Goal: Task Accomplishment & Management: Complete application form

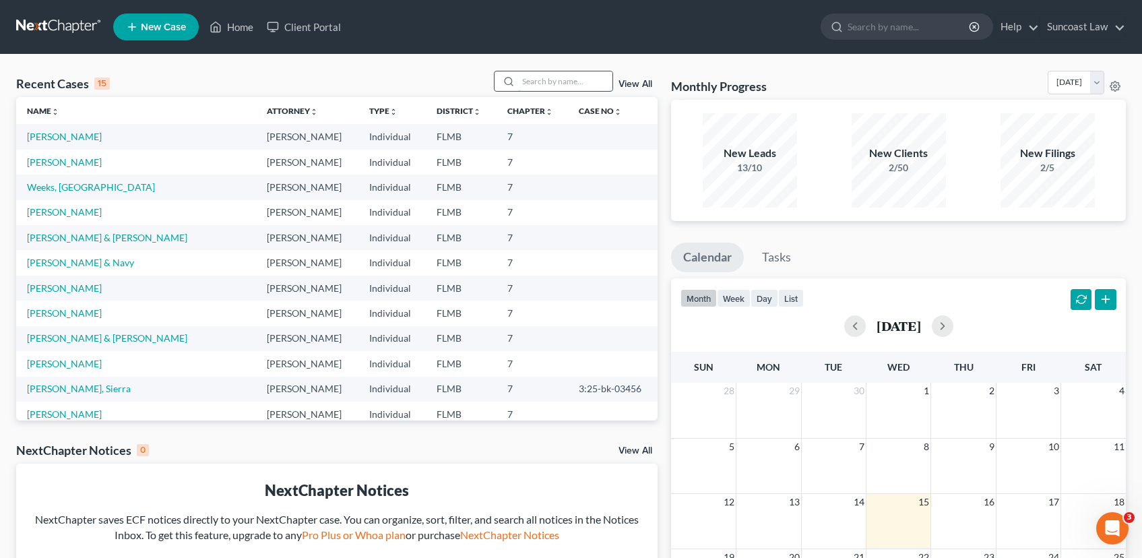
click at [557, 86] on input "search" at bounding box center [565, 81] width 94 height 20
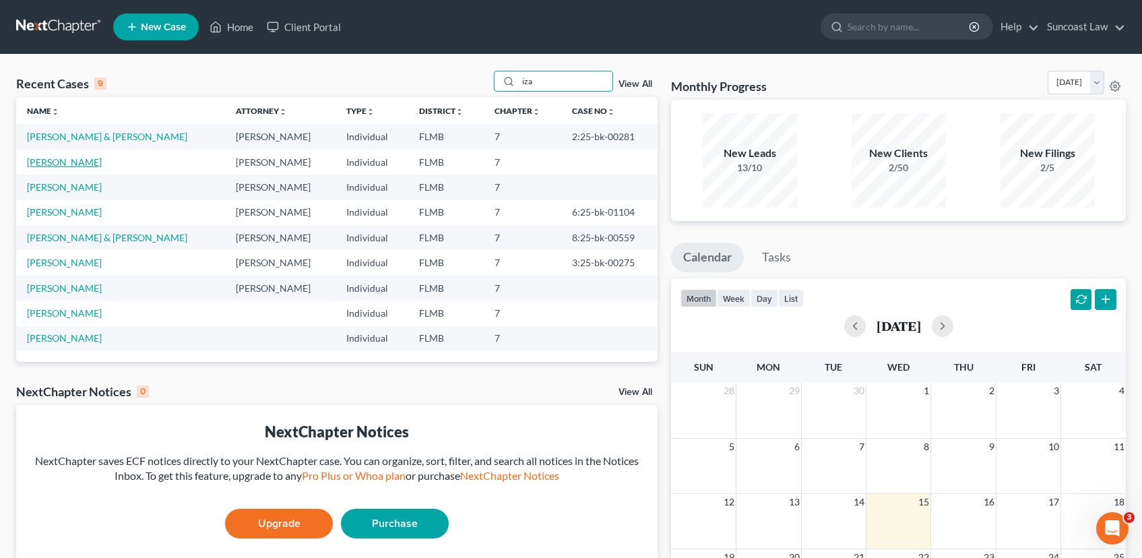
type input "iza"
click at [80, 161] on link "[PERSON_NAME]" at bounding box center [64, 161] width 75 height 11
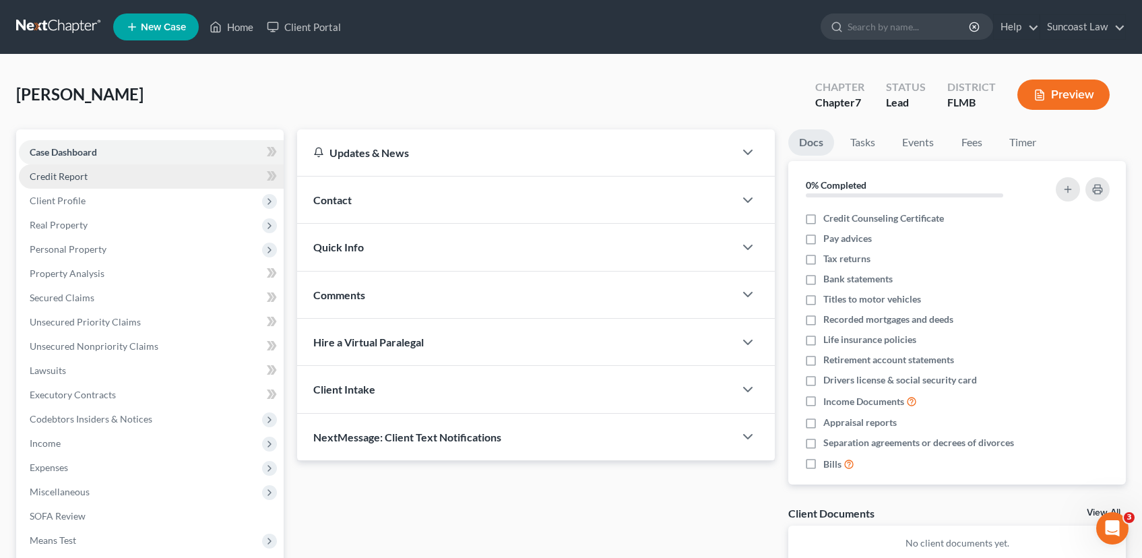
click at [102, 183] on link "Credit Report" at bounding box center [151, 176] width 265 height 24
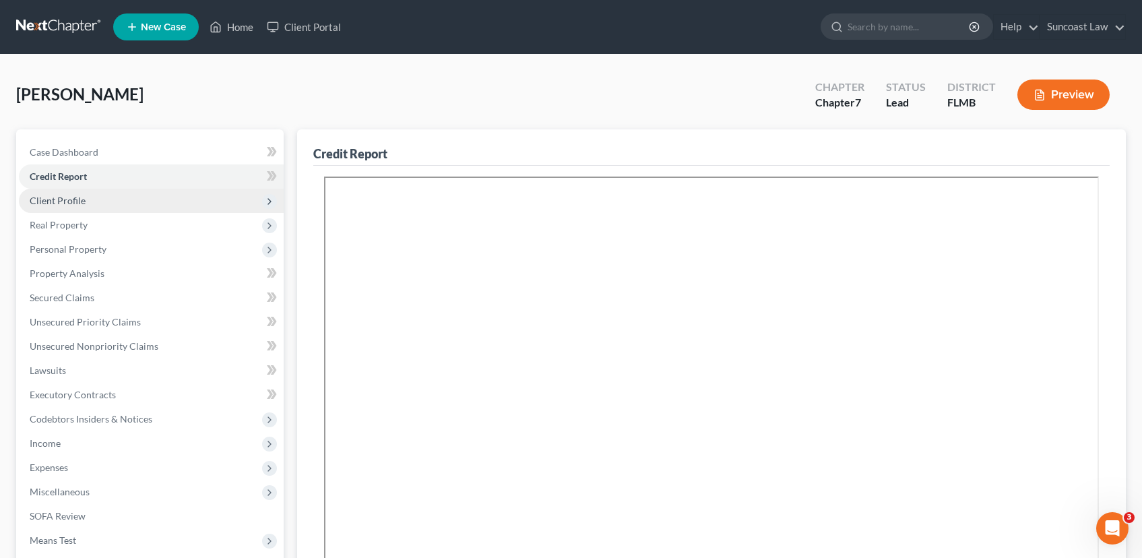
click at [95, 201] on span "Client Profile" at bounding box center [151, 201] width 265 height 24
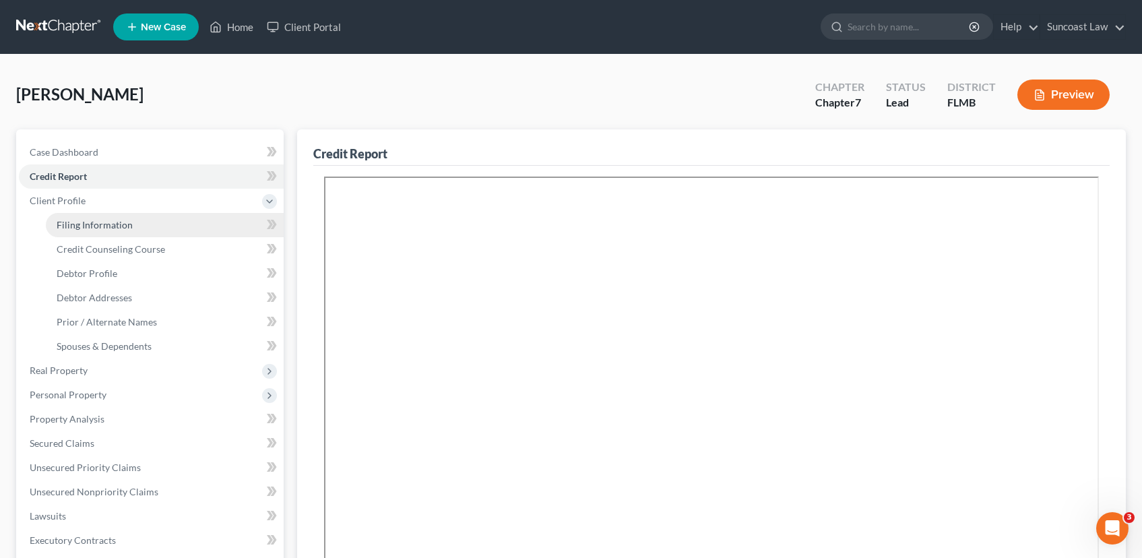
click at [108, 224] on span "Filing Information" at bounding box center [95, 224] width 76 height 11
select select "1"
select select "0"
select select "9"
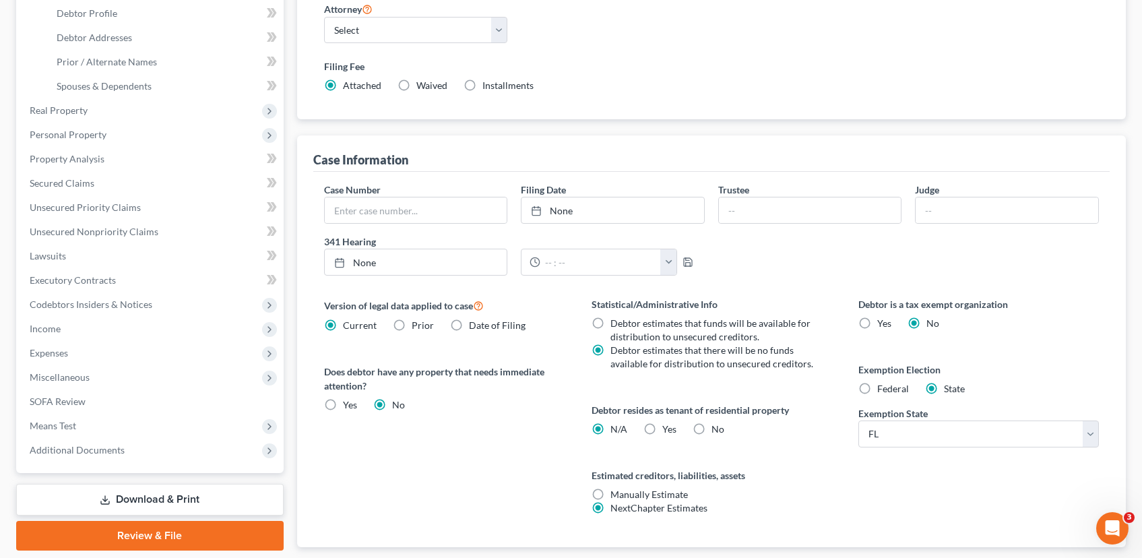
scroll to position [344, 0]
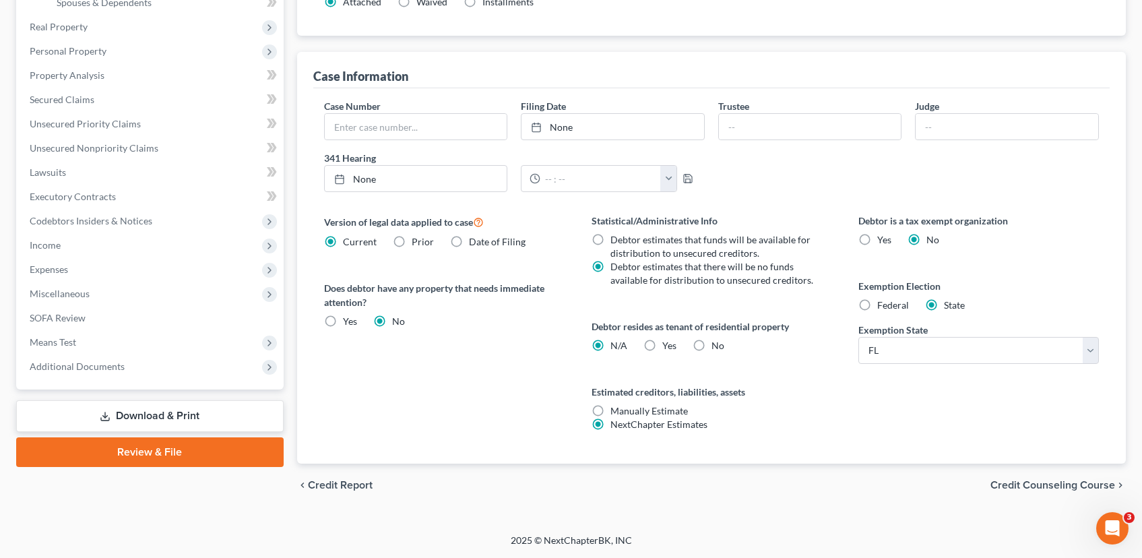
click at [1043, 489] on span "Credit Counseling Course" at bounding box center [1053, 485] width 125 height 11
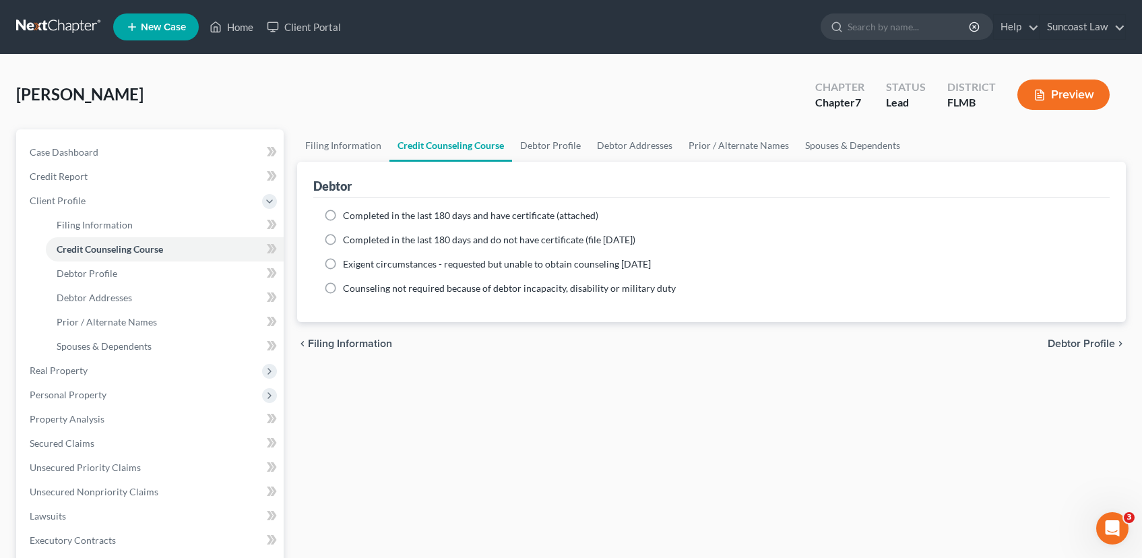
click at [343, 212] on label "Completed in the last 180 days and have certificate (attached)" at bounding box center [470, 215] width 255 height 13
click at [348, 212] on input "Completed in the last 180 days and have certificate (attached)" at bounding box center [352, 213] width 9 height 9
radio input "true"
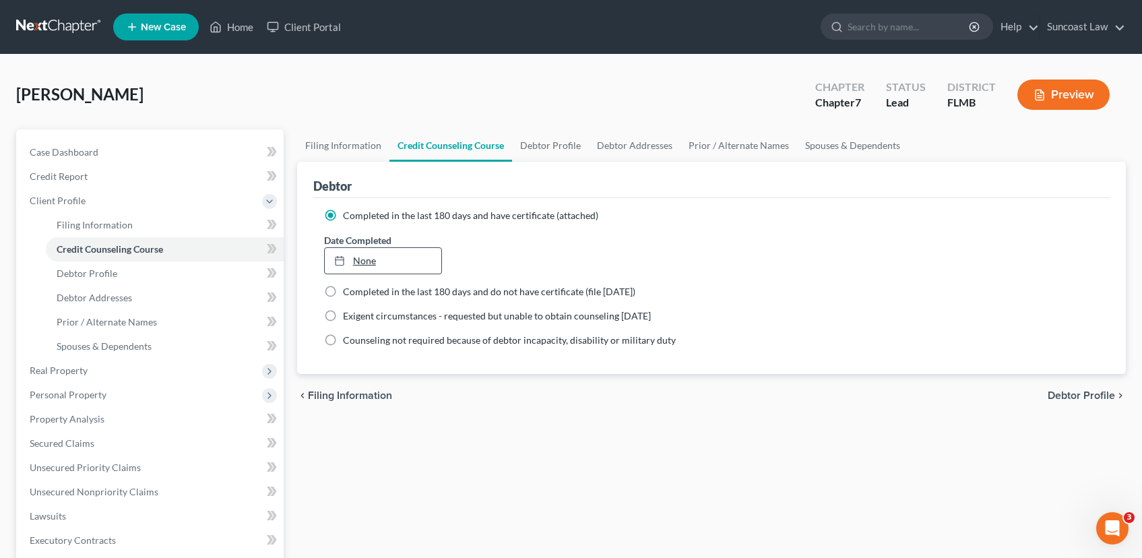
click at [363, 261] on link "None" at bounding box center [383, 261] width 117 height 26
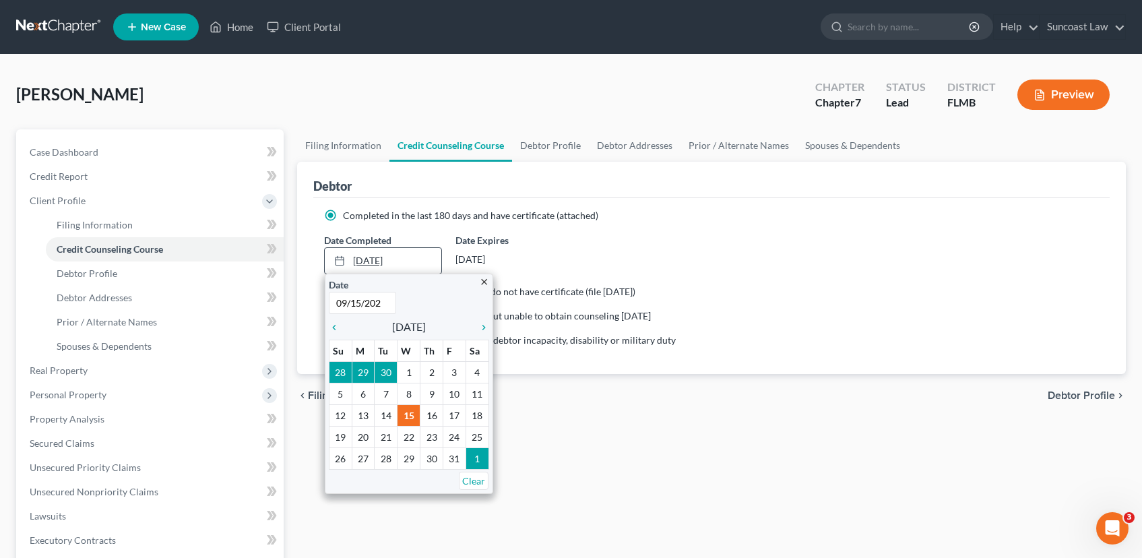
type input "[DATE]"
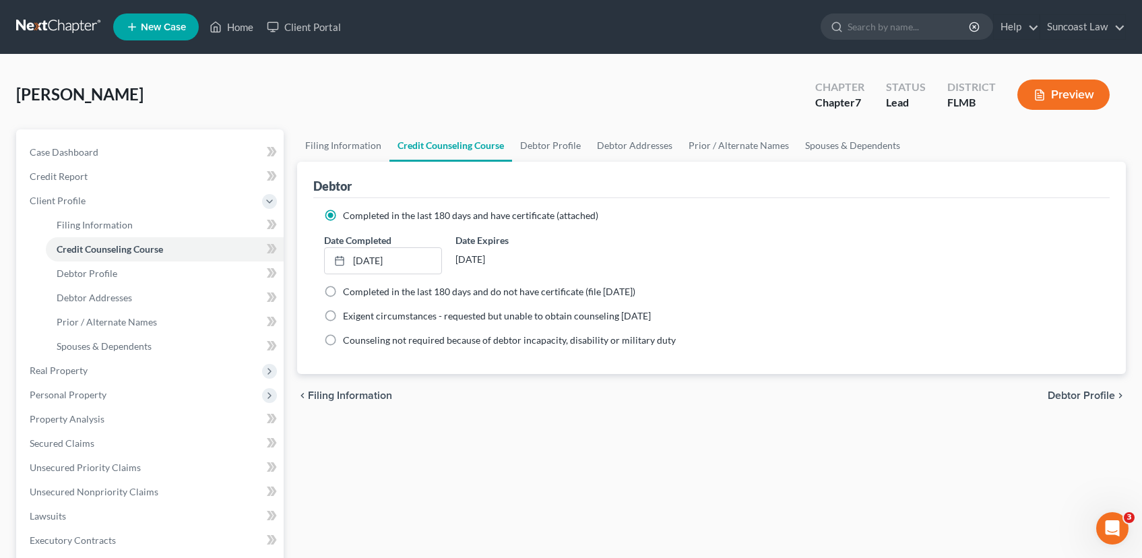
click at [1079, 394] on span "Debtor Profile" at bounding box center [1081, 395] width 67 height 11
select select "0"
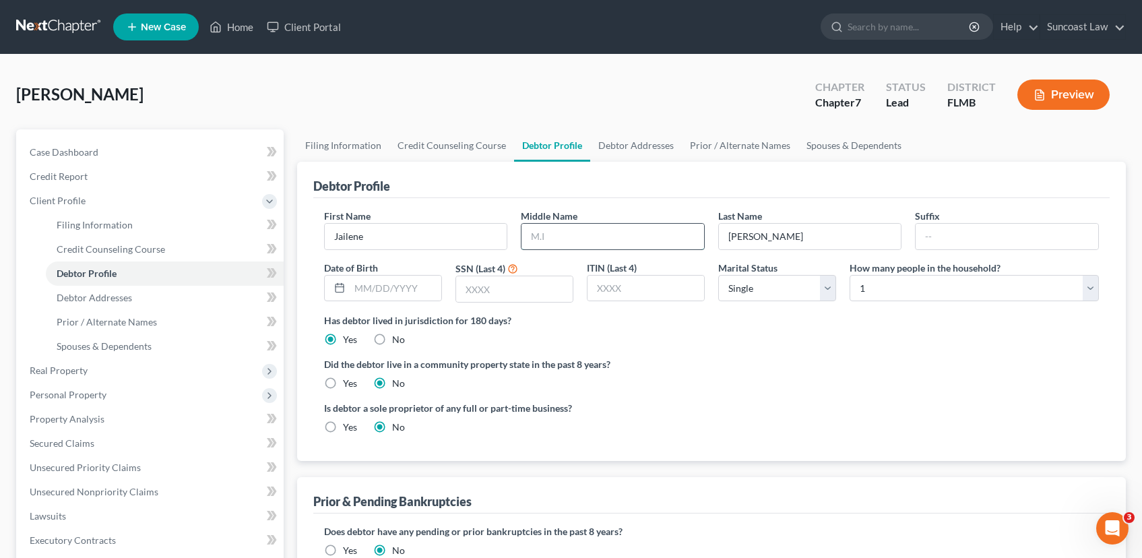
click at [557, 230] on input "text" at bounding box center [613, 237] width 183 height 26
click at [573, 237] on input "text" at bounding box center [613, 237] width 183 height 26
type input "Z."
click at [805, 233] on input "[PERSON_NAME]" at bounding box center [810, 237] width 183 height 26
type input "[PERSON_NAME]"
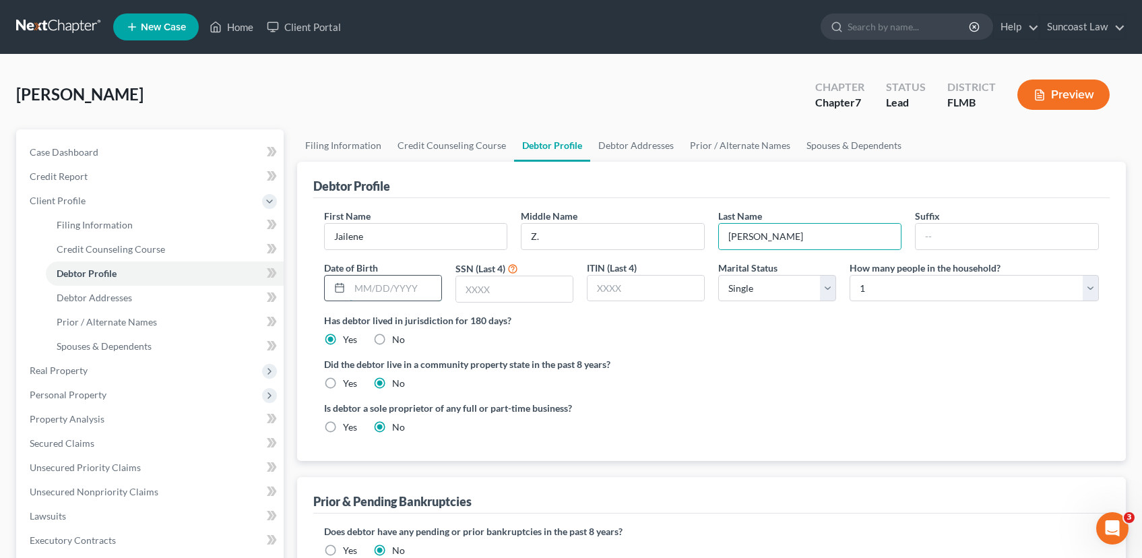
click at [383, 289] on input "text" at bounding box center [396, 289] width 92 height 26
type input "[DATE]"
type input "3156"
click at [1092, 288] on select "Select 1 2 3 4 5 6 7 8 9 10 11 12 13 14 15 16 17 18 19 20" at bounding box center [974, 288] width 249 height 27
select select "2"
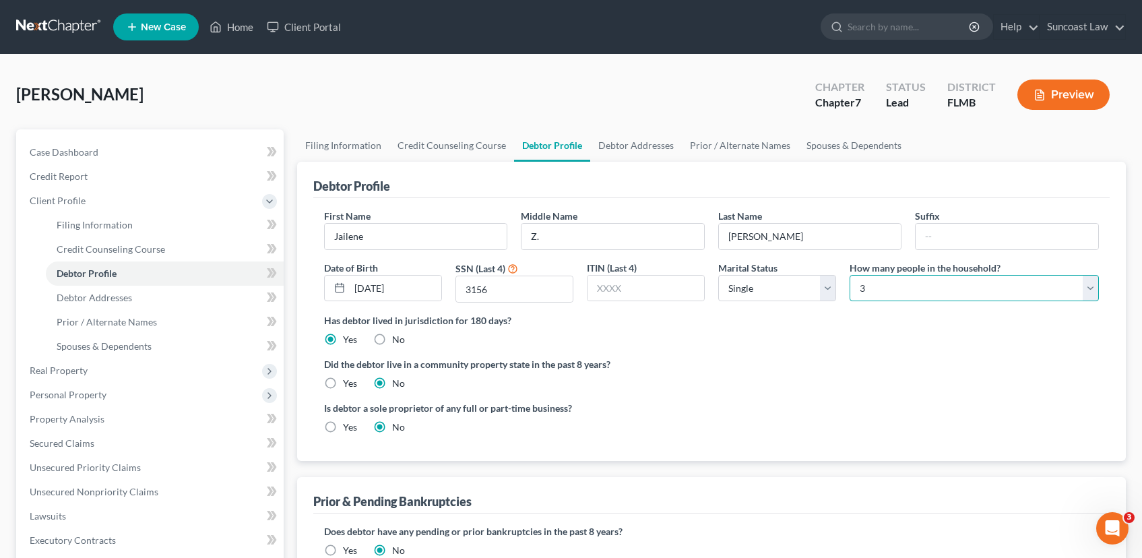
click at [850, 275] on select "Select 1 2 3 4 5 6 7 8 9 10 11 12 13 14 15 16 17 18 19 20" at bounding box center [974, 288] width 249 height 27
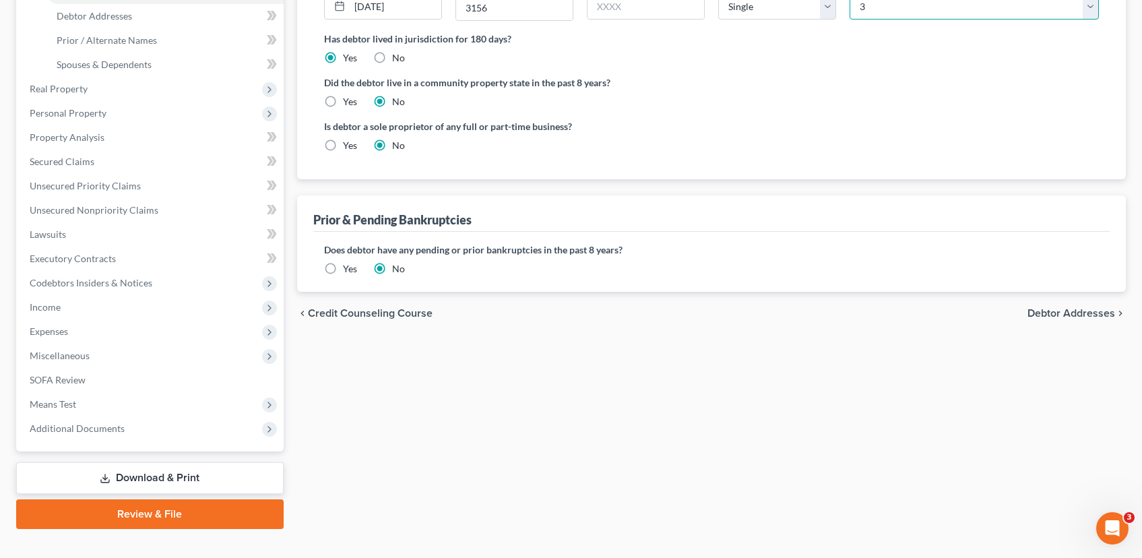
scroll to position [304, 0]
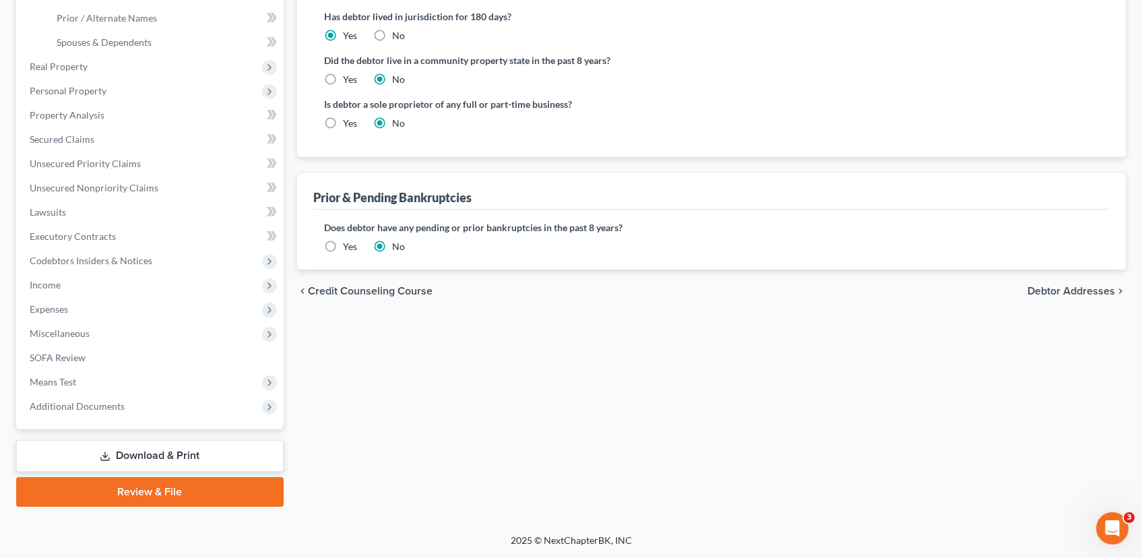
click at [1048, 289] on span "Debtor Addresses" at bounding box center [1072, 291] width 88 height 11
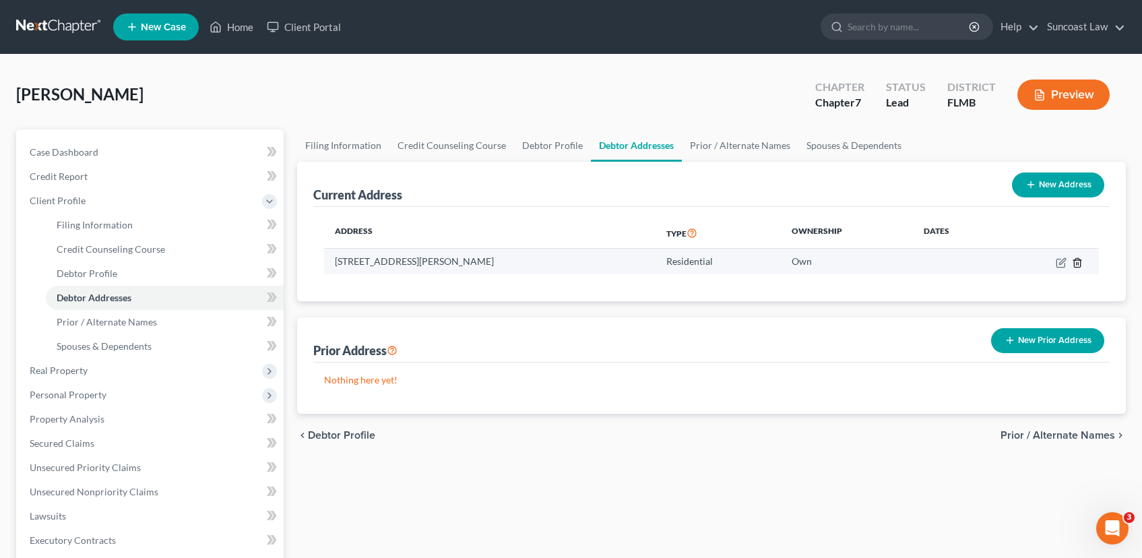
click at [1072, 261] on icon "button" at bounding box center [1077, 262] width 11 height 11
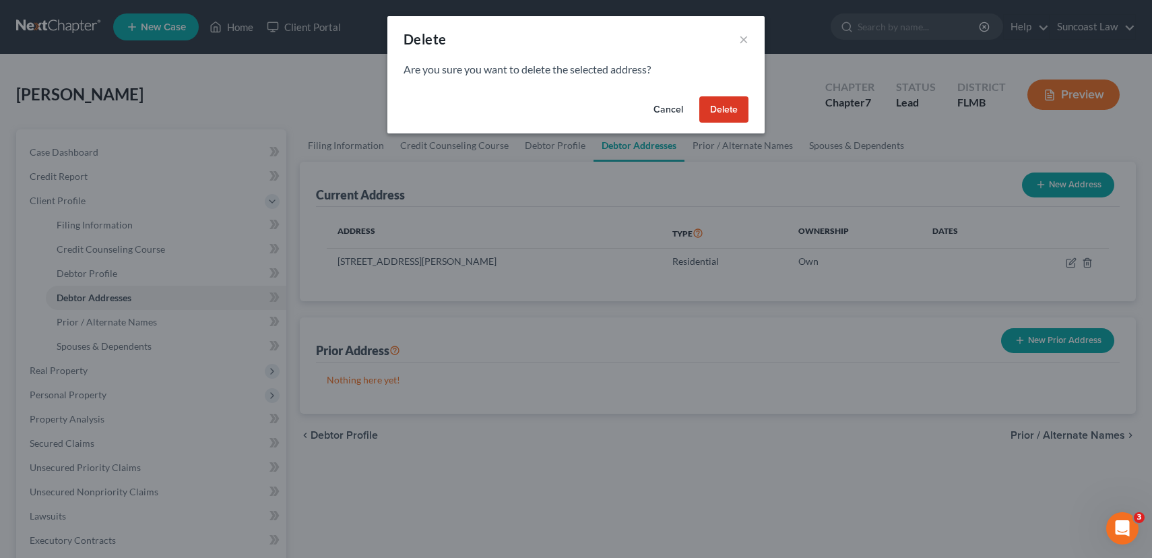
click at [655, 109] on button "Cancel" at bounding box center [668, 109] width 51 height 27
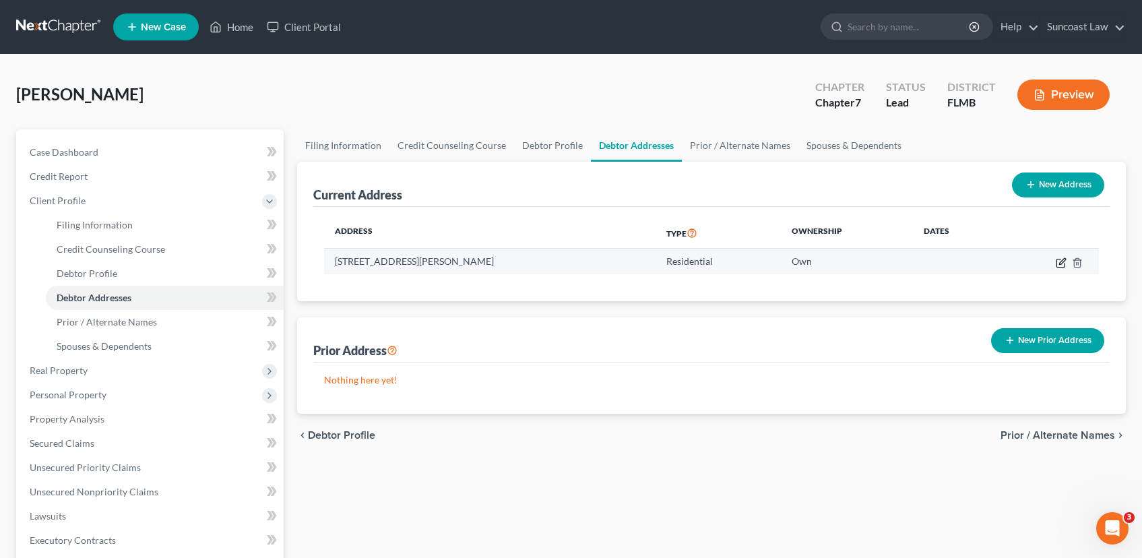
click at [1059, 262] on icon "button" at bounding box center [1062, 261] width 6 height 6
select select "9"
select select "0"
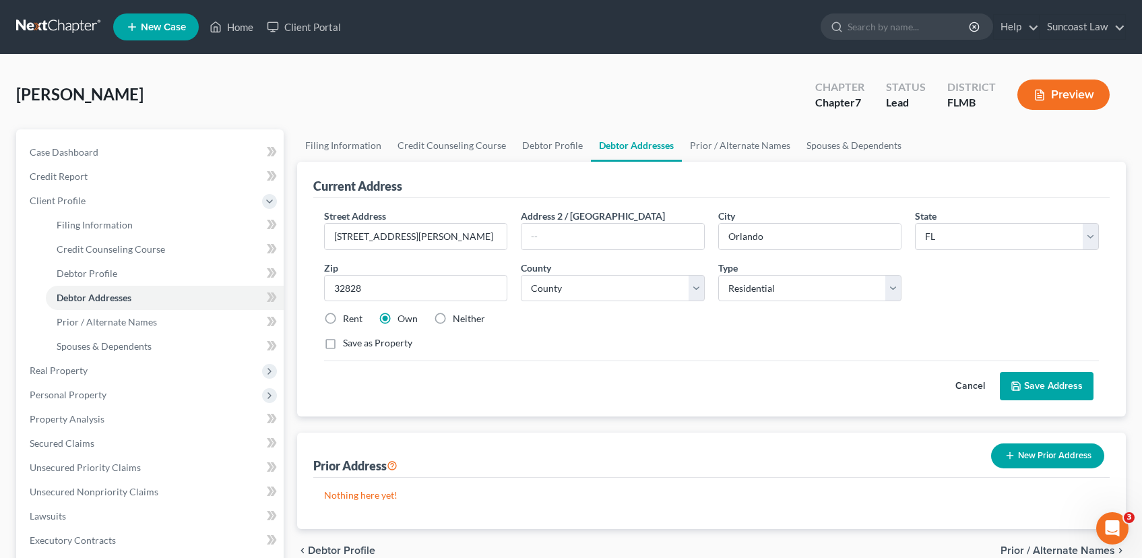
click at [343, 319] on label "Rent" at bounding box center [353, 318] width 20 height 13
click at [348, 319] on input "Rent" at bounding box center [352, 316] width 9 height 9
radio input "true"
click at [1042, 384] on button "Save Address" at bounding box center [1047, 386] width 94 height 28
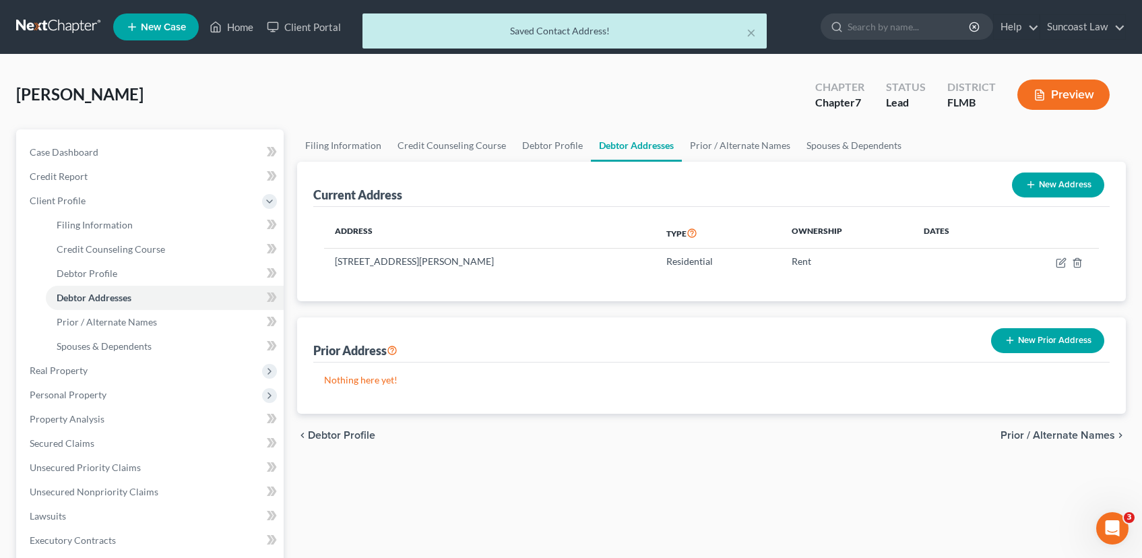
click at [1067, 435] on span "Prior / Alternate Names" at bounding box center [1058, 435] width 115 height 11
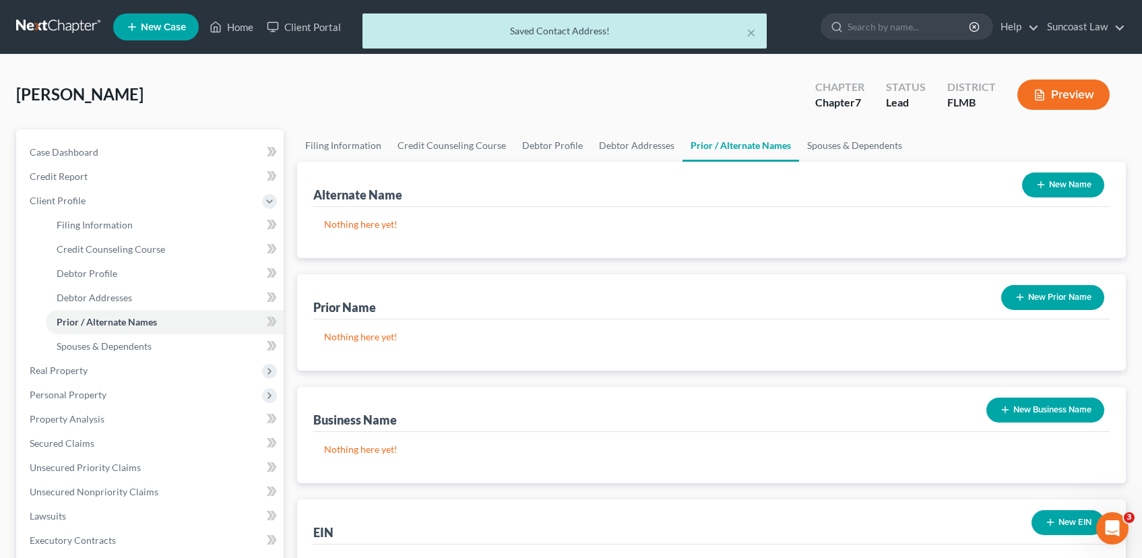
click at [1055, 179] on button "New Name" at bounding box center [1063, 185] width 82 height 25
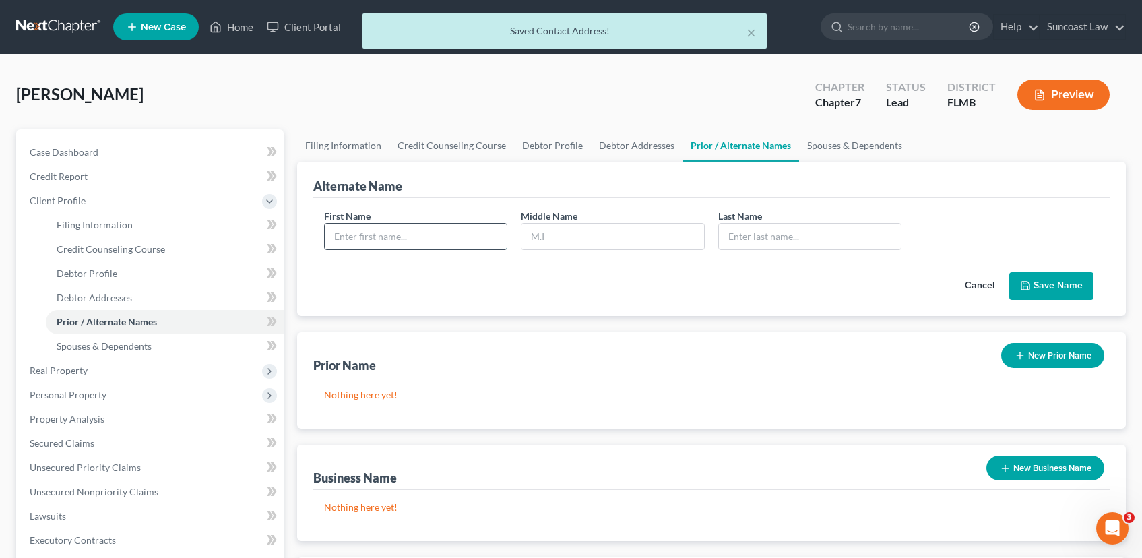
click at [449, 239] on input "text" at bounding box center [416, 237] width 183 height 26
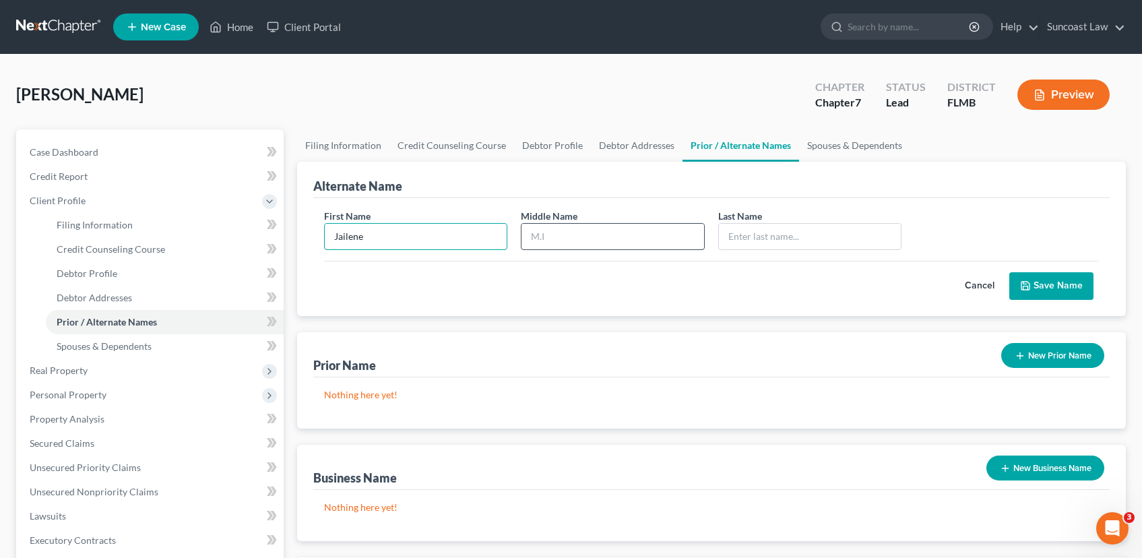
type input "Jailene"
type input "[PERSON_NAME]"
click at [1043, 281] on button "Save Name" at bounding box center [1051, 286] width 84 height 28
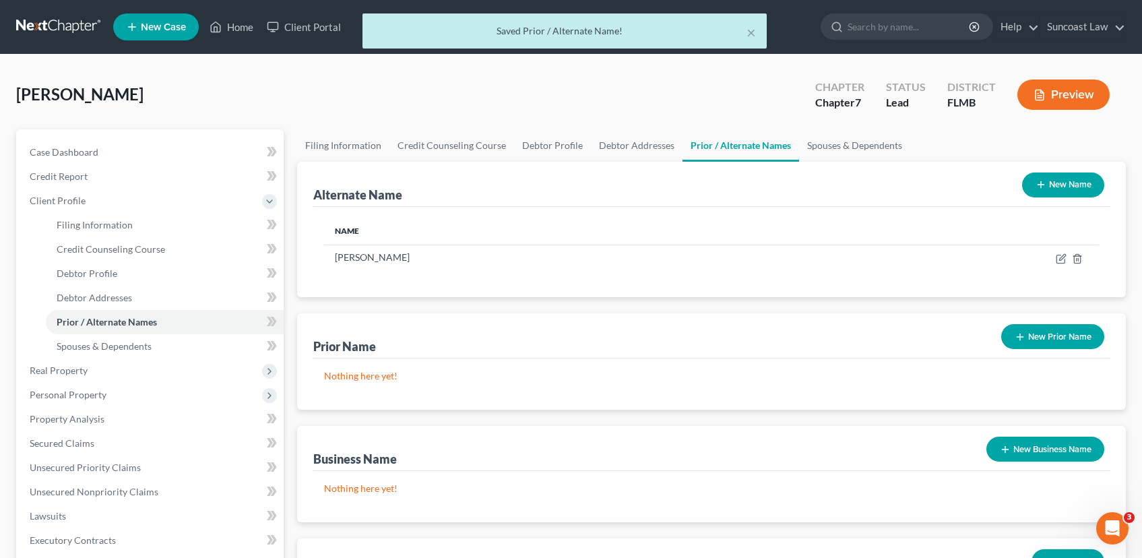
scroll to position [304, 0]
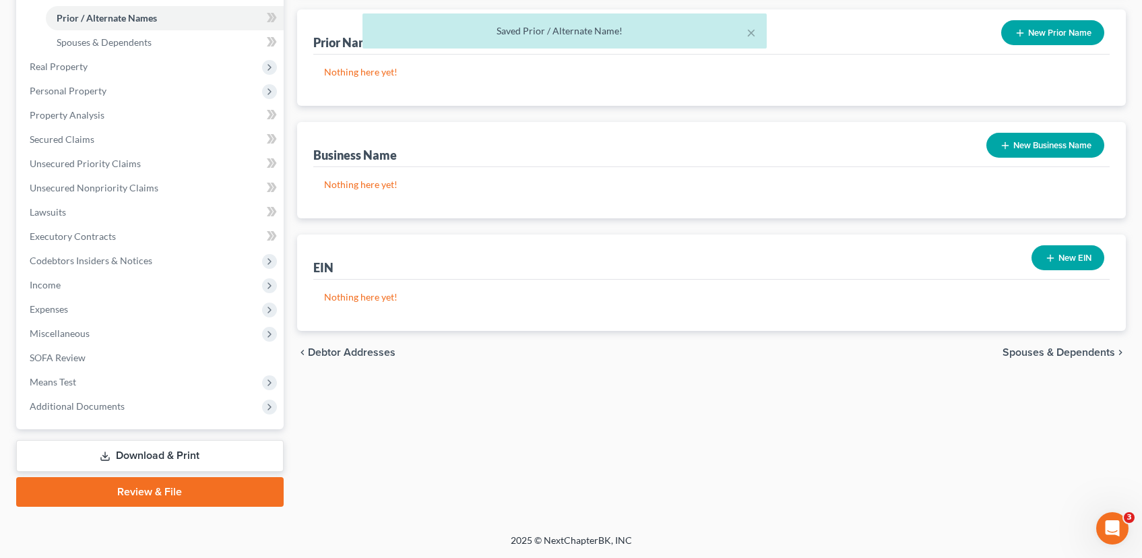
click at [1056, 352] on span "Spouses & Dependents" at bounding box center [1059, 352] width 113 height 11
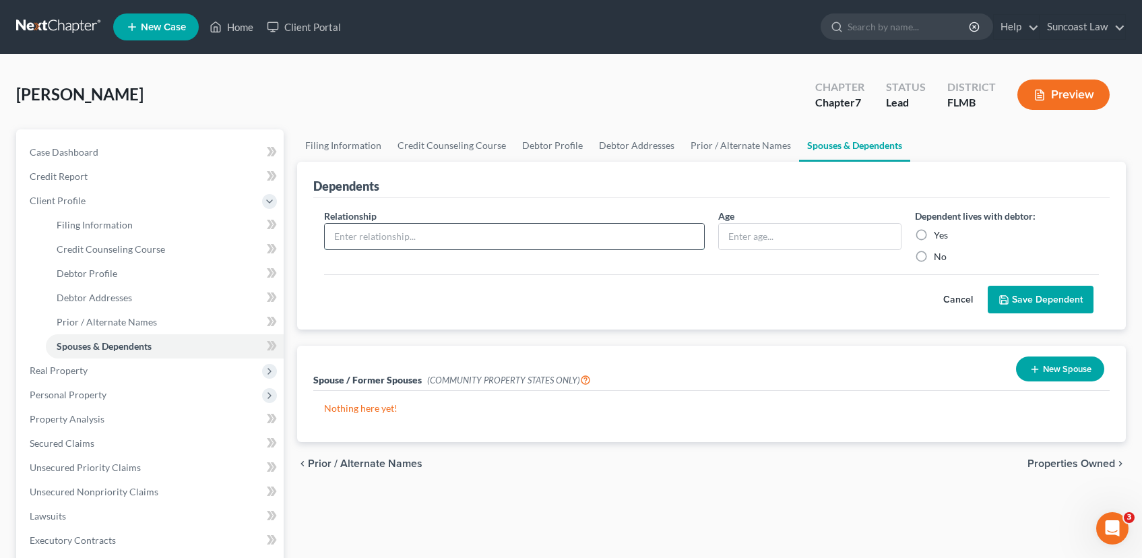
click at [366, 237] on input "text" at bounding box center [514, 237] width 379 height 26
type input "GZL daughter"
type input "[DEMOGRAPHIC_DATA]"
click at [934, 237] on label "Yes" at bounding box center [941, 234] width 14 height 13
click at [939, 237] on input "Yes" at bounding box center [943, 232] width 9 height 9
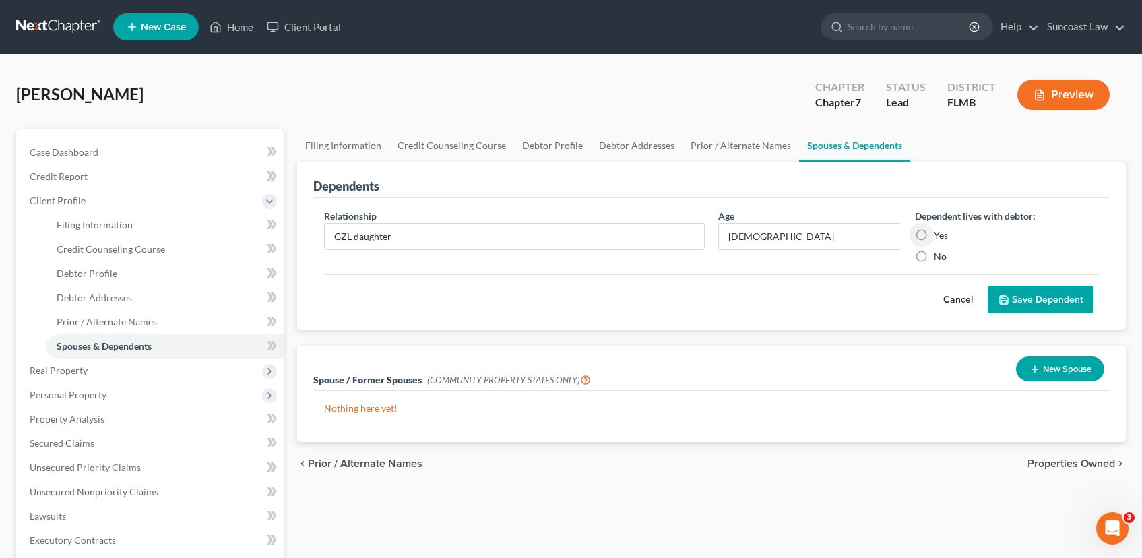
radio input "true"
click at [1032, 301] on button "Save Dependent" at bounding box center [1041, 300] width 106 height 28
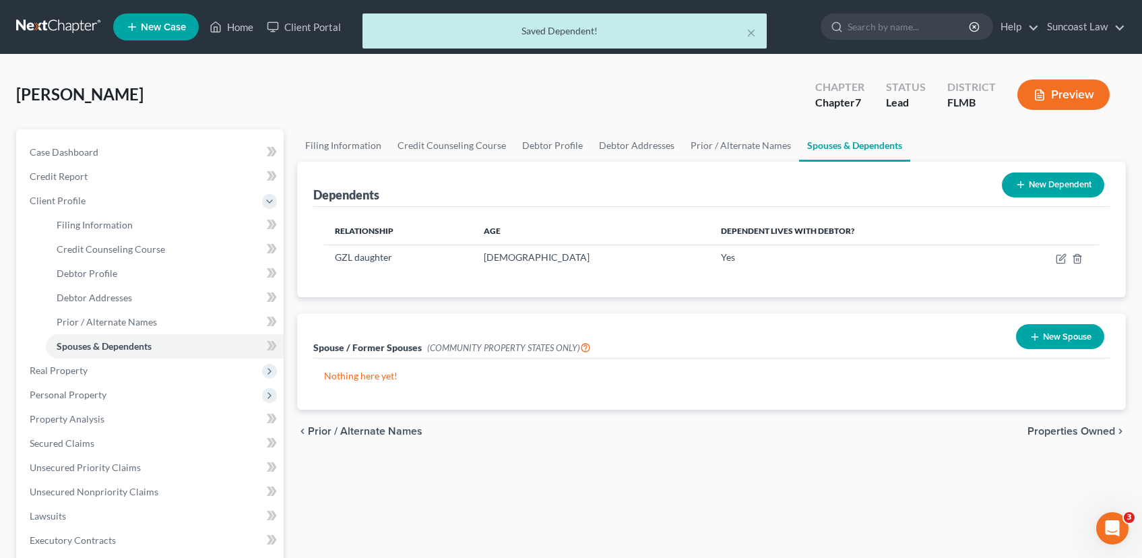
click at [1024, 187] on icon at bounding box center [1020, 184] width 11 height 11
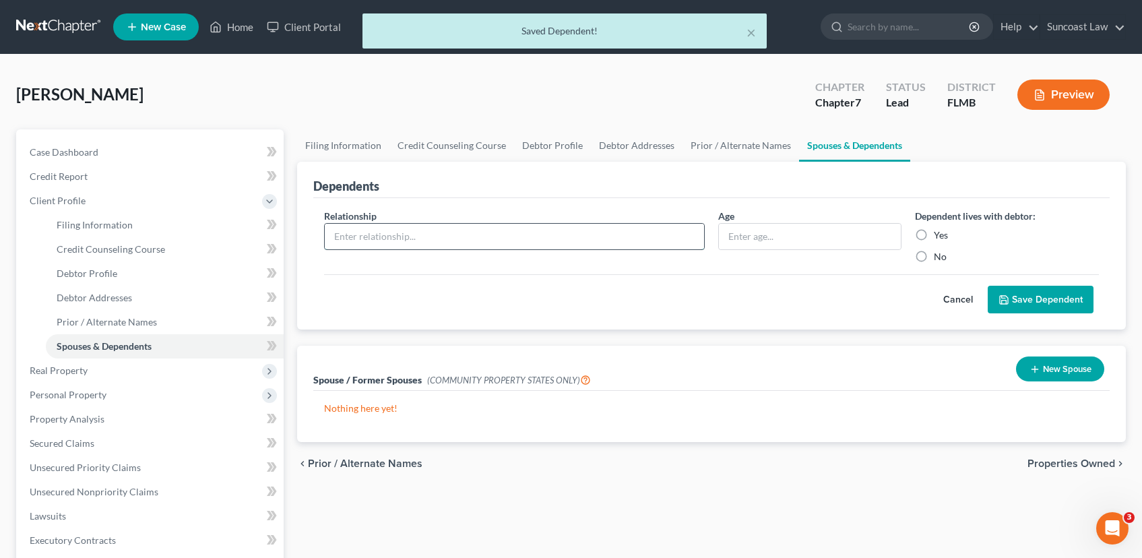
click at [440, 231] on input "text" at bounding box center [514, 237] width 379 height 26
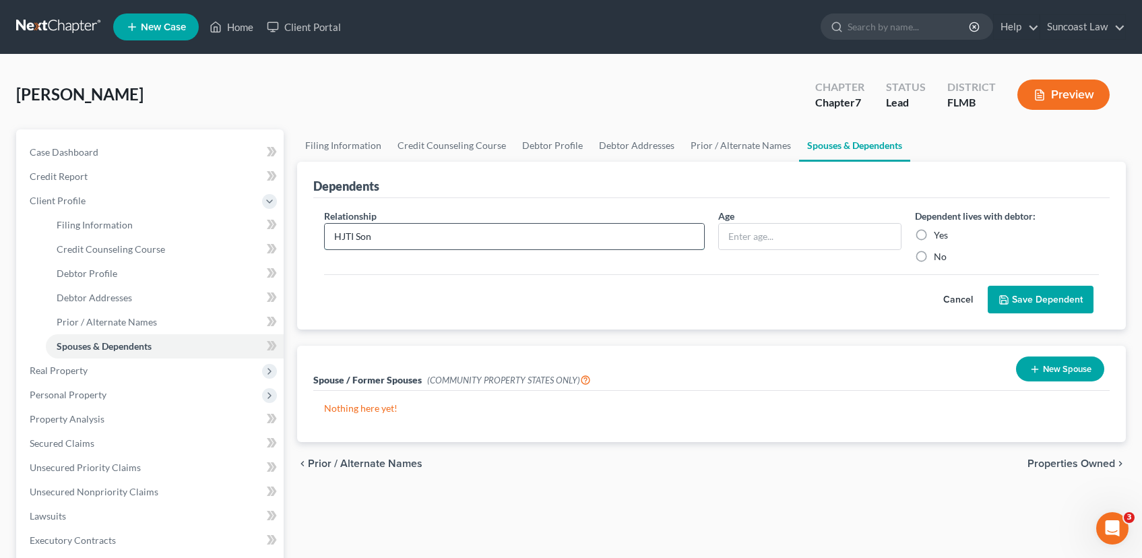
type input "HJTI Son"
type input "[DEMOGRAPHIC_DATA]"
click at [934, 257] on label "No" at bounding box center [940, 256] width 13 height 13
click at [939, 257] on input "No" at bounding box center [943, 254] width 9 height 9
radio input "true"
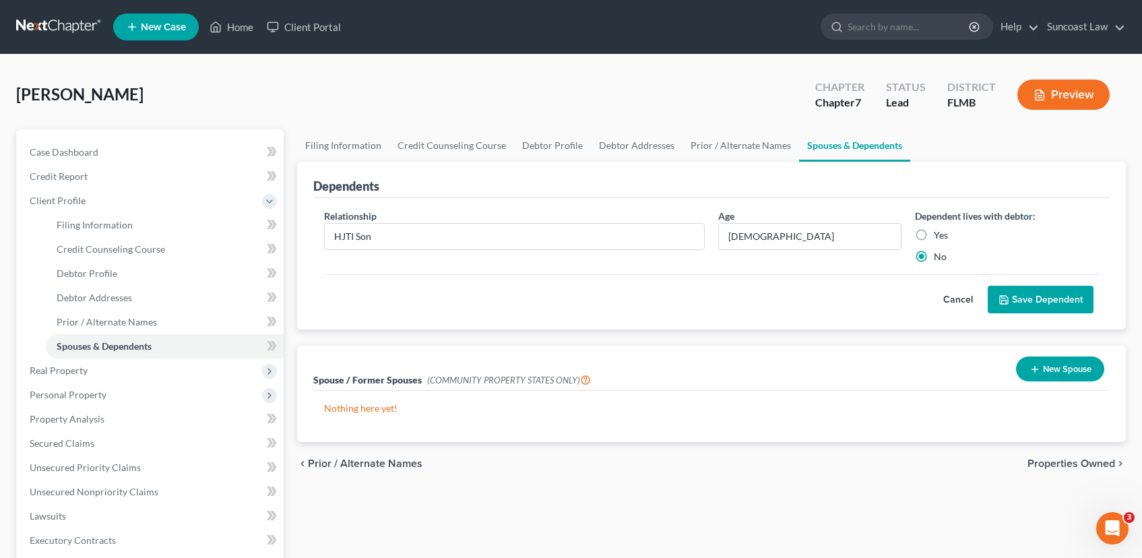
click at [1046, 302] on button "Save Dependent" at bounding box center [1041, 300] width 106 height 28
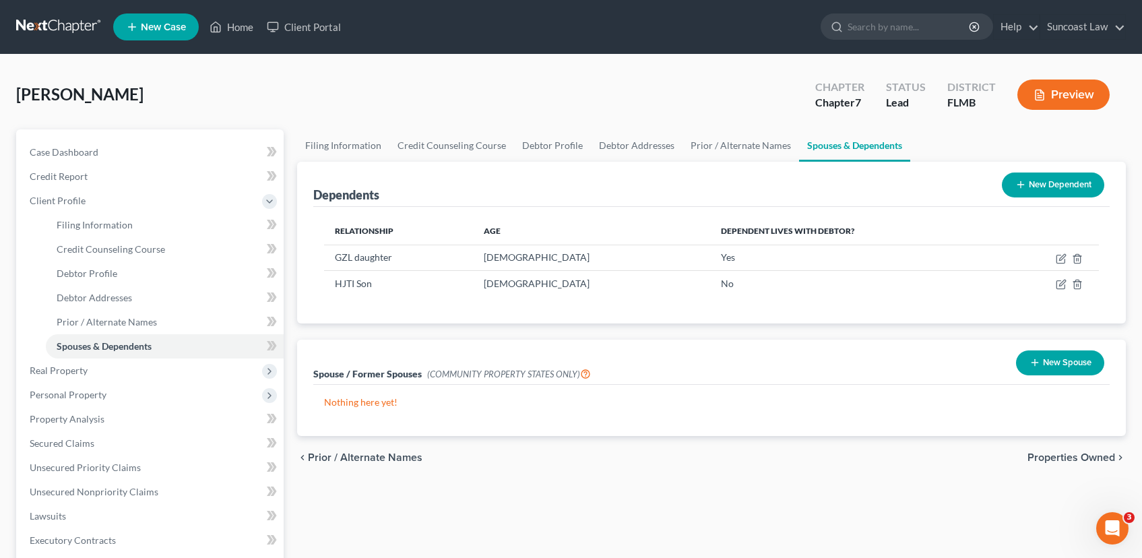
click at [1088, 458] on span "Properties Owned" at bounding box center [1072, 457] width 88 height 11
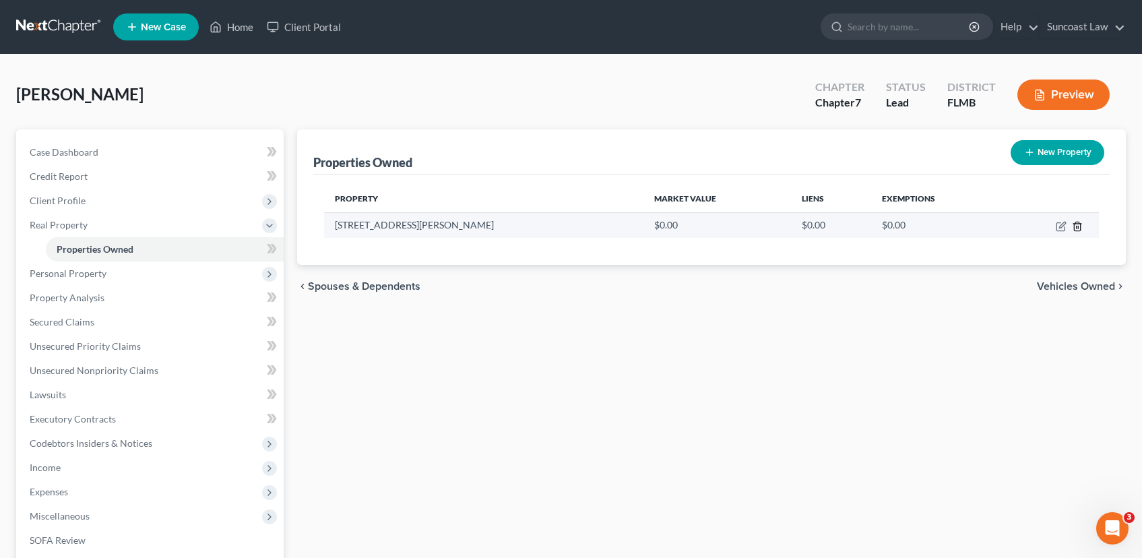
click at [1077, 226] on icon "button" at bounding box center [1077, 226] width 11 height 11
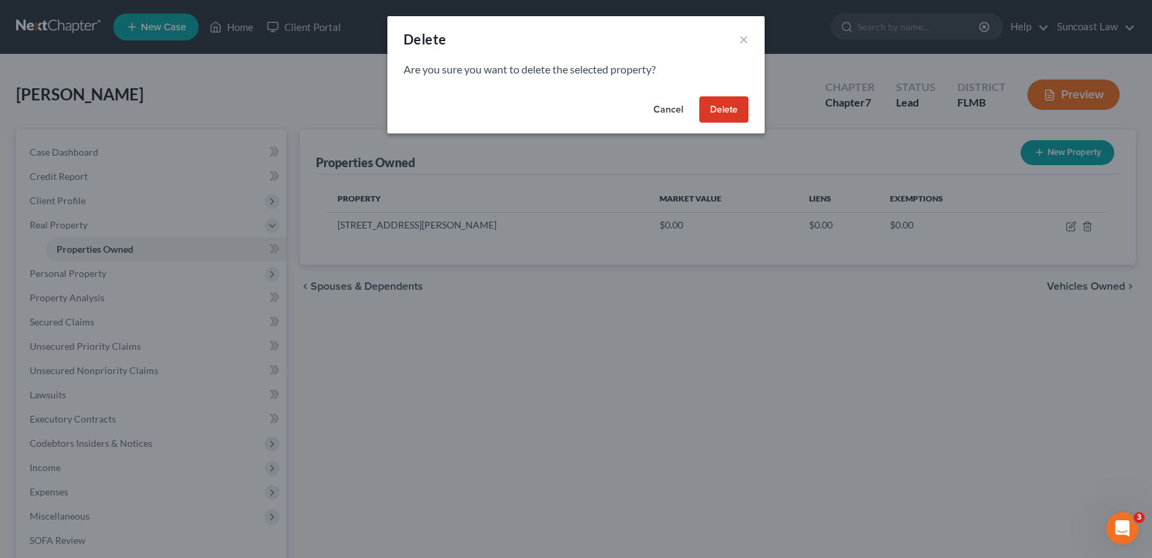
click at [726, 106] on button "Delete" at bounding box center [723, 109] width 49 height 27
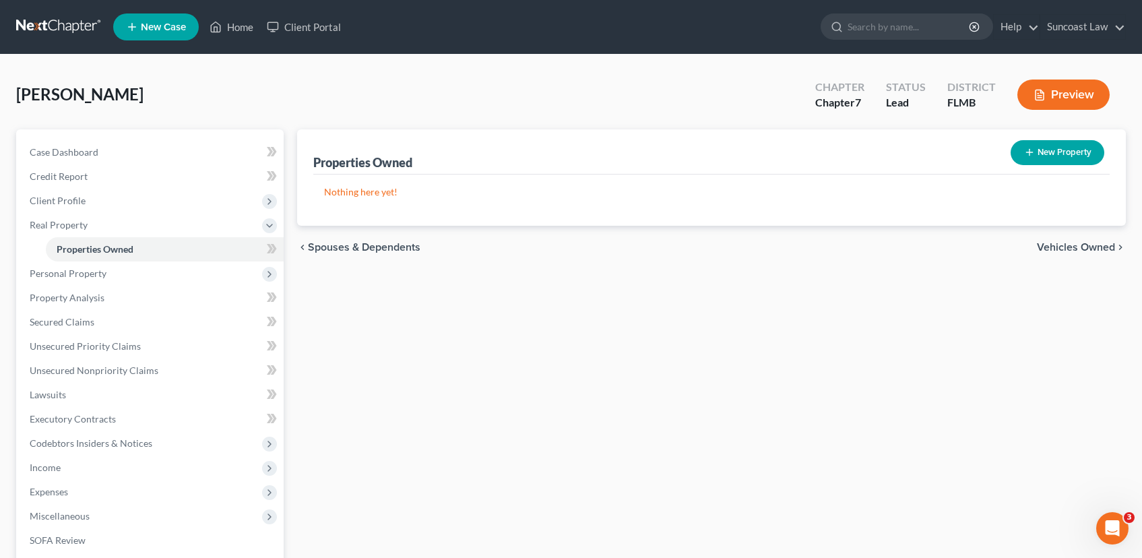
click at [1067, 246] on span "Vehicles Owned" at bounding box center [1076, 247] width 78 height 11
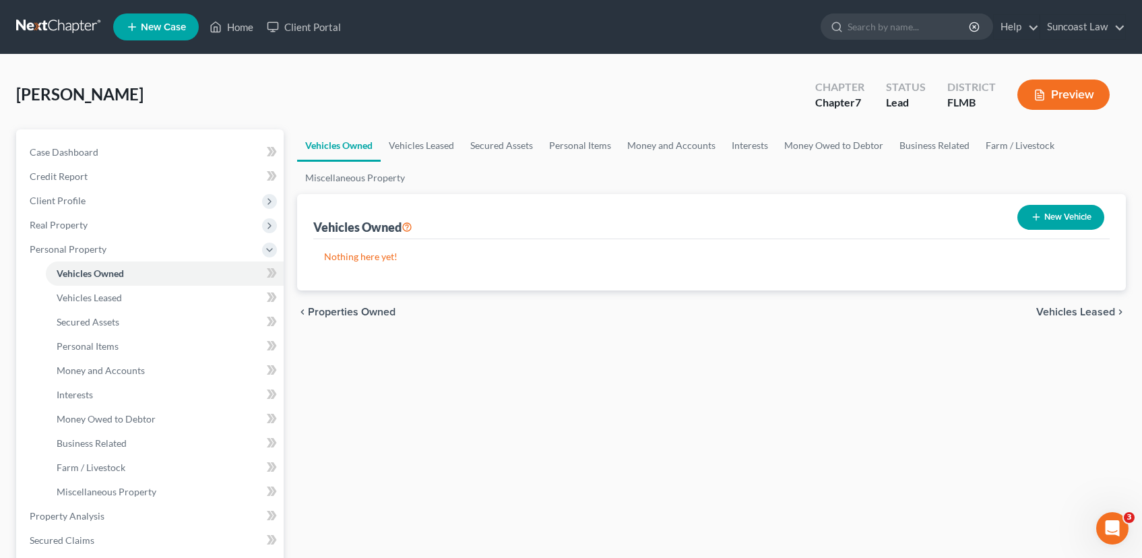
click at [1049, 210] on button "New Vehicle" at bounding box center [1061, 217] width 87 height 25
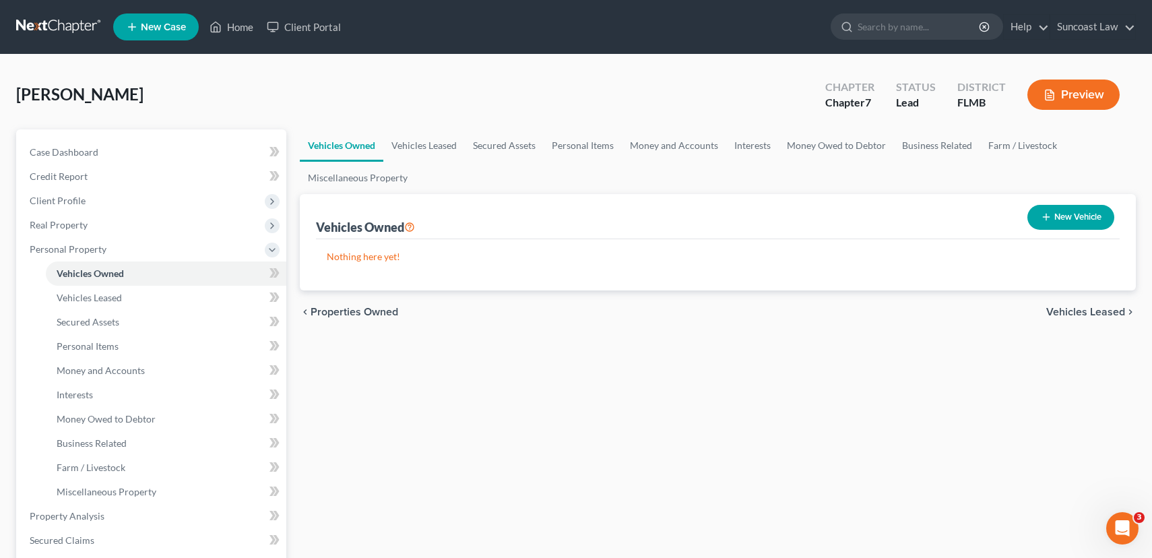
select select "0"
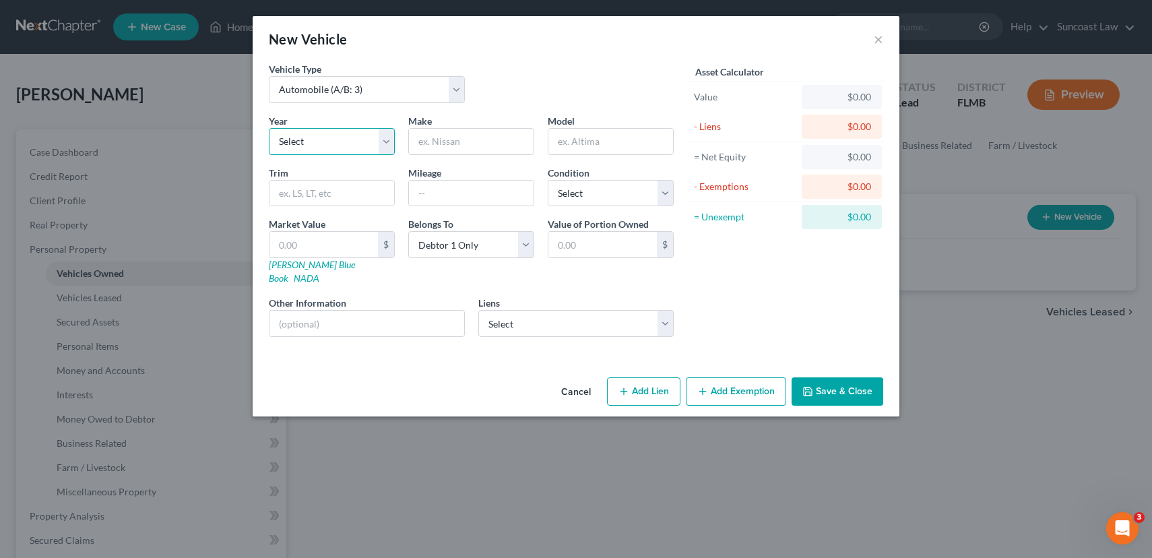
click at [314, 150] on select "Select 2026 2025 2024 2023 2022 2021 2020 2019 2018 2017 2016 2015 2014 2013 20…" at bounding box center [332, 141] width 126 height 27
select select "12"
click at [269, 128] on select "Select 2026 2025 2024 2023 2022 2021 2020 2019 2018 2017 2016 2015 2014 2013 20…" at bounding box center [332, 141] width 126 height 27
click at [507, 139] on input "text" at bounding box center [471, 142] width 125 height 26
type input "Kia"
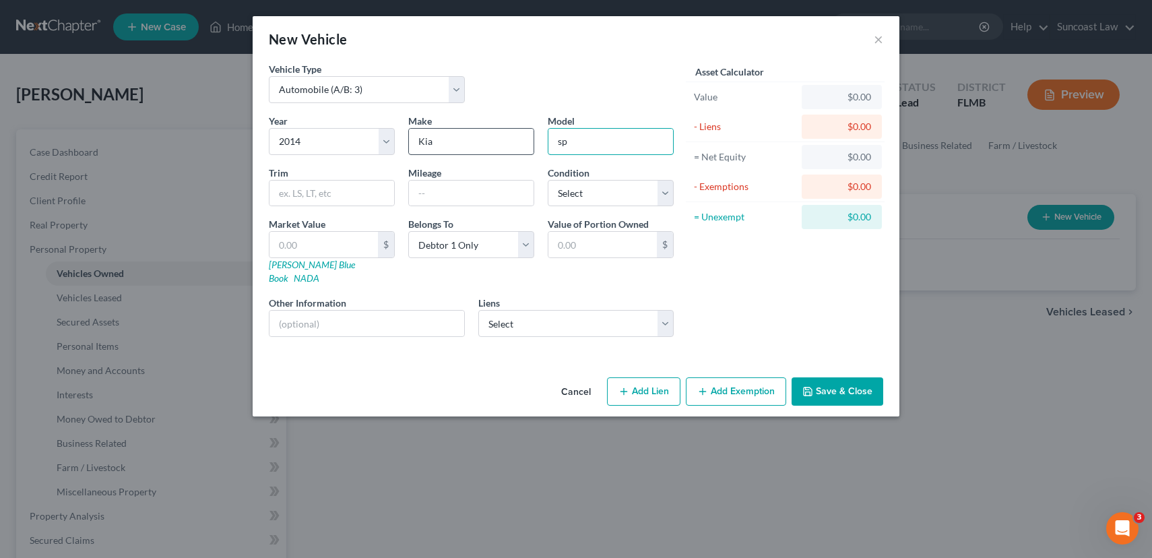
type input "s"
type input "Soul"
type input "198837"
select select "3"
type input "1"
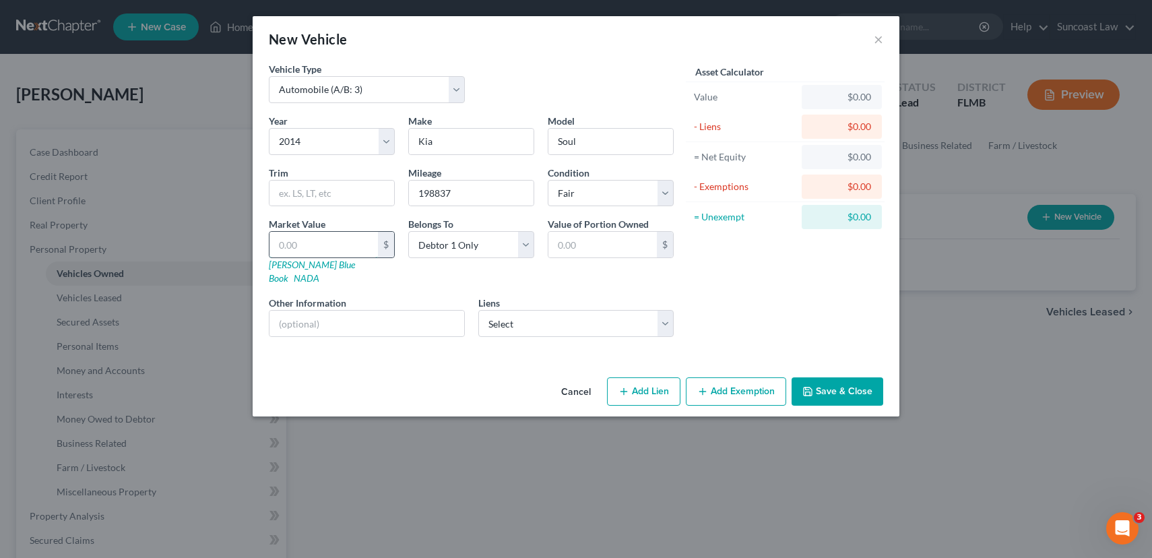
type input "1.00"
type input "19"
type input "19.00"
type input "190"
type input "190.00"
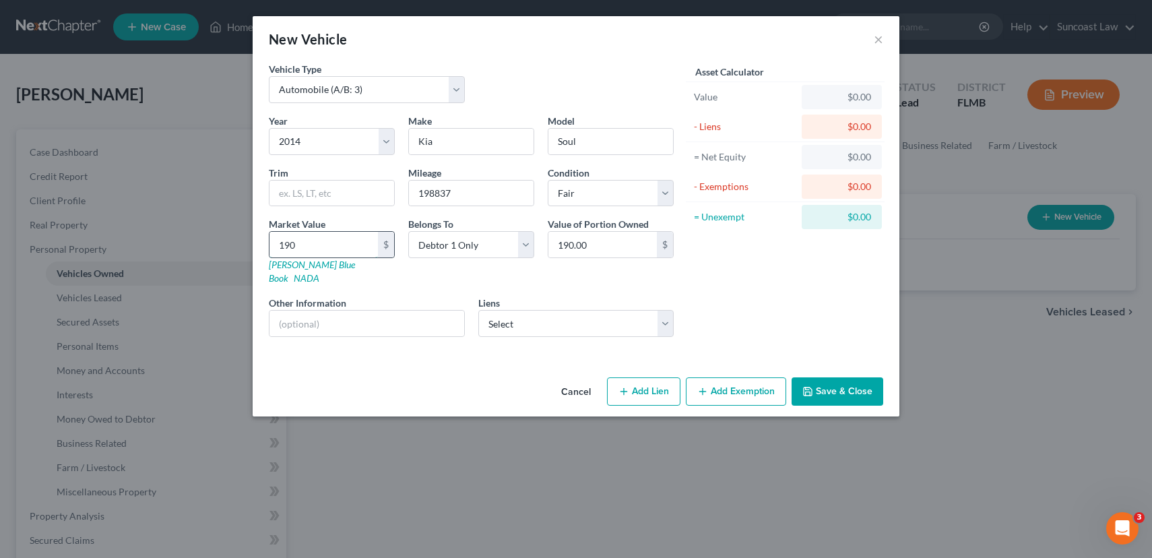
type input "1900"
type input "1,900.00"
click at [533, 315] on select "Select Cap One Auto - $8,681.00" at bounding box center [576, 323] width 196 height 27
click select "Select Cap One Auto - $8,681.00" at bounding box center [576, 323] width 196 height 27
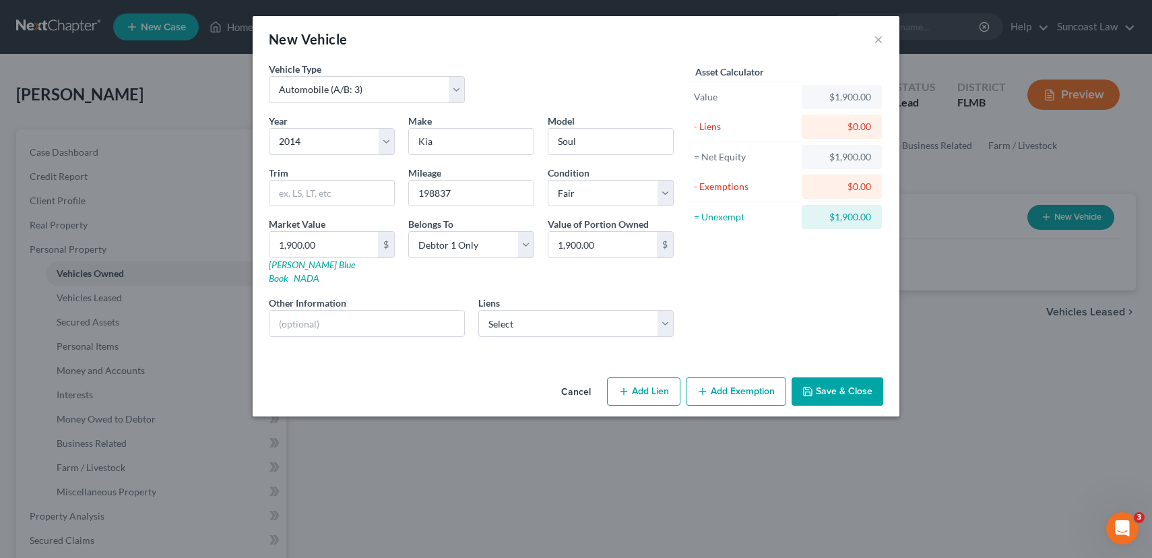
select select "45"
select select "0"
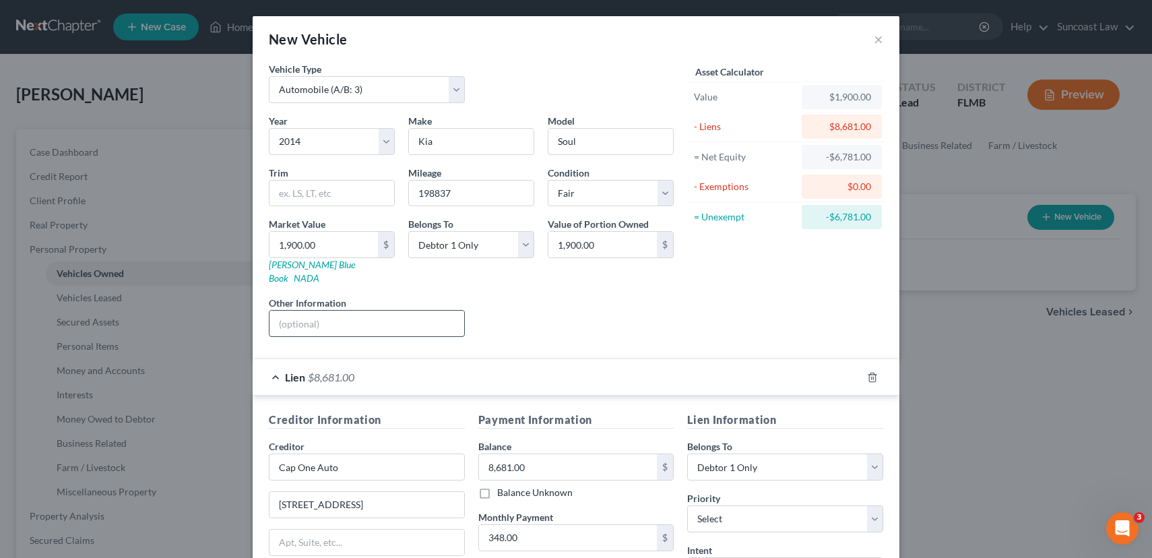
scroll to position [3, 0]
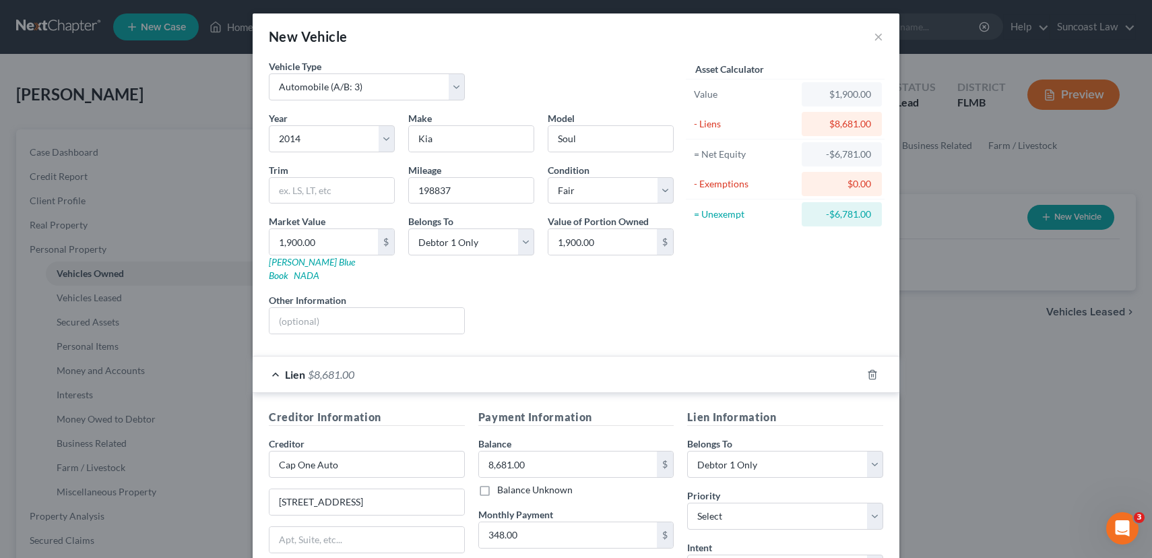
click at [369, 321] on div "Year Select 2026 2025 2024 2023 2022 2021 2020 2019 2018 2017 2016 2015 2014 20…" at bounding box center [471, 228] width 418 height 234
click at [363, 311] on input "text" at bounding box center [367, 321] width 195 height 26
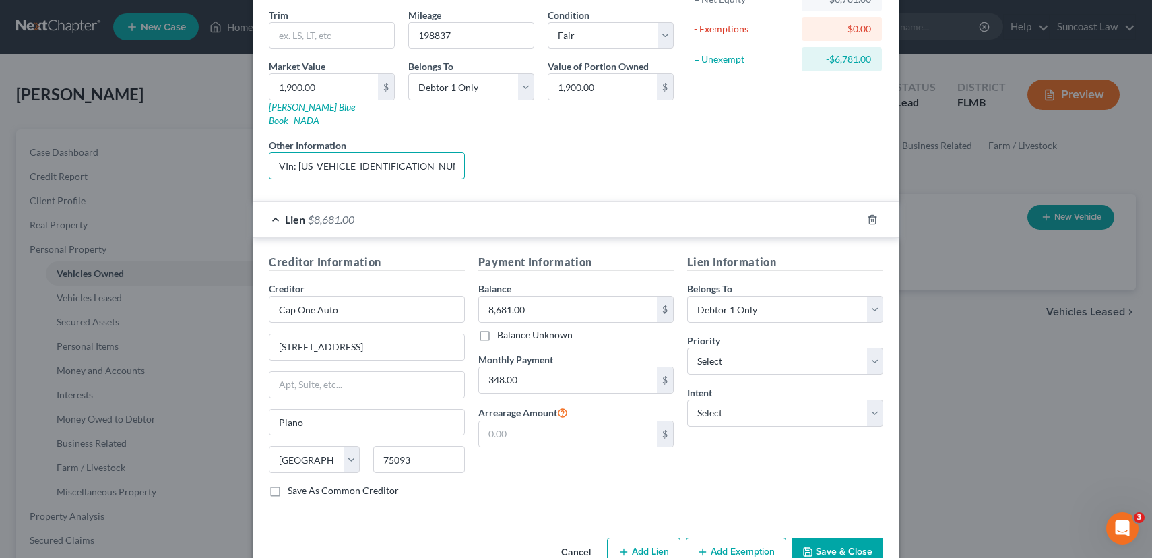
scroll to position [179, 0]
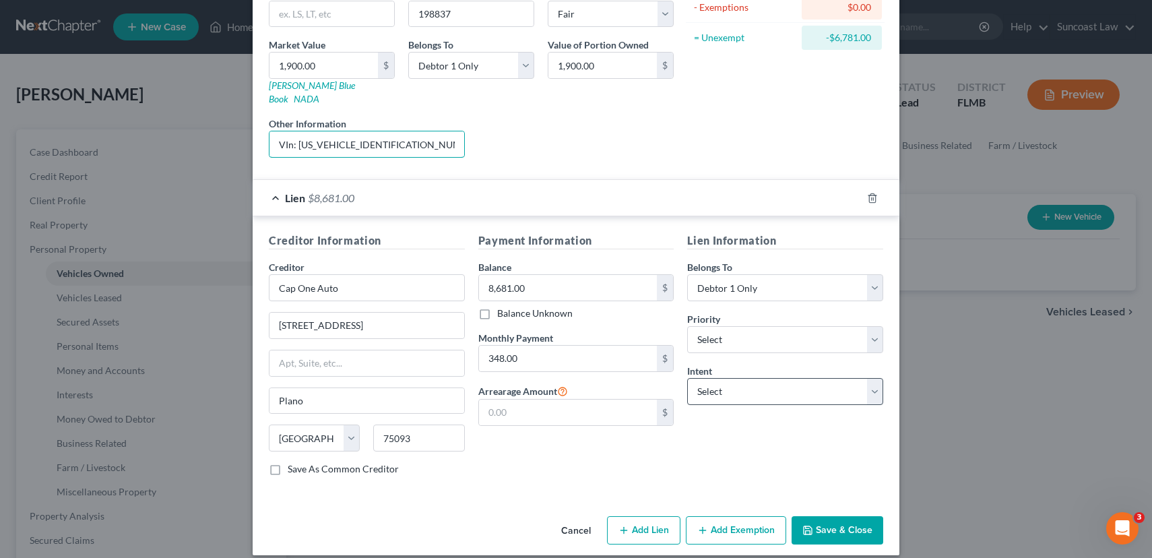
type input "VIn: [US_VEHICLE_IDENTIFICATION_NUMBER]"
click at [742, 382] on select "Select Surrender Redeem Reaffirm Avoid Other" at bounding box center [785, 391] width 196 height 27
select select "2"
click at [687, 378] on select "Select Surrender Redeem Reaffirm Avoid Other" at bounding box center [785, 391] width 196 height 27
click at [818, 517] on button "Save & Close" at bounding box center [838, 530] width 92 height 28
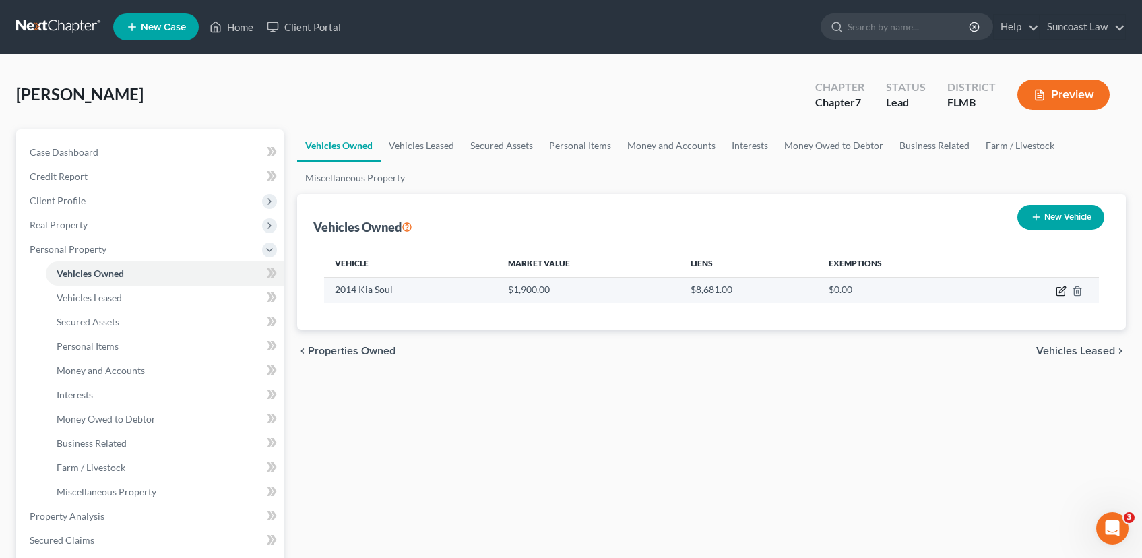
click at [1061, 290] on icon "button" at bounding box center [1062, 289] width 6 height 6
click at [1061, 290] on body "Home New Case Client Portal Suncoast Law [EMAIL_ADDRESS][DOMAIN_NAME] My Accoun…" at bounding box center [571, 479] width 1142 height 959
select select "0"
select select "12"
select select "3"
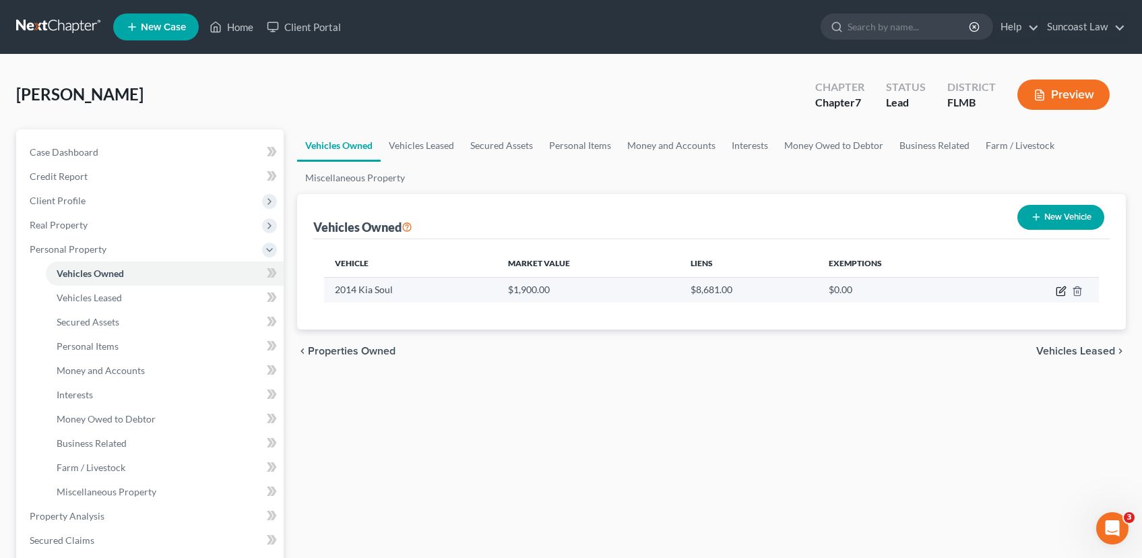
select select "0"
select select "45"
select select "0"
select select "2"
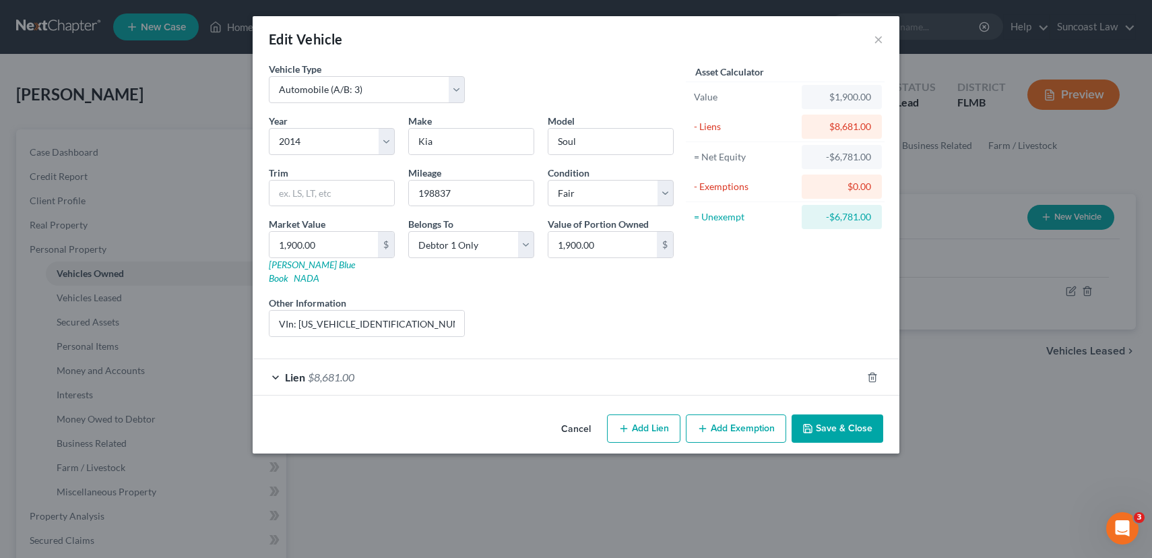
click at [302, 371] on span "Lien" at bounding box center [295, 377] width 20 height 13
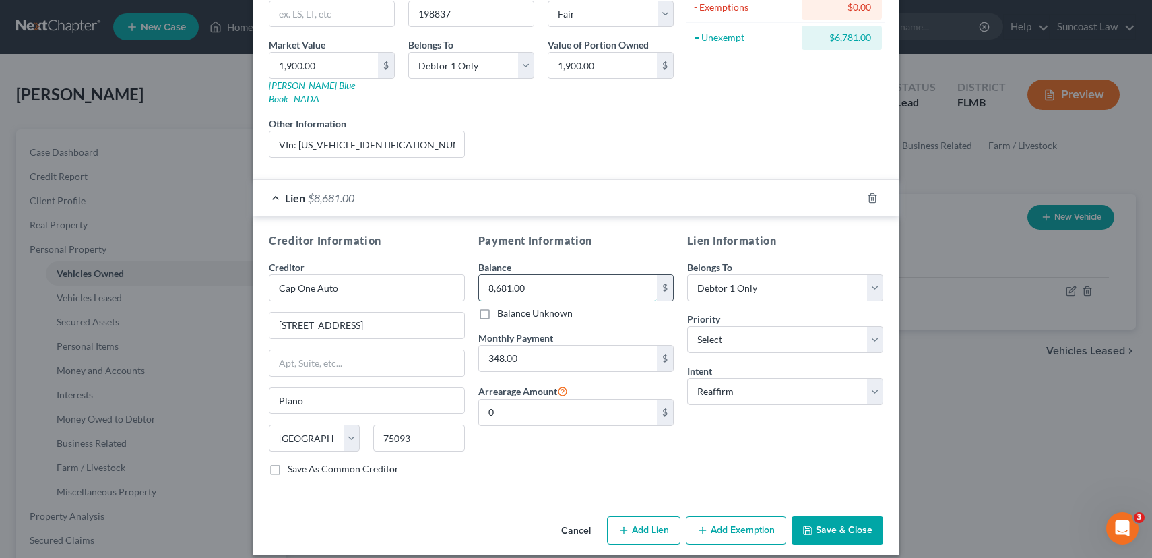
click at [499, 275] on input "8,681.00" at bounding box center [568, 288] width 179 height 26
type input "6,956.09"
click at [813, 516] on button "Save & Close" at bounding box center [838, 530] width 92 height 28
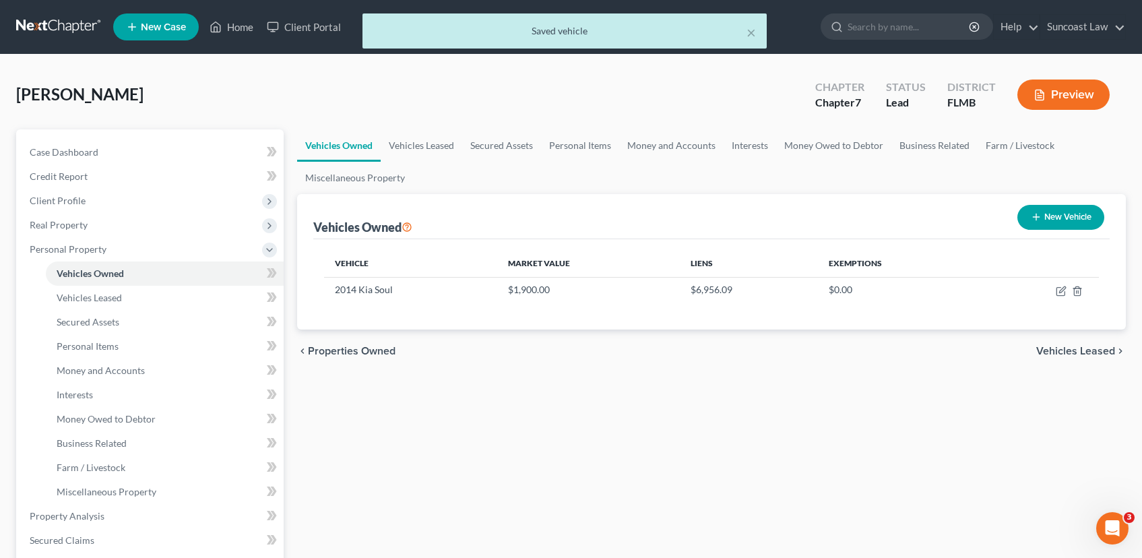
click at [1096, 351] on span "Vehicles Leased" at bounding box center [1075, 351] width 79 height 11
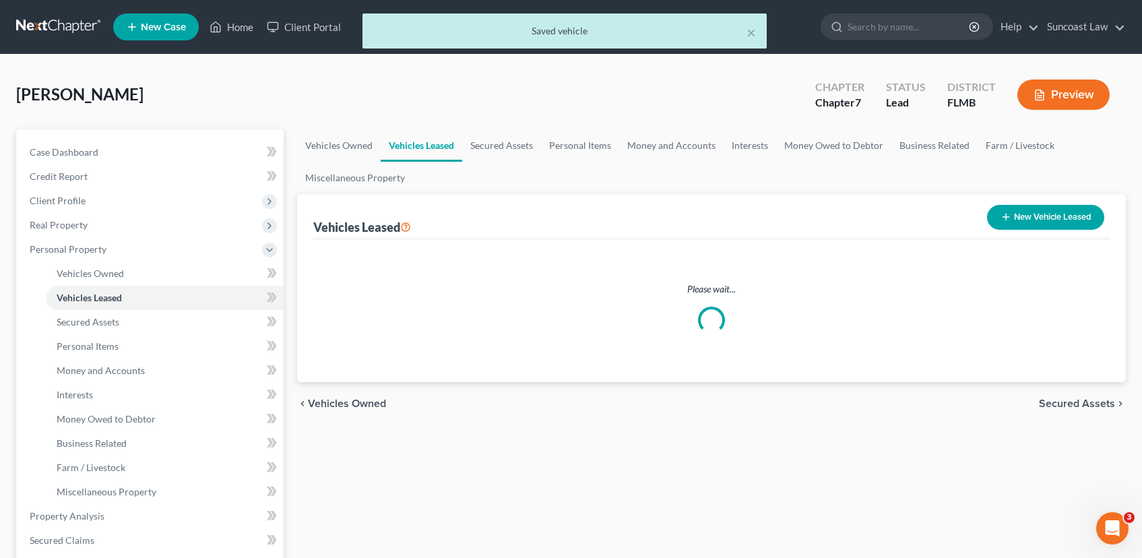
click at [1096, 351] on div "Vehicles Owned Vehicles Leased Secured Assets Personal Items Money and Accounts…" at bounding box center [711, 518] width 842 height 778
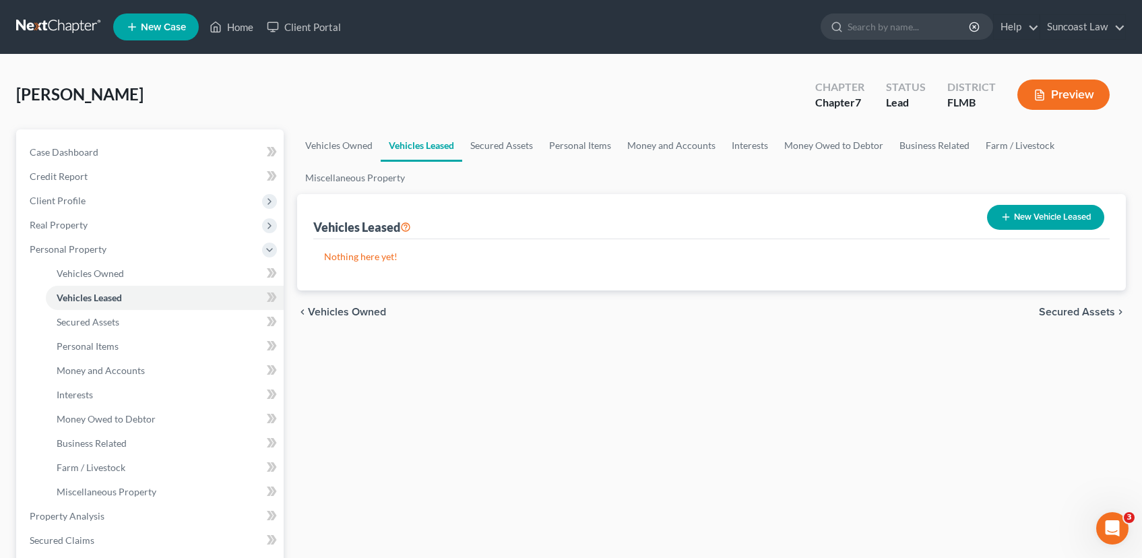
click at [1082, 311] on span "Secured Assets" at bounding box center [1077, 312] width 76 height 11
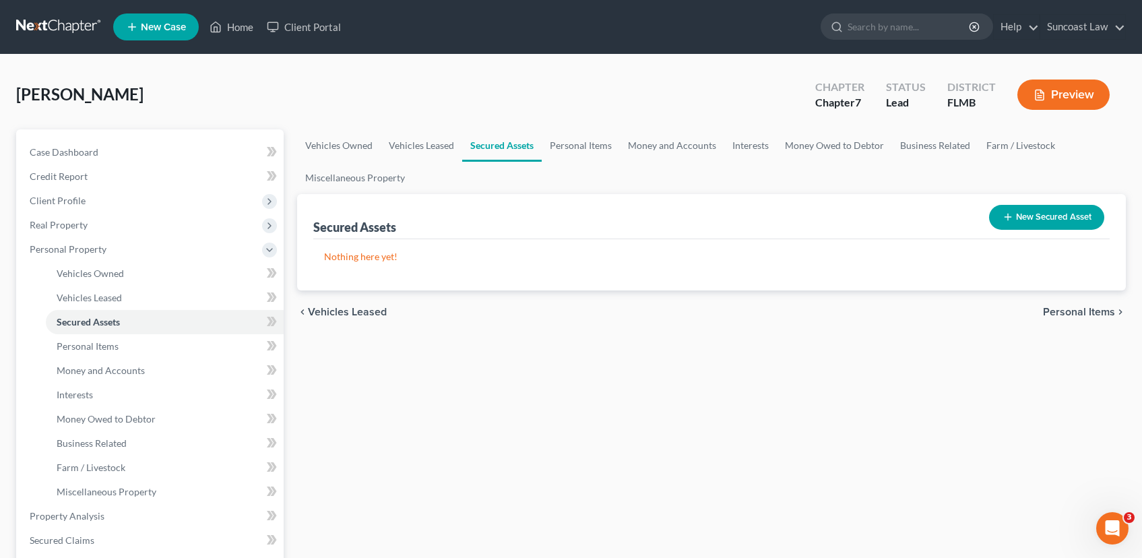
click at [1082, 311] on span "Personal Items" at bounding box center [1079, 312] width 72 height 11
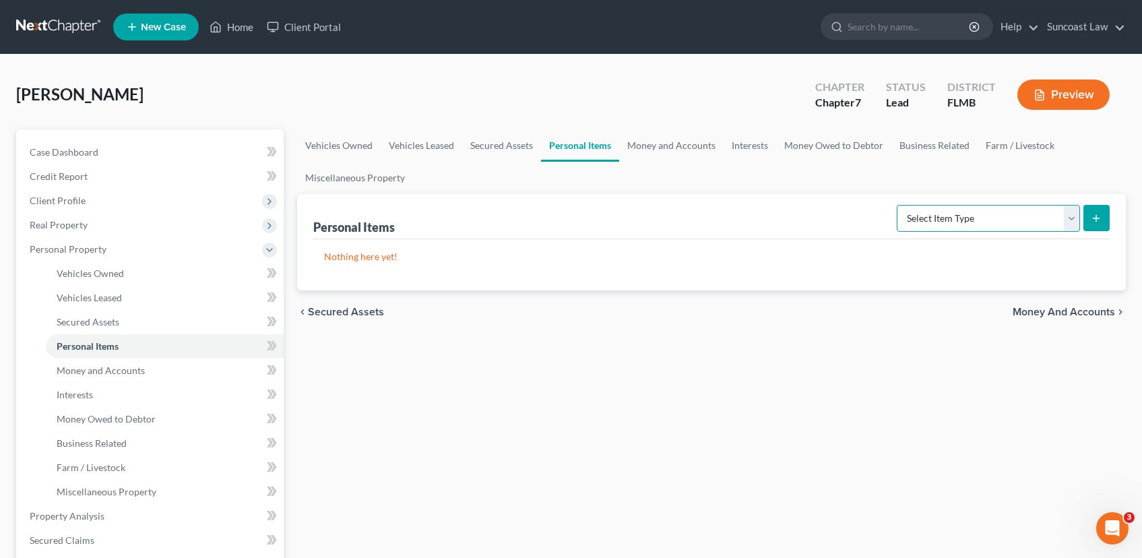
click at [1075, 221] on select "Select Item Type Clothing (A/B: 11) Collectibles Of Value (A/B: 8) Electronics …" at bounding box center [988, 218] width 183 height 27
select select "household_goods"
click at [899, 205] on select "Select Item Type Clothing (A/B: 11) Collectibles Of Value (A/B: 8) Electronics …" at bounding box center [988, 218] width 183 height 27
click at [1091, 218] on icon "submit" at bounding box center [1096, 218] width 11 height 11
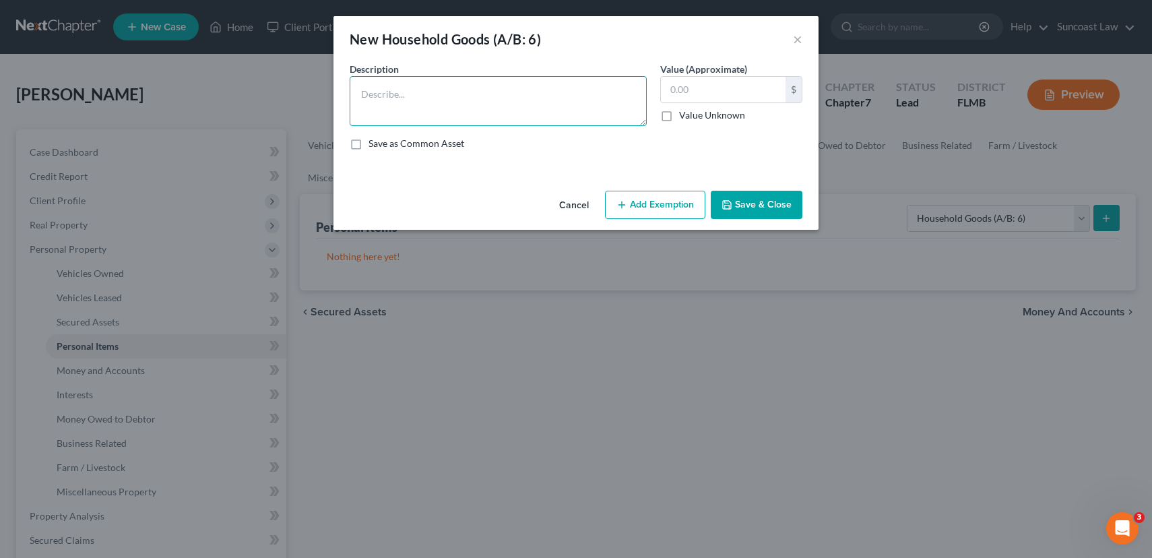
click at [398, 108] on textarea at bounding box center [498, 101] width 297 height 50
type textarea "2 BEDS, 2 DRESSERS, KITCHEN UTENSILS, AIR FRYER, MICROWAVE, WASHER"
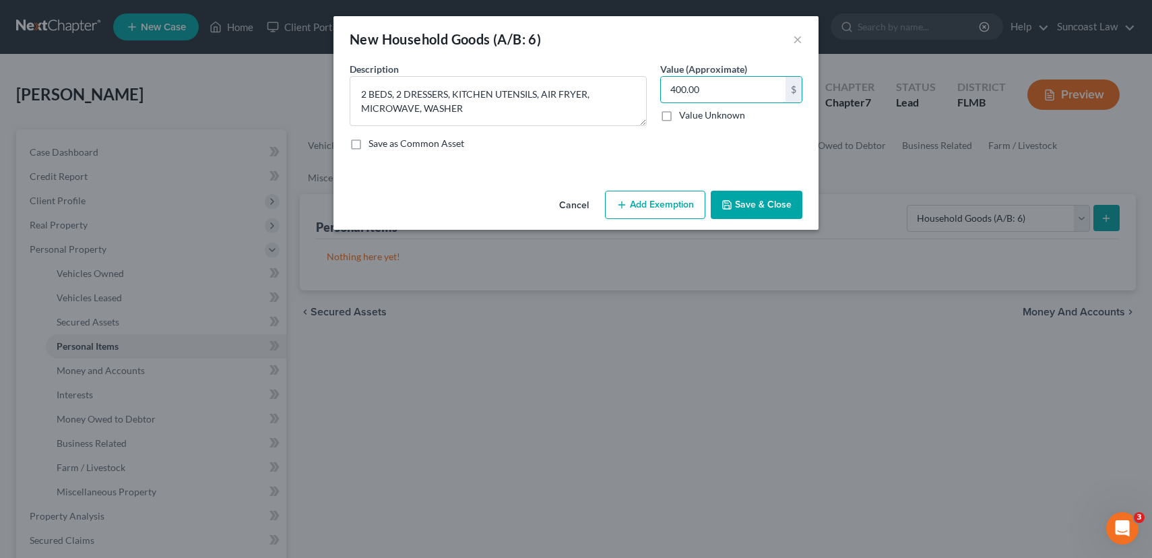
type input "400.00"
click at [675, 202] on button "Add Exemption" at bounding box center [655, 205] width 100 height 28
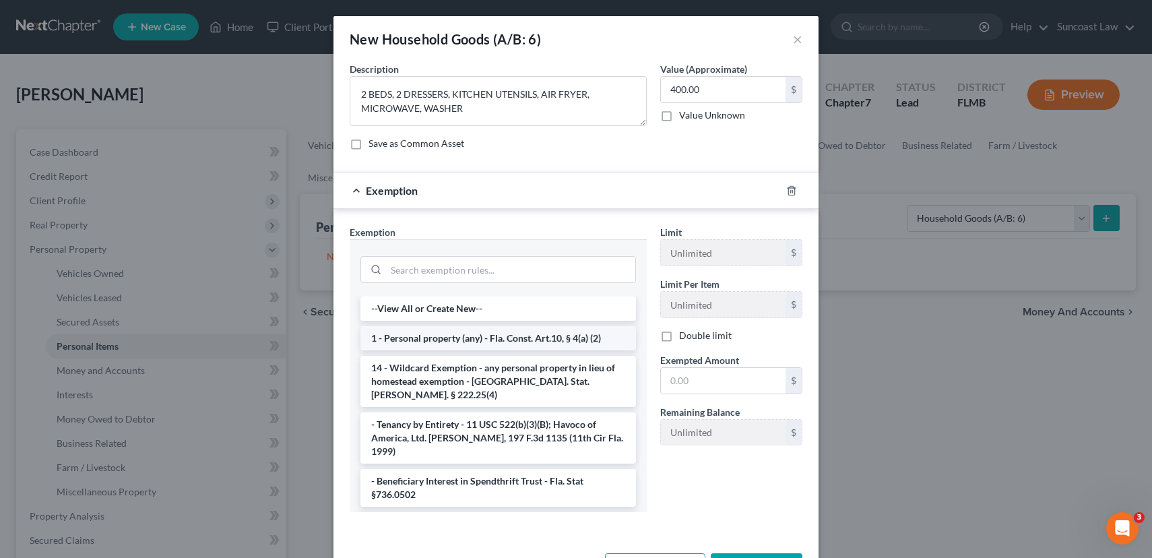
click at [487, 330] on li "1 - Personal property (any) - Fla. Const. Art.10, § 4(a) (2)" at bounding box center [499, 338] width 276 height 24
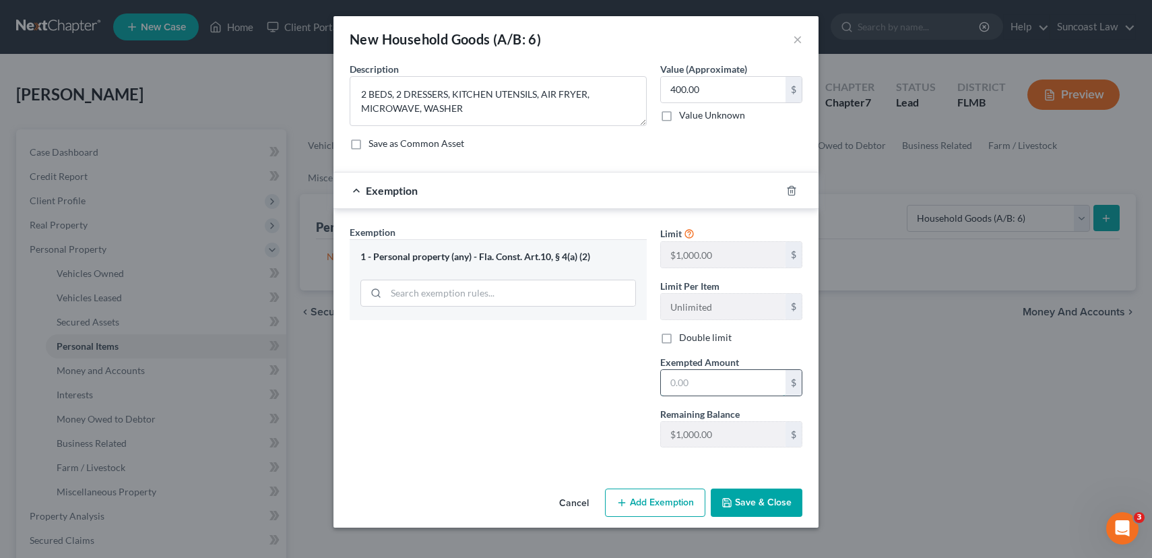
click at [703, 376] on input "text" at bounding box center [723, 383] width 125 height 26
type input "400.00"
click at [743, 492] on button "Save & Close" at bounding box center [757, 503] width 92 height 28
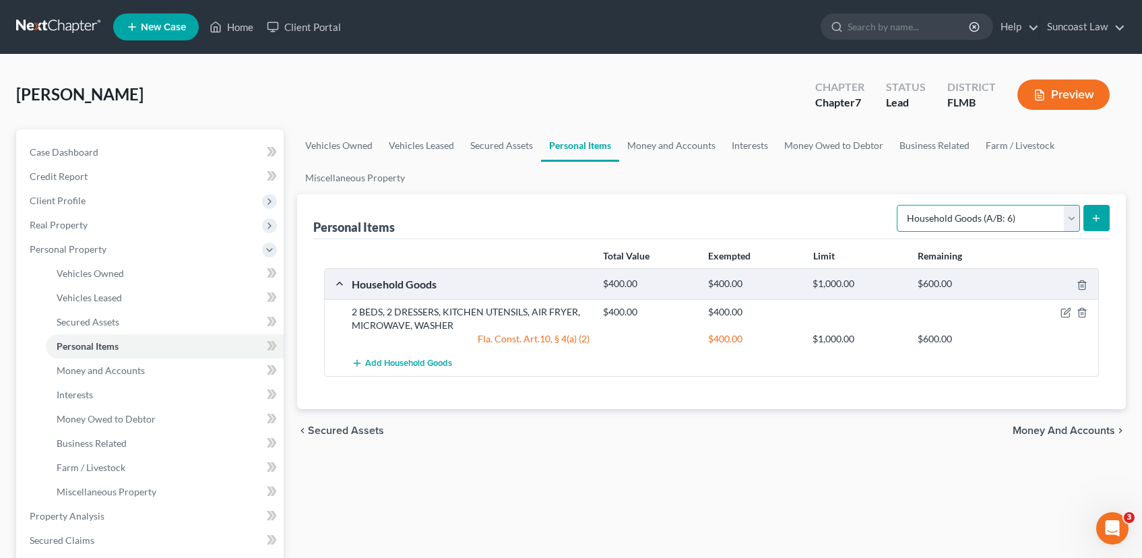
click at [1074, 220] on select "Select Item Type Clothing (A/B: 11) Collectibles Of Value (A/B: 8) Electronics …" at bounding box center [988, 218] width 183 height 27
select select "clothing"
click at [899, 205] on select "Select Item Type Clothing (A/B: 11) Collectibles Of Value (A/B: 8) Electronics …" at bounding box center [988, 218] width 183 height 27
click at [1100, 216] on icon "submit" at bounding box center [1096, 218] width 11 height 11
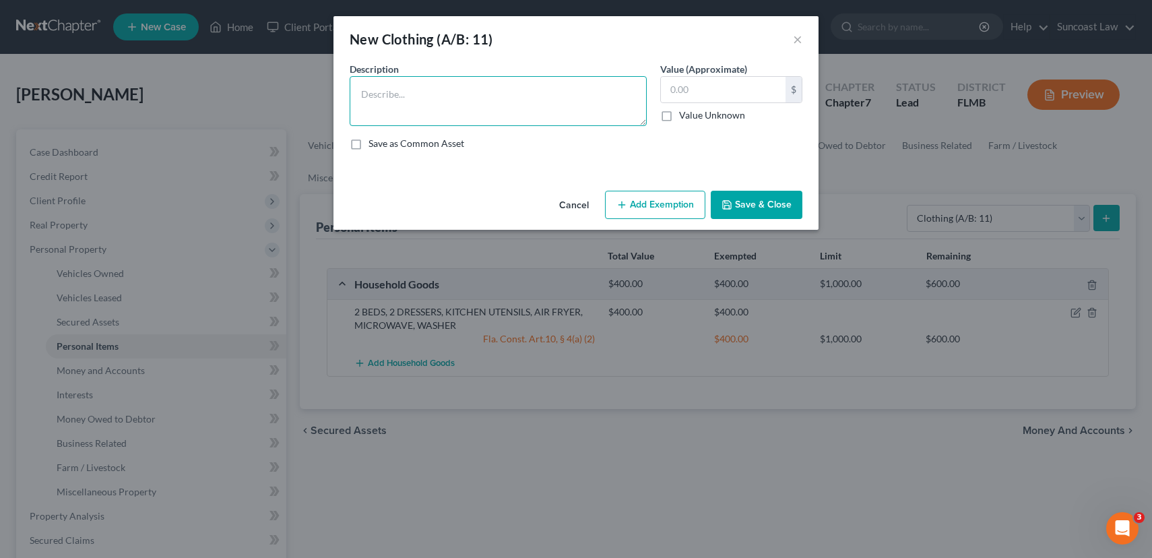
click at [406, 119] on textarea at bounding box center [498, 101] width 297 height 50
type textarea "Used clothing"
type input "50.00"
click at [644, 201] on button "Add Exemption" at bounding box center [655, 205] width 100 height 28
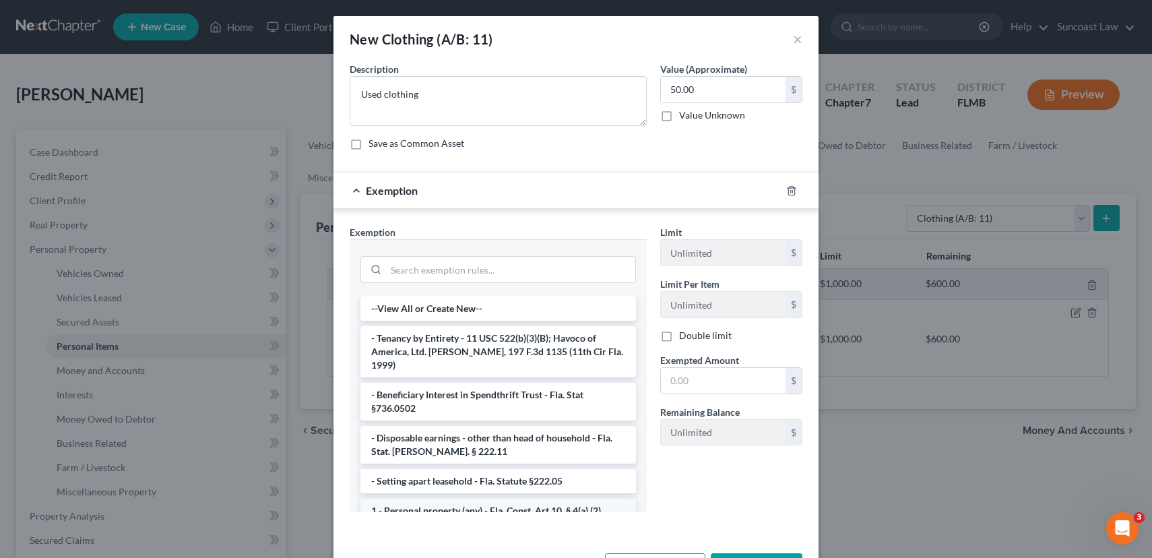
click at [509, 499] on li "1 - Personal property (any) - Fla. Const. Art.10, § 4(a) (2)" at bounding box center [499, 511] width 276 height 24
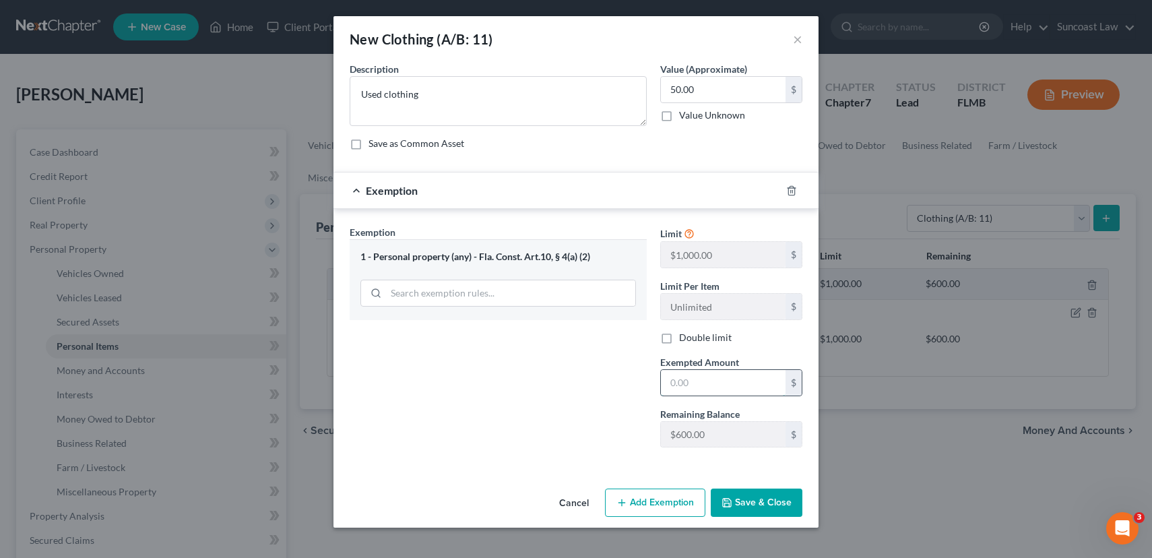
click at [702, 383] on input "text" at bounding box center [723, 383] width 125 height 26
type input "50.00"
click at [784, 500] on button "Save & Close" at bounding box center [757, 503] width 92 height 28
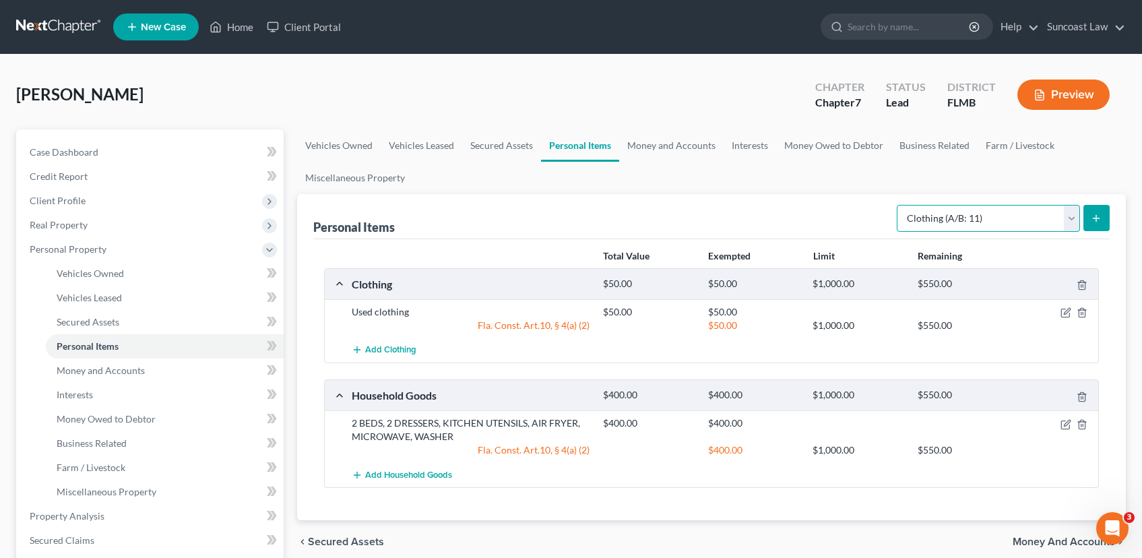
click at [1075, 220] on select "Select Item Type Clothing (A/B: 11) Collectibles Of Value (A/B: 8) Electronics …" at bounding box center [988, 218] width 183 height 27
select select "jewelry"
click at [899, 205] on select "Select Item Type Clothing (A/B: 11) Collectibles Of Value (A/B: 8) Electronics …" at bounding box center [988, 218] width 183 height 27
click at [1096, 220] on icon "submit" at bounding box center [1096, 218] width 11 height 11
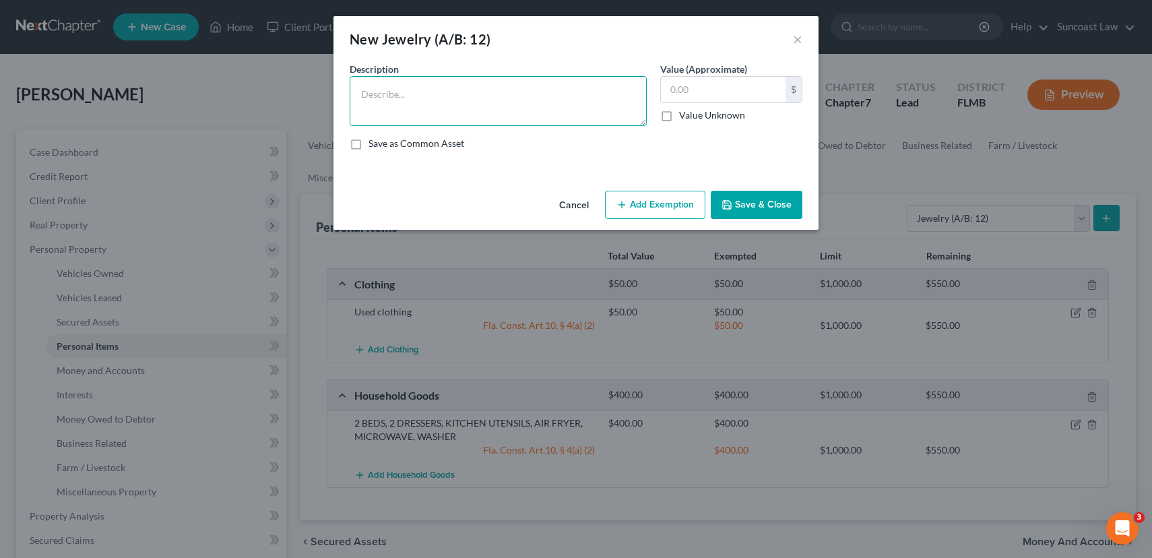
click at [489, 98] on textarea at bounding box center [498, 101] width 297 height 50
type textarea "necklace, ring"
type input "20.00"
click at [664, 208] on button "Add Exemption" at bounding box center [655, 205] width 100 height 28
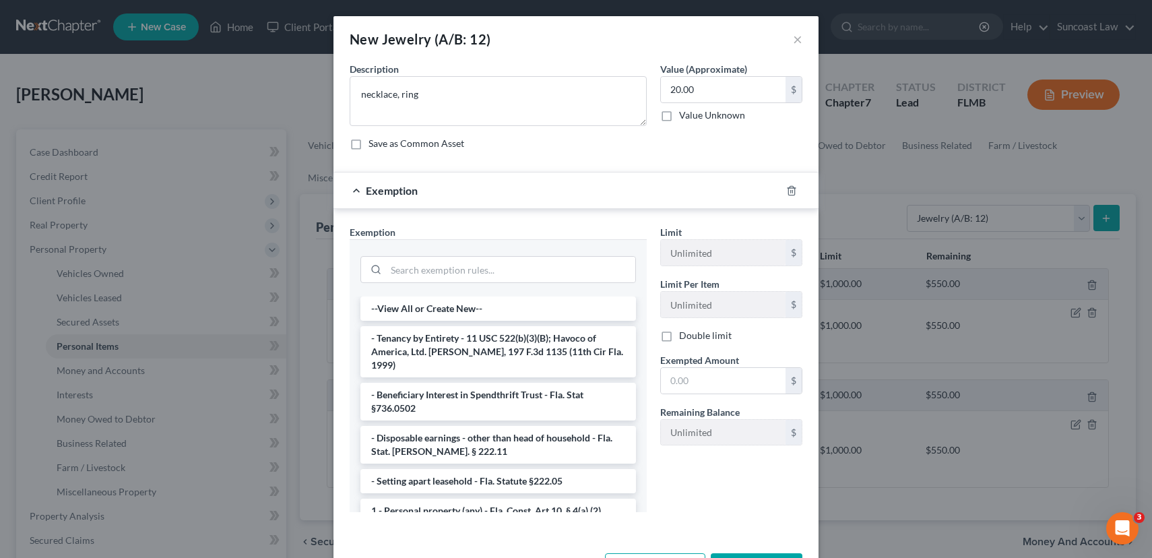
drag, startPoint x: 453, startPoint y: 493, endPoint x: 462, endPoint y: 492, distance: 8.9
click at [454, 499] on li "1 - Personal property (any) - Fla. Const. Art.10, § 4(a) (2)" at bounding box center [499, 511] width 276 height 24
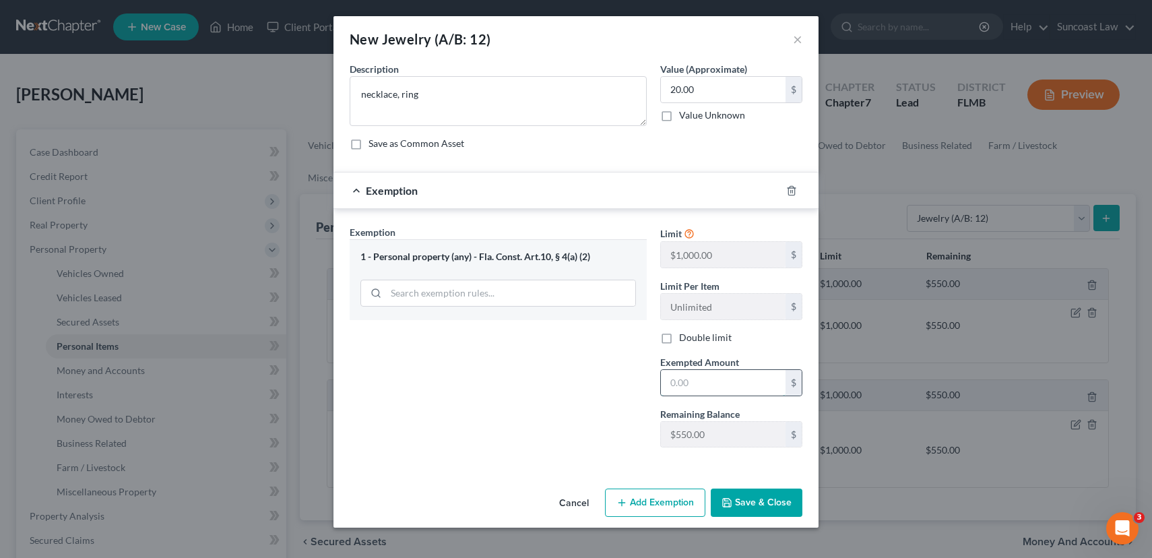
click at [701, 386] on input "text" at bounding box center [723, 383] width 125 height 26
type input "20.00"
click at [755, 499] on button "Save & Close" at bounding box center [757, 503] width 92 height 28
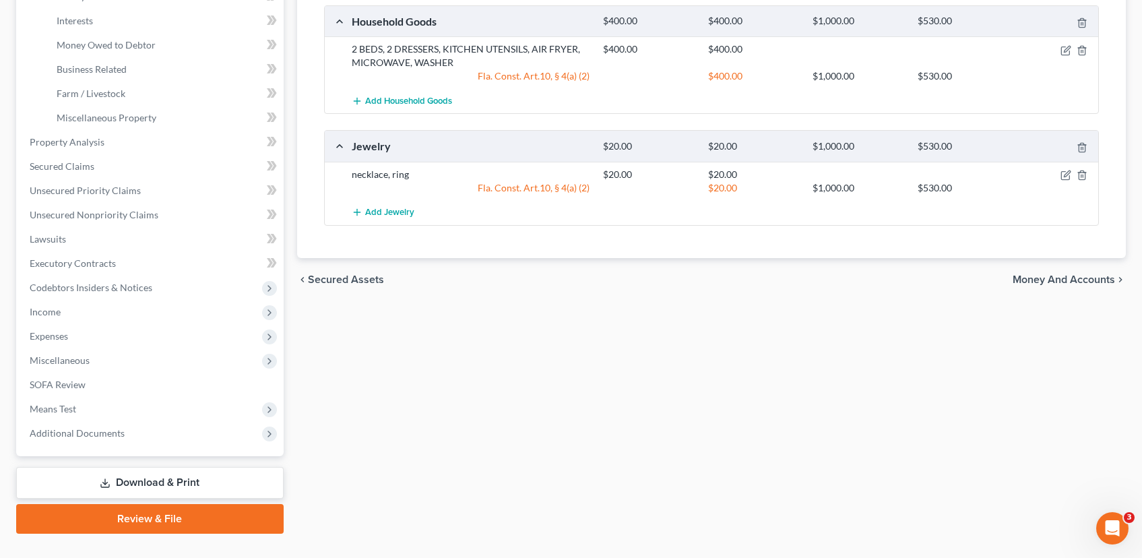
scroll to position [401, 0]
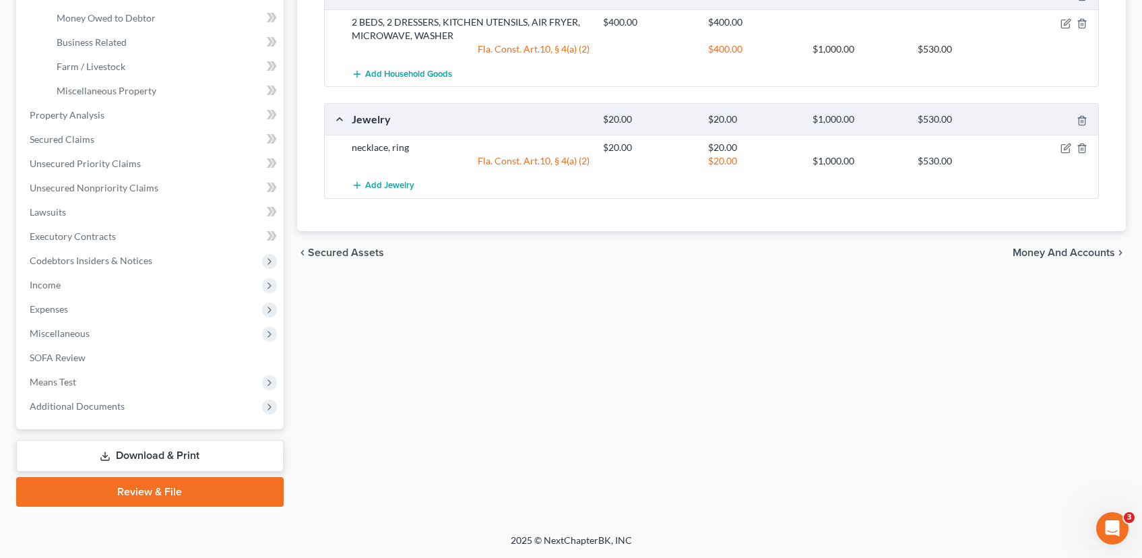
click at [1054, 255] on span "Money and Accounts" at bounding box center [1064, 252] width 102 height 11
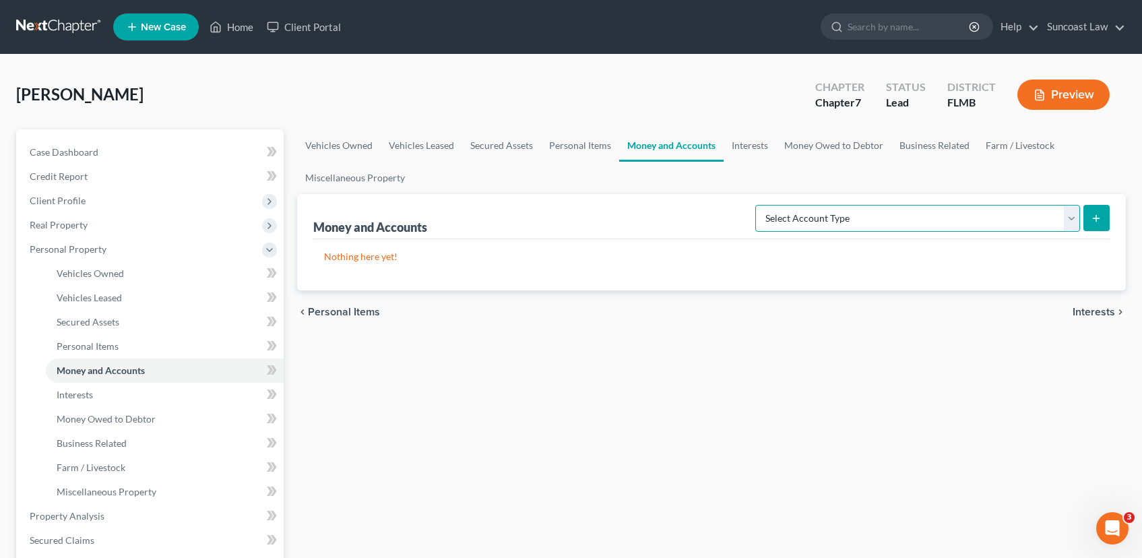
click at [1072, 220] on select "Select Account Type Brokerage (A/B: 18, SOFA: 20) Cash on Hand (A/B: 16) Certif…" at bounding box center [917, 218] width 325 height 27
select select "checking"
click at [759, 205] on select "Select Account Type Brokerage (A/B: 18, SOFA: 20) Cash on Hand (A/B: 16) Certif…" at bounding box center [917, 218] width 325 height 27
click at [1097, 224] on button "submit" at bounding box center [1097, 218] width 26 height 26
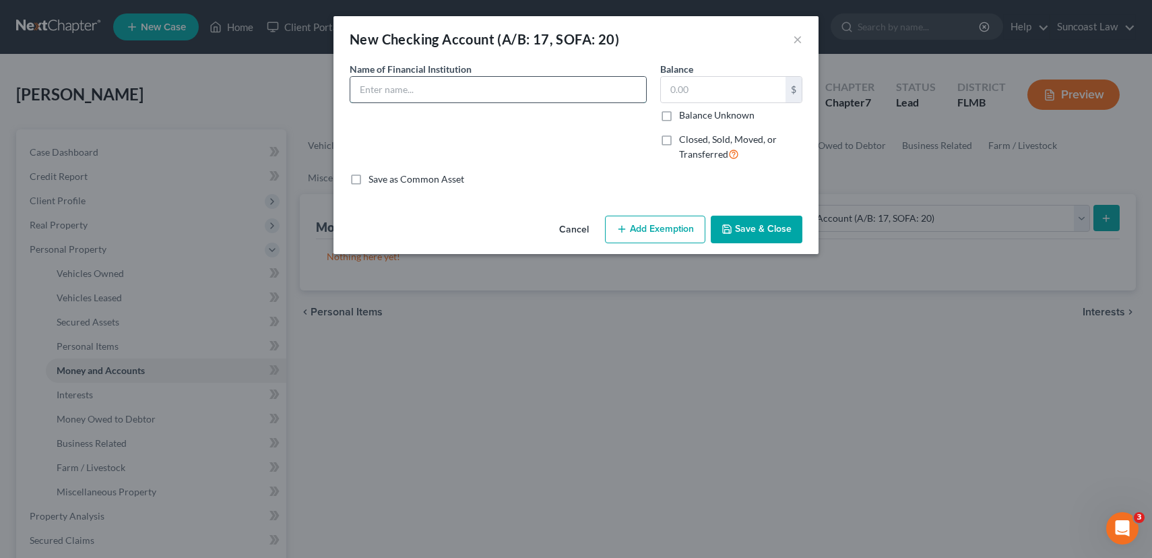
click at [442, 95] on input "text" at bounding box center [498, 90] width 296 height 26
type input "Cash App"
type input "12.48"
click at [652, 234] on button "Add Exemption" at bounding box center [655, 230] width 100 height 28
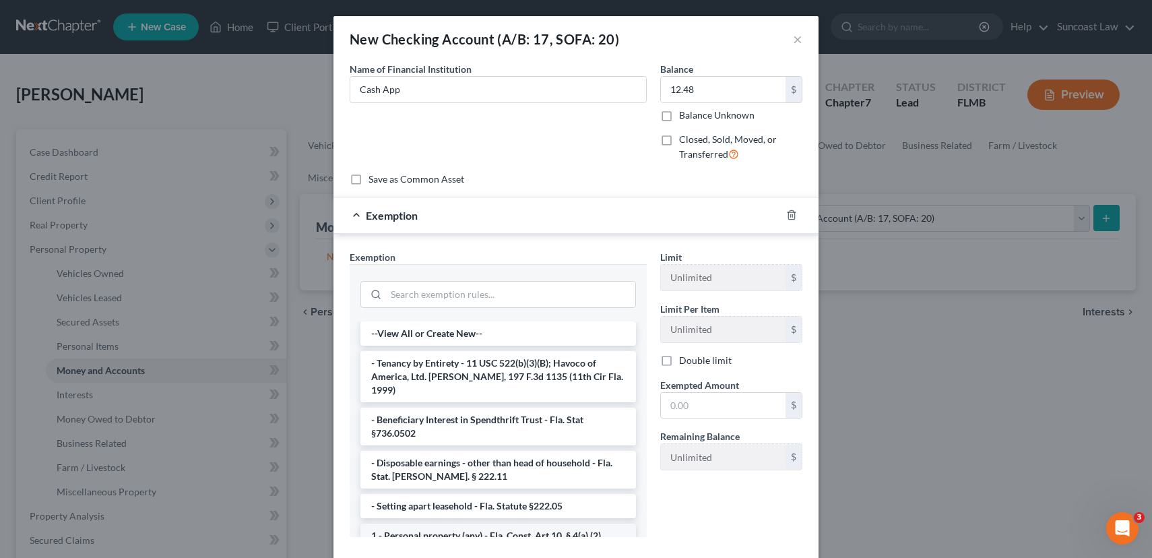
click at [507, 524] on li "1 - Personal property (any) - Fla. Const. Art.10, § 4(a) (2)" at bounding box center [499, 536] width 276 height 24
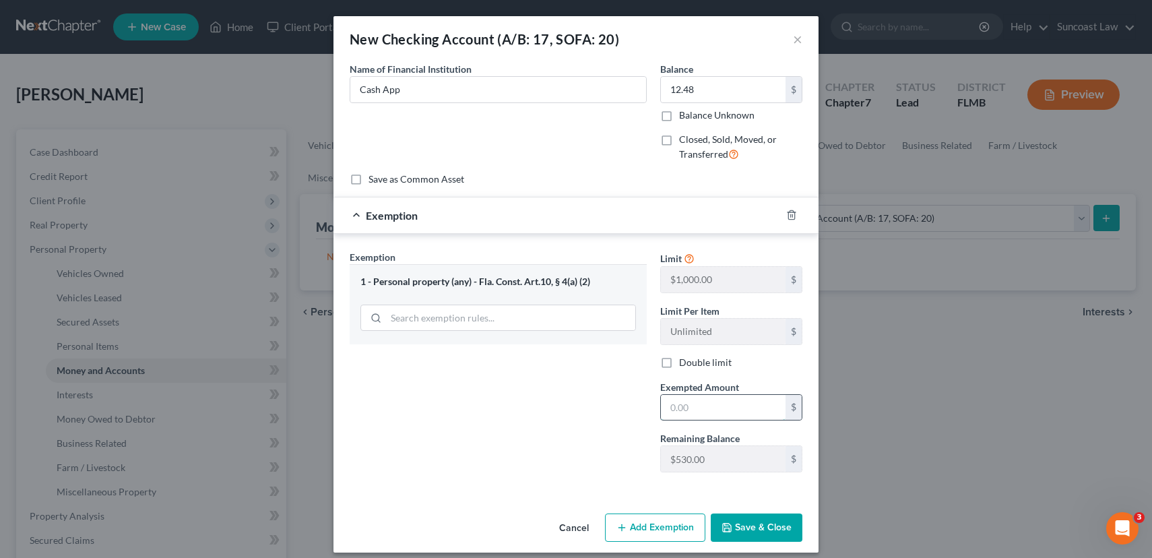
click at [679, 411] on input "text" at bounding box center [723, 408] width 125 height 26
type input "12.48"
click at [760, 521] on button "Save & Close" at bounding box center [757, 527] width 92 height 28
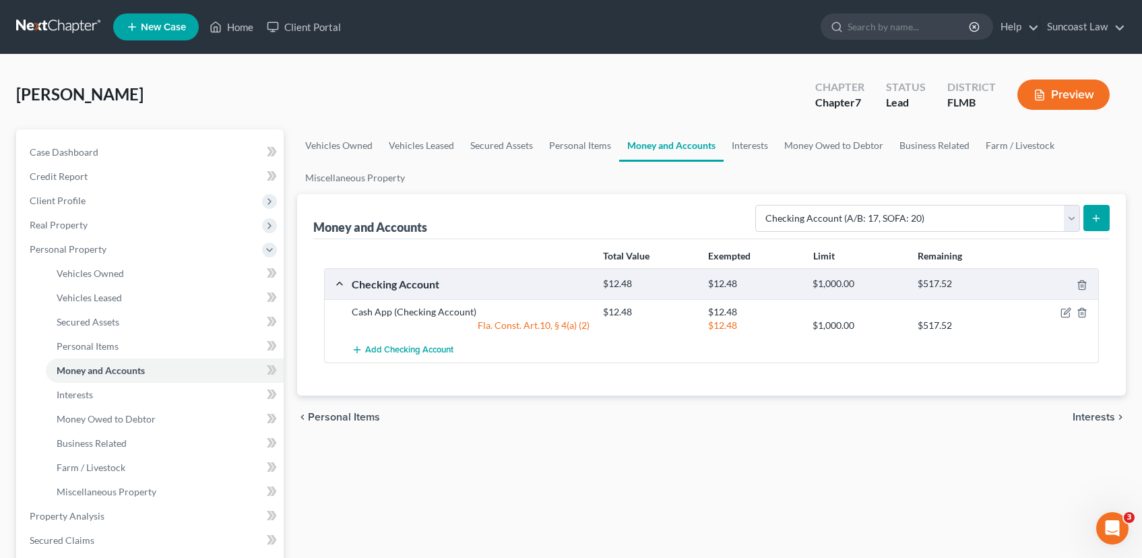
click at [1102, 218] on button "submit" at bounding box center [1097, 218] width 26 height 26
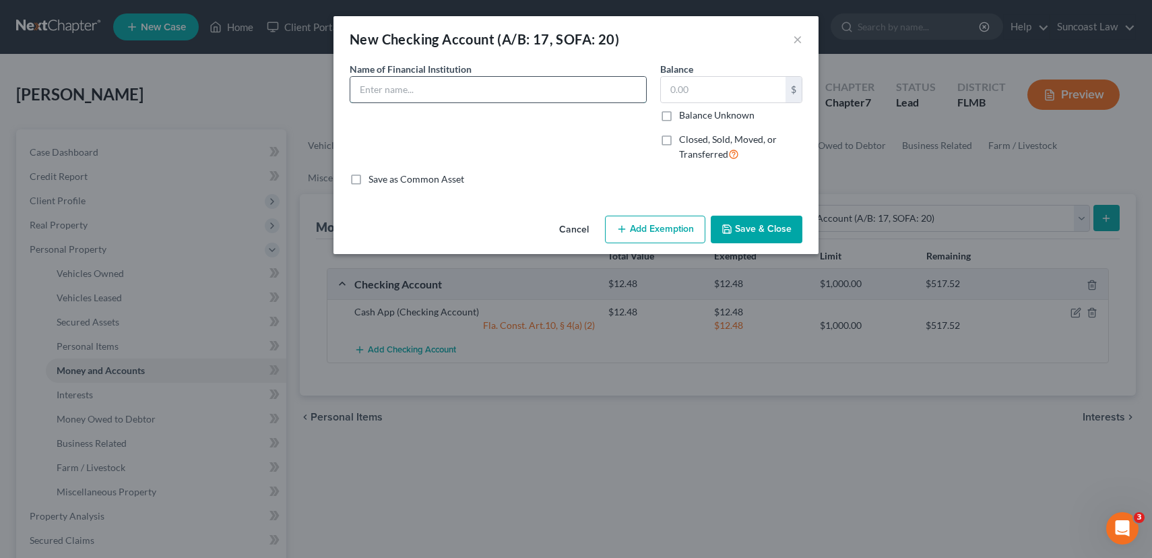
click at [501, 96] on input "text" at bounding box center [498, 90] width 296 height 26
type input "Fifth Third * 3020"
type input "950.00"
click at [674, 222] on button "Add Exemption" at bounding box center [655, 230] width 100 height 28
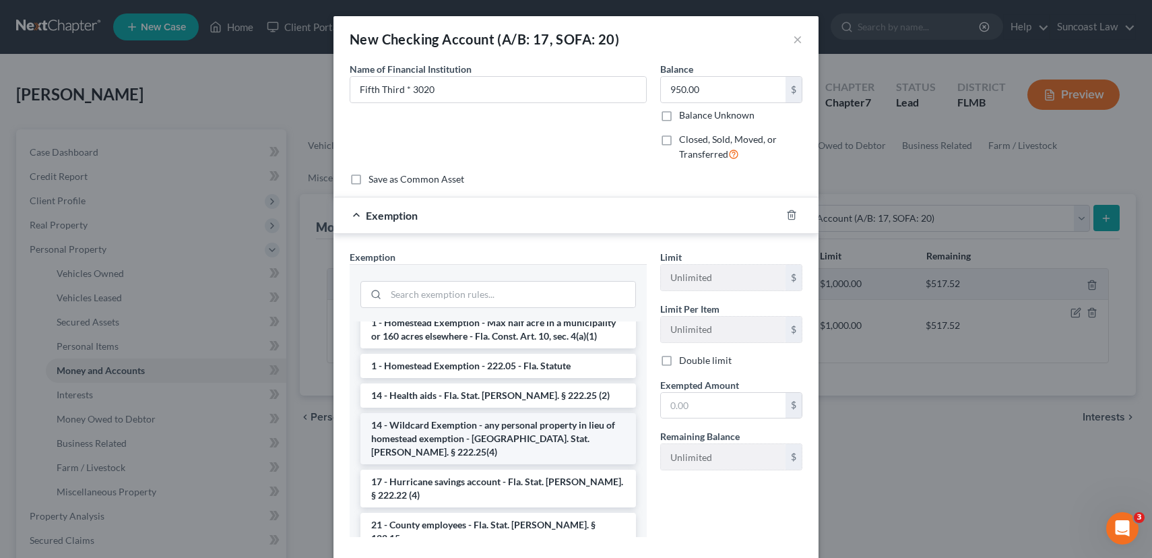
scroll to position [243, 0]
drag, startPoint x: 505, startPoint y: 417, endPoint x: 639, endPoint y: 398, distance: 135.4
click at [505, 417] on li "14 - Wildcard Exemption - any personal property in lieu of homestead exemption …" at bounding box center [499, 437] width 276 height 51
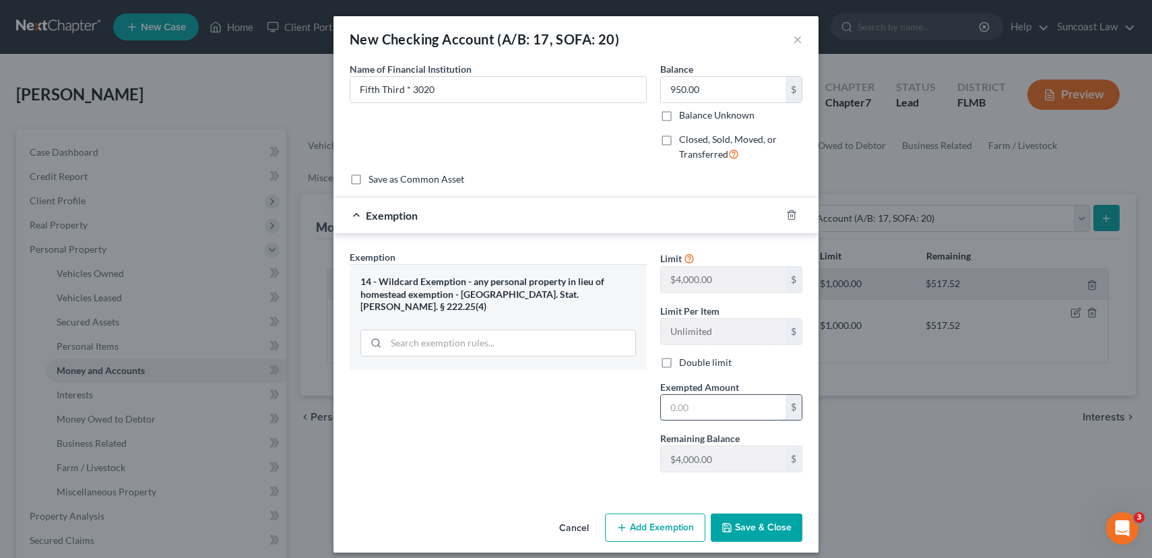
drag, startPoint x: 712, startPoint y: 410, endPoint x: 689, endPoint y: 418, distance: 23.7
click at [711, 411] on input "text" at bounding box center [723, 408] width 125 height 26
type input "950.00"
click at [774, 534] on button "Save & Close" at bounding box center [757, 527] width 92 height 28
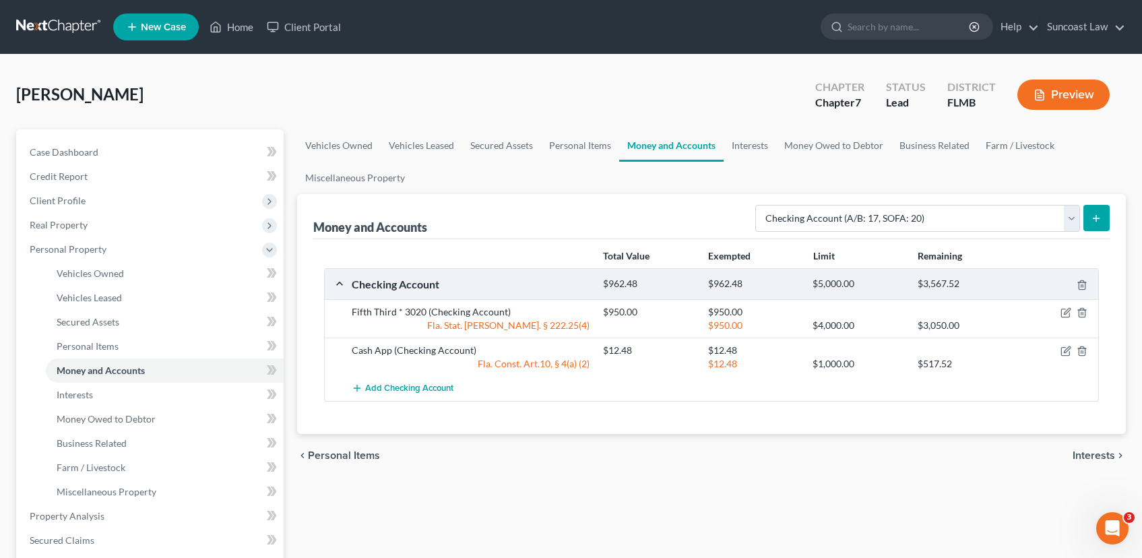
click at [1084, 454] on span "Interests" at bounding box center [1094, 455] width 42 height 11
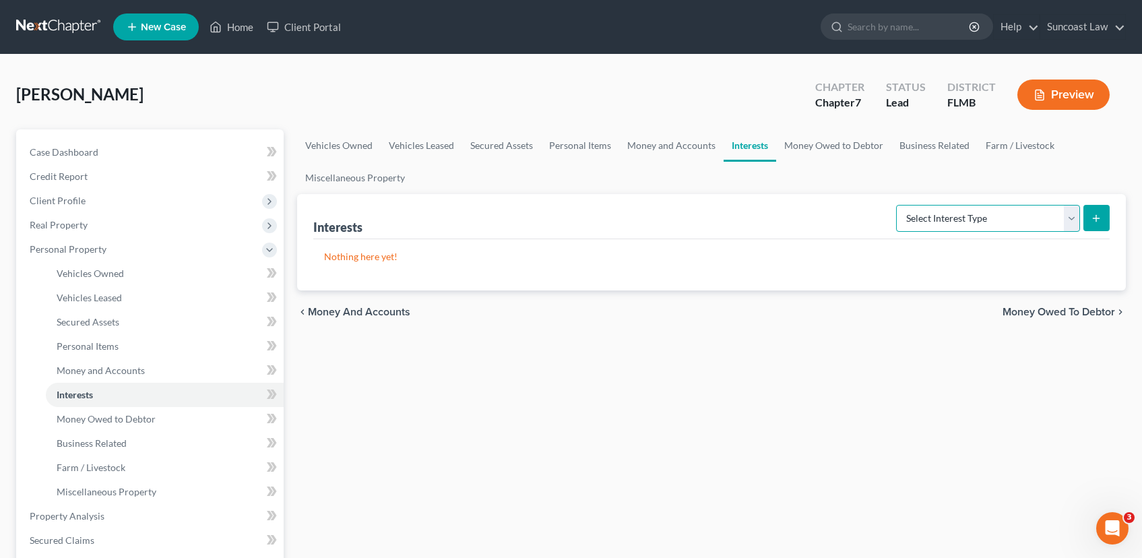
click at [1070, 222] on select "Select Interest Type 401K (A/B: 21) Annuity (A/B: 23) Bond (A/B: 18) Education …" at bounding box center [988, 218] width 184 height 27
click at [1094, 220] on icon "submit" at bounding box center [1096, 218] width 11 height 11
click at [1072, 218] on select "Select Interest Type 401K (A/B: 21) Annuity (A/B: 23) Bond (A/B: 18) Education …" at bounding box center [988, 218] width 184 height 27
select select "401k"
click at [898, 205] on select "Select Interest Type 401K (A/B: 21) Annuity (A/B: 23) Bond (A/B: 18) Education …" at bounding box center [988, 218] width 184 height 27
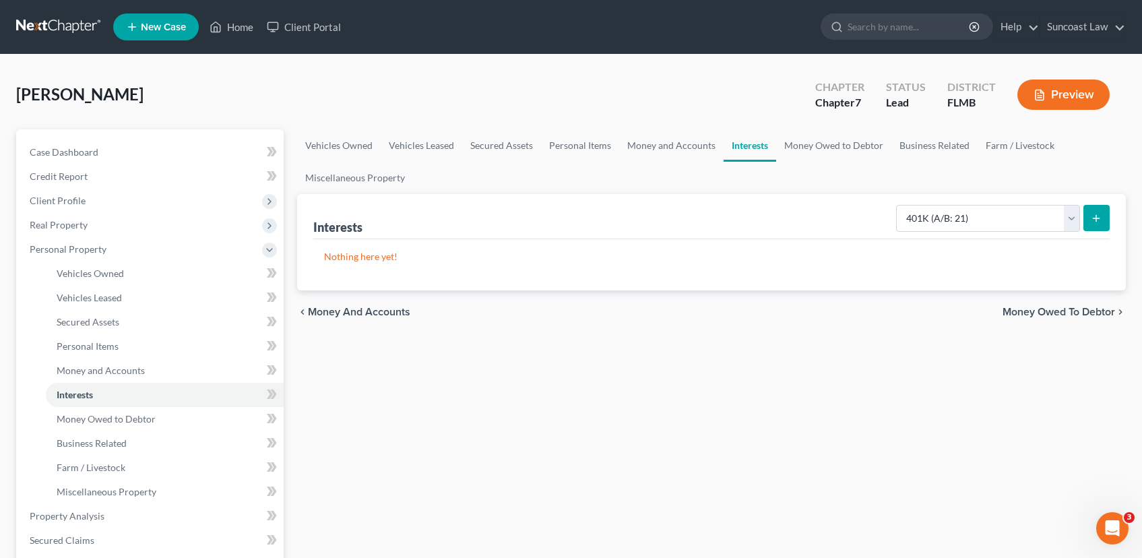
click at [1096, 223] on icon "submit" at bounding box center [1096, 218] width 11 height 11
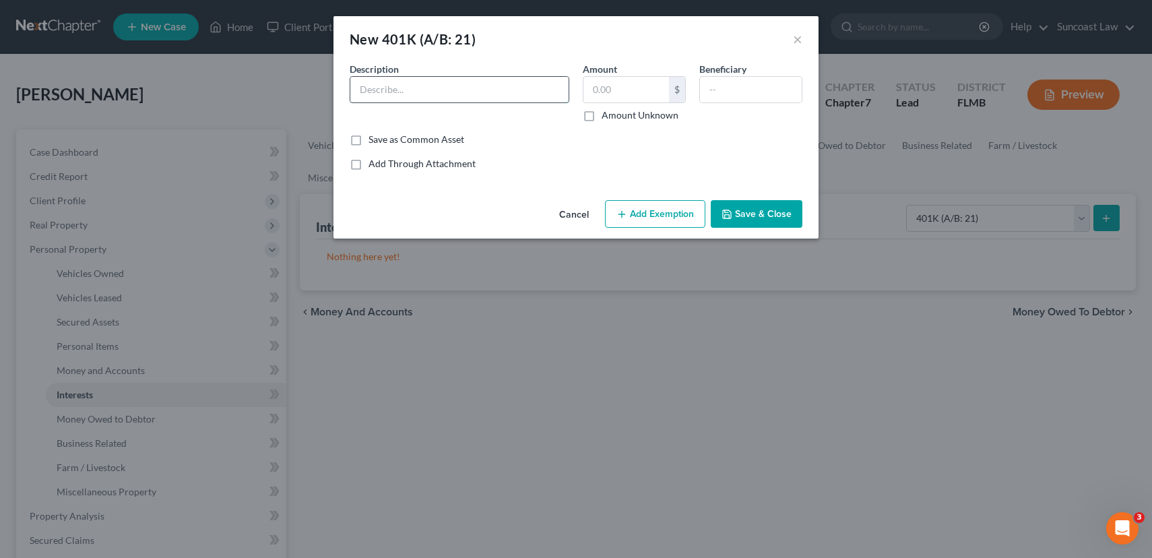
click at [385, 90] on input "text" at bounding box center [459, 90] width 218 height 26
type input "Target 401K"
type input "1,780.36"
click at [621, 220] on button "Add Exemption" at bounding box center [655, 214] width 100 height 28
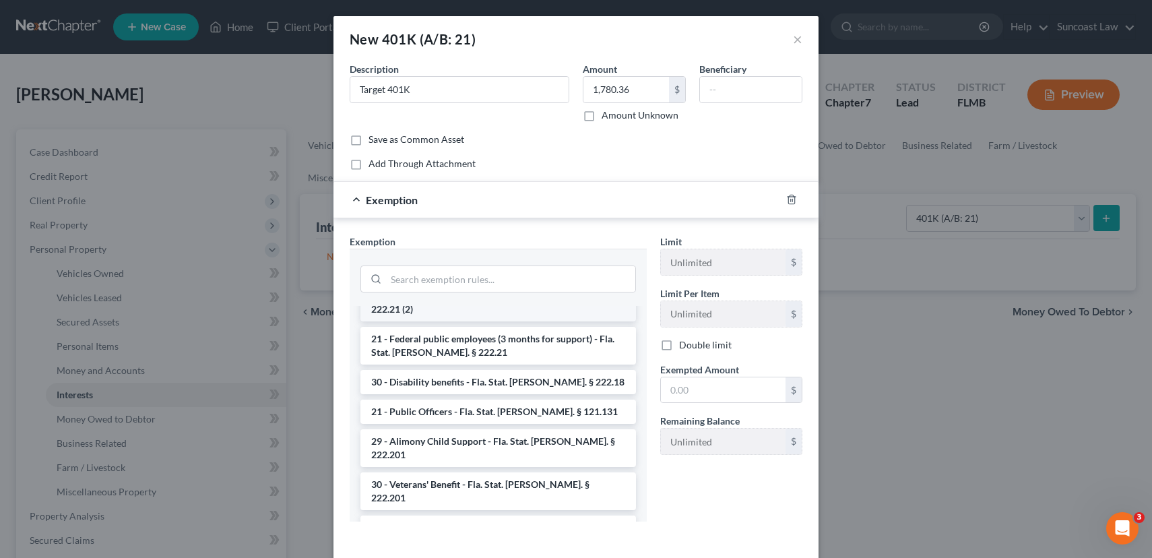
scroll to position [318, 0]
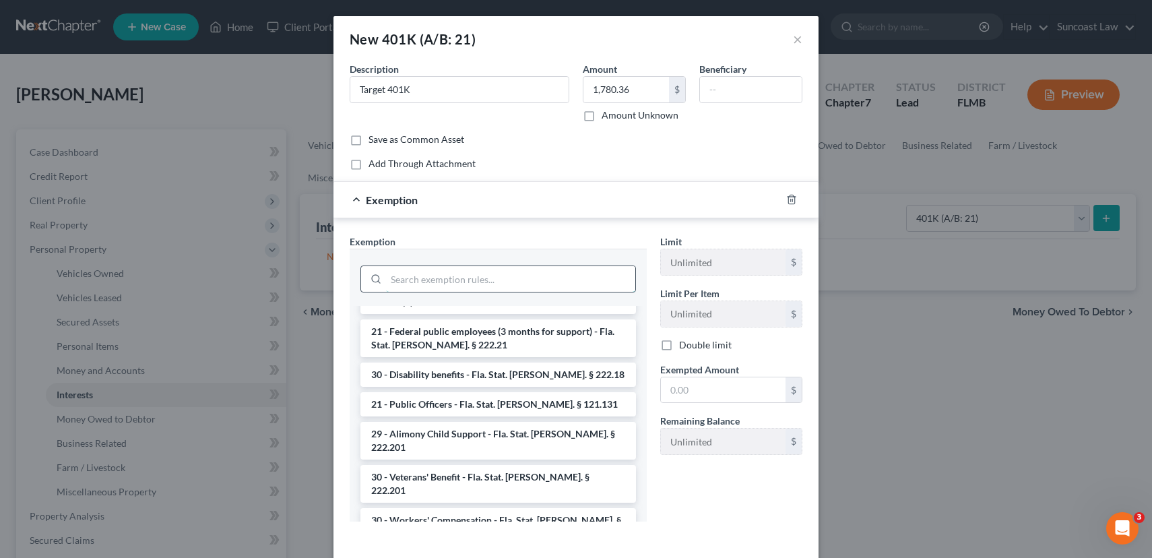
click at [475, 286] on input "search" at bounding box center [510, 279] width 249 height 26
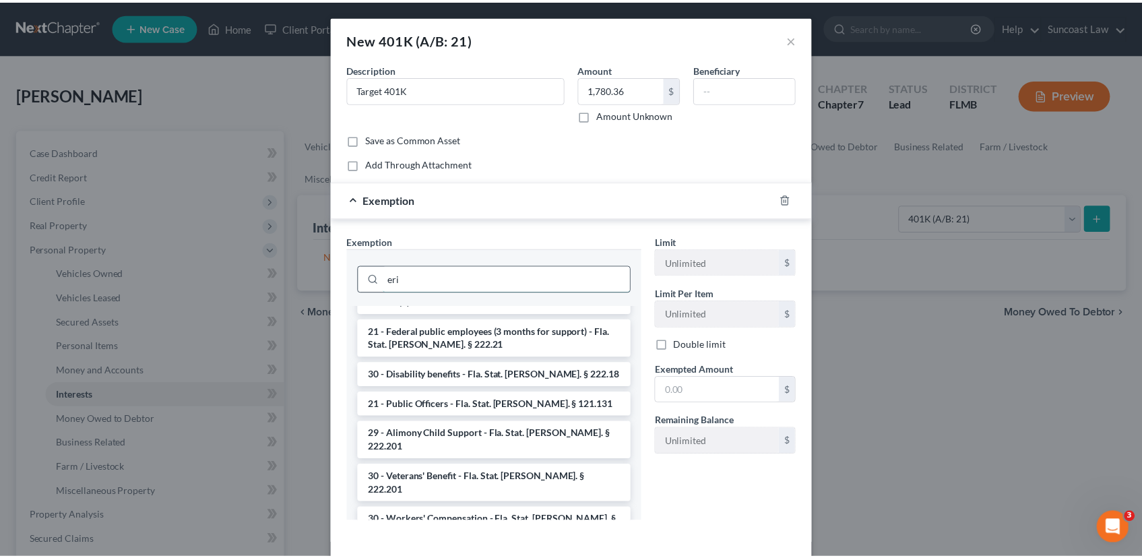
scroll to position [0, 0]
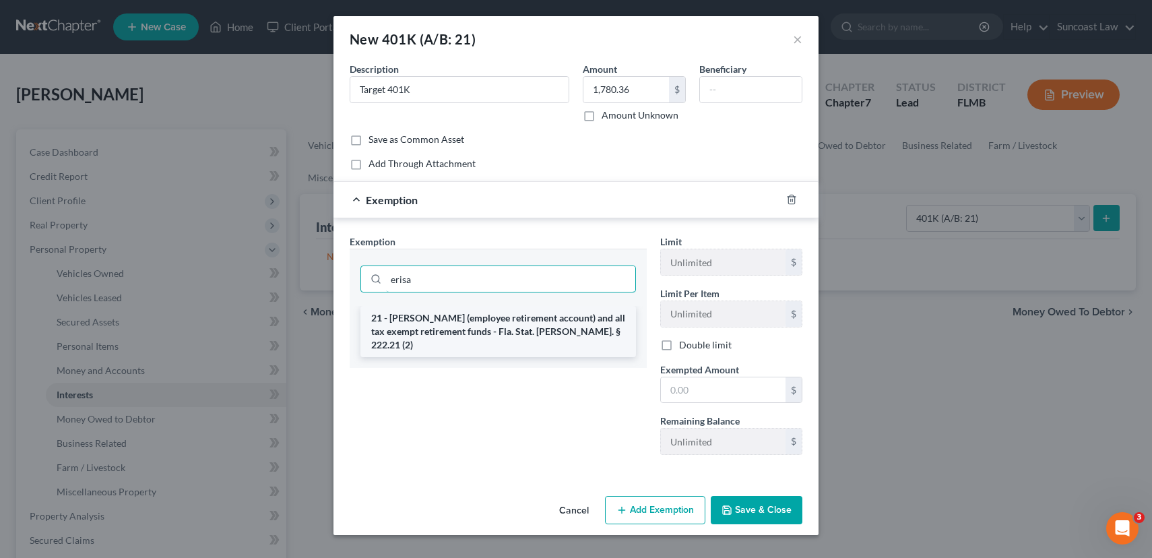
type input "erisa"
click at [478, 319] on li "21 - [PERSON_NAME] (employee retirement account) and all tax exempt retirement …" at bounding box center [499, 331] width 276 height 51
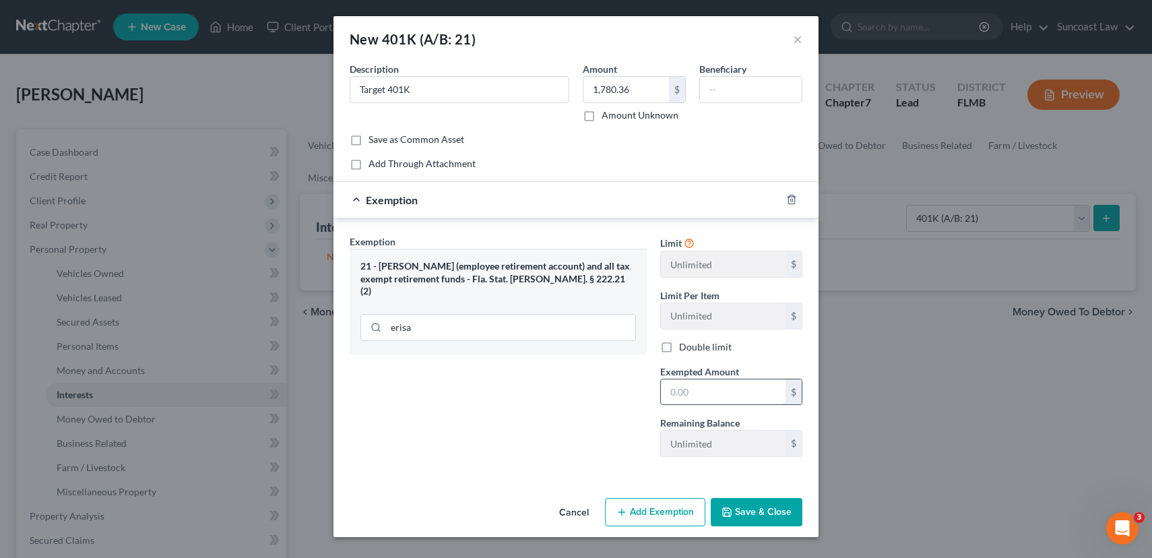
click at [693, 388] on input "text" at bounding box center [723, 392] width 125 height 26
type input "1,780.36"
click at [747, 522] on button "Save & Close" at bounding box center [757, 512] width 92 height 28
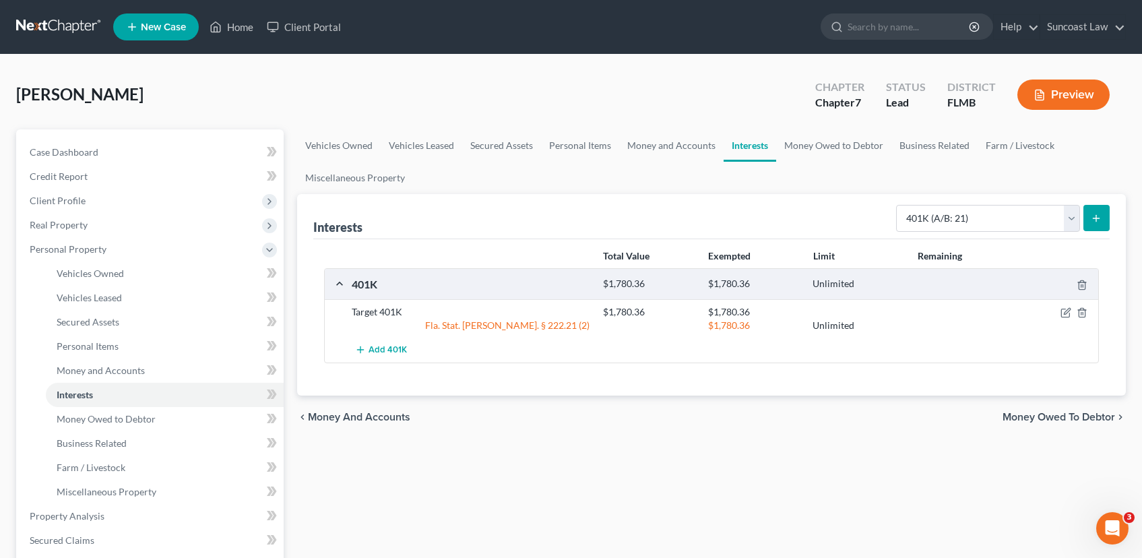
click at [1018, 418] on span "Money Owed to Debtor" at bounding box center [1059, 417] width 113 height 11
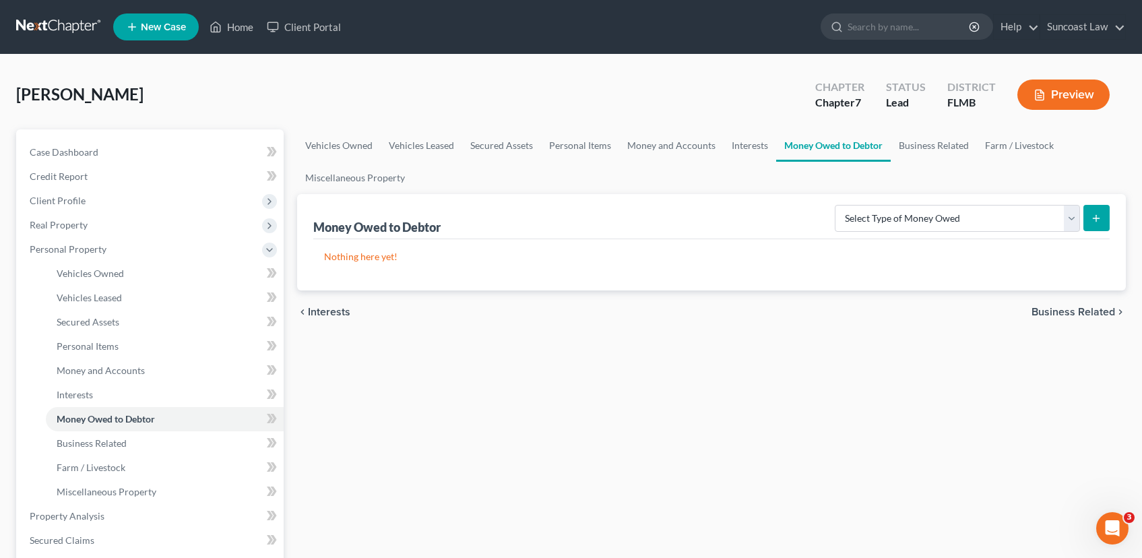
click at [1061, 316] on span "Business Related" at bounding box center [1074, 312] width 84 height 11
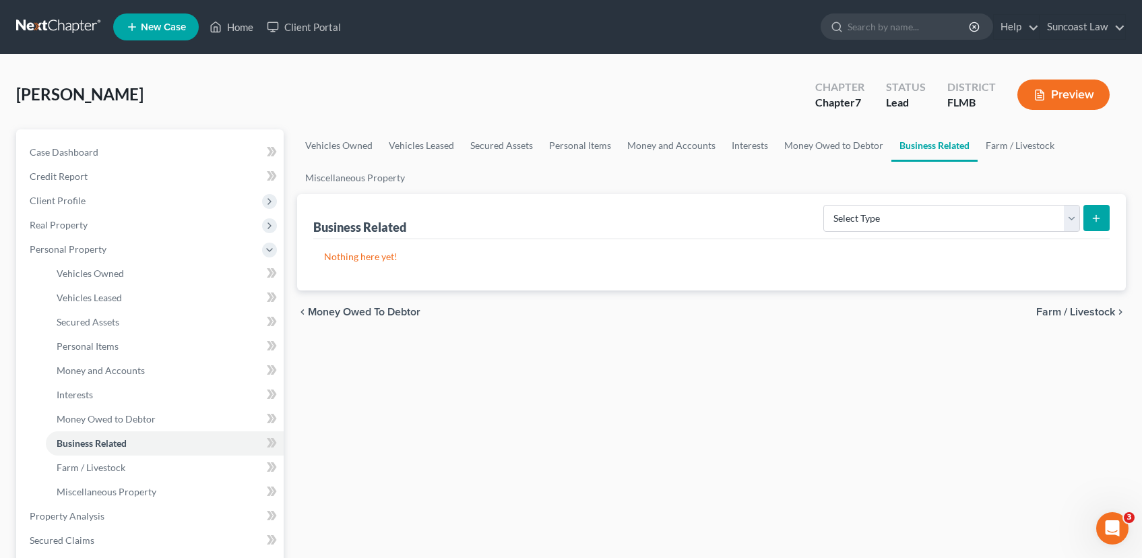
click at [1059, 312] on span "Farm / Livestock" at bounding box center [1075, 312] width 79 height 11
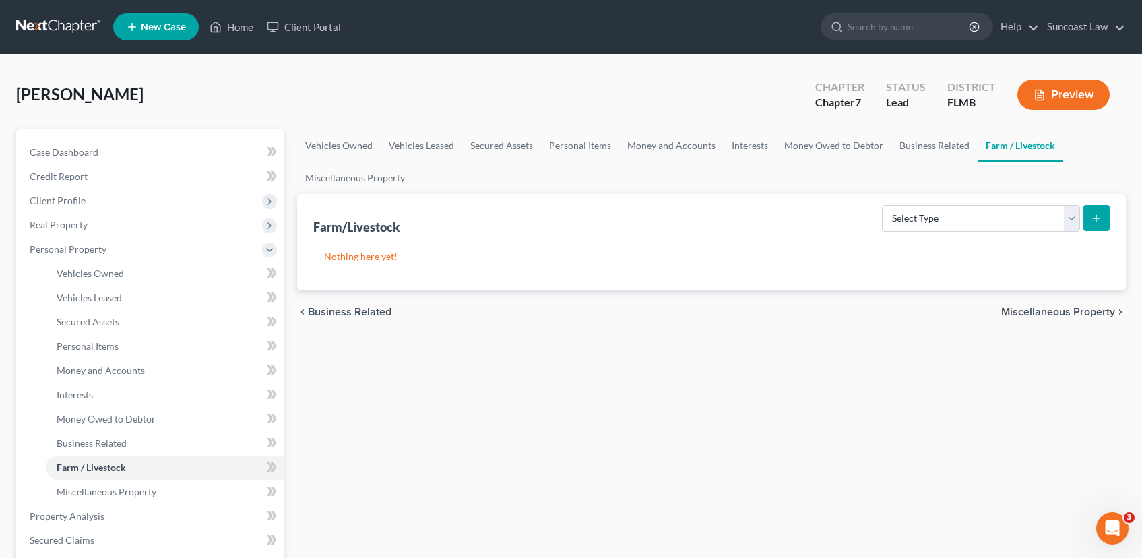
click at [1059, 312] on span "Miscellaneous Property" at bounding box center [1058, 312] width 114 height 11
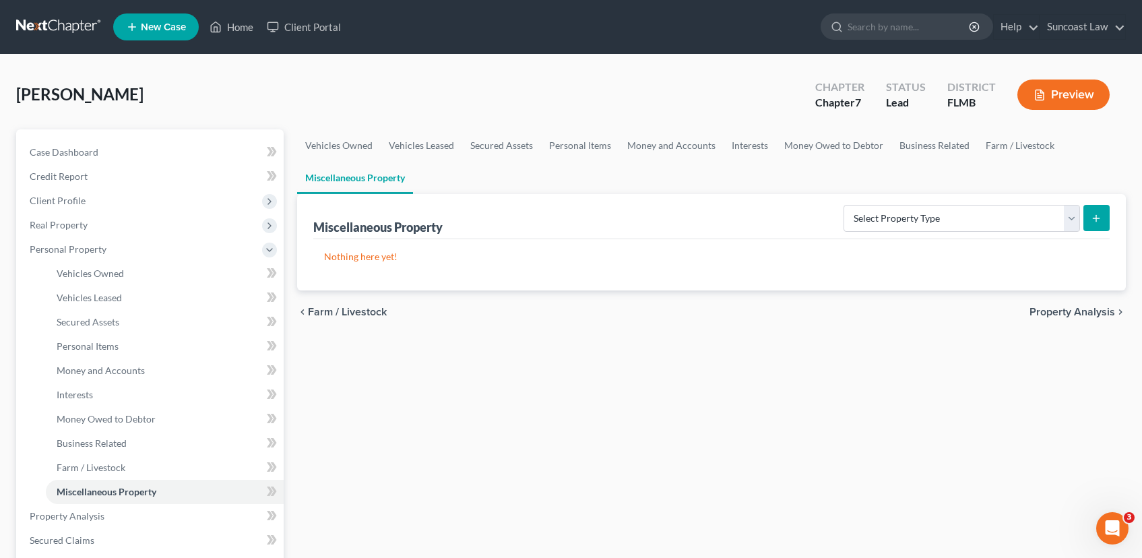
click at [1059, 312] on span "Property Analysis" at bounding box center [1073, 312] width 86 height 11
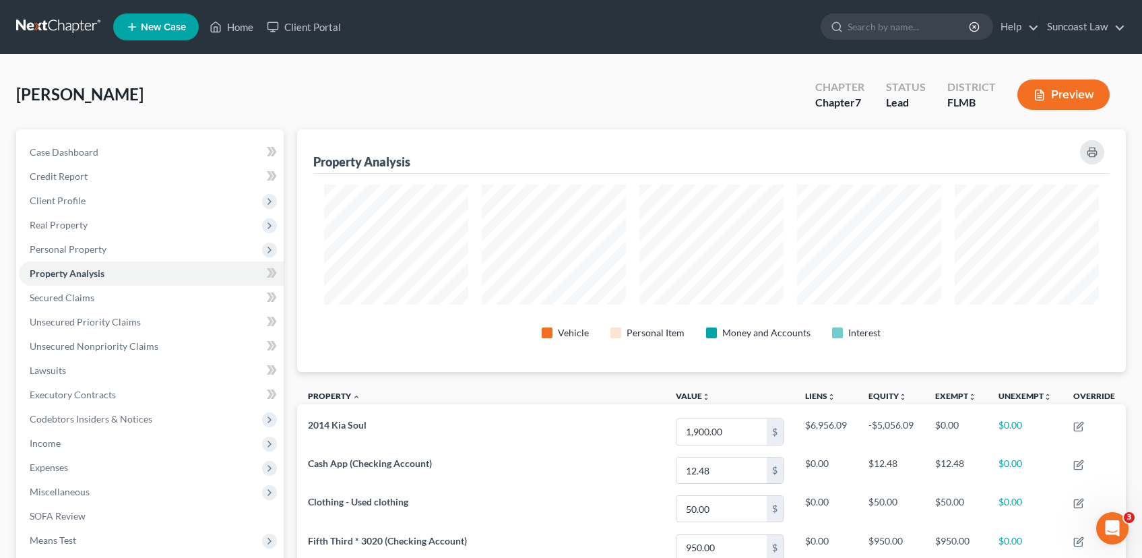
scroll to position [243, 830]
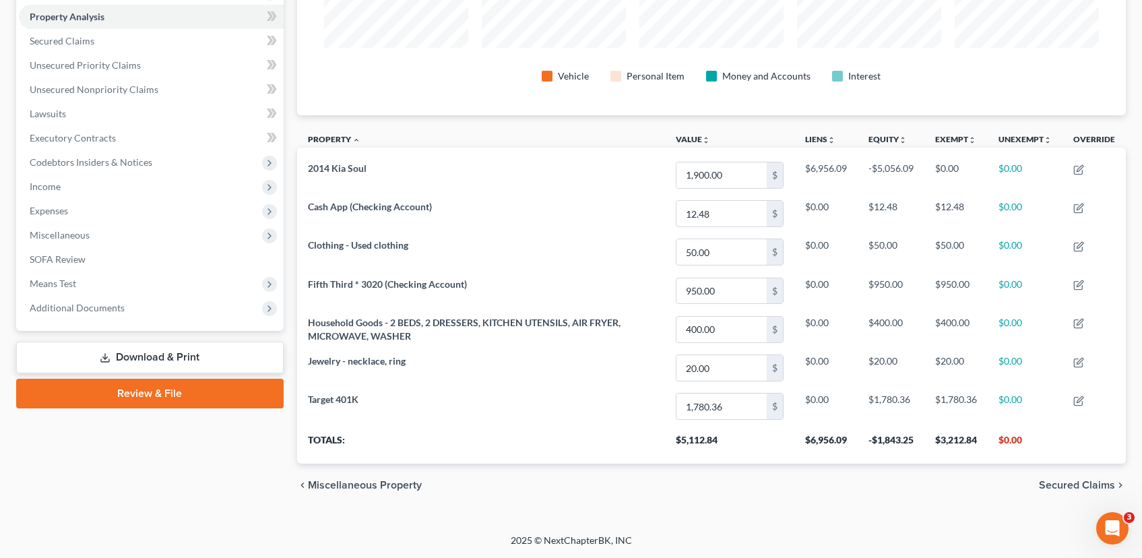
click at [1081, 480] on span "Secured Claims" at bounding box center [1077, 485] width 76 height 11
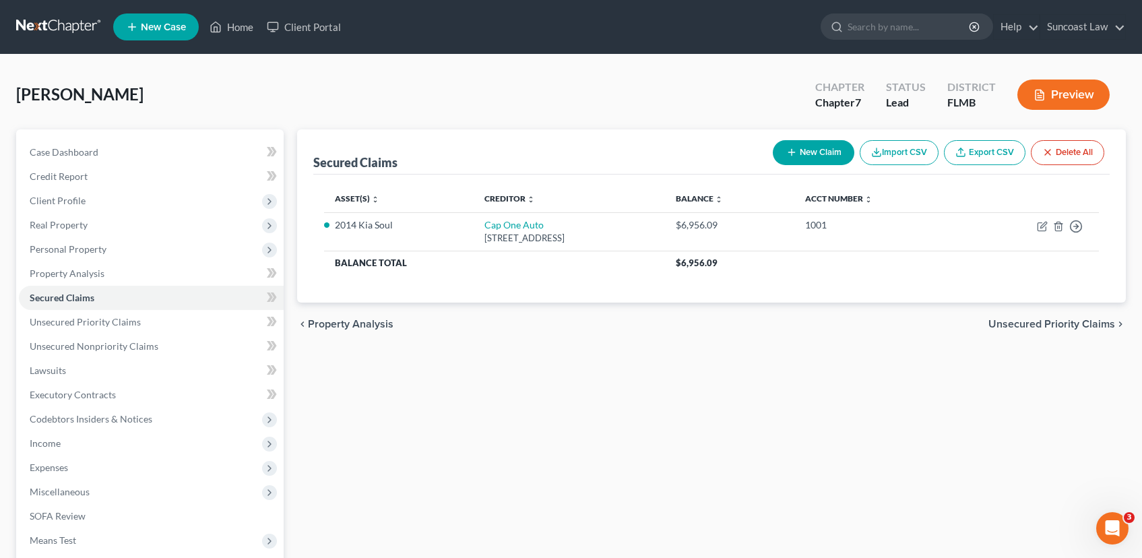
click at [1027, 321] on span "Unsecured Priority Claims" at bounding box center [1052, 324] width 127 height 11
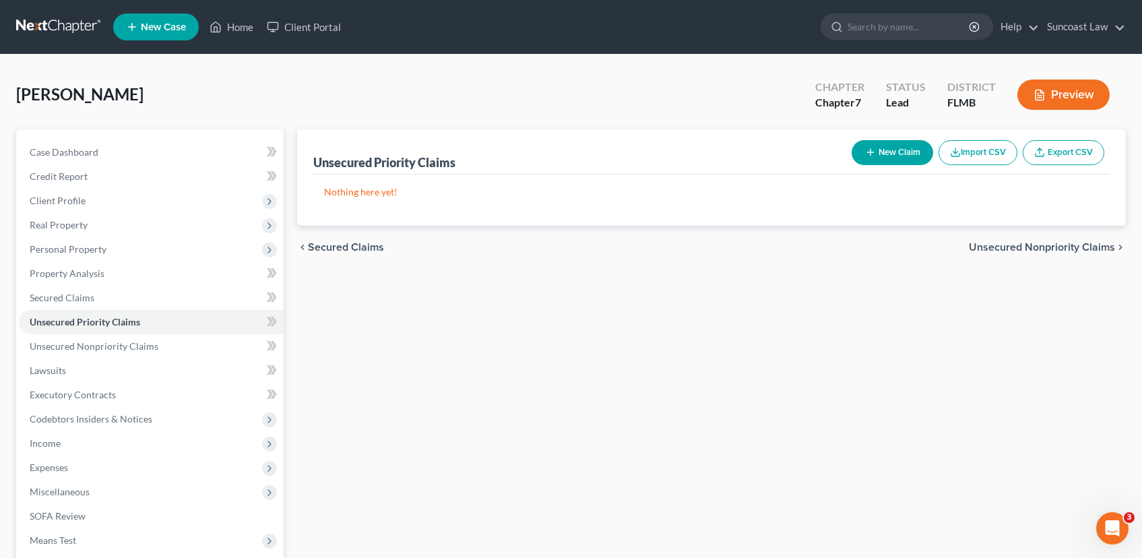
click at [993, 247] on span "Unsecured Nonpriority Claims" at bounding box center [1042, 247] width 146 height 11
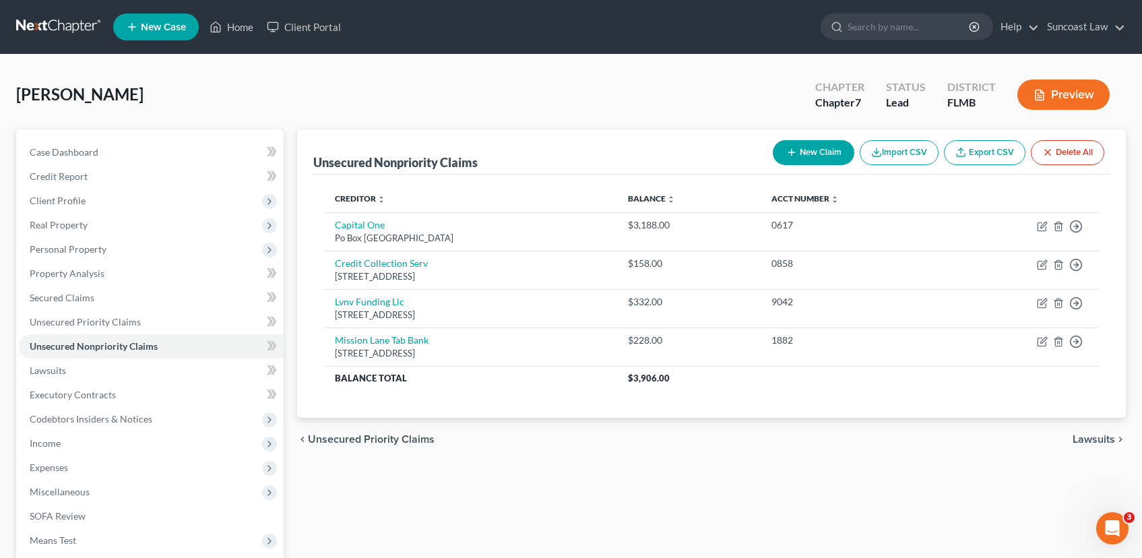
click at [798, 158] on button "New Claim" at bounding box center [814, 152] width 82 height 25
select select "0"
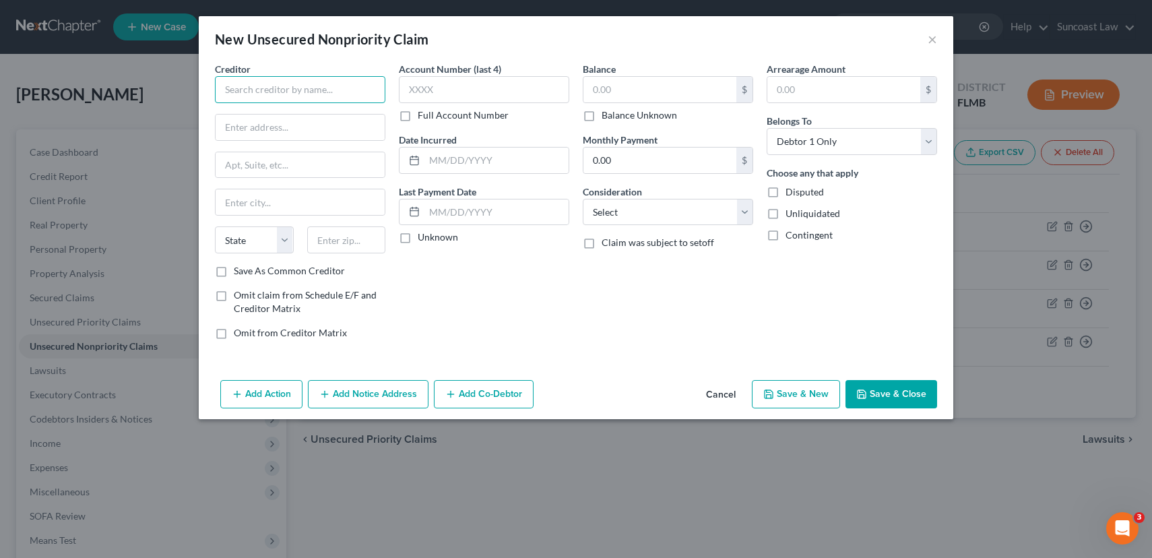
click at [337, 99] on input "text" at bounding box center [300, 89] width 170 height 27
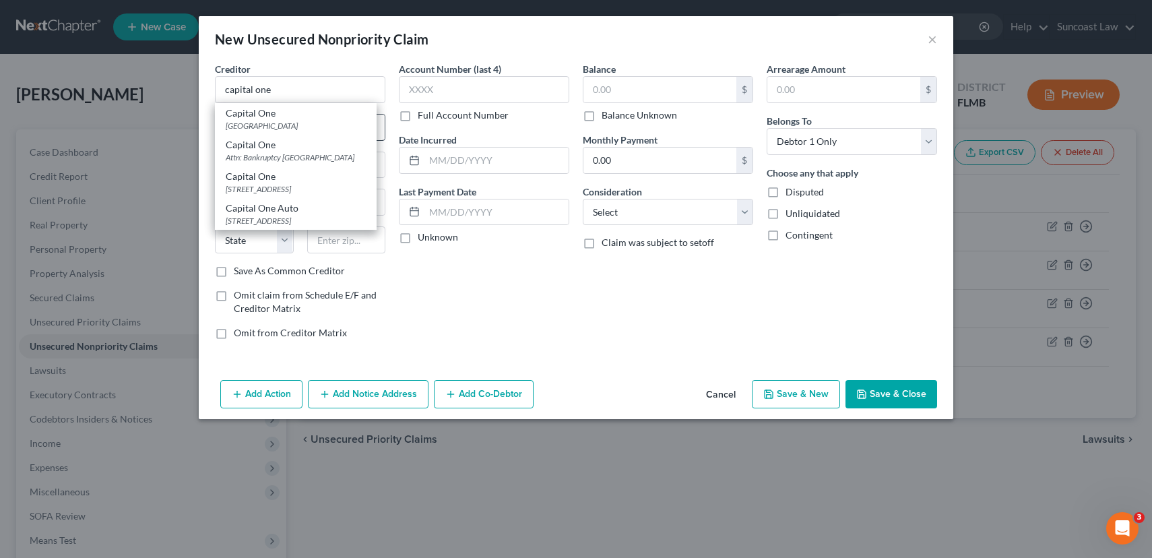
click at [346, 123] on div "[GEOGRAPHIC_DATA]" at bounding box center [296, 125] width 140 height 11
type input "Capital One"
type input "PO Box 71083"
type input "Charlotte"
select select "28"
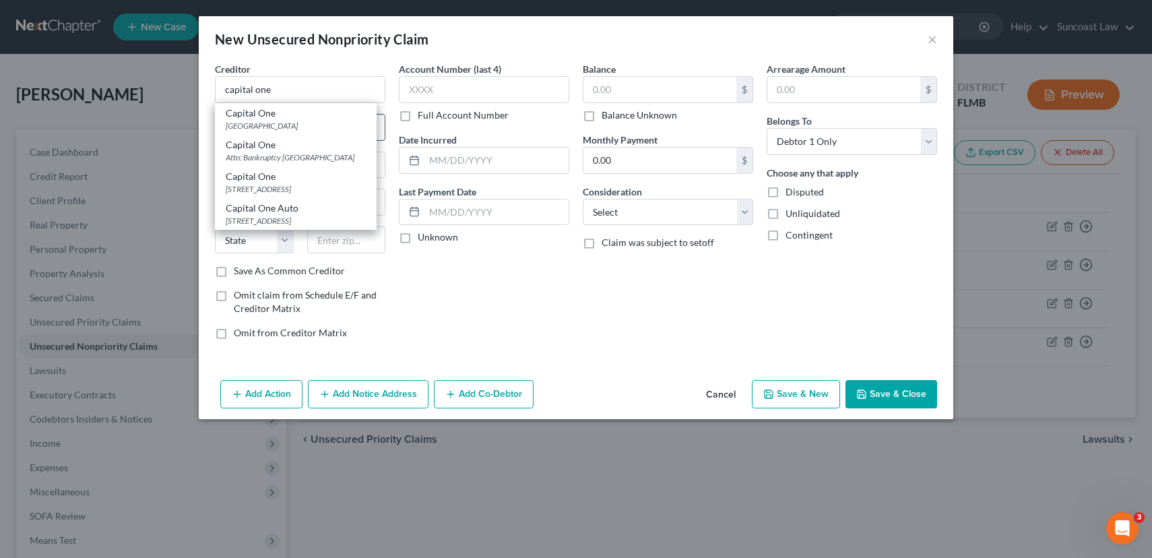
type input "28272"
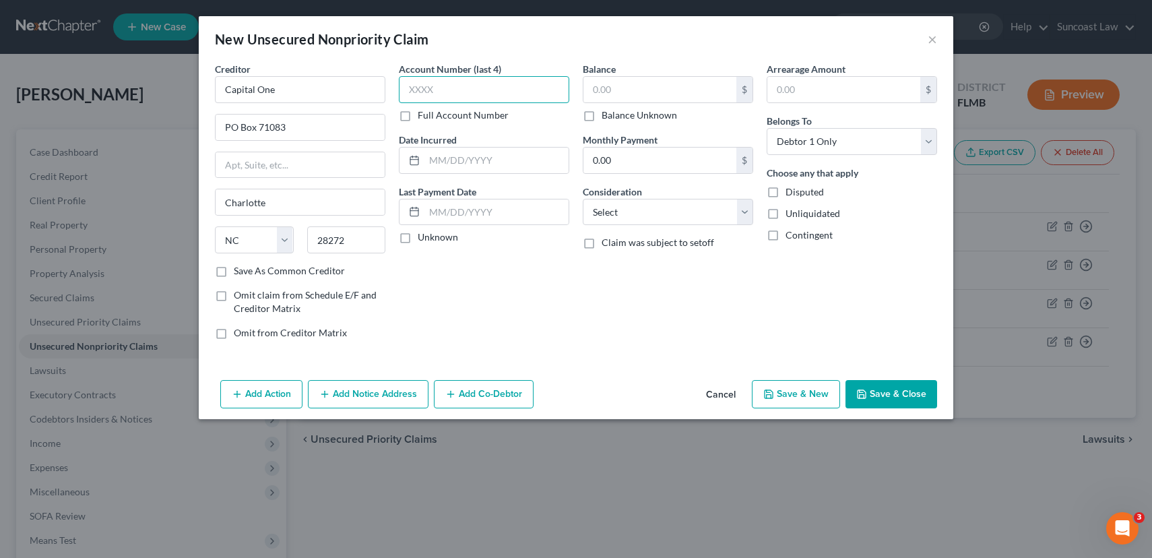
click at [424, 85] on input "text" at bounding box center [484, 89] width 170 height 27
type input "5044"
click at [639, 96] on input "text" at bounding box center [660, 90] width 153 height 26
type input "508.00"
click at [748, 208] on select "Select Cable / Satellite Services Collection Agency Credit Card Debt Debt Couns…" at bounding box center [668, 212] width 170 height 27
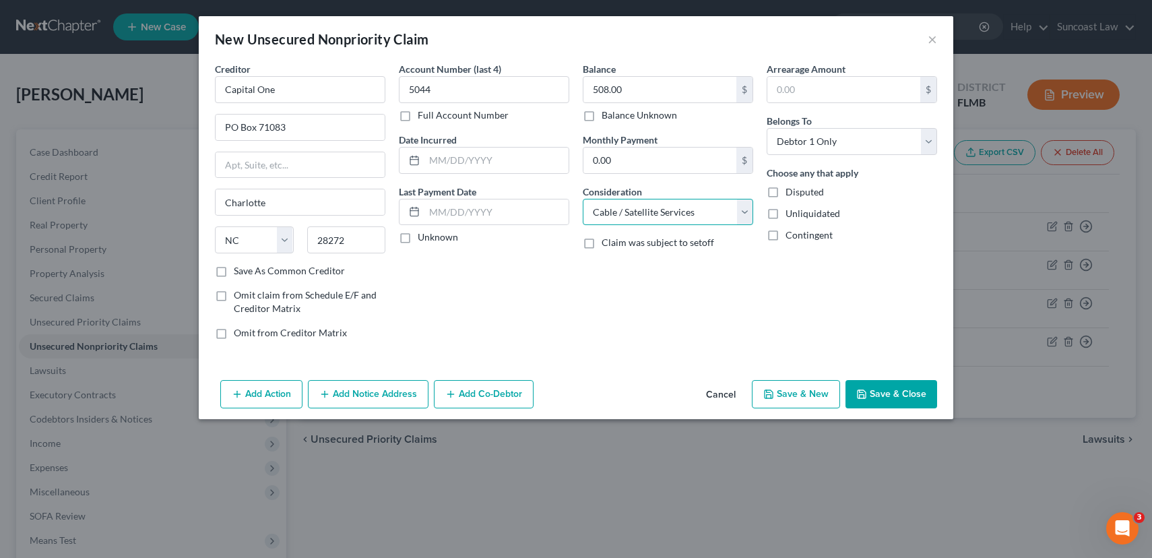
select select "2"
click at [583, 199] on select "Select Cable / Satellite Services Collection Agency Credit Card Debt Debt Couns…" at bounding box center [668, 212] width 170 height 27
click at [876, 396] on button "Save & Close" at bounding box center [892, 394] width 92 height 28
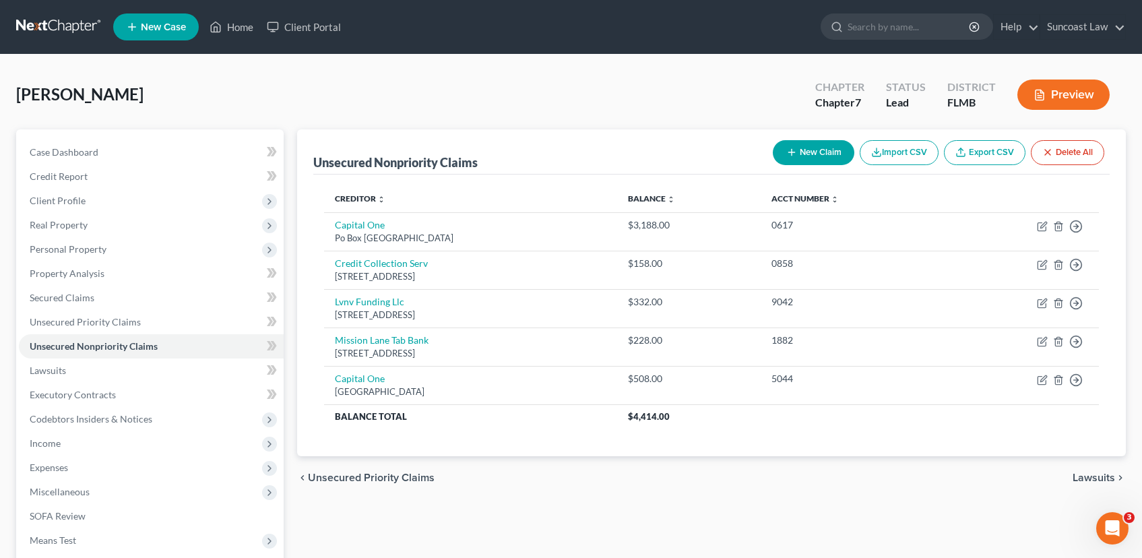
click at [826, 151] on button "New Claim" at bounding box center [814, 152] width 82 height 25
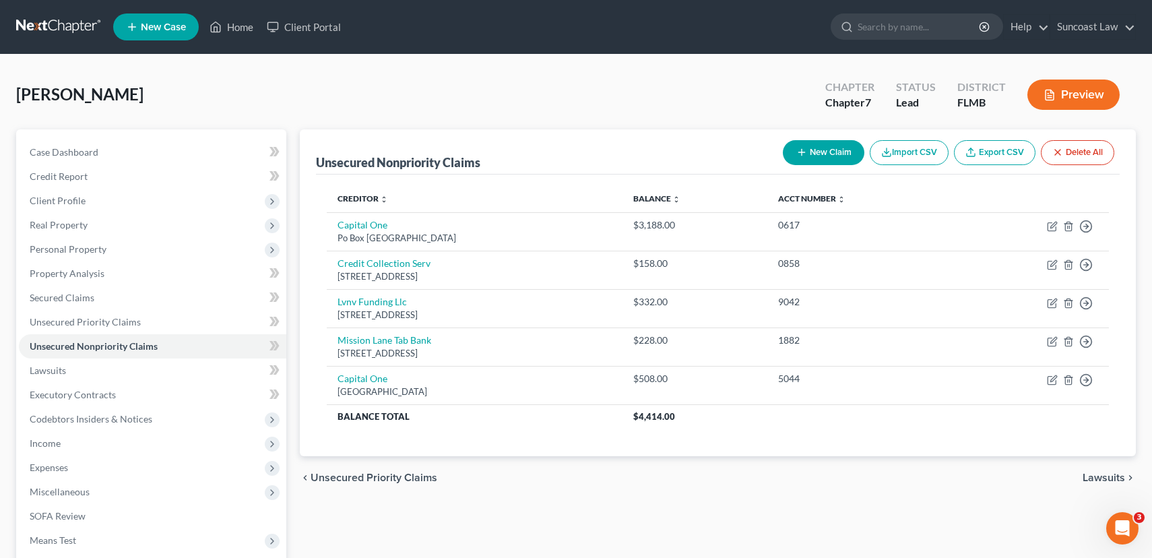
select select "0"
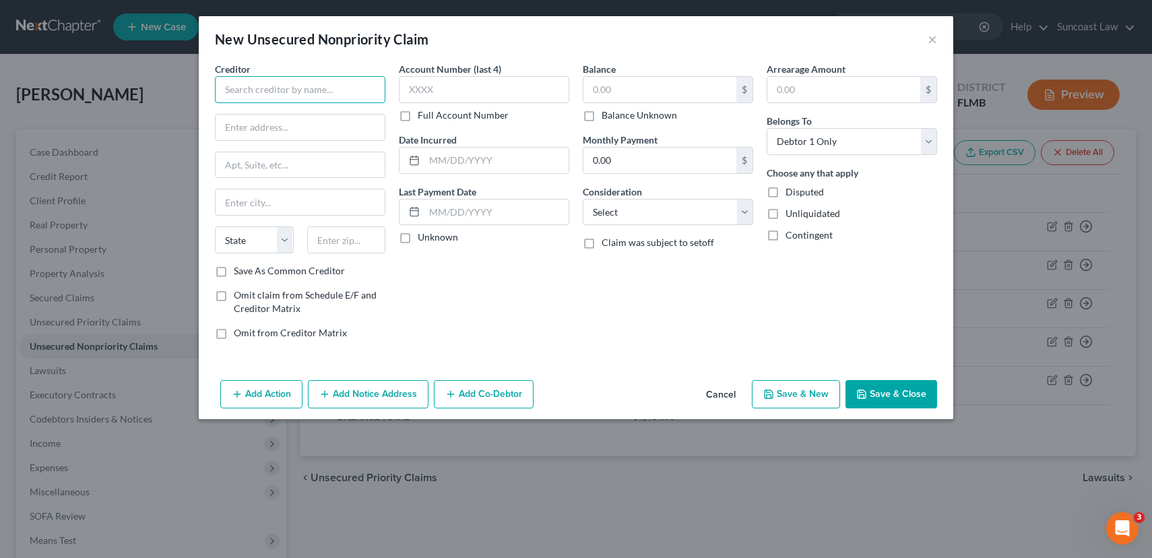
click at [344, 94] on input "text" at bounding box center [300, 89] width 170 height 27
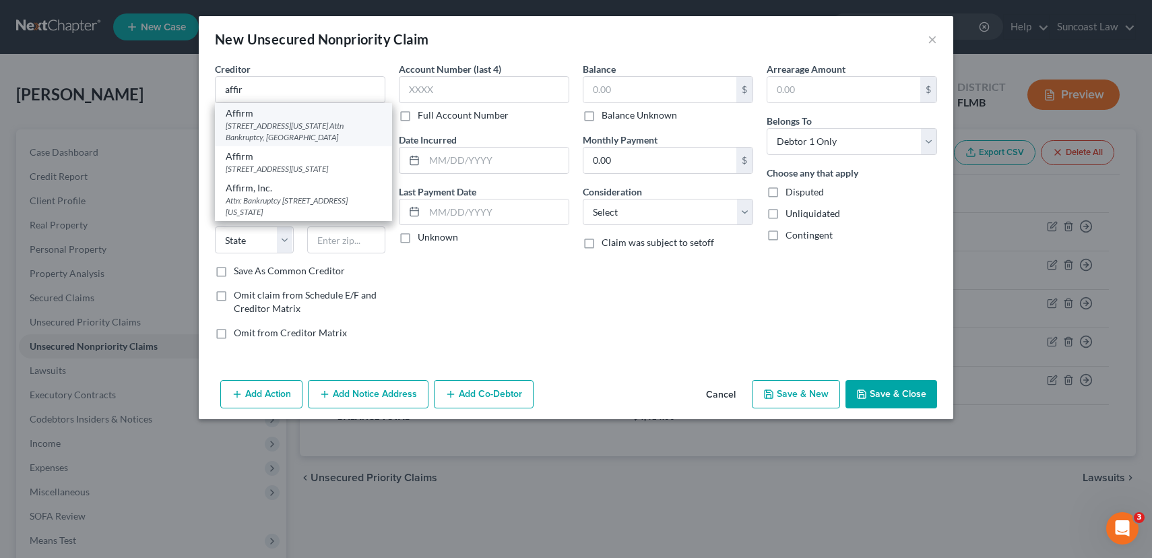
click at [335, 124] on div "[STREET_ADDRESS][US_STATE] Attn Bankruptcy, [GEOGRAPHIC_DATA]" at bounding box center [304, 131] width 156 height 23
type input "Affirm"
type input "[STREET_ADDRESS][US_STATE]"
type input "Attn Bankruptcy"
type input "[GEOGRAPHIC_DATA]"
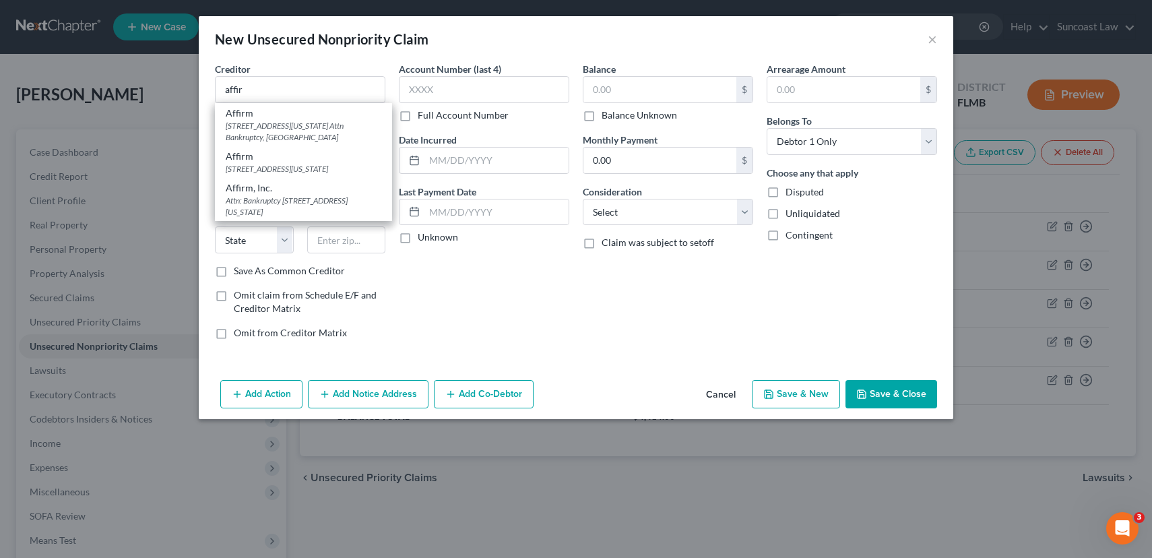
select select "4"
type input "94108"
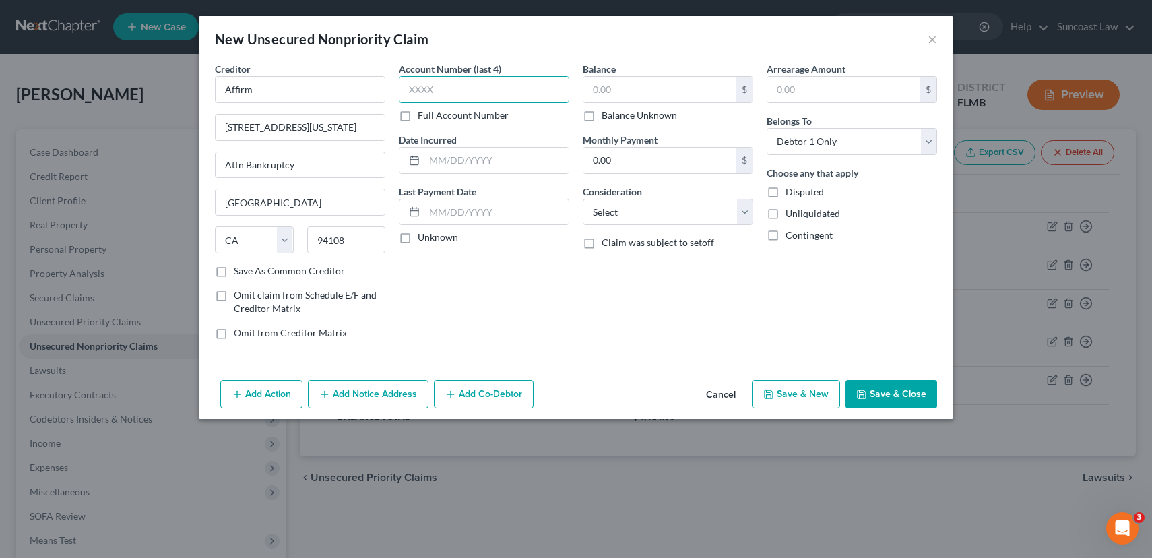
click at [466, 86] on input "text" at bounding box center [484, 89] width 170 height 27
type input "RHPL"
click at [628, 92] on input "text" at bounding box center [660, 90] width 153 height 26
click at [628, 94] on input "text" at bounding box center [660, 90] width 153 height 26
type input "266.00"
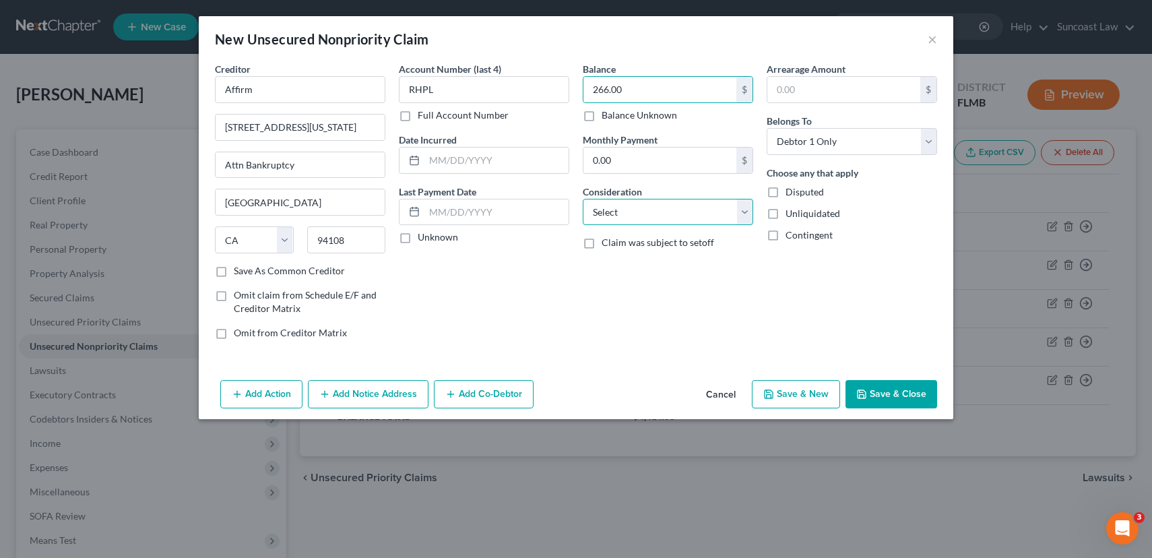
click at [710, 218] on select "Select Cable / Satellite Services Collection Agency Credit Card Debt Debt Couns…" at bounding box center [668, 212] width 170 height 27
select select "2"
click at [583, 199] on select "Select Cable / Satellite Services Collection Agency Credit Card Debt Debt Couns…" at bounding box center [668, 212] width 170 height 27
click at [882, 396] on button "Save & Close" at bounding box center [892, 394] width 92 height 28
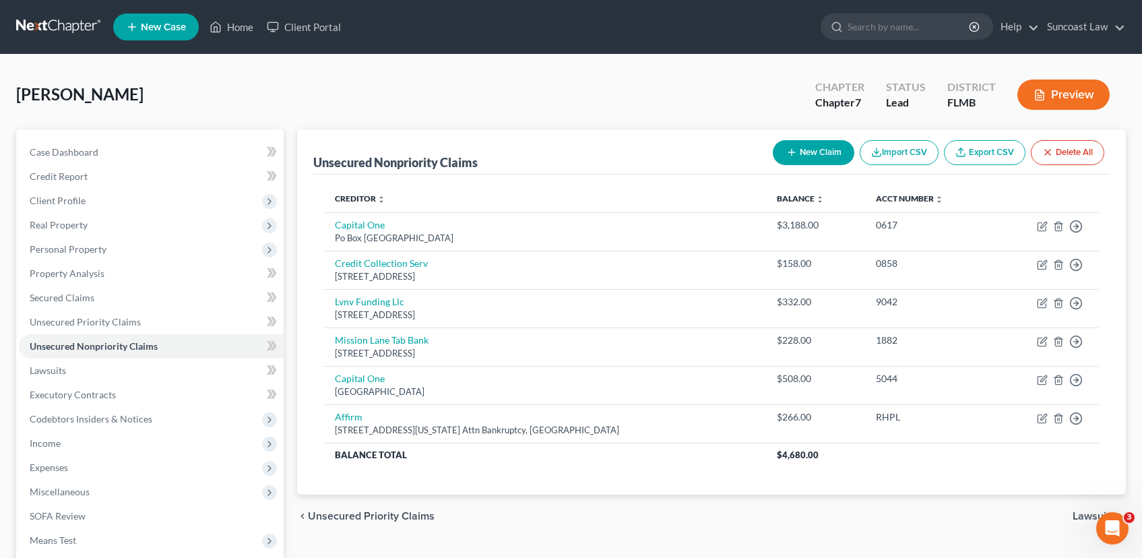
click at [827, 150] on button "New Claim" at bounding box center [814, 152] width 82 height 25
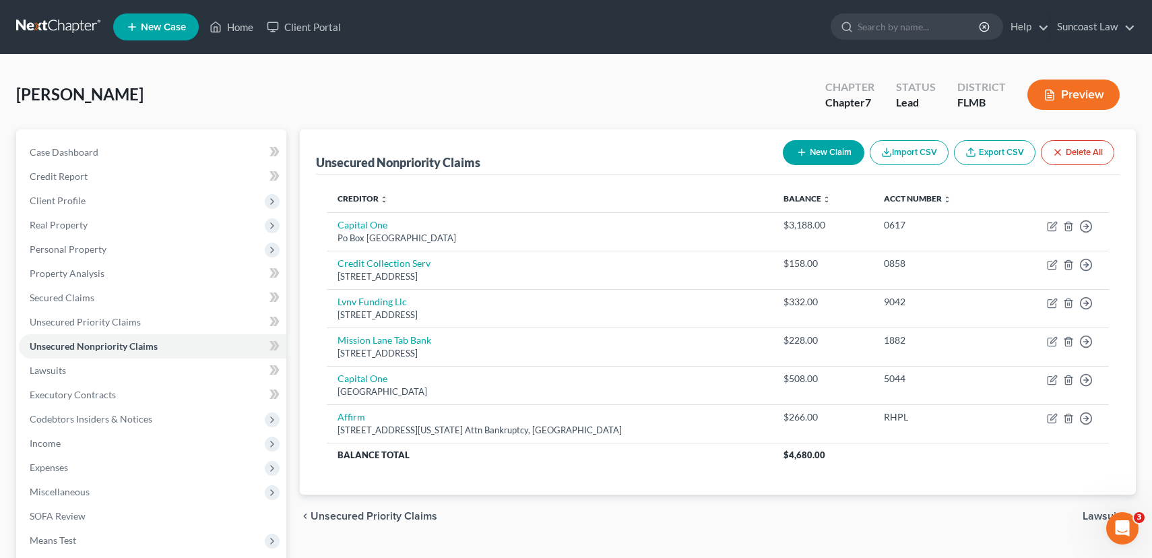
select select "0"
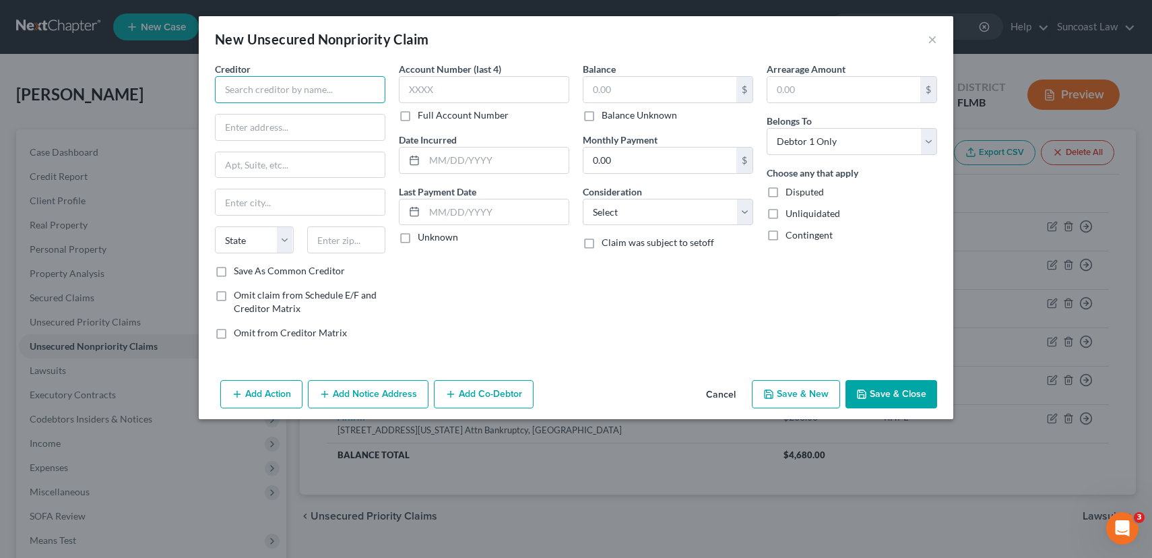
click at [280, 86] on input "text" at bounding box center [300, 89] width 170 height 27
type input "hid"
click at [722, 395] on button "Cancel" at bounding box center [720, 394] width 51 height 27
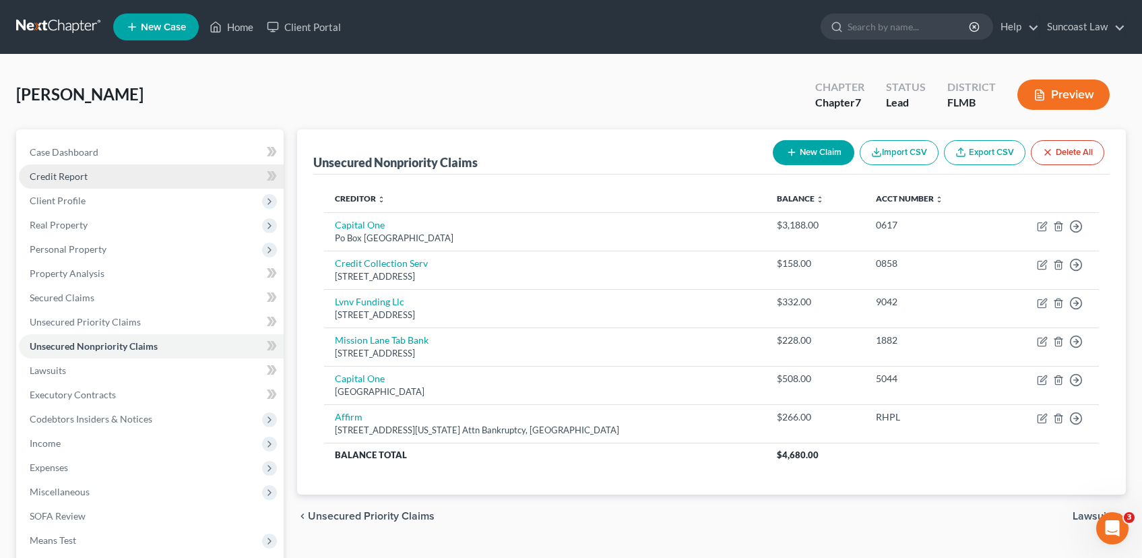
click at [98, 176] on link "Credit Report" at bounding box center [151, 176] width 265 height 24
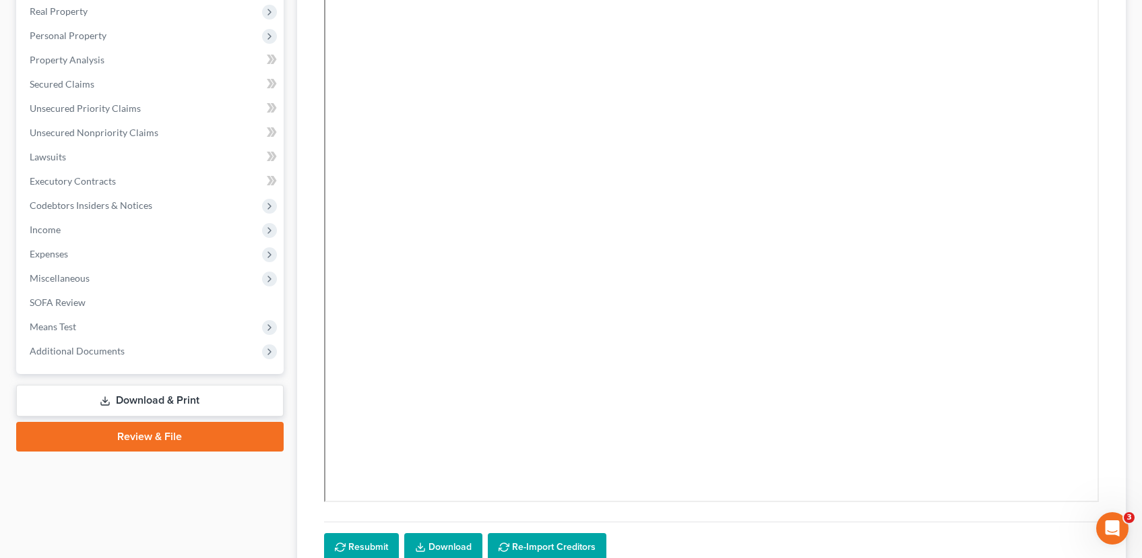
scroll to position [226, 0]
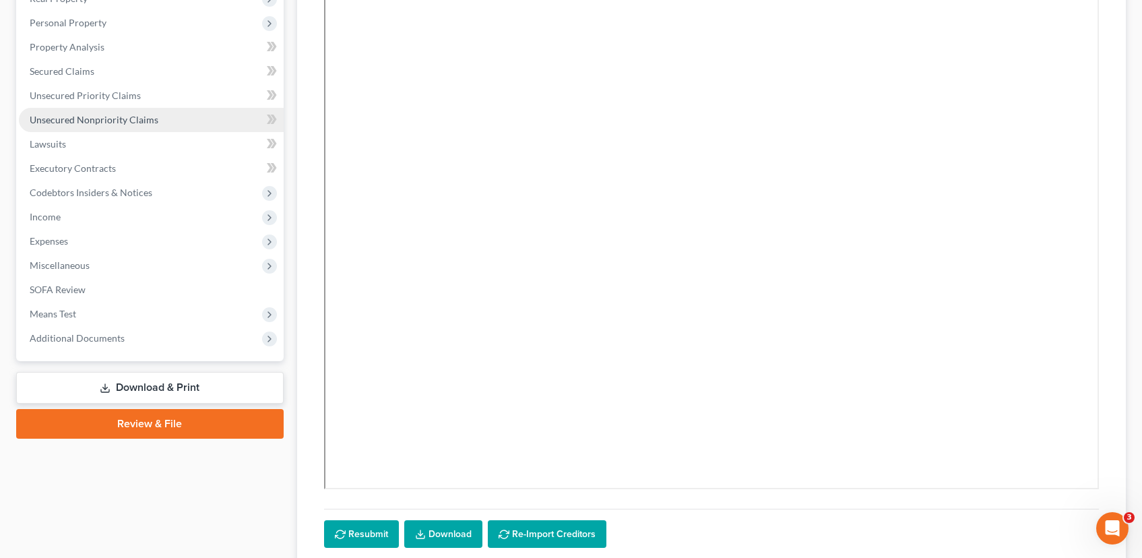
click at [128, 122] on span "Unsecured Nonpriority Claims" at bounding box center [94, 119] width 129 height 11
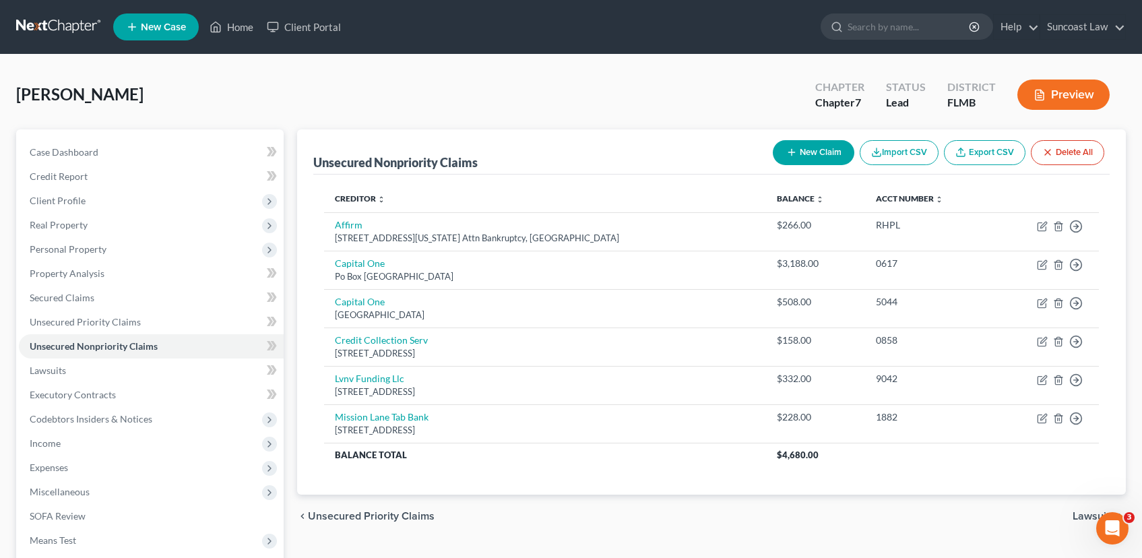
click at [811, 156] on button "New Claim" at bounding box center [814, 152] width 82 height 25
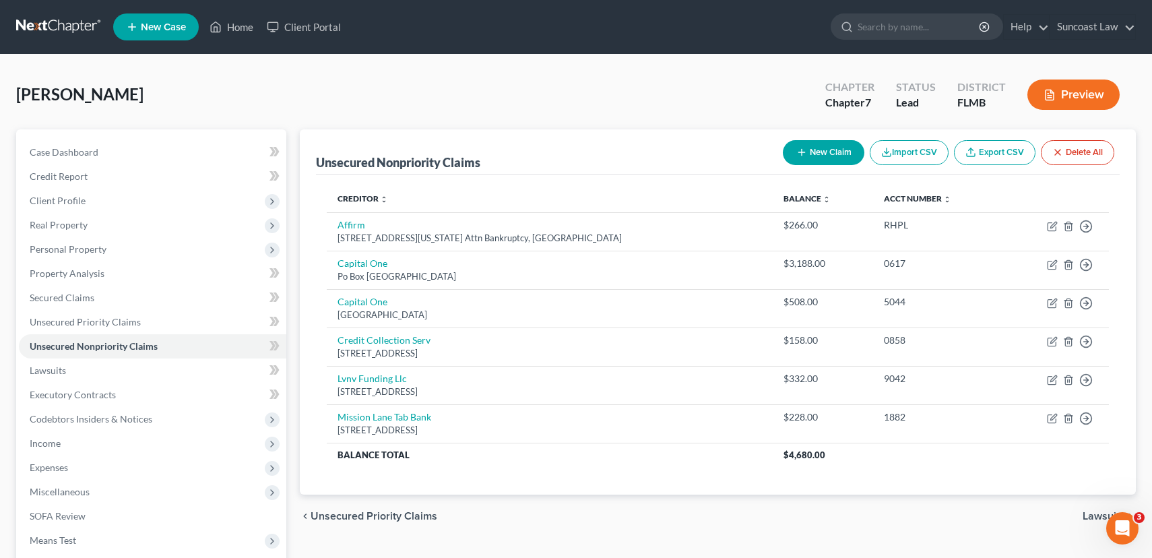
select select "0"
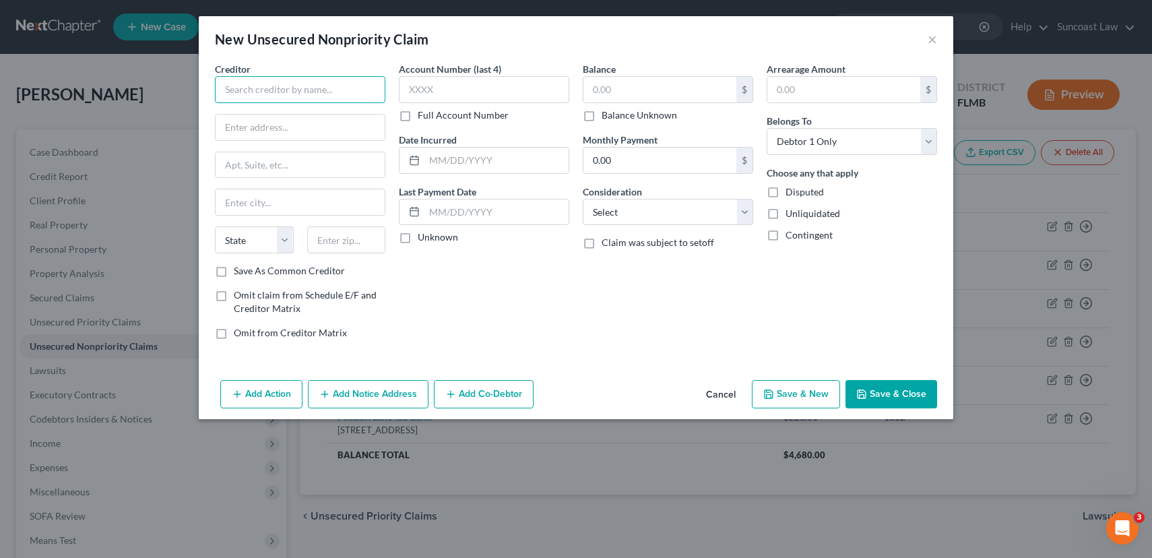
click at [296, 92] on input "text" at bounding box center [300, 89] width 170 height 27
type input "Government Employees Insurance Co."
click at [242, 128] on input "text" at bounding box center [300, 128] width 169 height 26
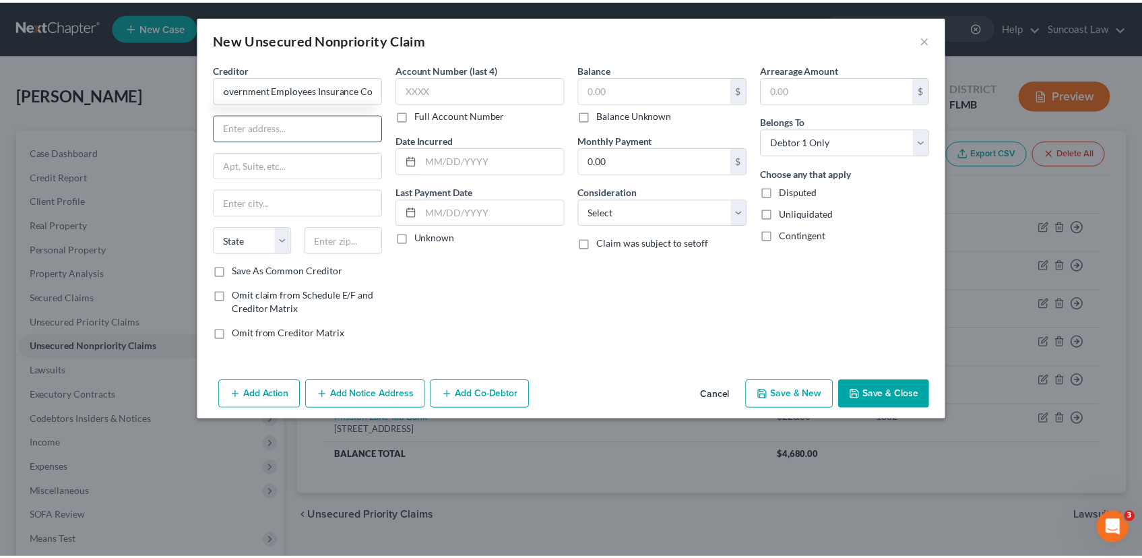
scroll to position [0, 0]
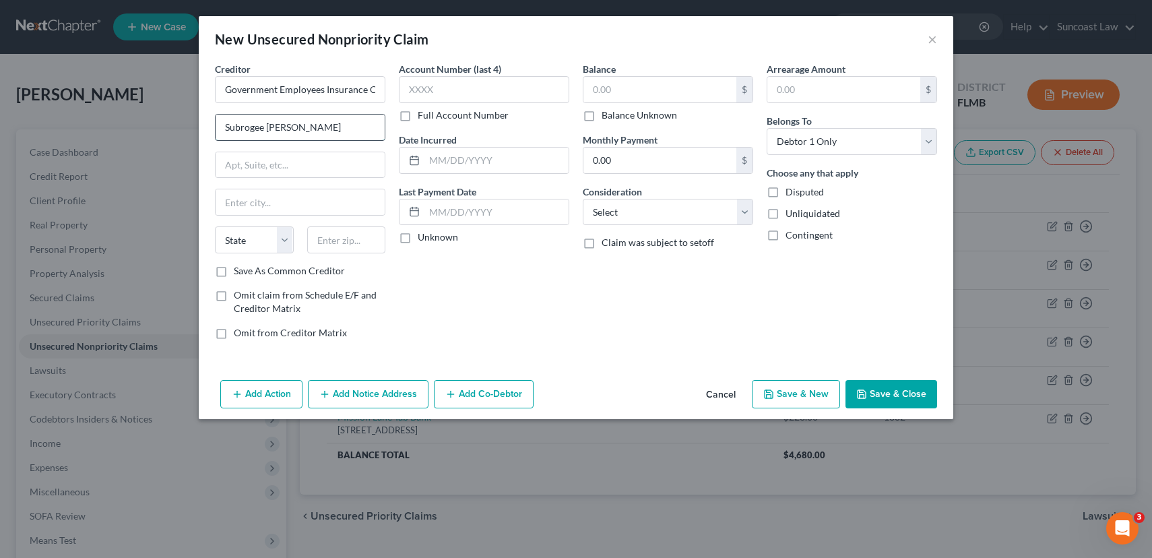
type input "Subrogee [PERSON_NAME]"
type input "[STREET_ADDRESS]"
type input "[PERSON_NAME]"
select select "21"
type input "20815"
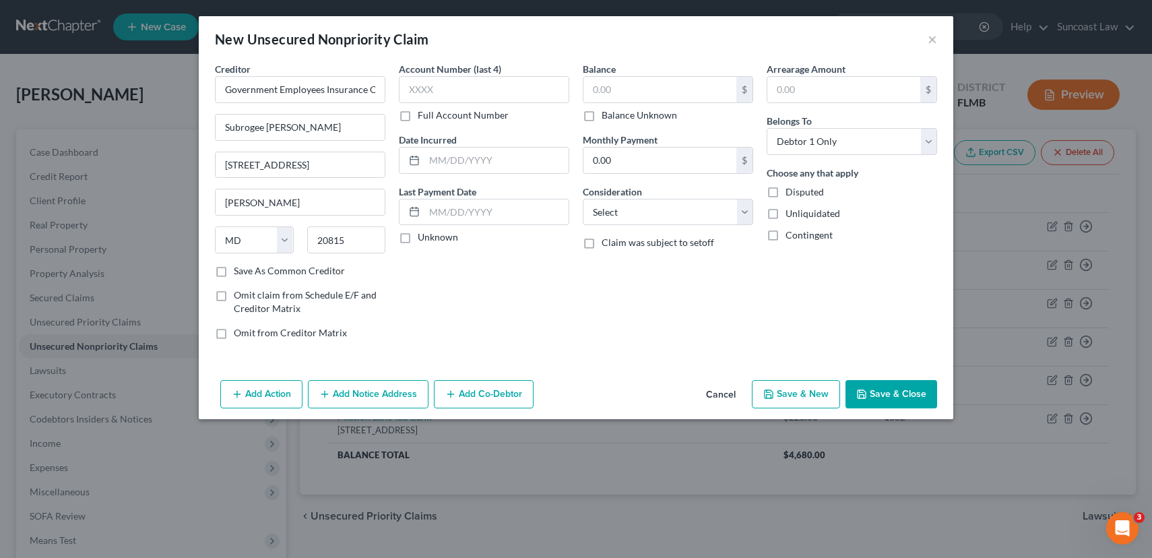
type input "Chevy Chase"
click at [458, 162] on input "text" at bounding box center [497, 161] width 144 height 26
click at [441, 160] on input "[DATE]" at bounding box center [497, 161] width 144 height 26
click at [456, 161] on input "[DATE]" at bounding box center [497, 161] width 144 height 26
type input "[DATE]"
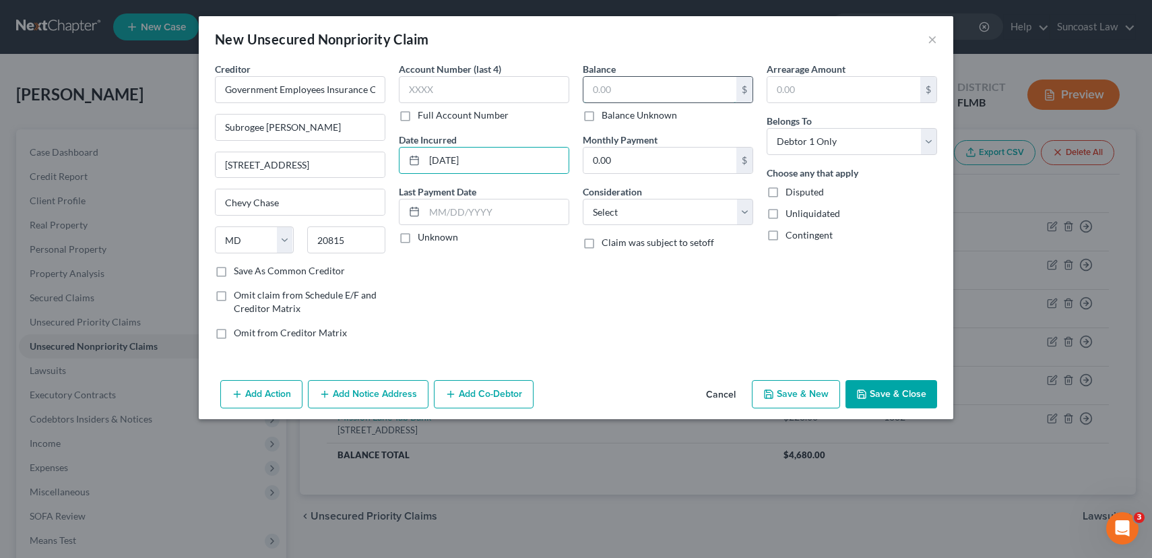
click at [616, 88] on input "text" at bounding box center [660, 90] width 153 height 26
type input "70,004.51"
click at [666, 208] on select "Select Cable / Satellite Services Collection Agency Credit Card Debt Debt Couns…" at bounding box center [668, 212] width 170 height 27
select select "8"
click at [583, 199] on select "Select Cable / Satellite Services Collection Agency Credit Card Debt Debt Couns…" at bounding box center [668, 212] width 170 height 27
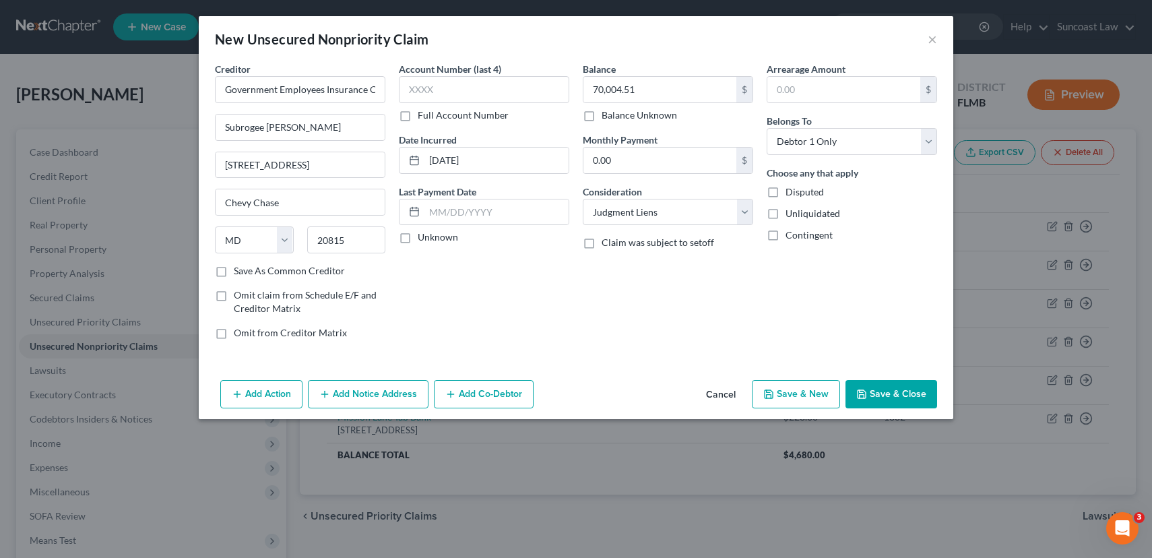
click at [888, 395] on button "Save & Close" at bounding box center [892, 394] width 92 height 28
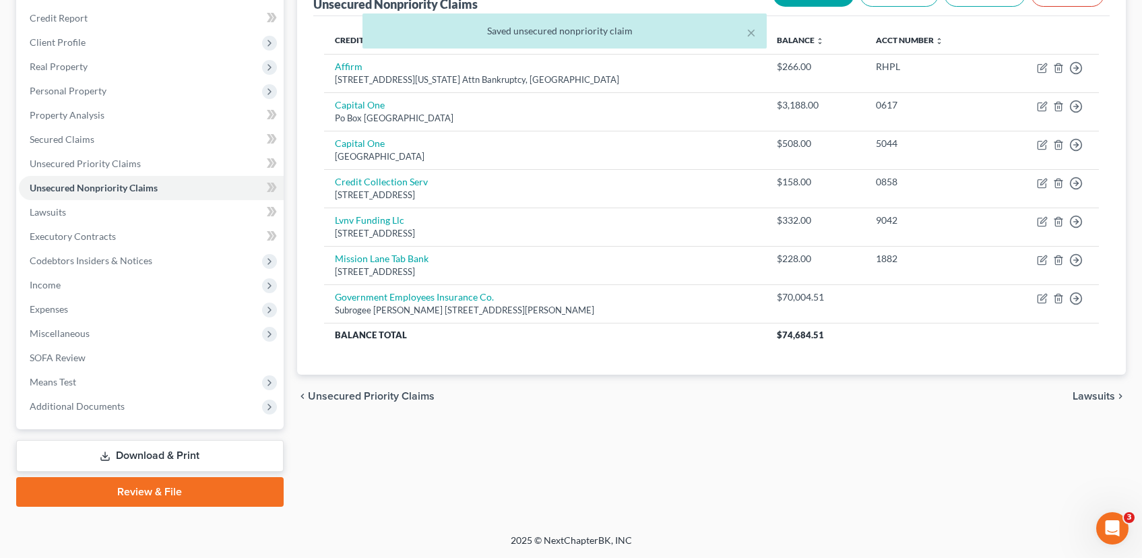
click at [1096, 398] on span "Lawsuits" at bounding box center [1094, 396] width 42 height 11
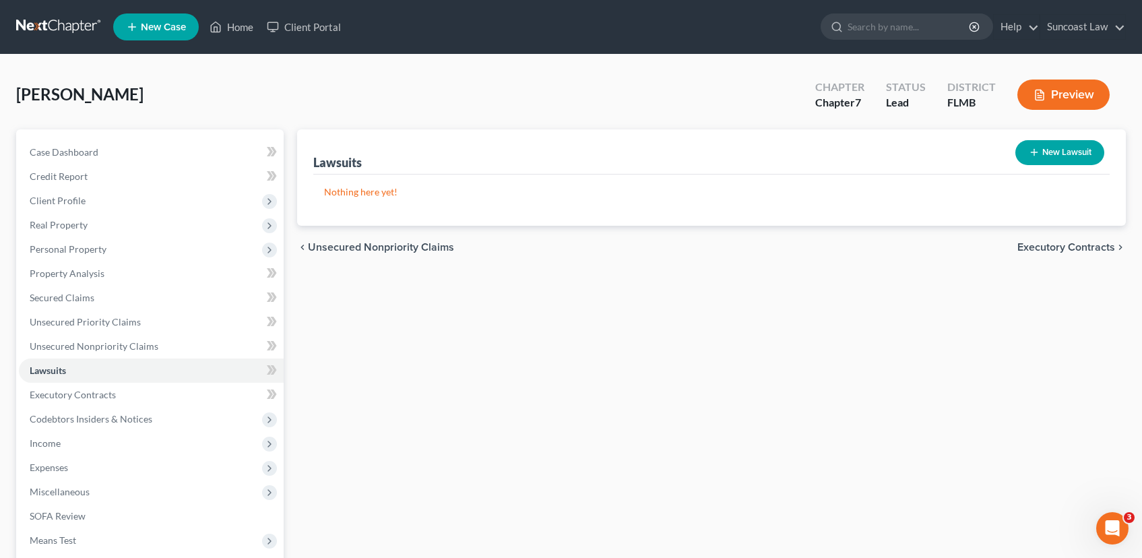
click at [1056, 152] on button "New Lawsuit" at bounding box center [1059, 152] width 89 height 25
select select "0"
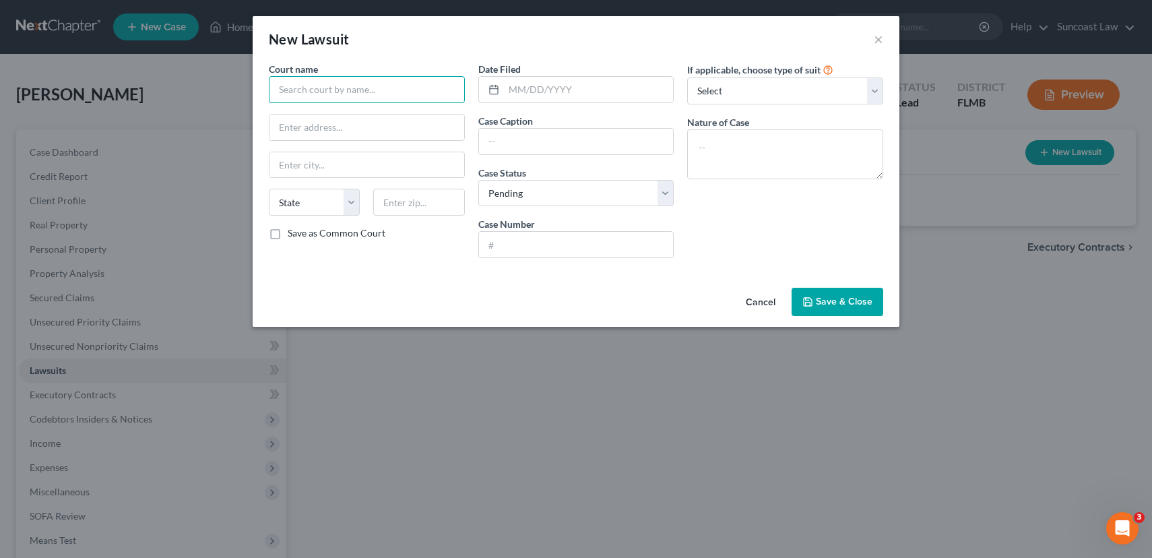
click at [383, 97] on input "text" at bounding box center [367, 89] width 196 height 27
click at [283, 89] on input "orange ocunty Circuit court" at bounding box center [367, 89] width 196 height 27
type input "Orange County Circuit court"
click at [532, 85] on input "text" at bounding box center [589, 90] width 170 height 26
type input "[DATE]"
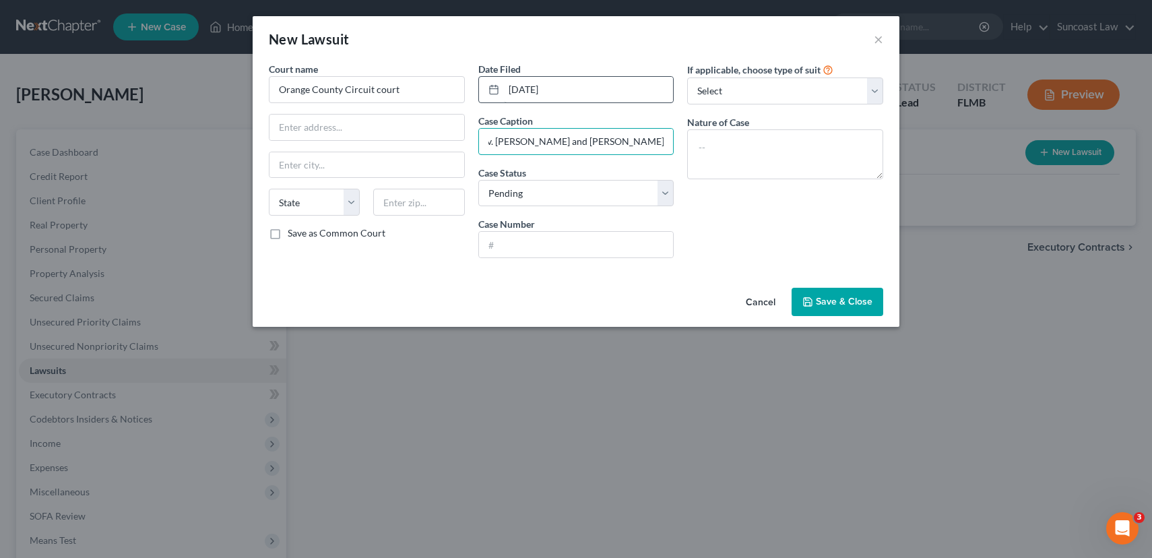
scroll to position [0, 265]
type input "Government employees insurance co. v. [PERSON_NAME] and [PERSON_NAME]"
click at [554, 234] on input "text" at bounding box center [576, 245] width 195 height 26
type input "2022-CA-001712-O"
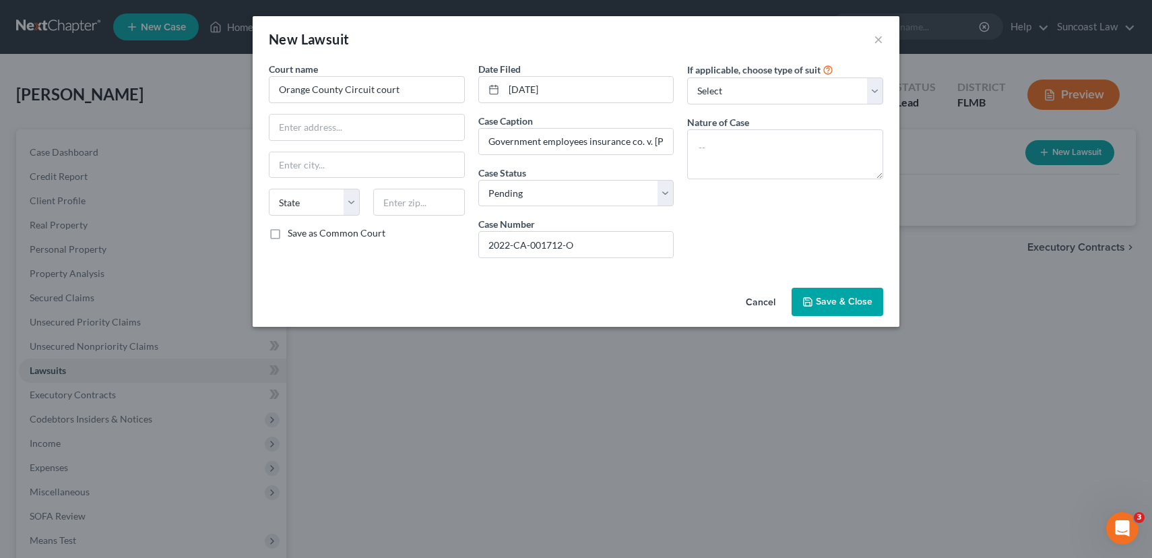
click at [844, 302] on span "Save & Close" at bounding box center [844, 301] width 57 height 11
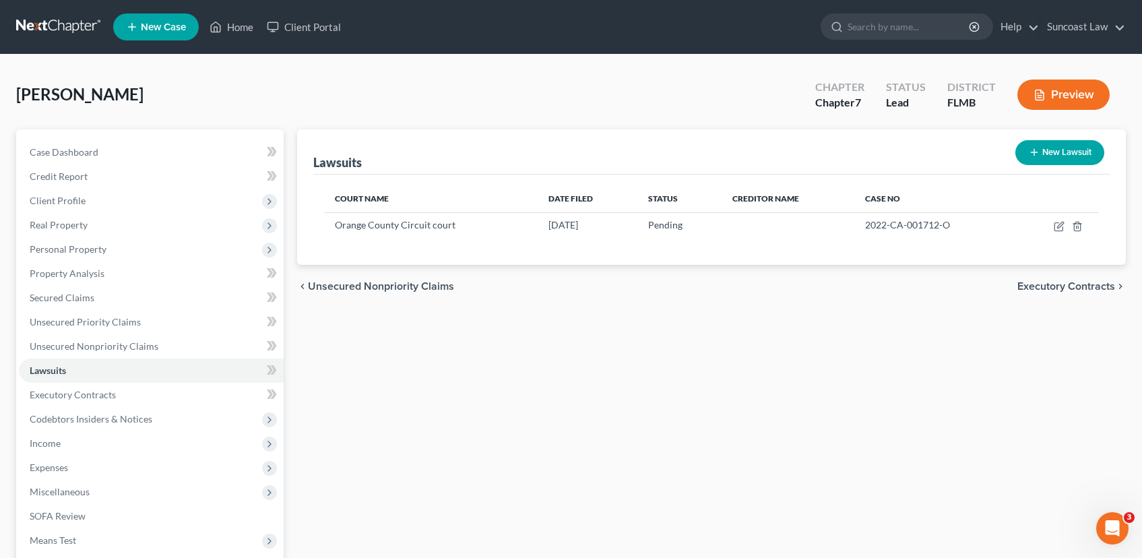
click at [1071, 156] on button "New Lawsuit" at bounding box center [1059, 152] width 89 height 25
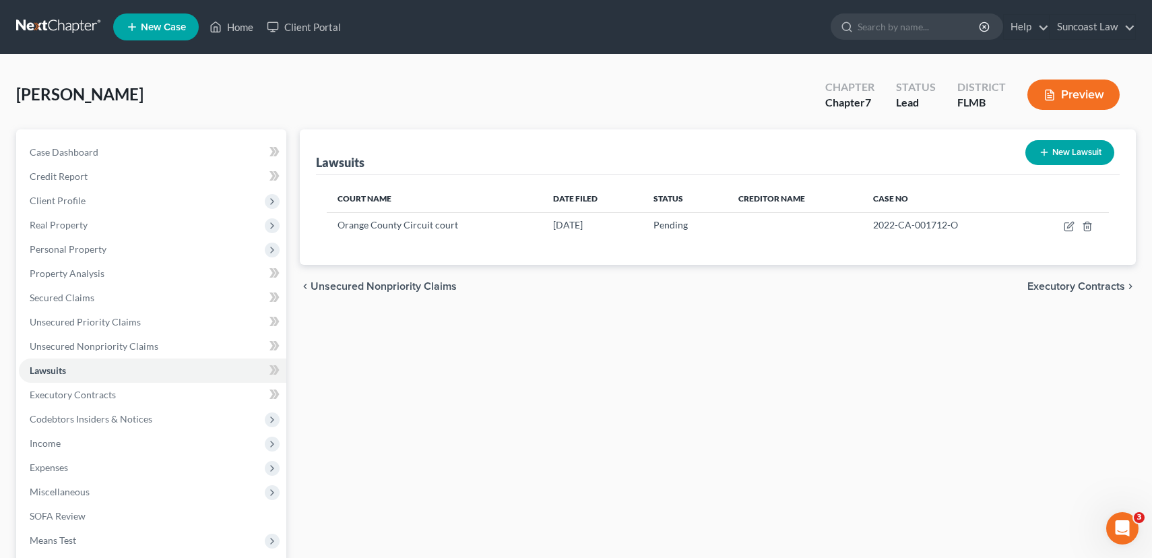
select select "0"
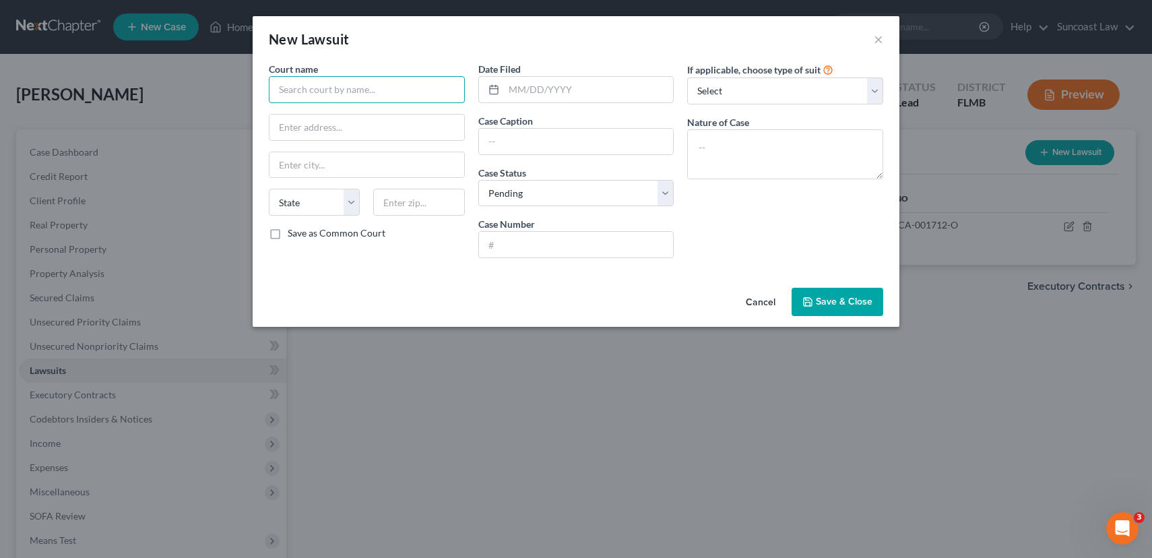
click at [427, 82] on input "text" at bounding box center [367, 89] width 196 height 27
type input "o"
type input "Orange County County Court"
click at [602, 88] on input "text" at bounding box center [589, 90] width 170 height 26
type input "[DATE]"
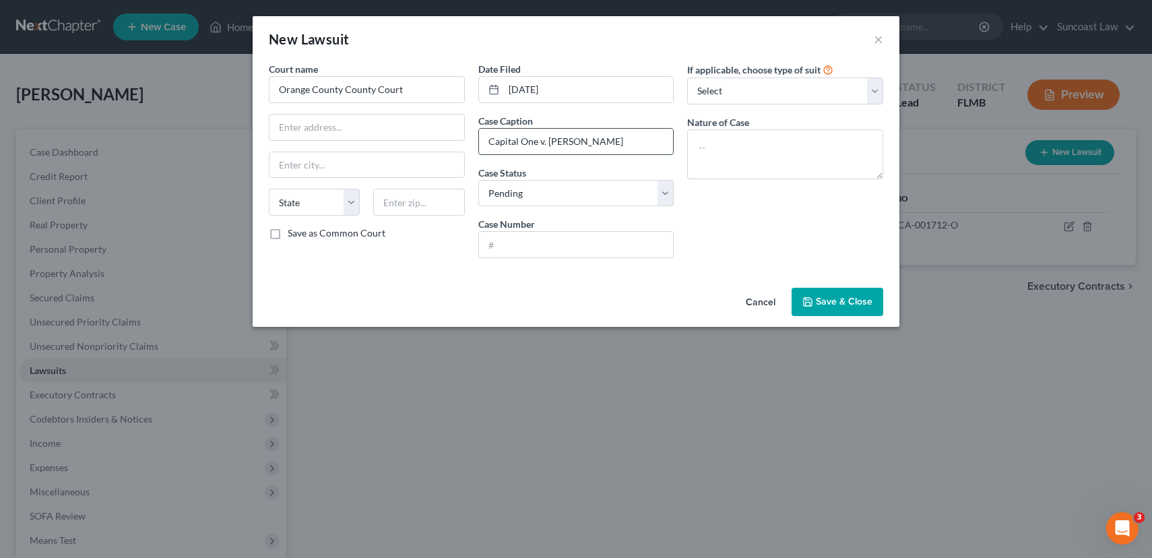
type input "Capital One v. [PERSON_NAME]"
type input "2025-SC-017525-O"
click at [846, 300] on span "Save & Close" at bounding box center [844, 301] width 57 height 11
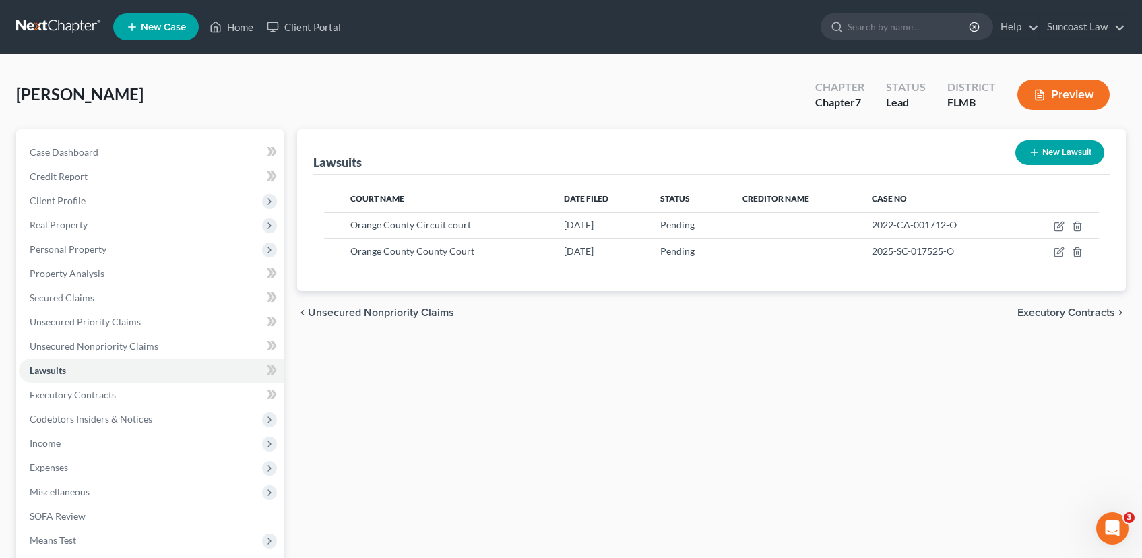
click at [1065, 313] on span "Executory Contracts" at bounding box center [1067, 312] width 98 height 11
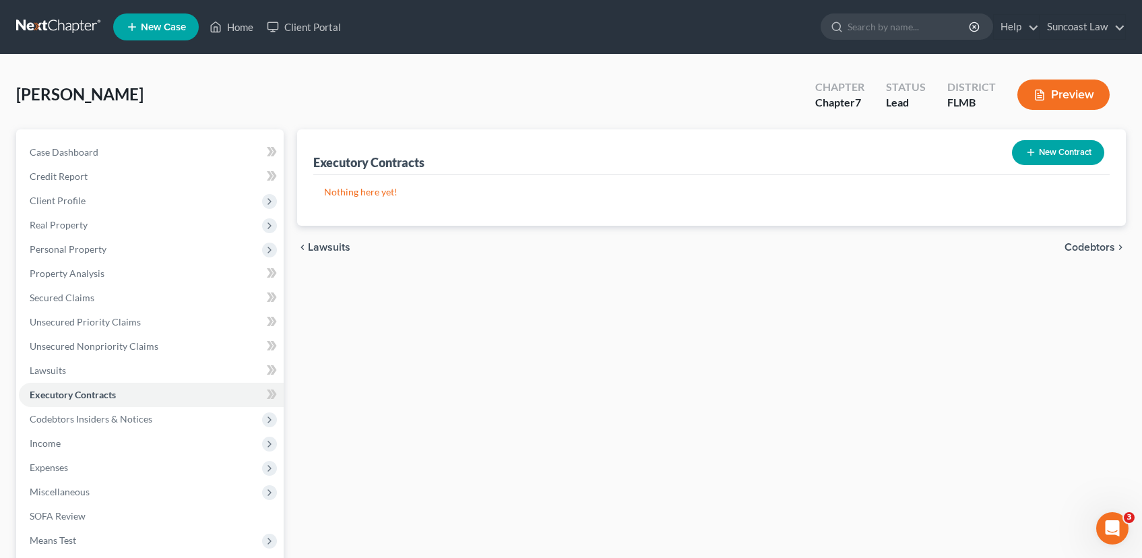
click at [1091, 249] on span "Codebtors" at bounding box center [1090, 247] width 51 height 11
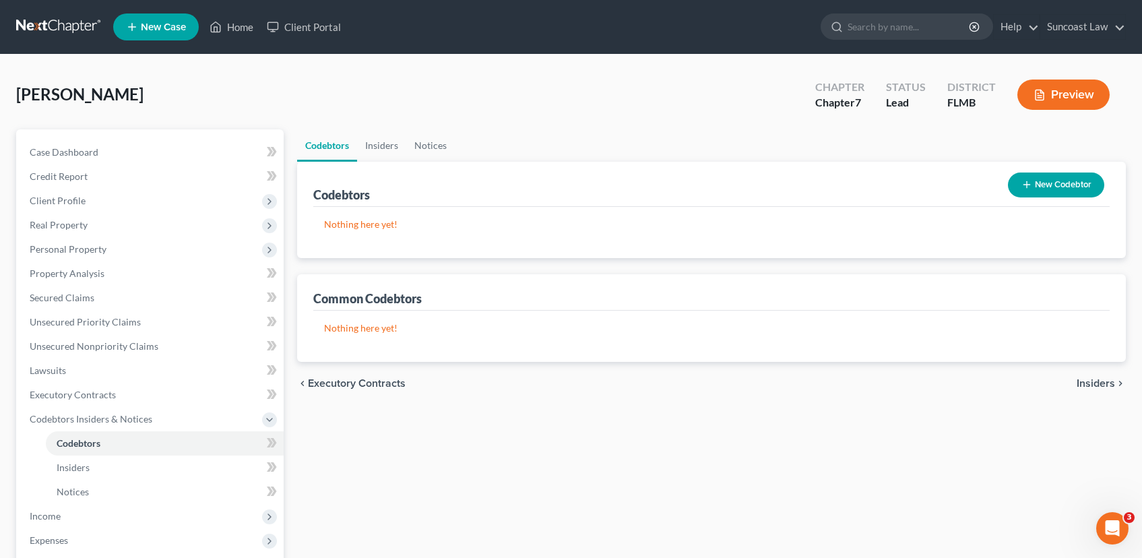
click at [1088, 383] on span "Insiders" at bounding box center [1096, 383] width 38 height 11
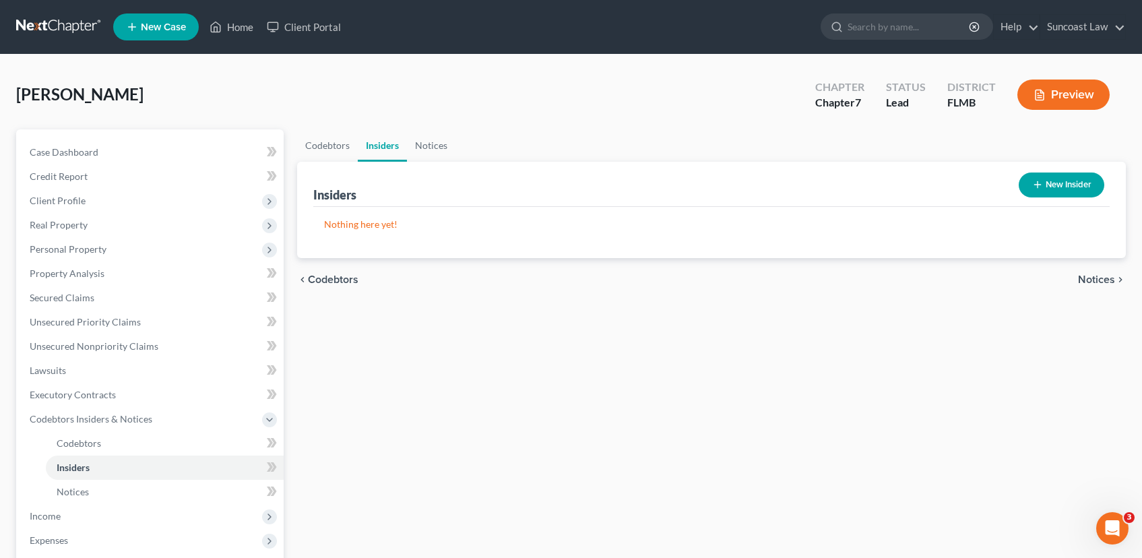
click at [1099, 277] on span "Notices" at bounding box center [1096, 279] width 37 height 11
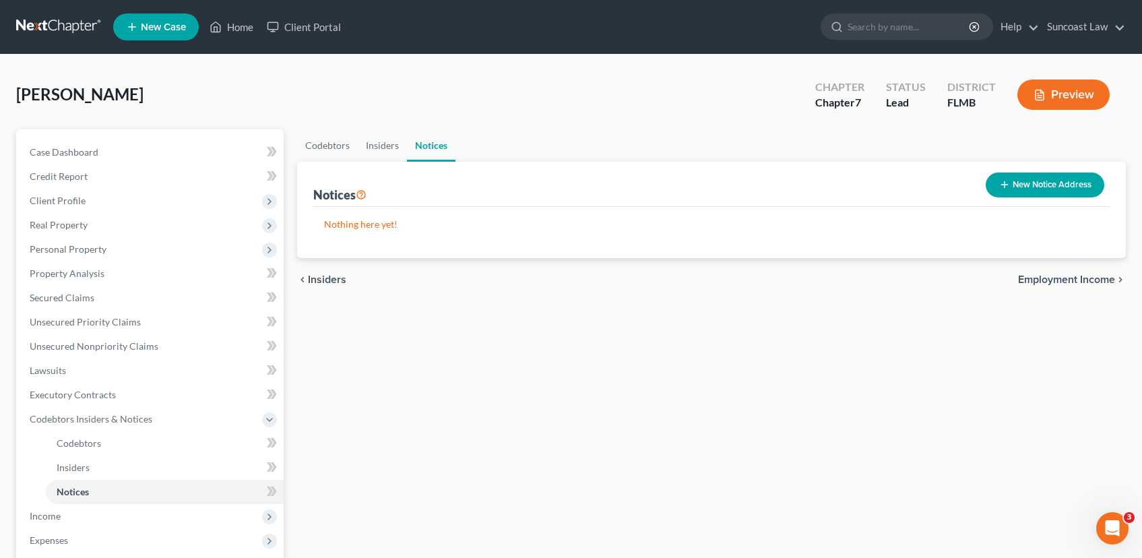
click at [1032, 182] on button "New Notice Address" at bounding box center [1045, 185] width 119 height 25
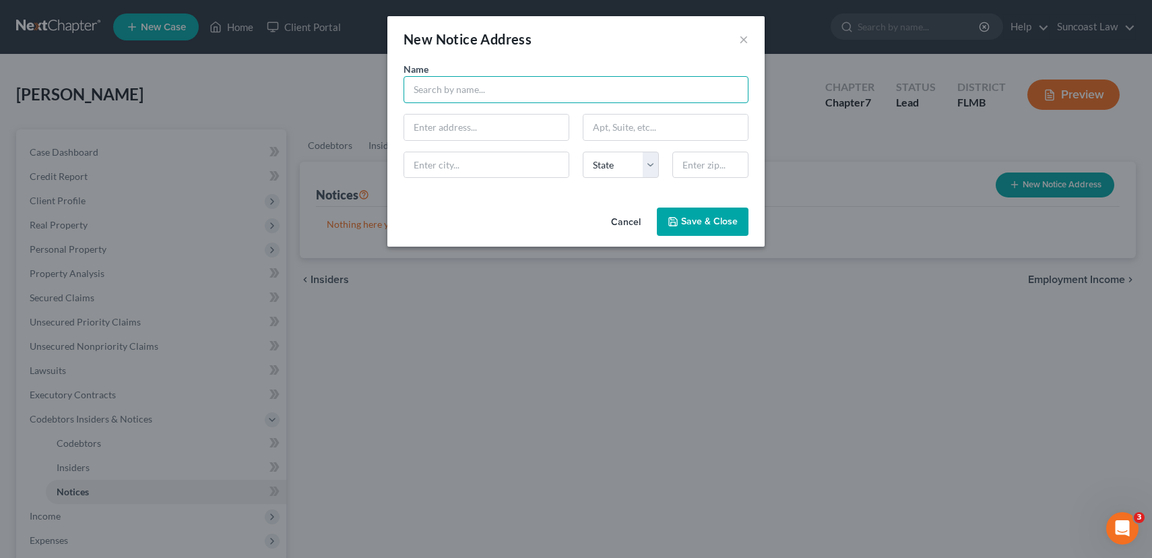
click at [489, 90] on input "text" at bounding box center [576, 89] width 345 height 27
type input "hid"
click at [633, 227] on button "Cancel" at bounding box center [625, 222] width 51 height 27
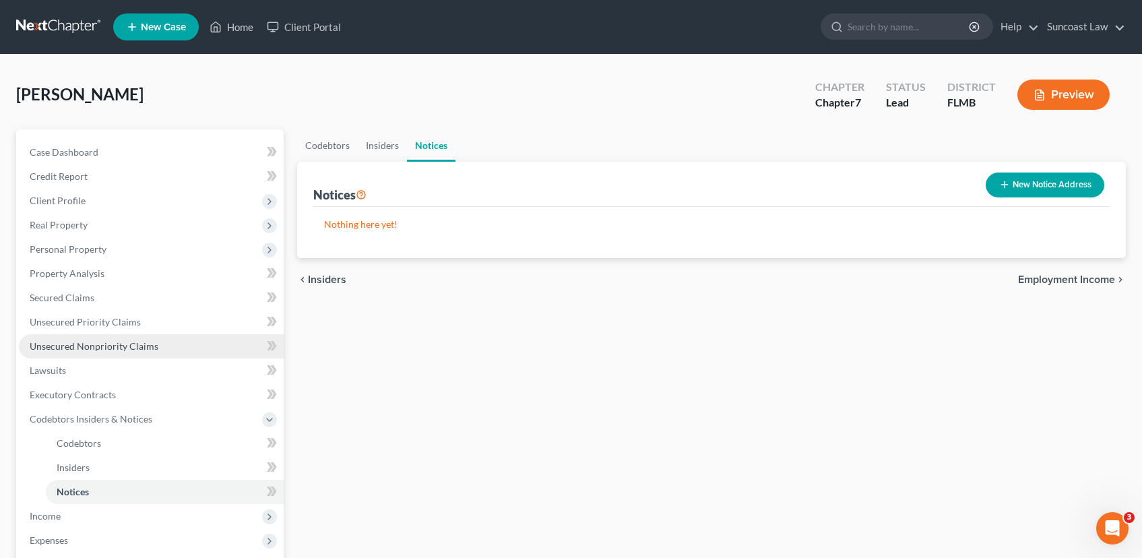
click at [148, 352] on link "Unsecured Nonpriority Claims" at bounding box center [151, 346] width 265 height 24
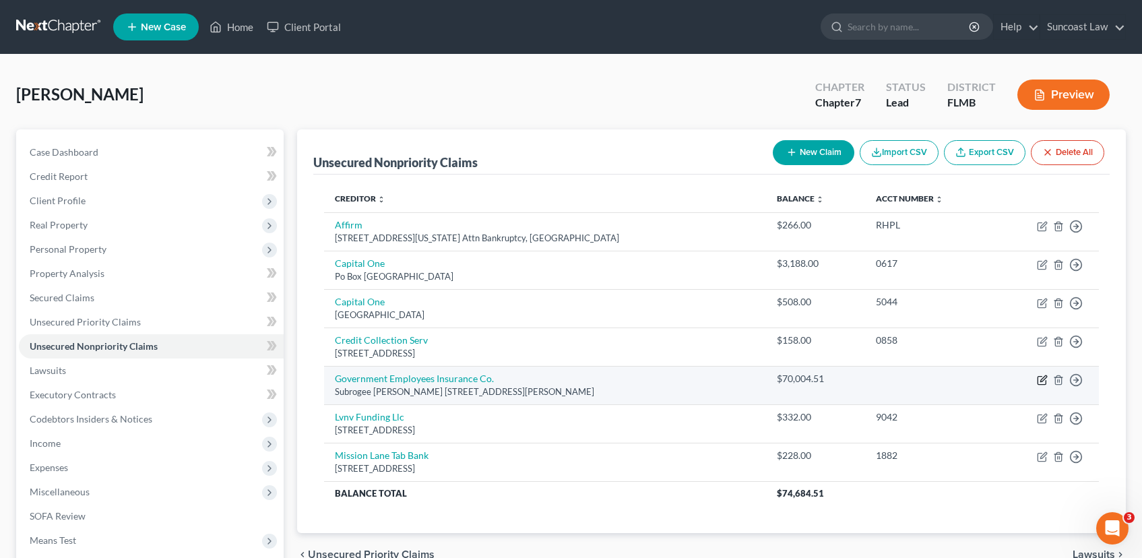
click at [1039, 377] on icon "button" at bounding box center [1042, 380] width 11 height 11
select select "21"
select select "8"
select select "0"
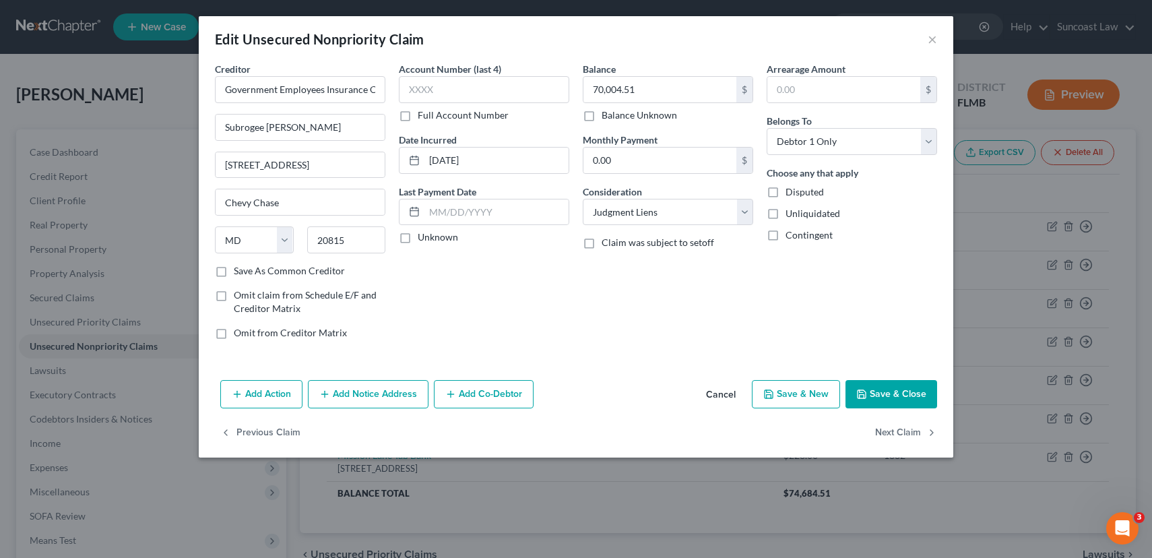
click at [380, 399] on button "Add Notice Address" at bounding box center [368, 394] width 121 height 28
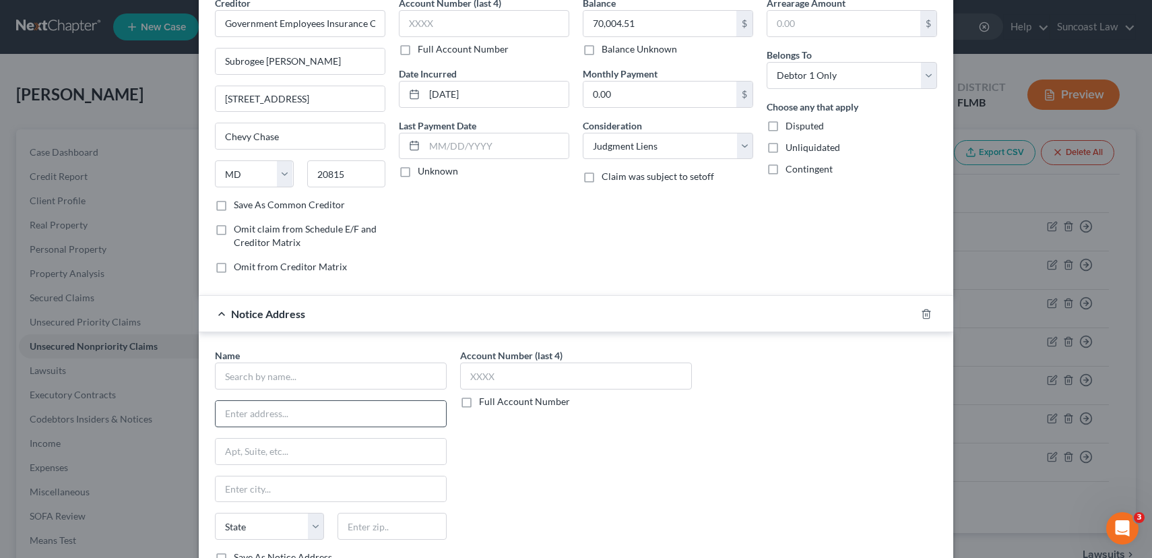
scroll to position [124, 0]
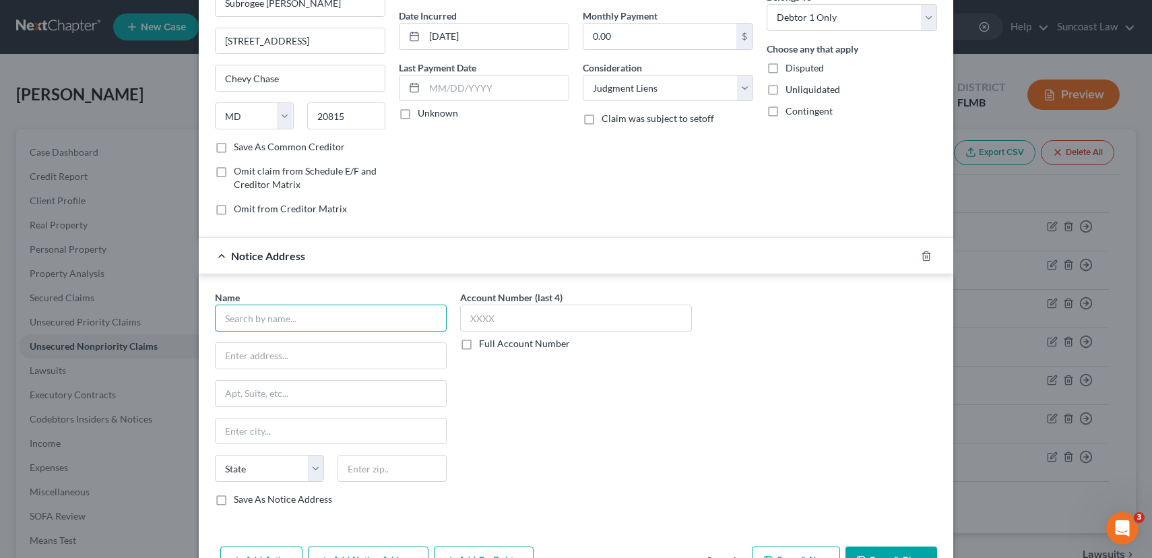
click at [283, 322] on input "text" at bounding box center [331, 318] width 232 height 27
type input "[PERSON_NAME] And [PERSON_NAME]"
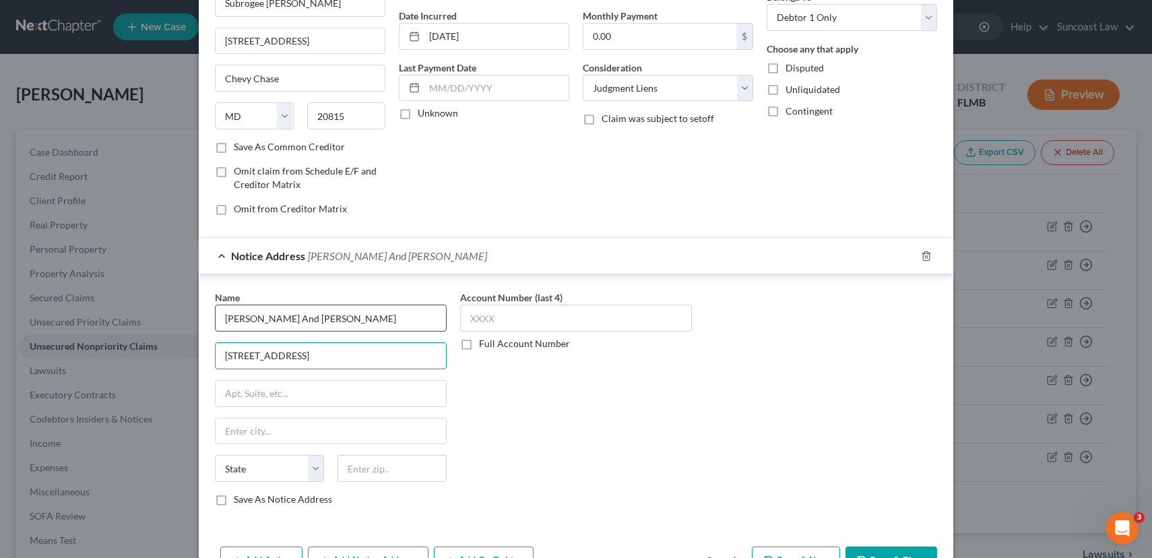
type input "[STREET_ADDRESS]"
type input "Building 600"
type input "JAcksonville"
select select "9"
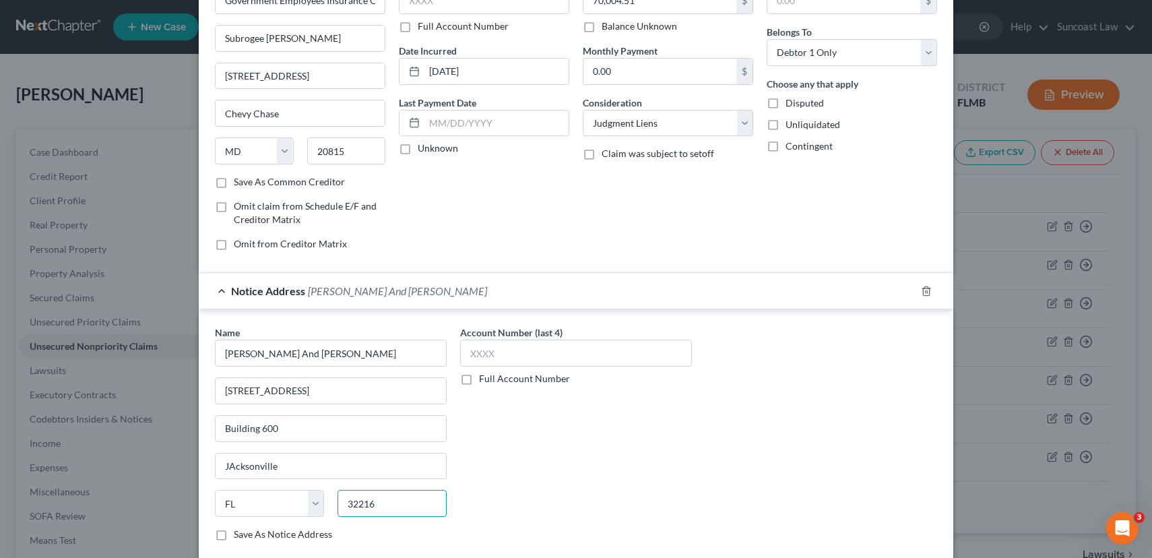
scroll to position [206, 0]
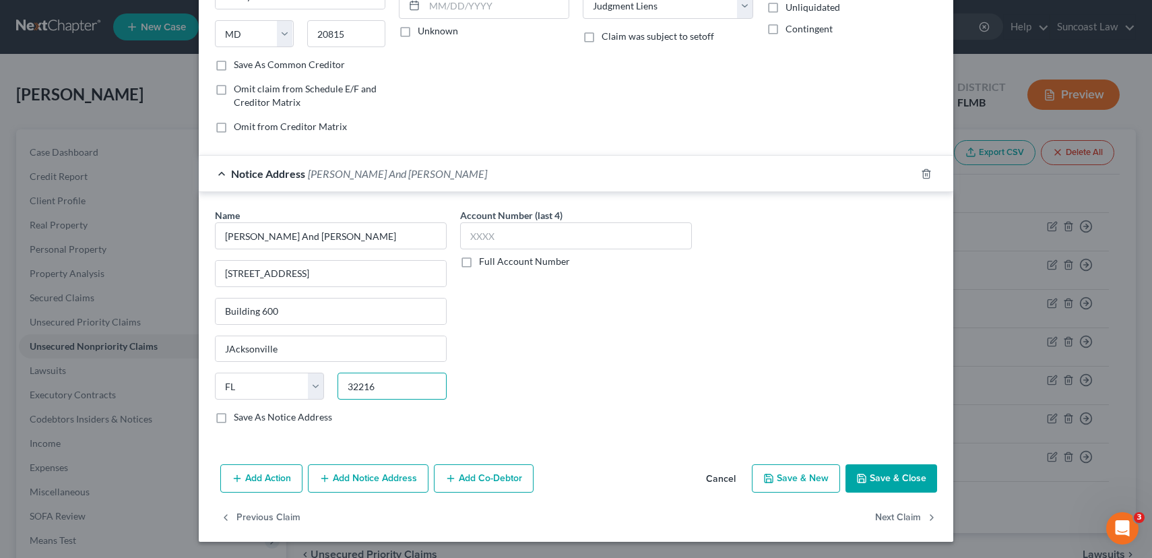
type input "32216"
type input "[GEOGRAPHIC_DATA]"
click at [877, 481] on button "Save & Close" at bounding box center [892, 478] width 92 height 28
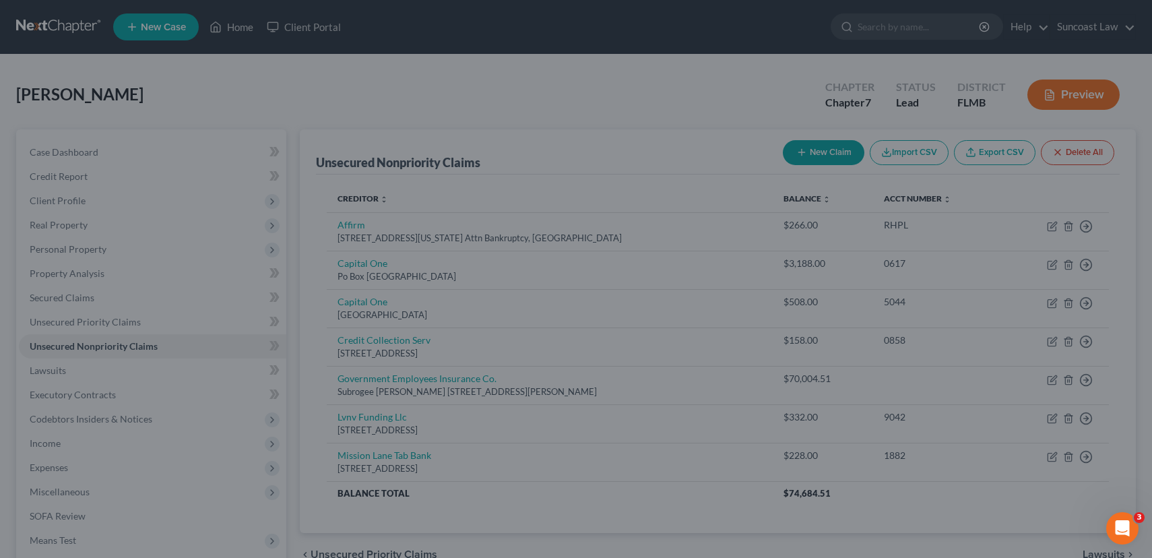
type input "0"
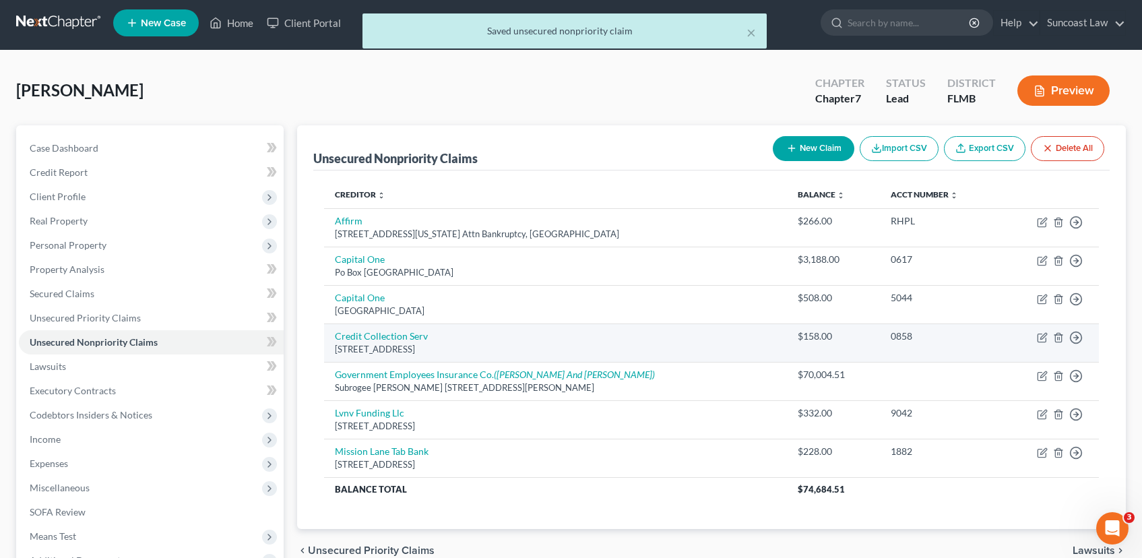
scroll to position [112, 0]
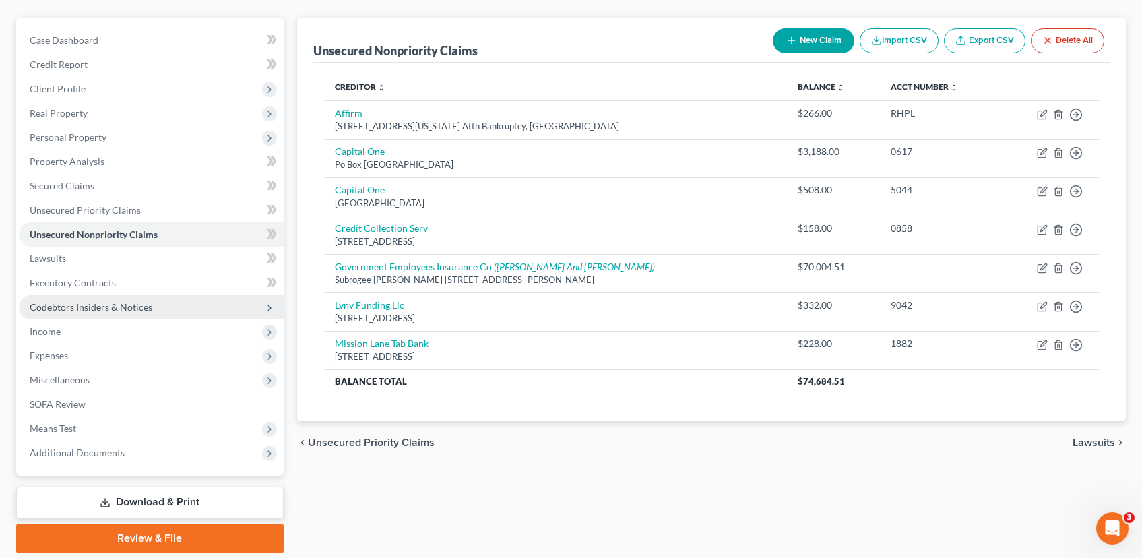
click at [125, 308] on span "Codebtors Insiders & Notices" at bounding box center [91, 306] width 123 height 11
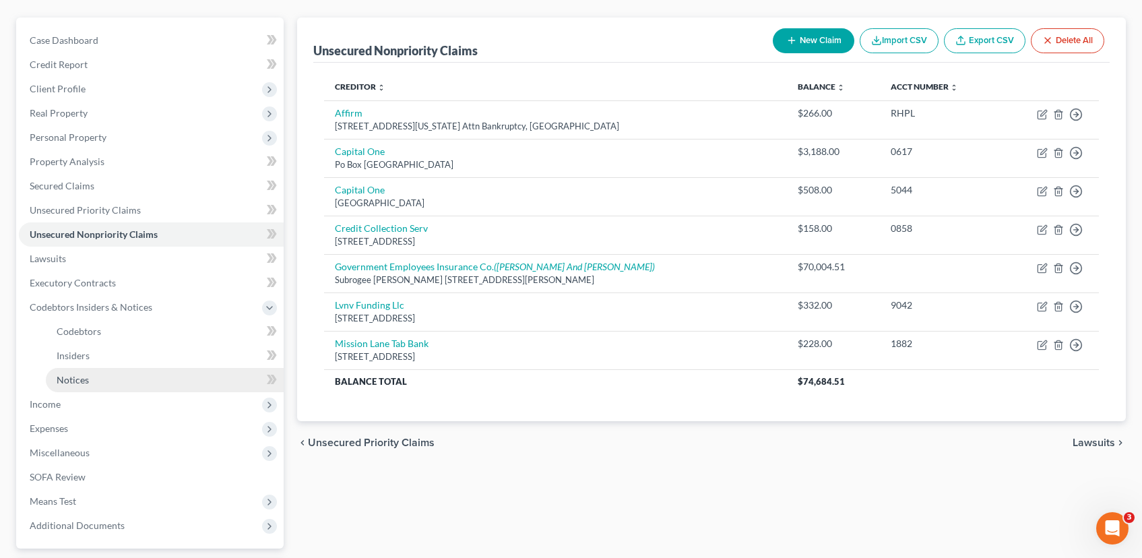
click at [125, 380] on link "Notices" at bounding box center [165, 380] width 238 height 24
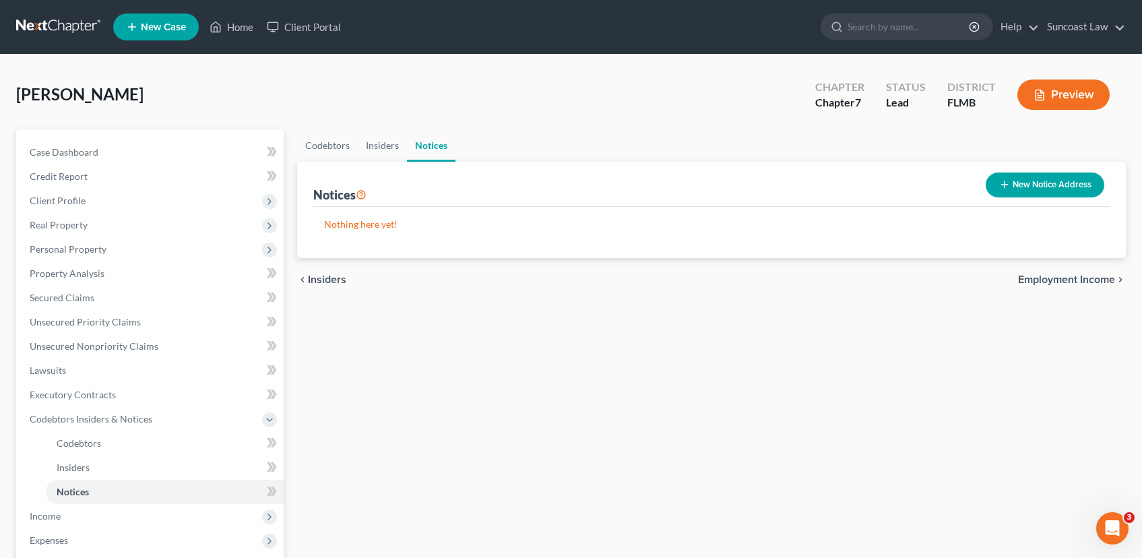
click at [1051, 278] on span "Employment Income" at bounding box center [1066, 279] width 97 height 11
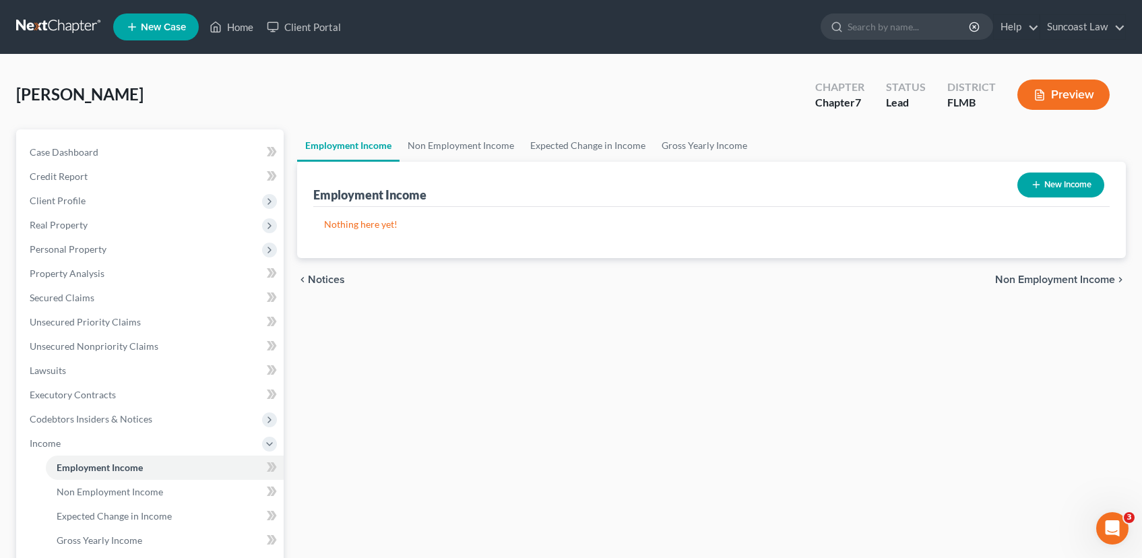
click at [1035, 187] on icon "button" at bounding box center [1036, 184] width 11 height 11
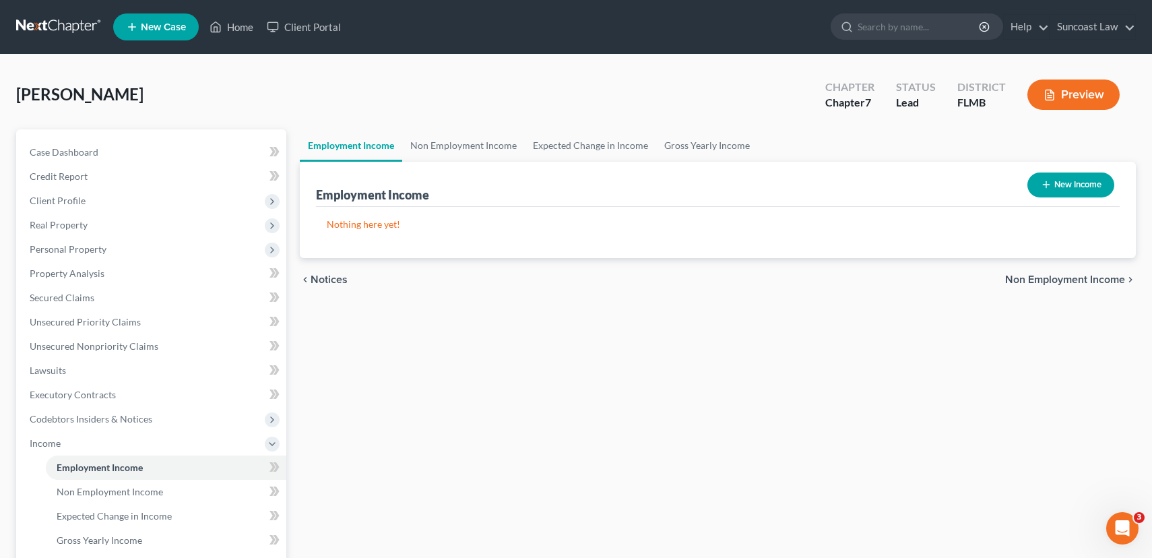
select select "0"
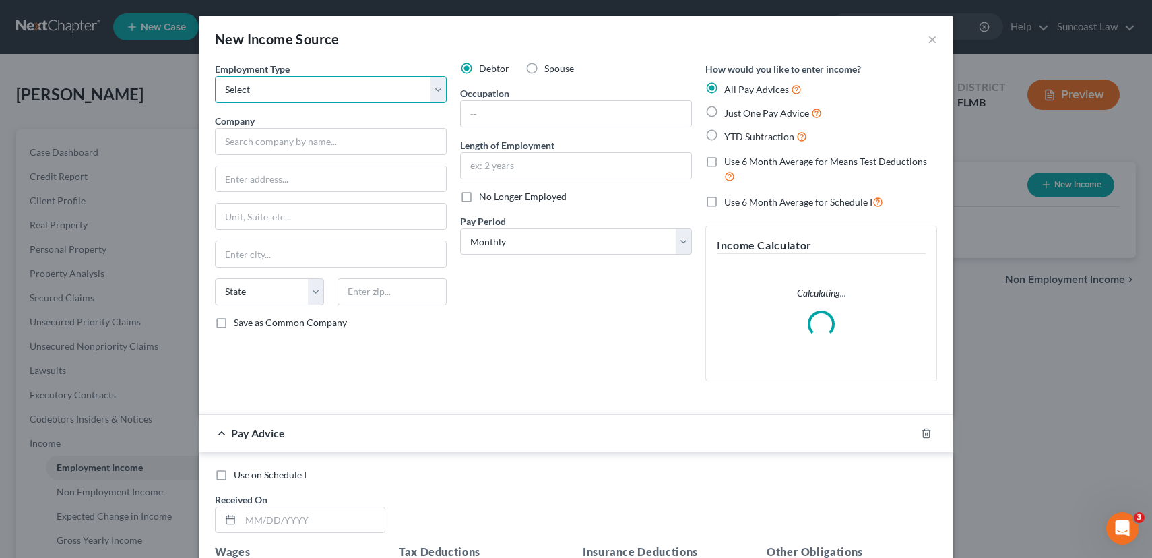
click at [301, 80] on select "Select Full or [DEMOGRAPHIC_DATA] Employment Self Employment" at bounding box center [331, 89] width 232 height 27
select select "0"
click at [215, 76] on select "Select Full or [DEMOGRAPHIC_DATA] Employment Self Employment" at bounding box center [331, 89] width 232 height 27
click at [275, 137] on input "text" at bounding box center [331, 141] width 232 height 27
type input "Target"
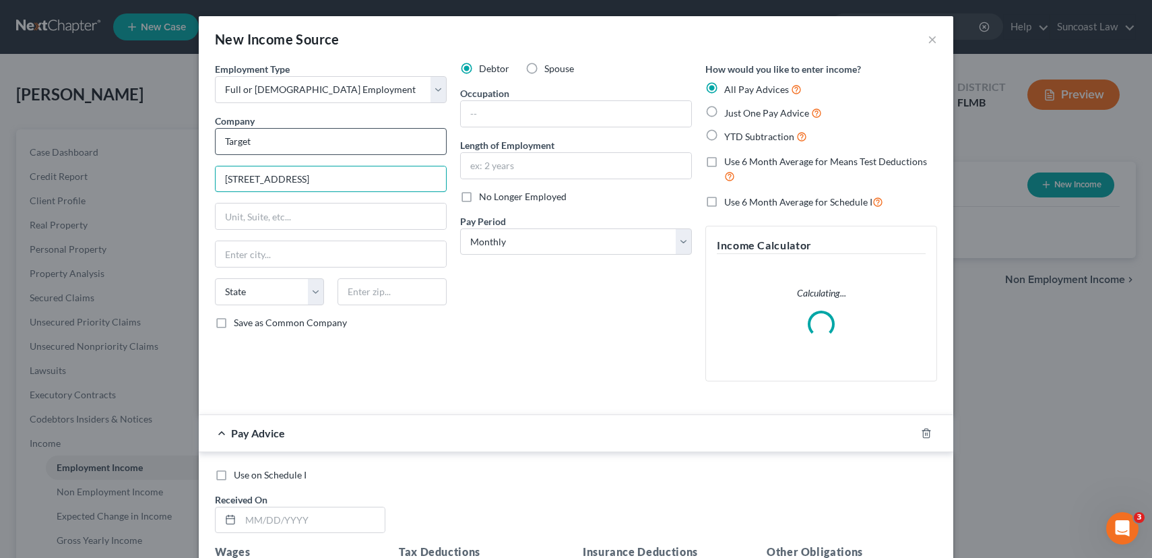
type input "[STREET_ADDRESS]"
type input "Orlando"
select select "9"
type input "32839"
click at [482, 118] on input "text" at bounding box center [576, 114] width 230 height 26
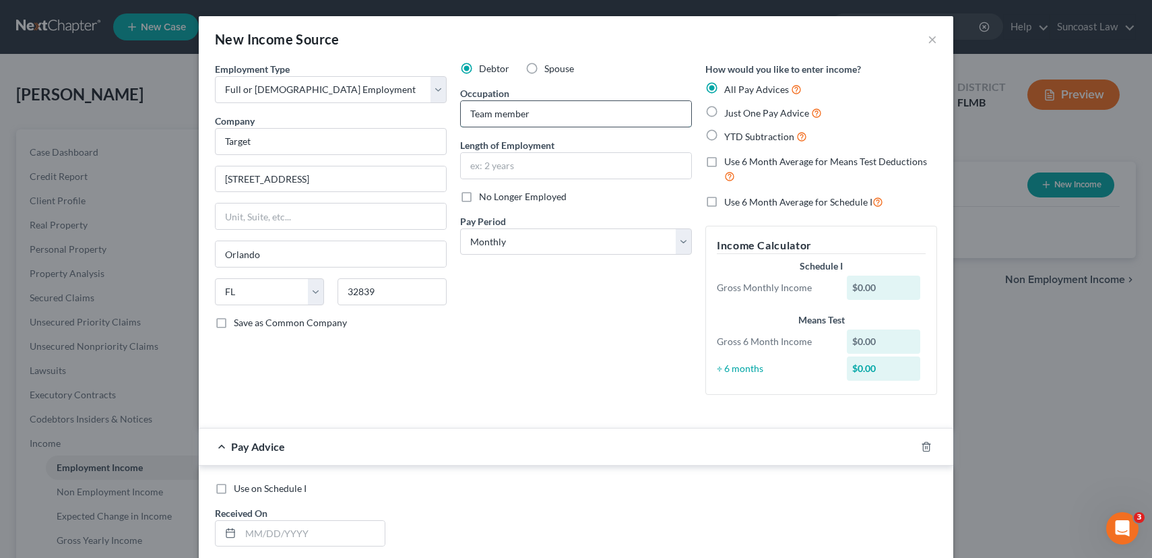
type input "Team member"
type input "2"
type input "1 year"
click at [482, 246] on select "Select Monthly Twice Monthly Every Other Week Weekly" at bounding box center [576, 241] width 232 height 27
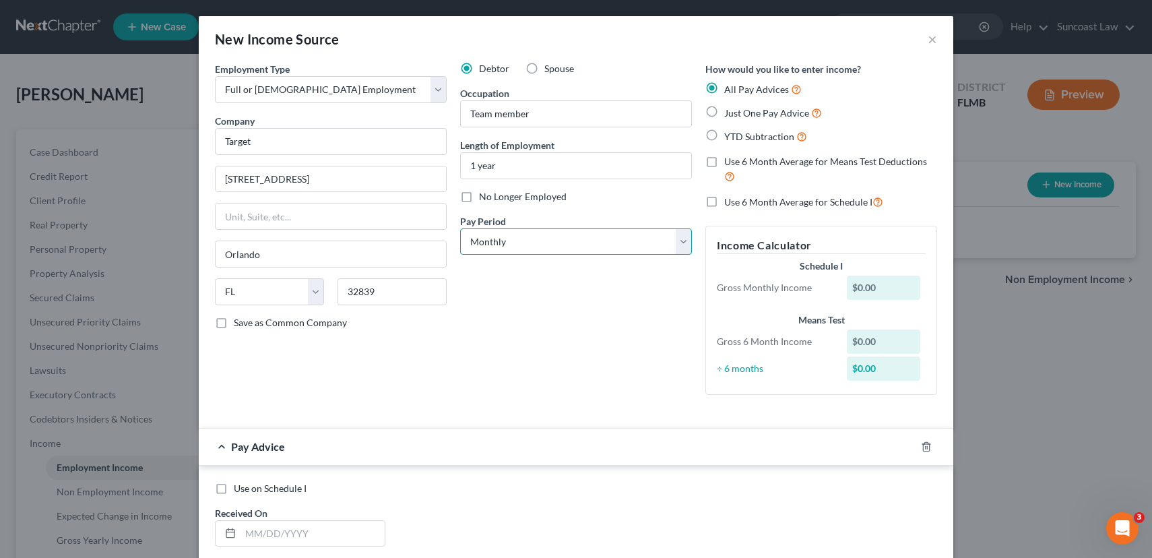
click at [482, 246] on select "Select Monthly Twice Monthly Every Other Week Weekly" at bounding box center [576, 241] width 232 height 27
select select "2"
click at [460, 228] on select "Select Monthly Twice Monthly Every Other Week Weekly" at bounding box center [576, 241] width 232 height 27
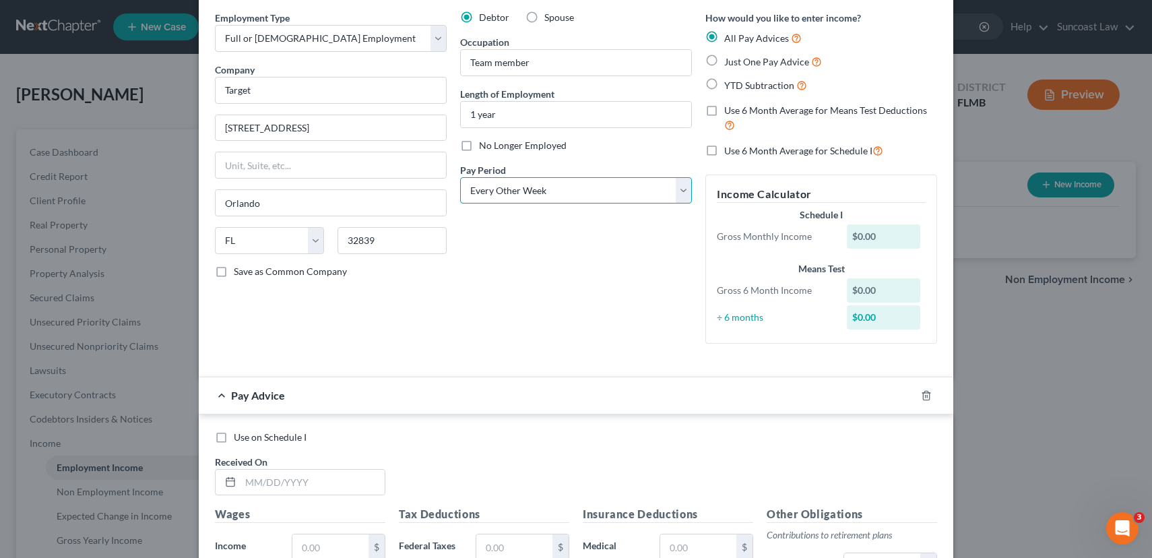
scroll to position [113, 0]
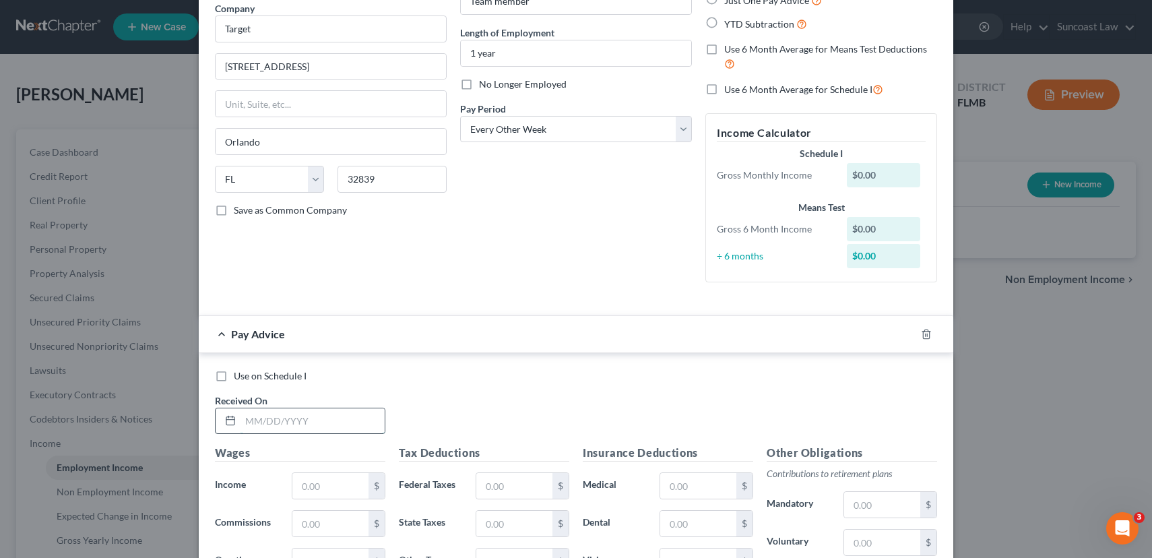
click at [284, 418] on input "text" at bounding box center [313, 421] width 144 height 26
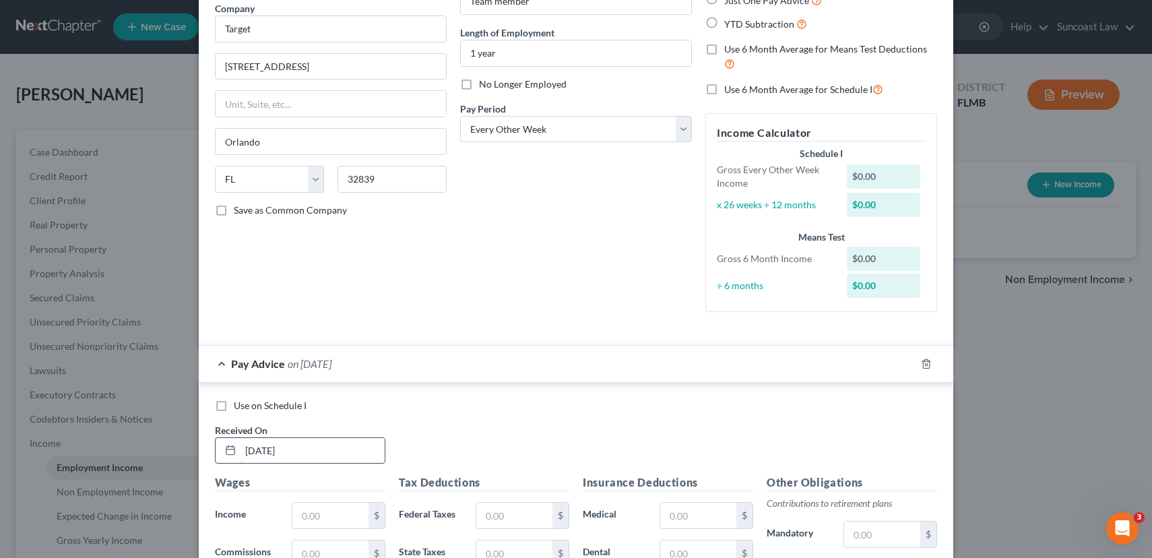
type input "[DATE]"
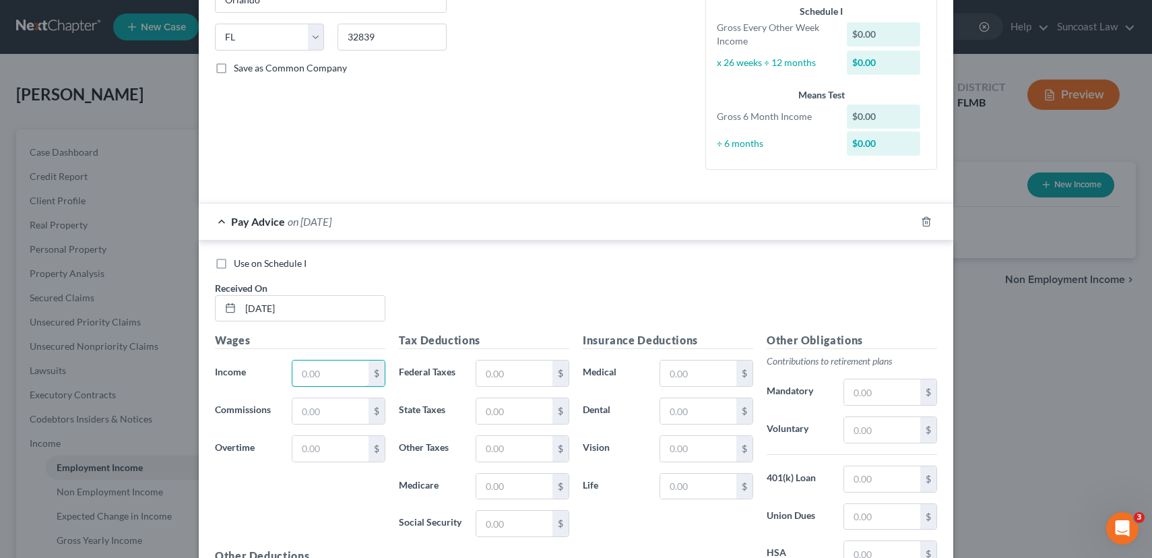
scroll to position [416, 0]
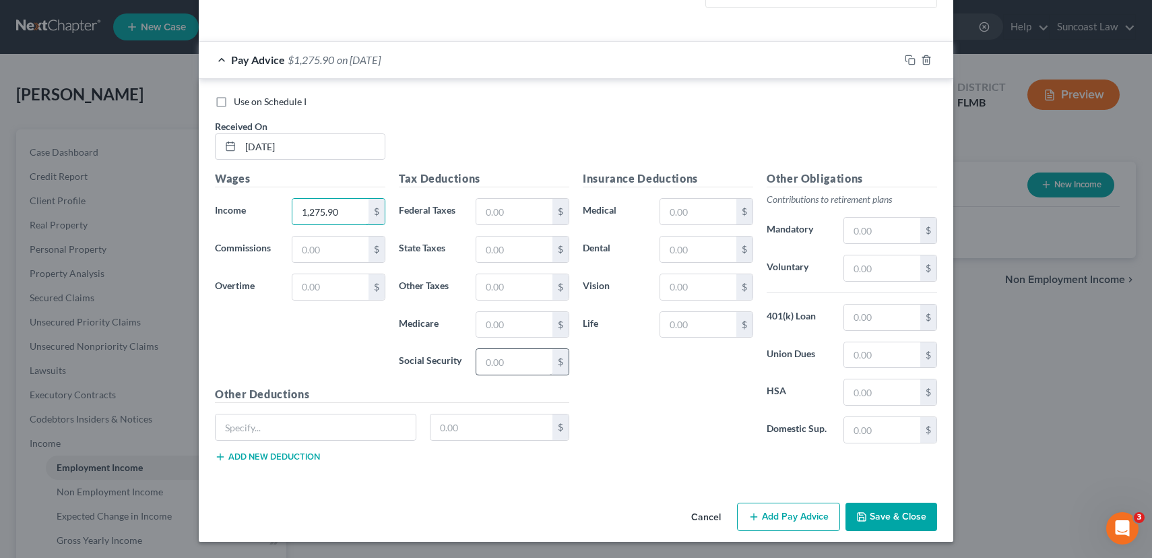
type input "1,275.90"
click at [483, 369] on input "text" at bounding box center [514, 362] width 76 height 26
type input "77.17"
click at [501, 338] on div "Tax Deductions Federal Taxes $ State Taxes $ Other Taxes $ Medicare $ Social Se…" at bounding box center [484, 278] width 184 height 216
click at [505, 318] on input "text" at bounding box center [514, 325] width 76 height 26
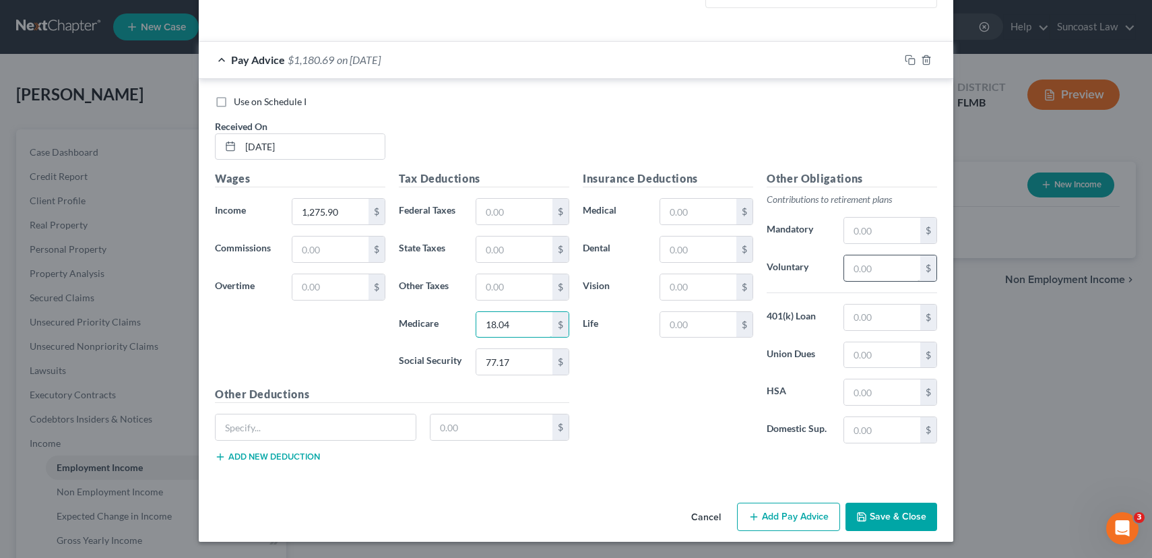
type input "18.04"
click at [877, 268] on input "text" at bounding box center [882, 268] width 76 height 26
type input "25.52"
click at [701, 253] on input "text" at bounding box center [698, 250] width 76 height 26
type input "29.67"
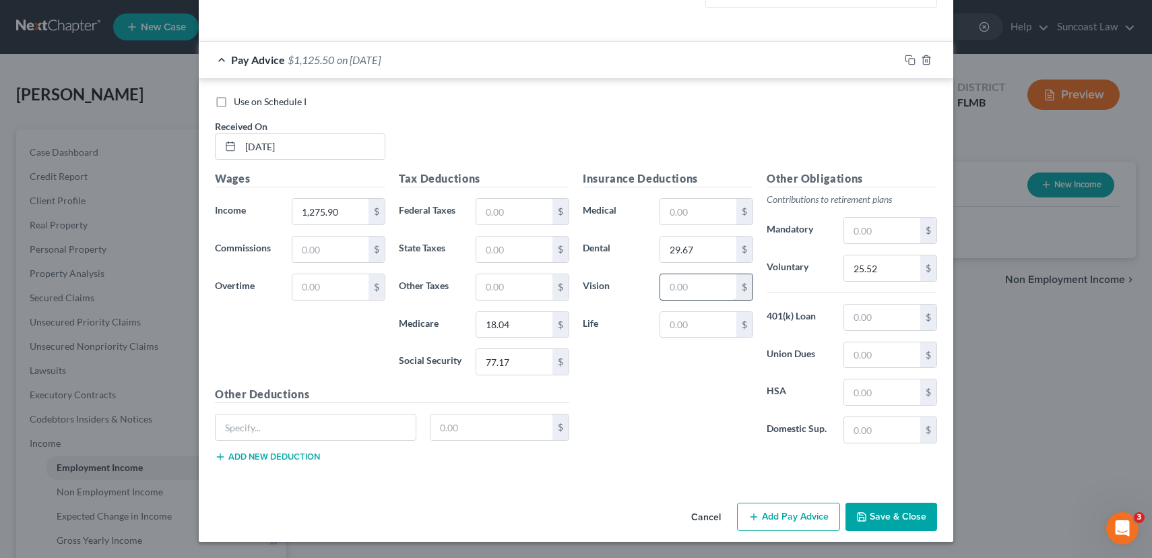
click at [696, 288] on input "text" at bounding box center [698, 287] width 76 height 26
type input "1.63"
click at [681, 332] on input "text" at bounding box center [698, 325] width 76 height 26
type input "2.74"
click at [867, 228] on input "text" at bounding box center [882, 231] width 76 height 26
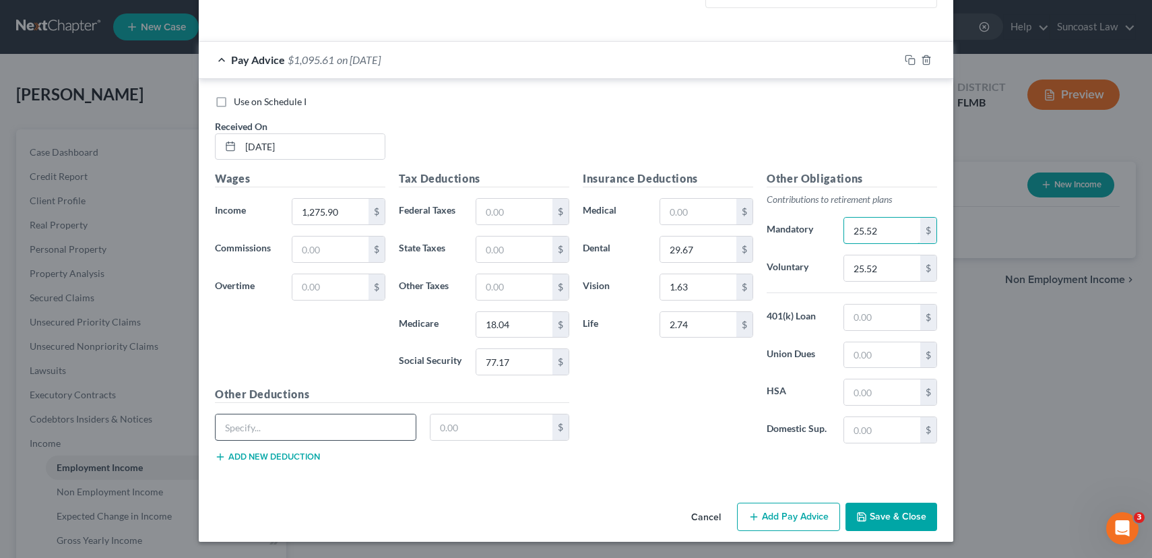
type input "25.52"
click at [294, 437] on input "text" at bounding box center [316, 427] width 200 height 26
type input "Legal"
type input "5.27"
click at [794, 515] on button "Add Pay Advice" at bounding box center [788, 517] width 103 height 28
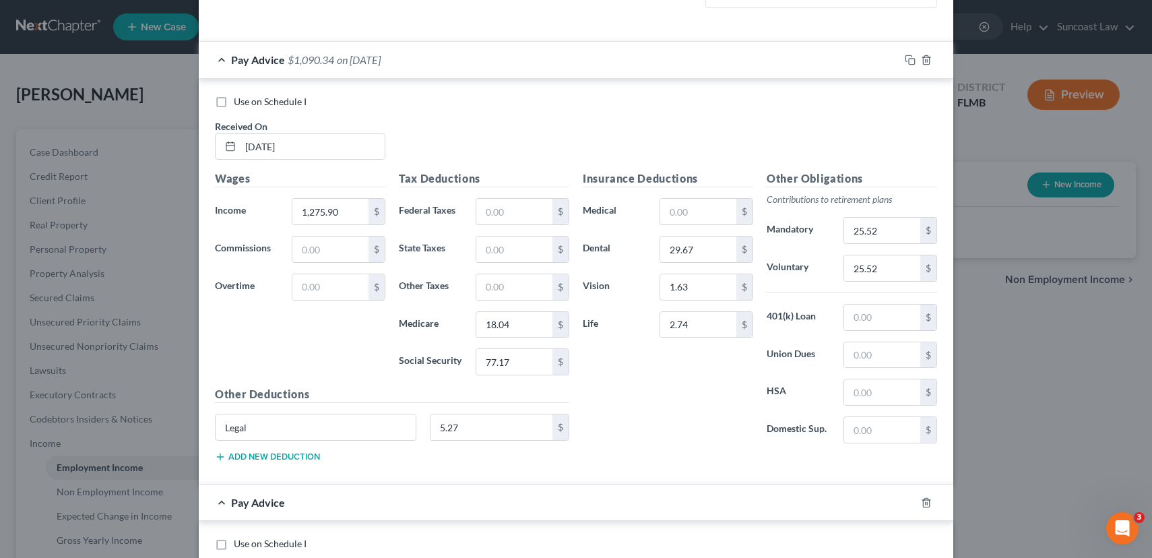
scroll to position [858, 0]
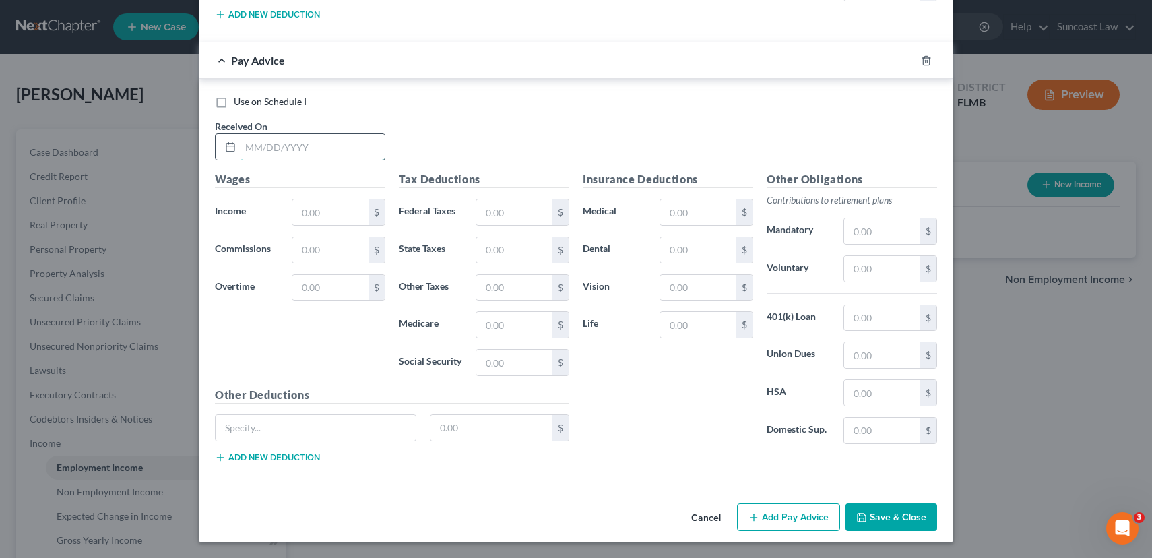
click at [295, 144] on input "text" at bounding box center [313, 147] width 144 height 26
type input "[DATE]"
type input "1,223.59"
type input "17.29"
type input "73.92"
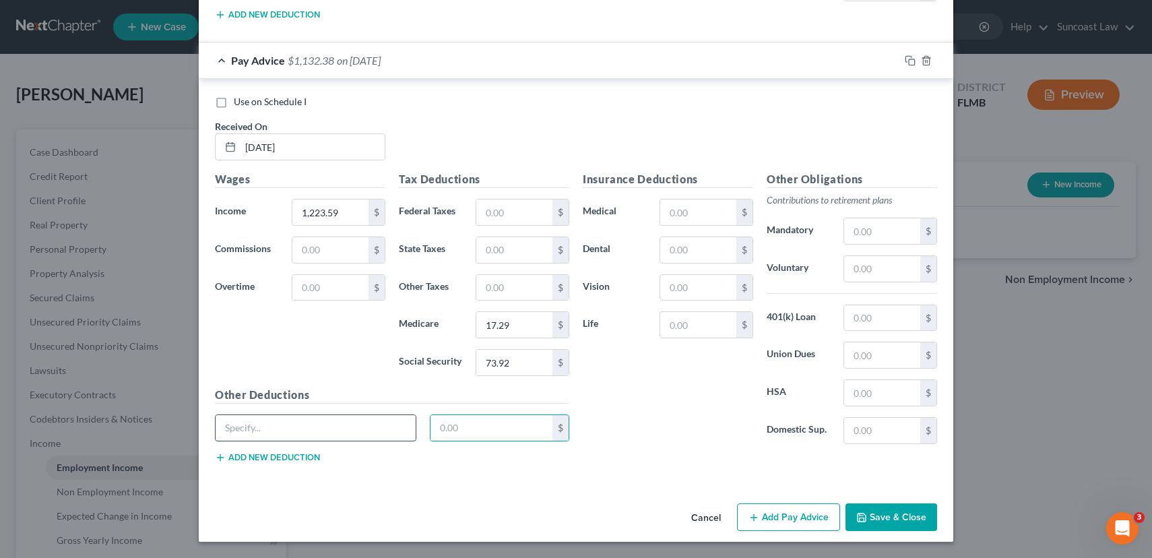
click at [305, 425] on input "text" at bounding box center [316, 428] width 200 height 26
type input "Legal"
type input "5.27"
click at [695, 210] on input "text" at bounding box center [698, 212] width 76 height 26
click at [887, 259] on input "text" at bounding box center [882, 269] width 76 height 26
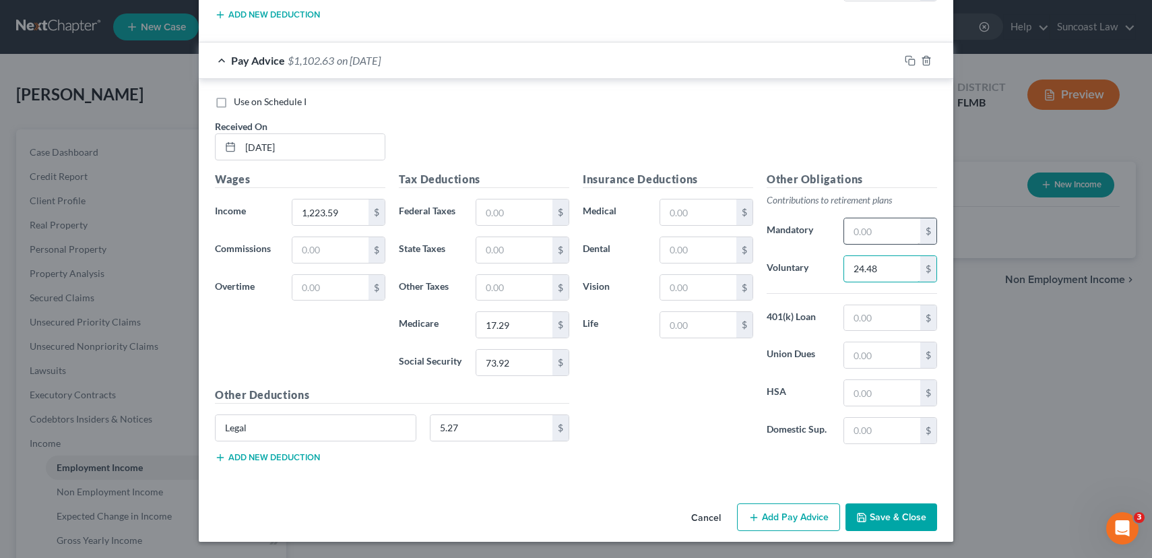
type input "24.48"
click at [858, 235] on input "text" at bounding box center [882, 231] width 76 height 26
type input "24.48"
click at [696, 245] on input "text" at bounding box center [698, 250] width 76 height 26
type input "29.67"
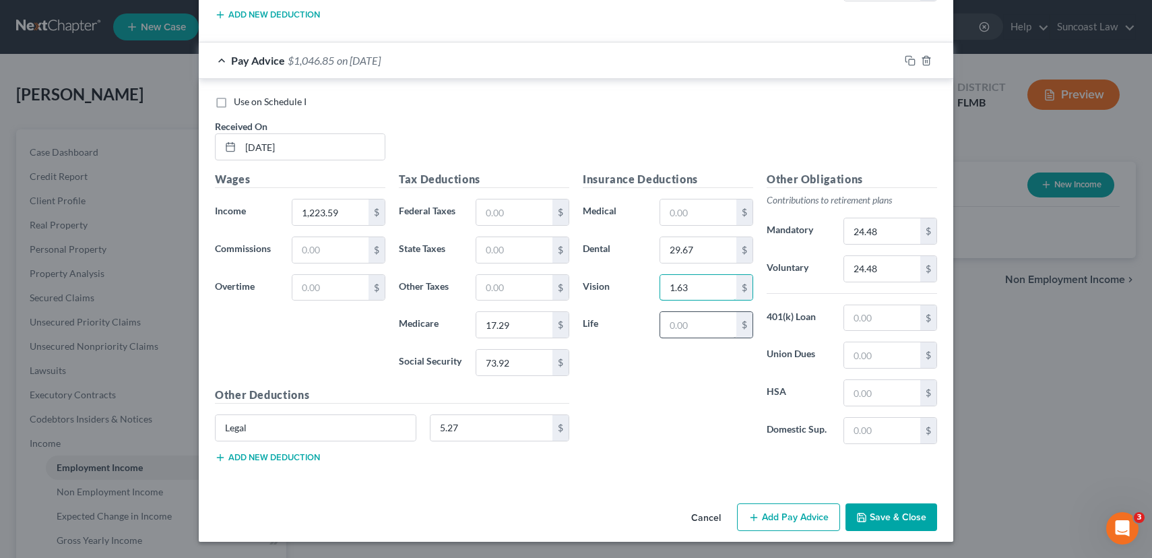
type input "1.63"
click at [691, 331] on input "text" at bounding box center [698, 325] width 76 height 26
type input "2.74"
click at [752, 522] on icon "button" at bounding box center [754, 517] width 11 height 11
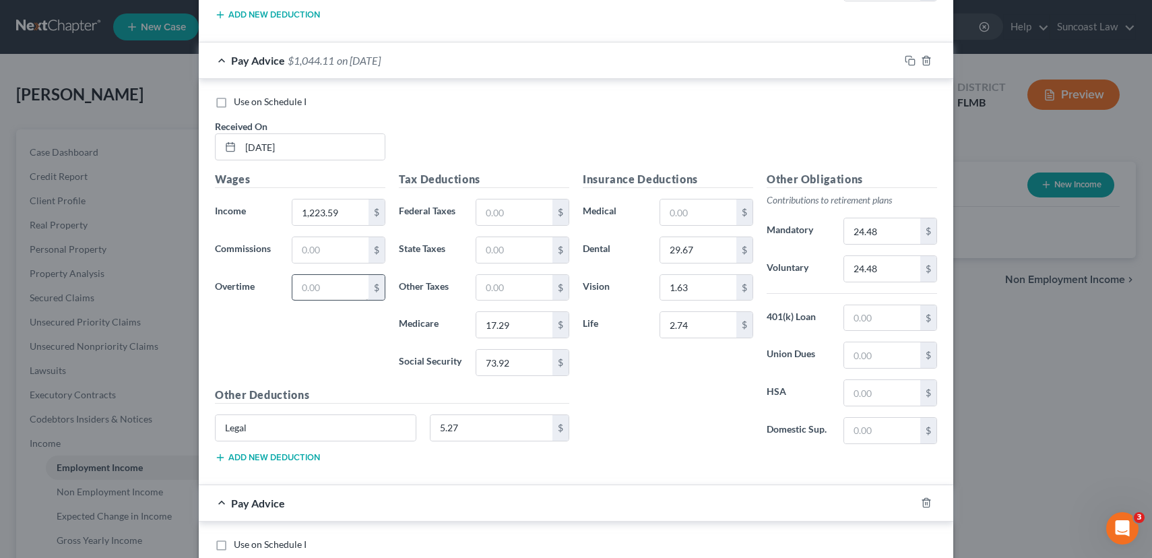
scroll to position [1301, 0]
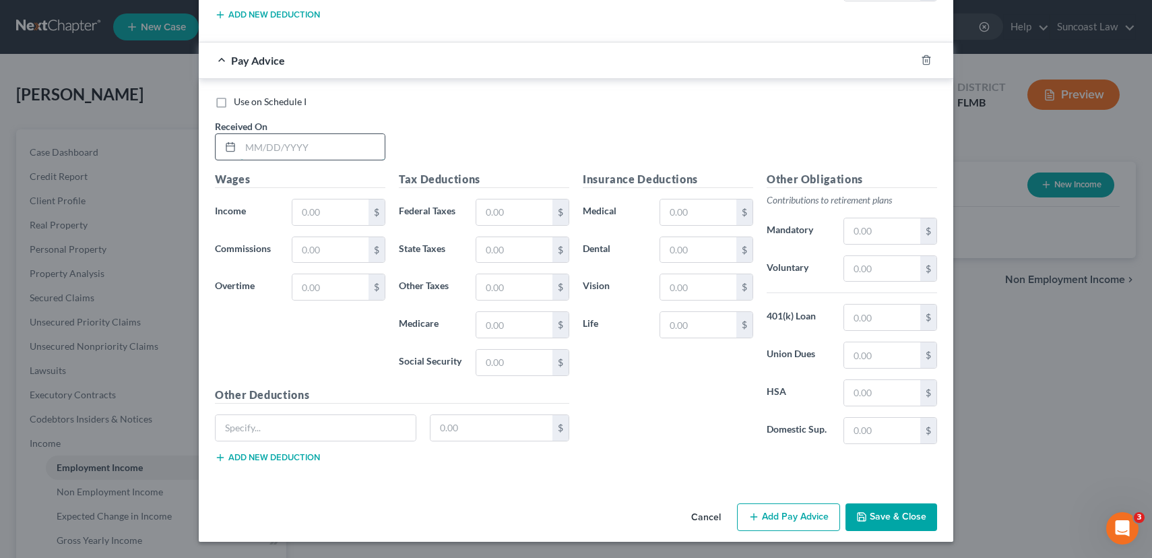
click at [341, 148] on input "text" at bounding box center [313, 147] width 144 height 26
type input "[DATE]"
type input "1,236.40"
type input "17.47"
type input "74.71"
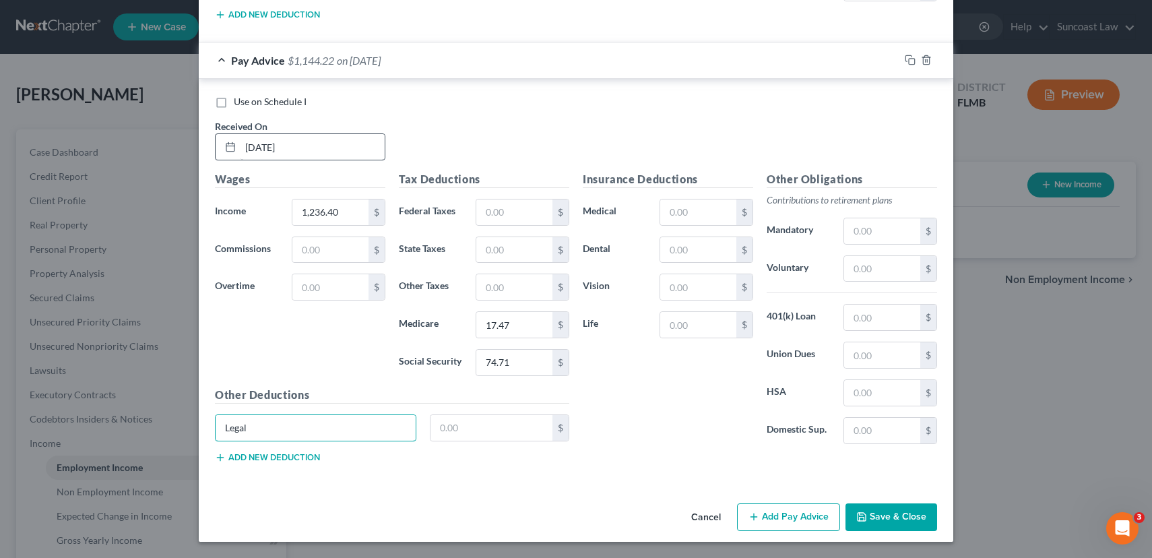
type input "Legal"
type input "5.27"
type input "293.67"
type input "1.63"
type input "2.74"
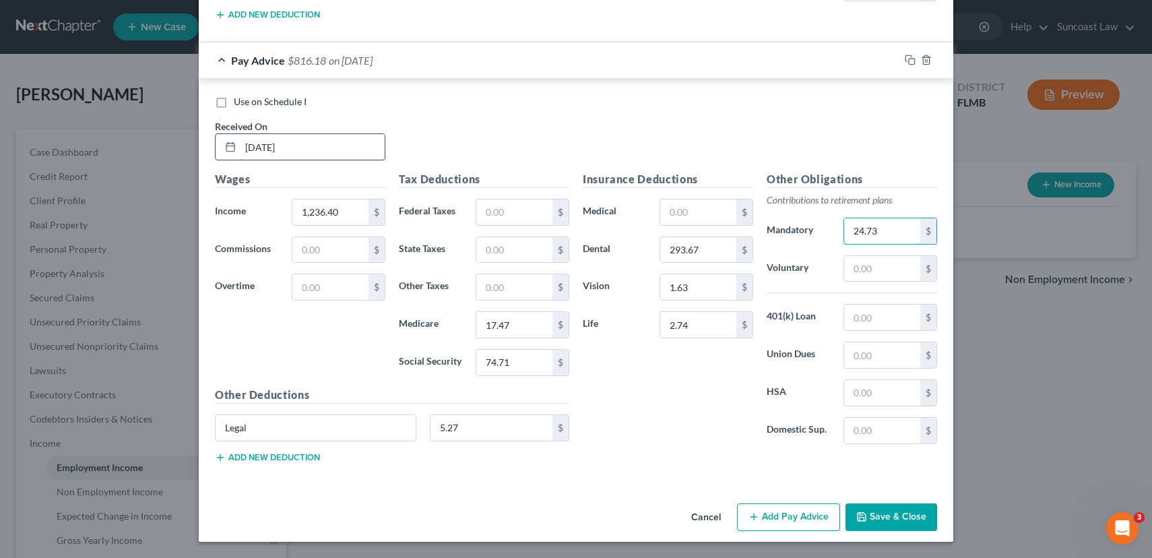
type input "24.73"
drag, startPoint x: 681, startPoint y: 251, endPoint x: 677, endPoint y: 340, distance: 89.7
click at [681, 251] on input "293.67" at bounding box center [698, 250] width 76 height 26
type input "29.67"
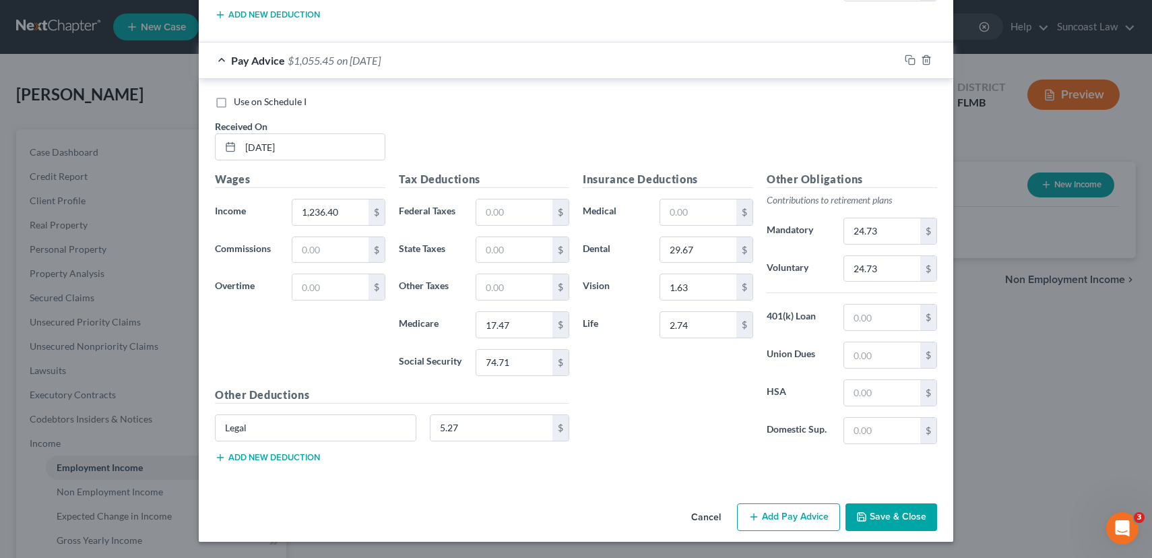
click at [803, 511] on button "Add Pay Advice" at bounding box center [788, 517] width 103 height 28
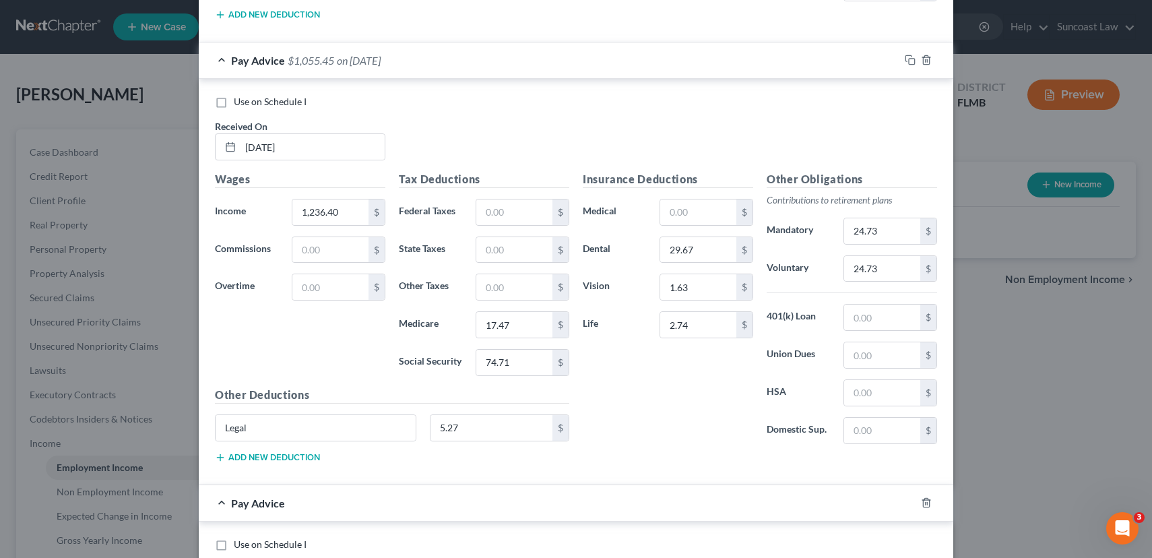
scroll to position [1744, 0]
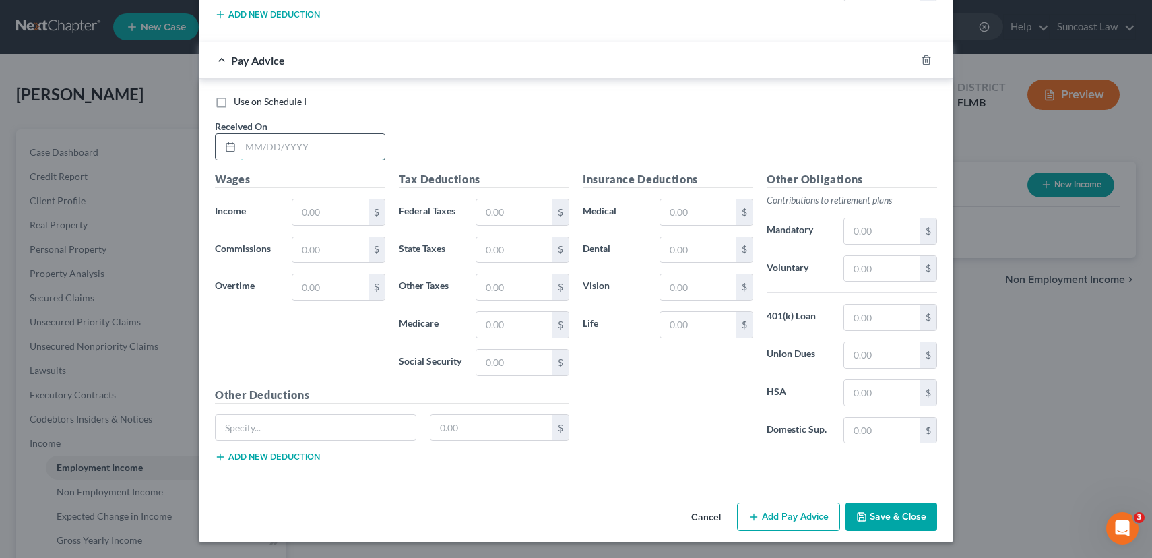
click at [309, 150] on input "text" at bounding box center [313, 147] width 144 height 26
type input "[DATE]"
type input "1,239.29"
type input "17.52"
type input "74.90"
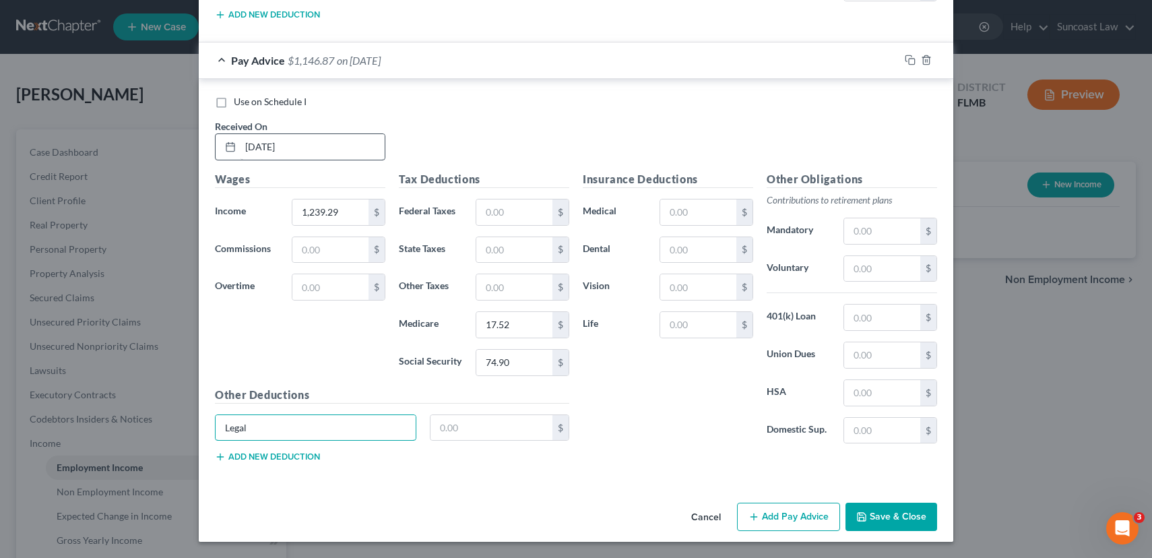
type input "Legal"
type input "5.27"
type input "29.67"
type input "1.63"
type input "2.74"
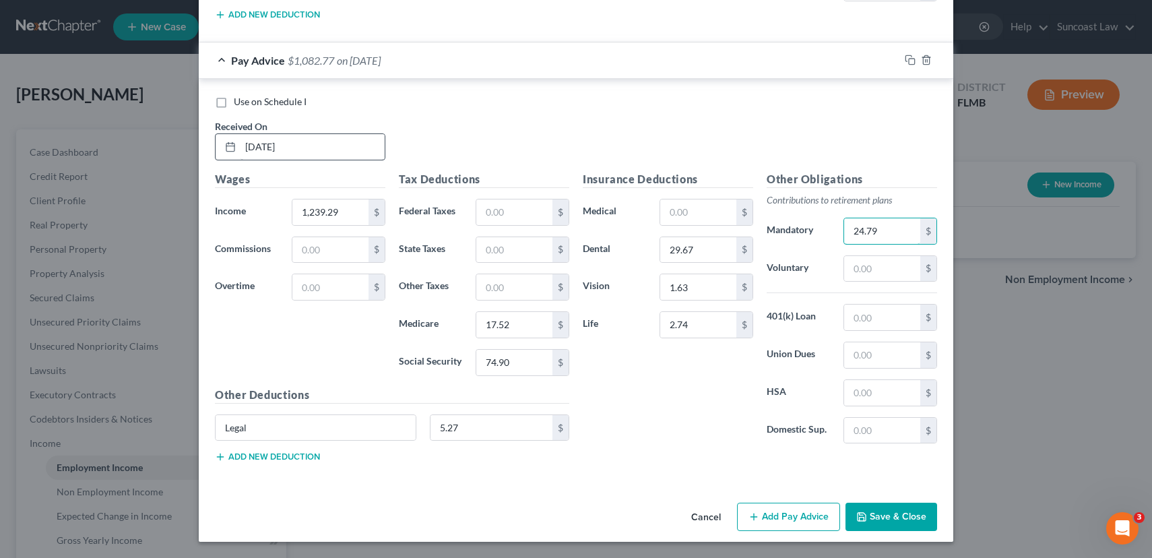
type input "24.79"
click at [784, 515] on button "Add Pay Advice" at bounding box center [788, 517] width 103 height 28
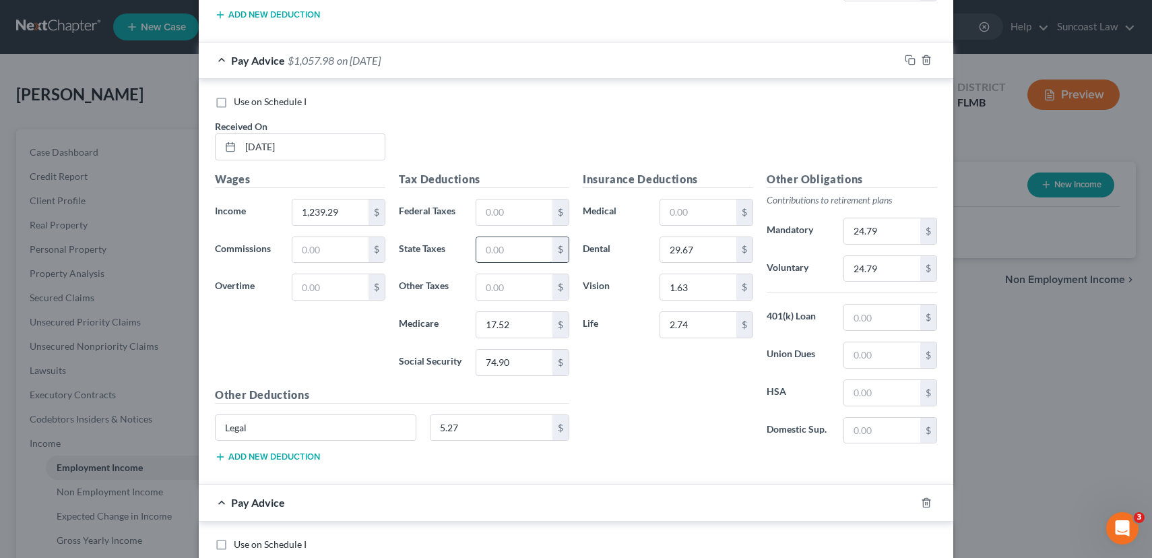
scroll to position [2187, 0]
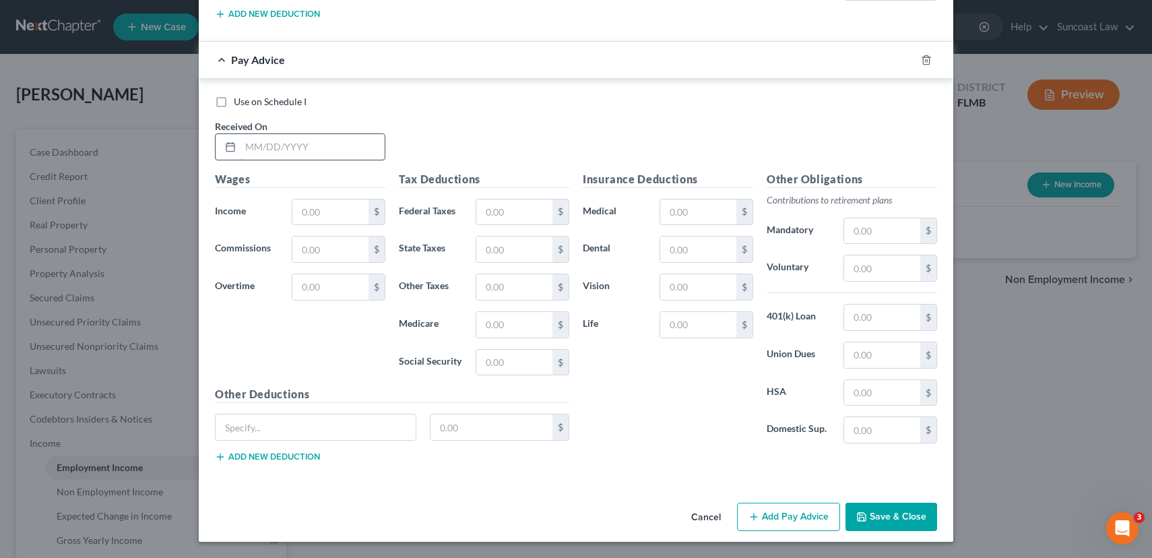
click at [278, 148] on input "text" at bounding box center [313, 147] width 144 height 26
type input "[DATE]"
type input "1,237.07"
type input "17.48"
type input "74.76"
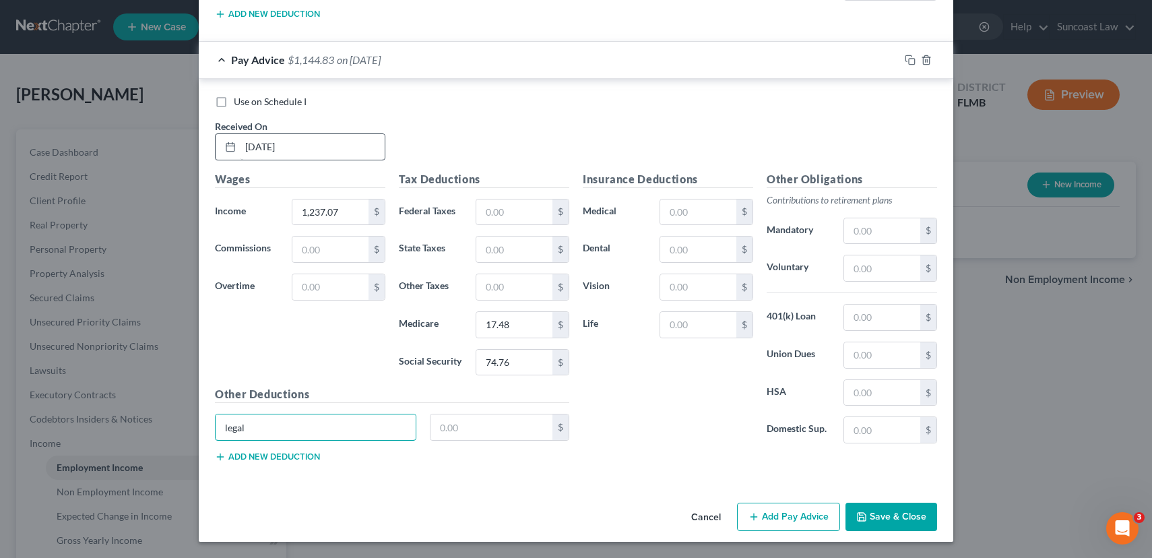
type input "legal"
type input "5.27"
type input "29.67"
click at [758, 517] on button "Add Pay Advice" at bounding box center [788, 517] width 103 height 28
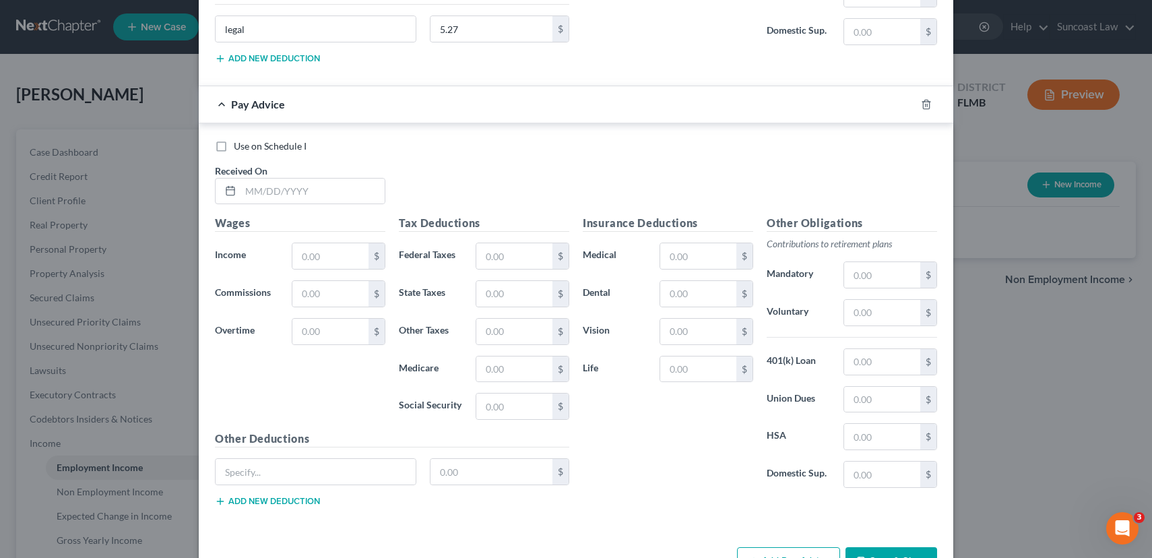
scroll to position [2629, 0]
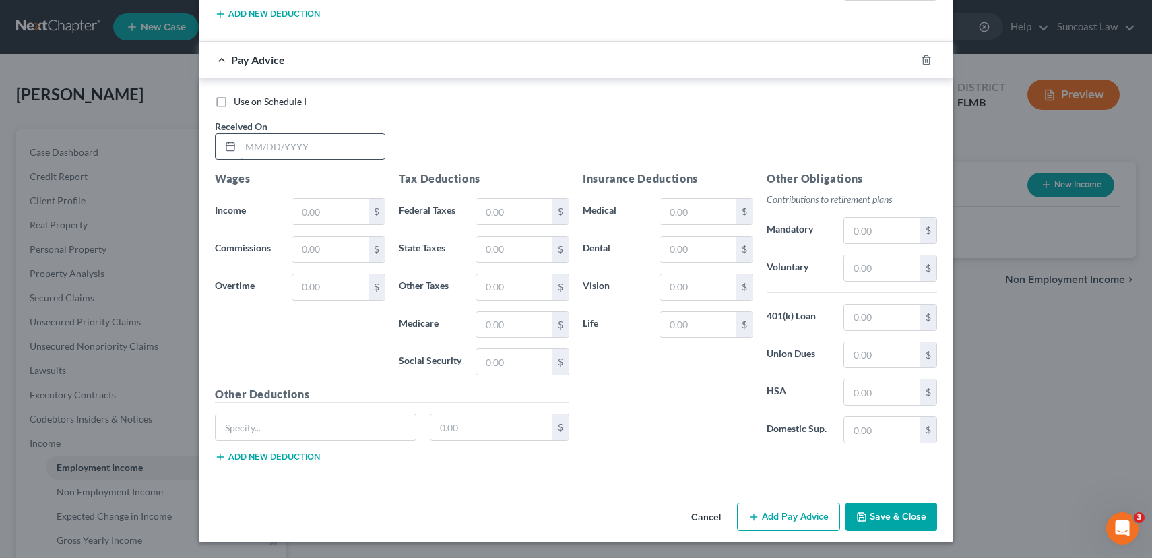
click at [268, 148] on input "text" at bounding box center [313, 147] width 144 height 26
click at [818, 517] on button "Add Pay Advice" at bounding box center [788, 517] width 103 height 28
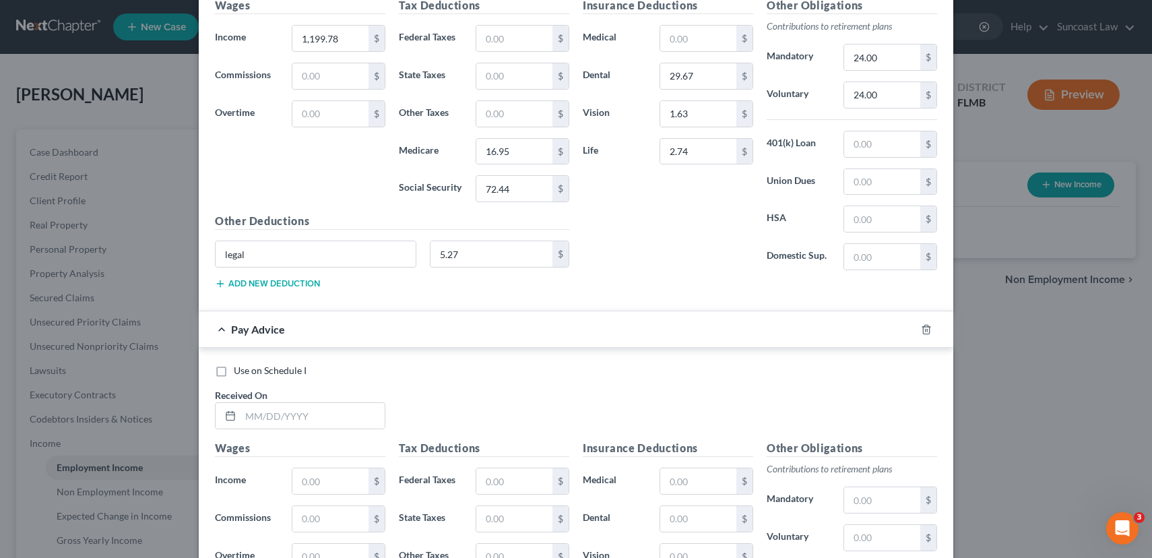
scroll to position [3071, 0]
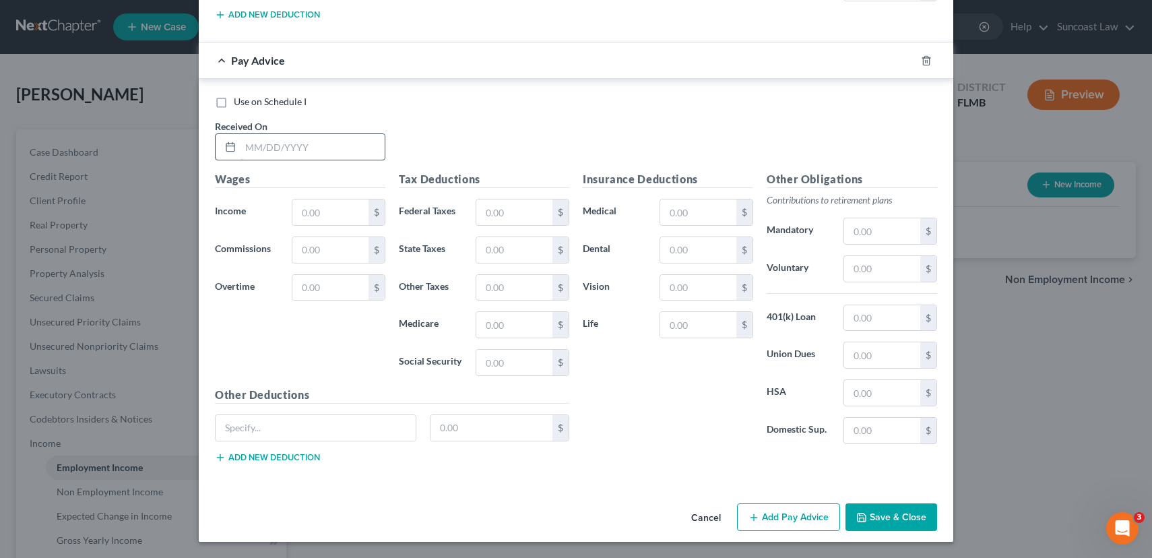
click at [268, 152] on input "text" at bounding box center [313, 147] width 144 height 26
click at [717, 218] on input "text" at bounding box center [698, 212] width 76 height 26
click at [673, 250] on input "text" at bounding box center [698, 250] width 76 height 26
click at [768, 518] on button "Add Pay Advice" at bounding box center [788, 517] width 103 height 28
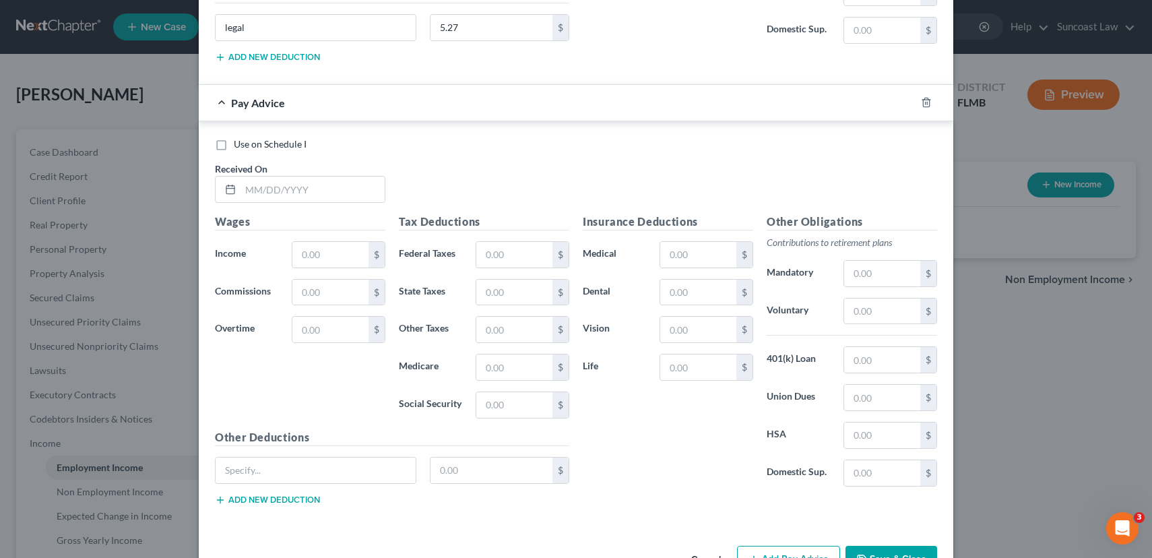
scroll to position [3514, 0]
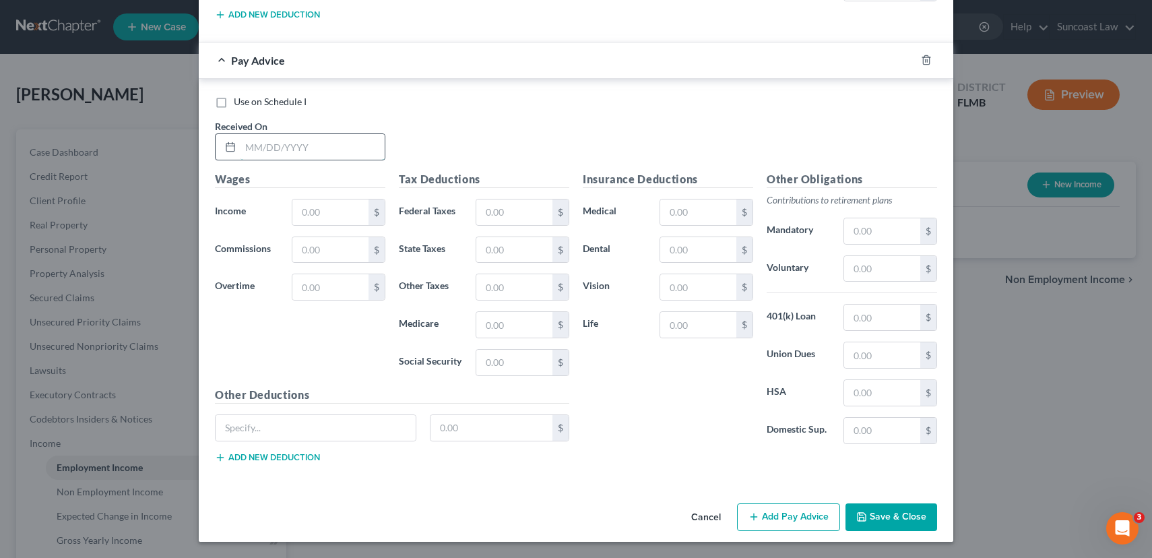
click at [296, 148] on input "text" at bounding box center [313, 147] width 144 height 26
click at [781, 520] on button "Add Pay Advice" at bounding box center [788, 517] width 103 height 28
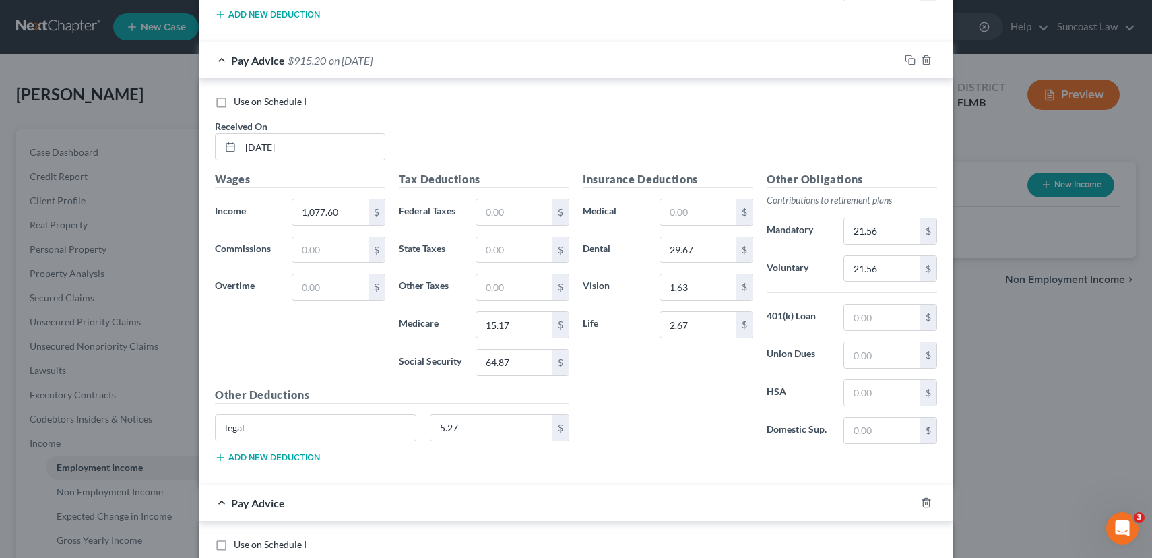
scroll to position [3957, 0]
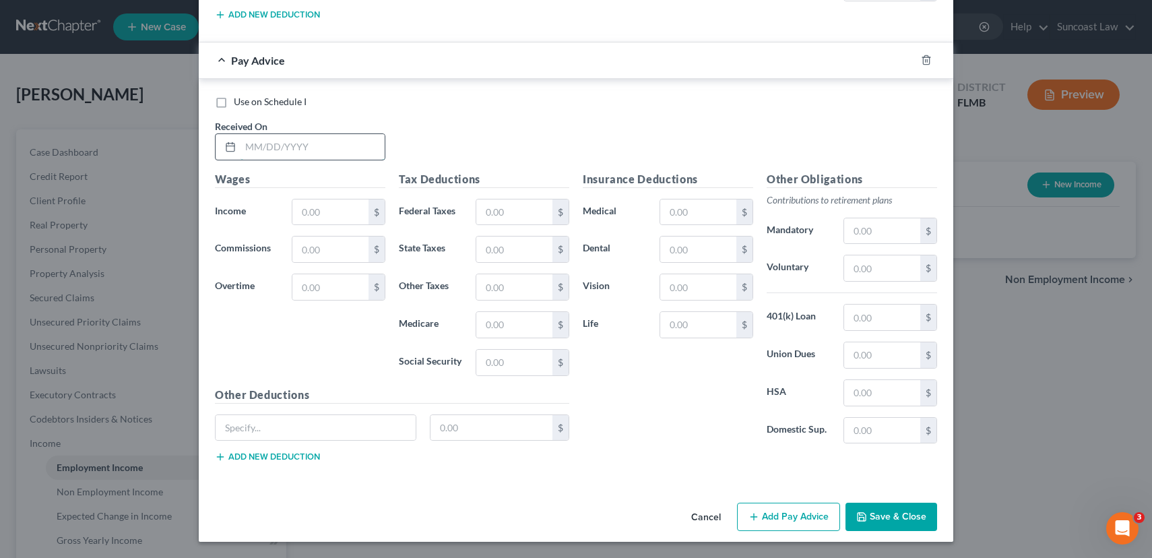
click at [286, 148] on input "text" at bounding box center [313, 147] width 144 height 26
click at [317, 208] on input "1,151.40" at bounding box center [330, 212] width 76 height 26
click at [792, 519] on button "Add Pay Advice" at bounding box center [788, 517] width 103 height 28
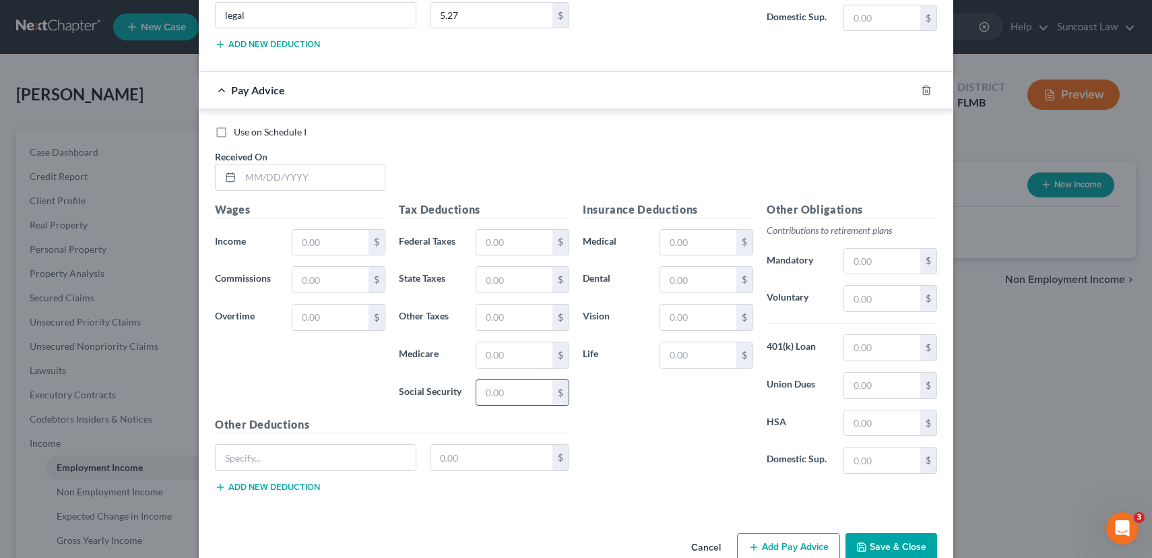
scroll to position [4400, 0]
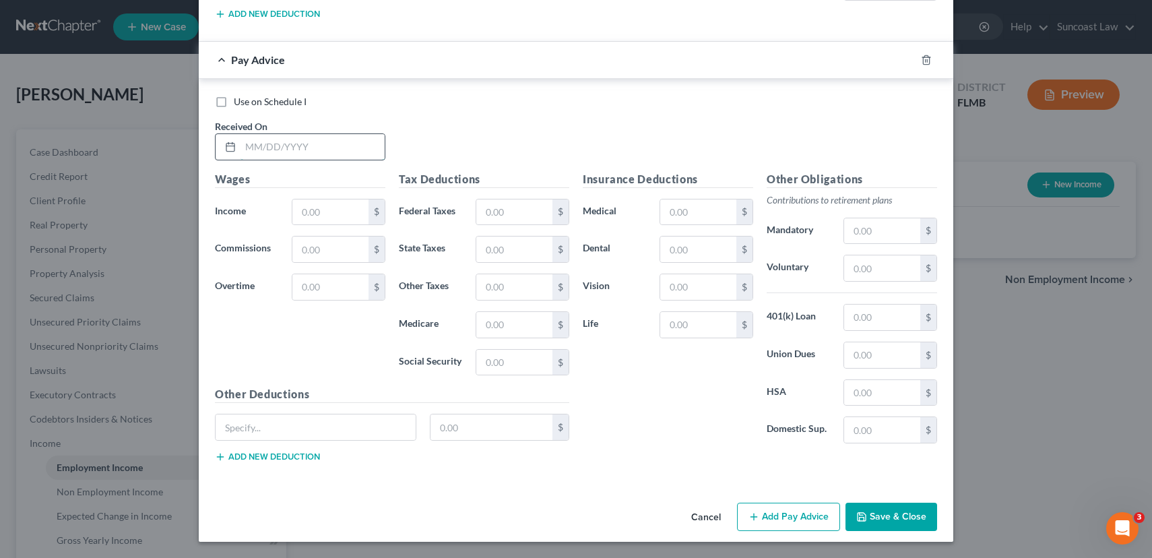
click at [305, 146] on input "text" at bounding box center [313, 147] width 144 height 26
click at [755, 521] on icon "button" at bounding box center [754, 516] width 11 height 11
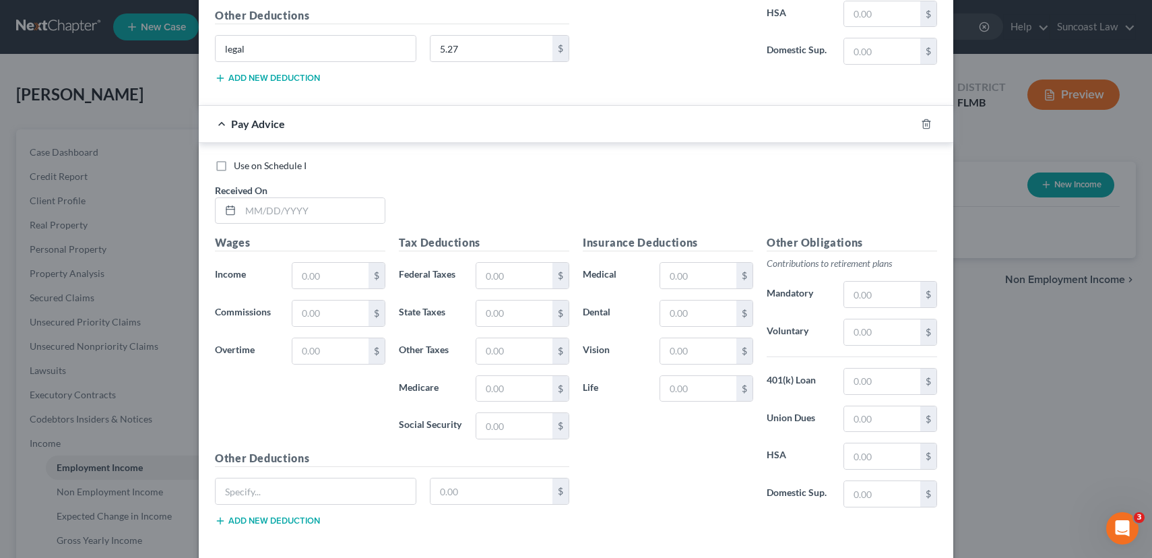
scroll to position [4842, 0]
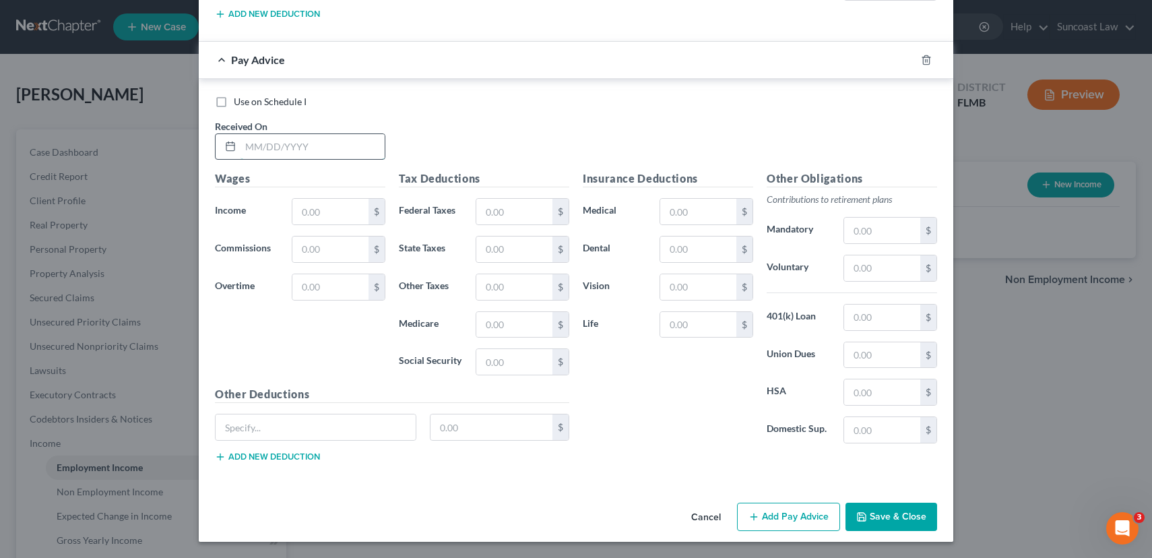
click at [308, 150] on input "text" at bounding box center [313, 147] width 144 height 26
click at [799, 518] on button "Add Pay Advice" at bounding box center [788, 517] width 103 height 28
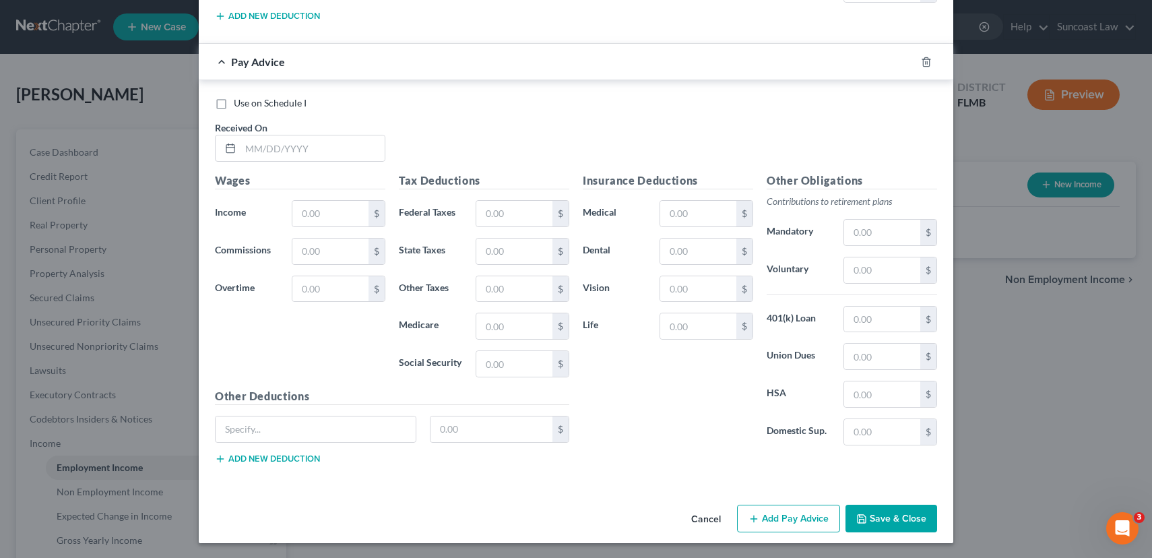
scroll to position [5284, 0]
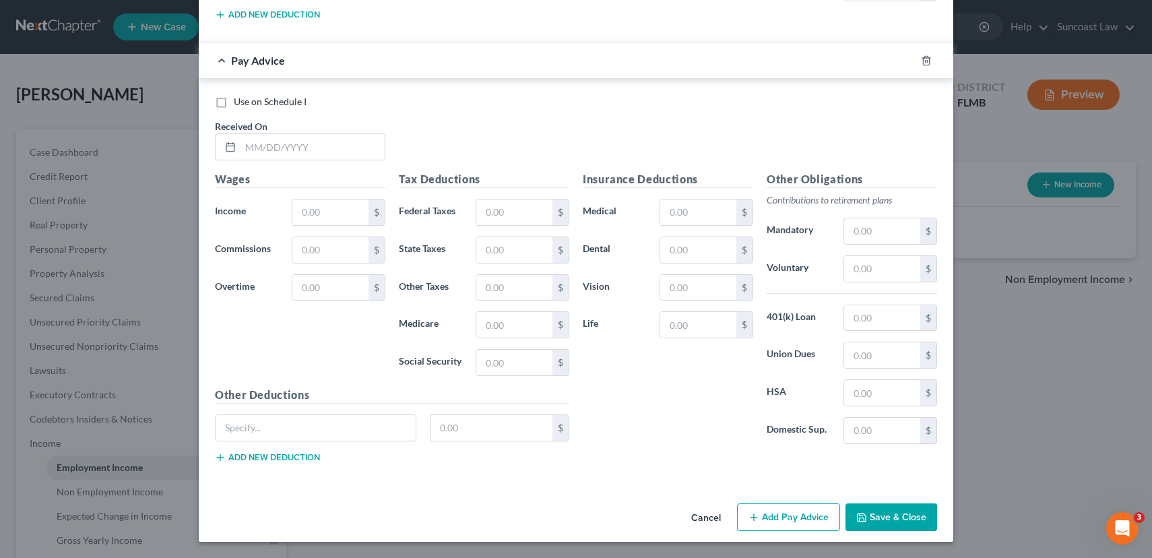
click at [873, 518] on button "Save & Close" at bounding box center [892, 517] width 92 height 28
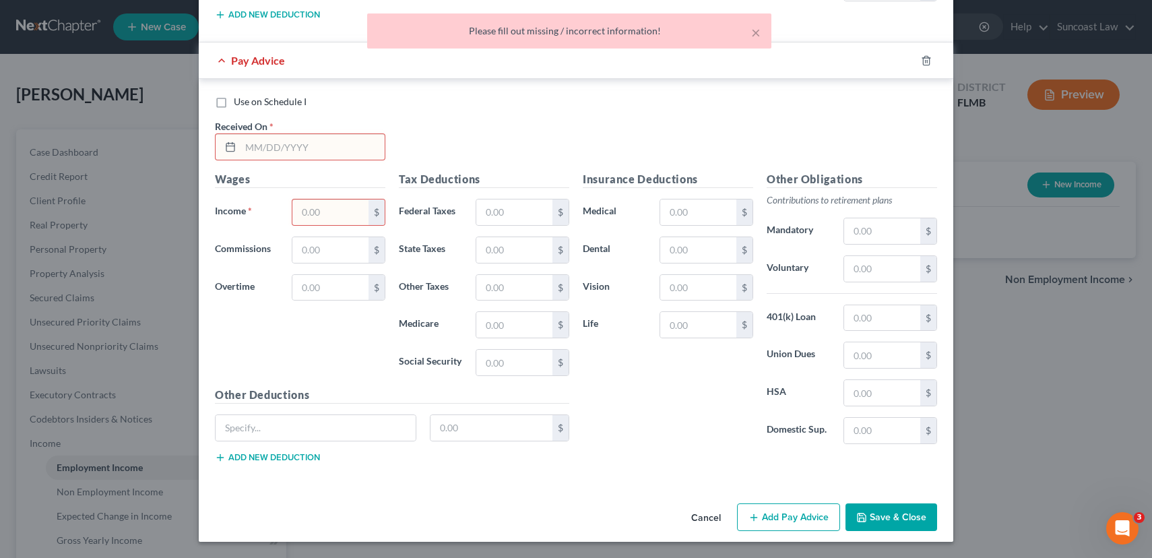
click at [873, 518] on button "Save & Close" at bounding box center [892, 517] width 92 height 28
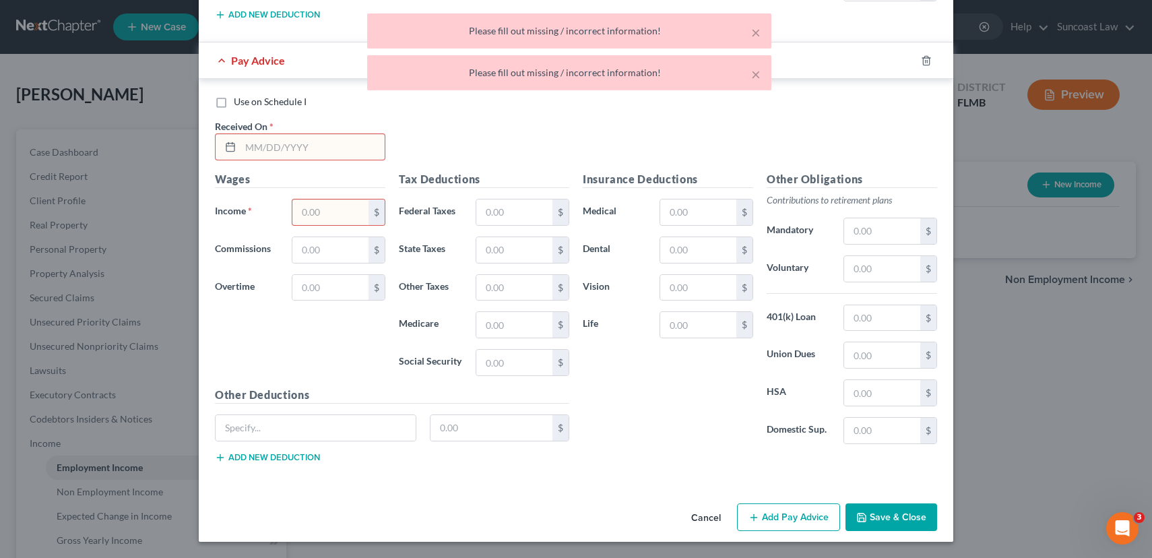
click at [239, 59] on div "× Please fill out missing / incorrect information! × Please fill out missing / …" at bounding box center [569, 55] width 1152 height 84
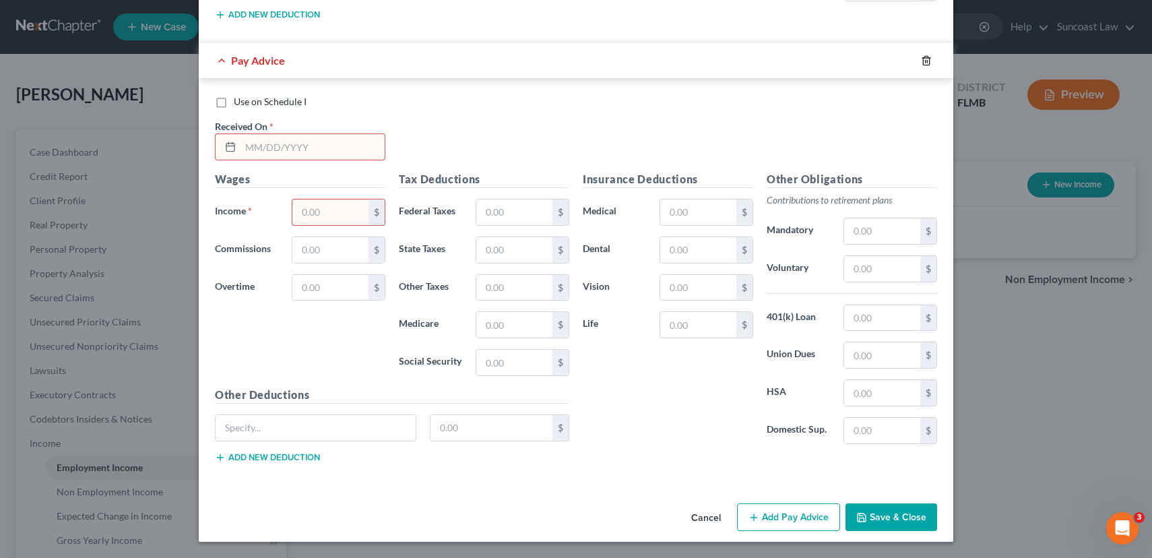
click at [925, 61] on icon "button" at bounding box center [926, 60] width 11 height 11
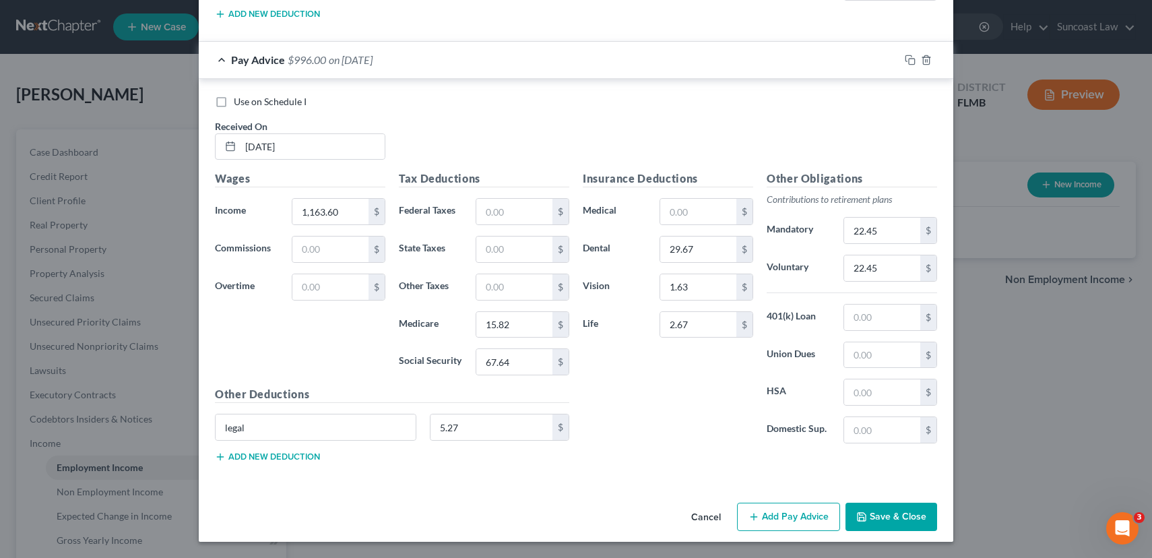
scroll to position [4842, 0]
click at [875, 515] on button "Save & Close" at bounding box center [892, 517] width 92 height 28
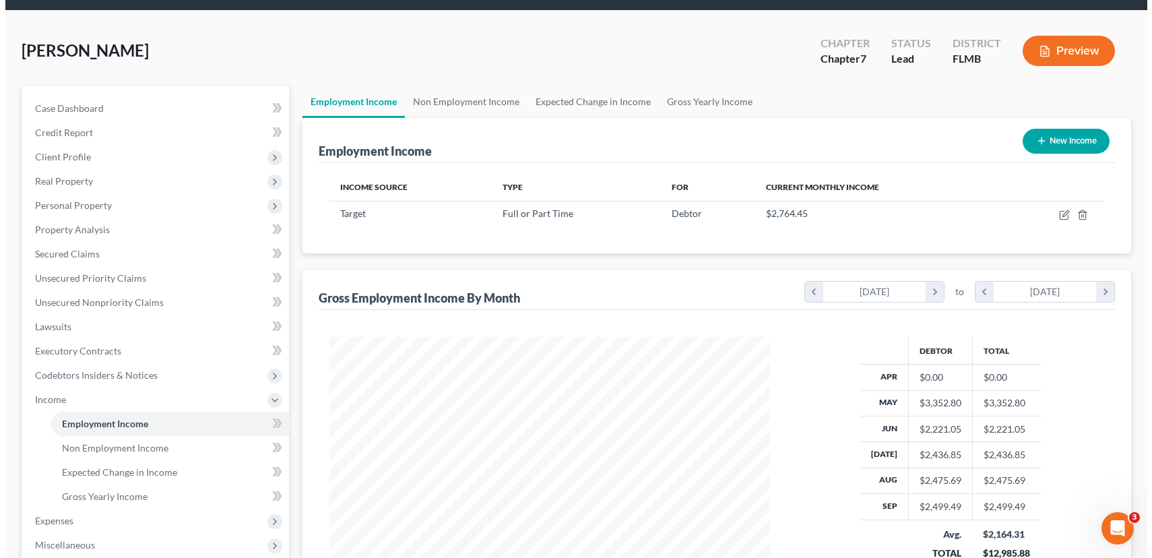
scroll to position [0, 0]
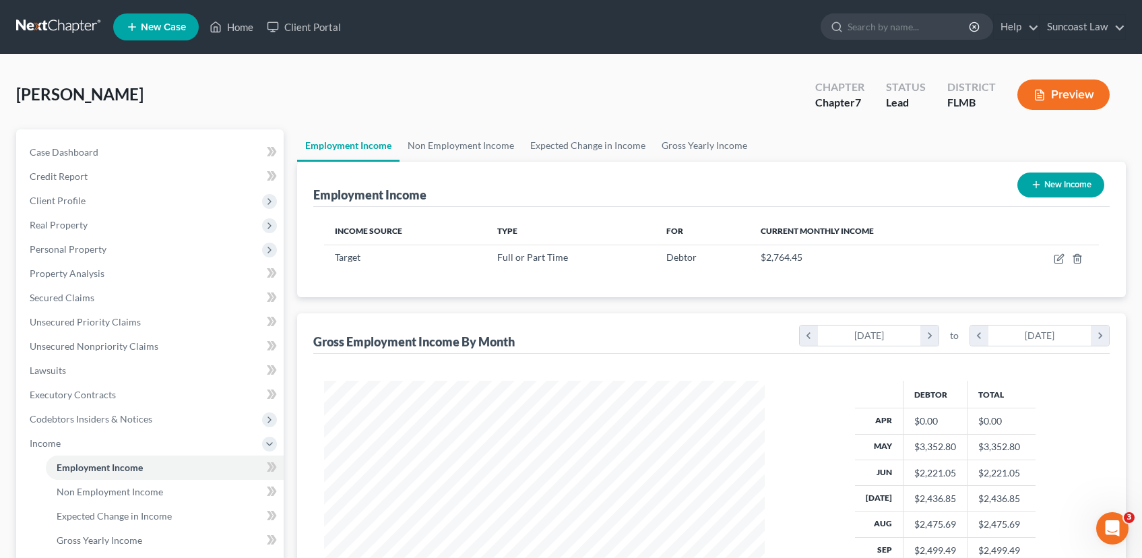
click at [1031, 187] on icon "button" at bounding box center [1036, 184] width 11 height 11
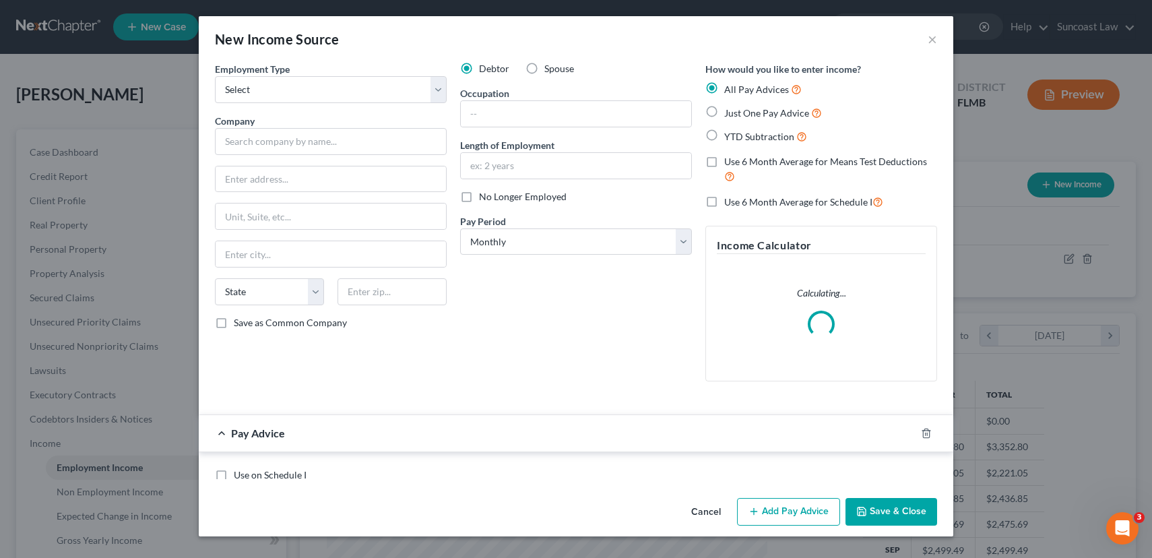
scroll to position [242, 472]
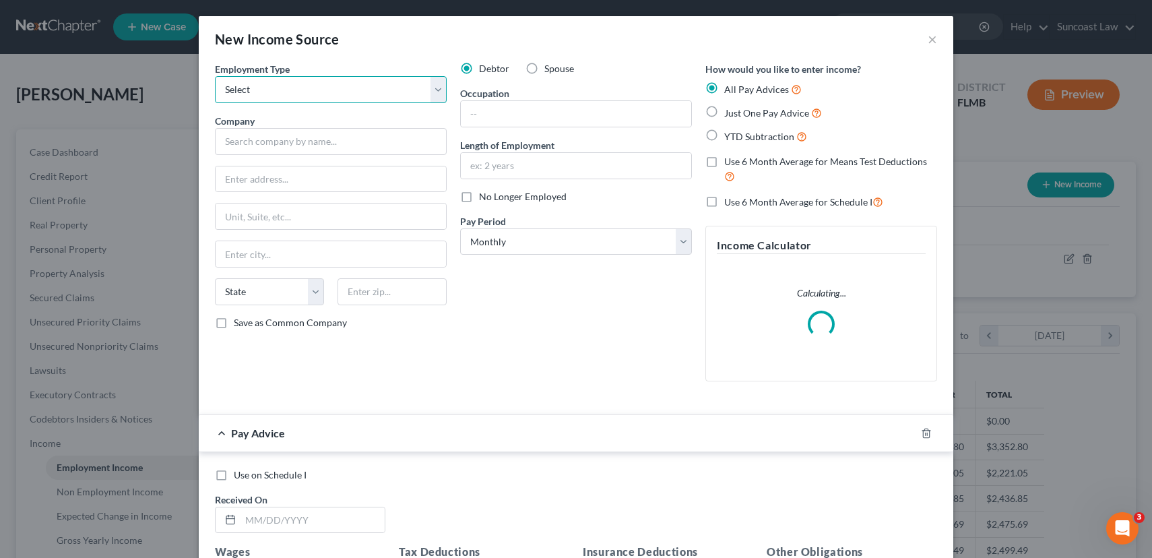
click at [359, 102] on select "Select Full or [DEMOGRAPHIC_DATA] Employment Self Employment" at bounding box center [331, 89] width 232 height 27
click at [215, 76] on select "Select Full or [DEMOGRAPHIC_DATA] Employment Self Employment" at bounding box center [331, 89] width 232 height 27
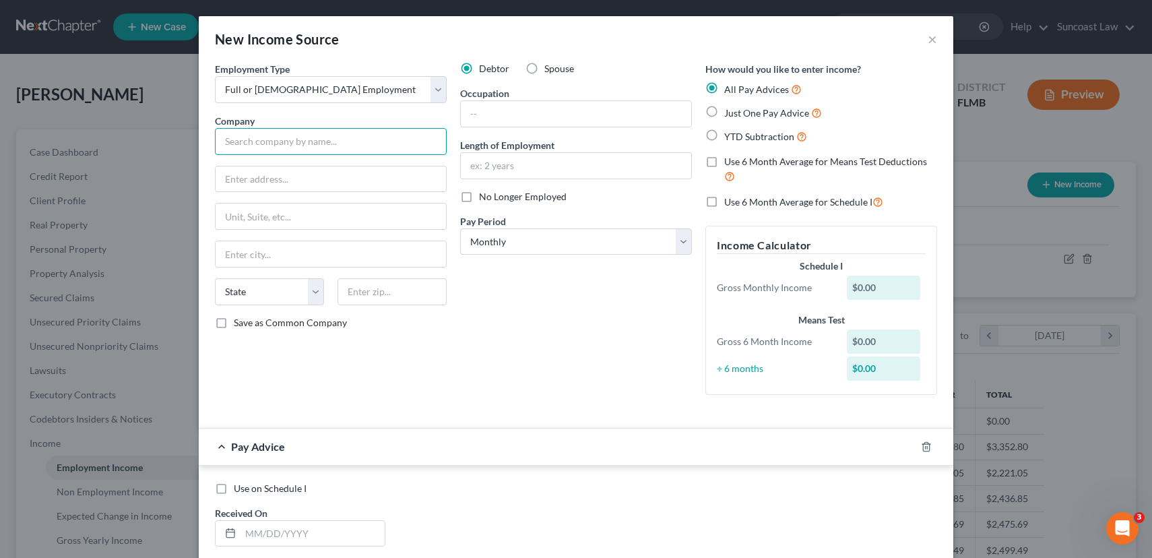
click at [358, 136] on input "text" at bounding box center [331, 141] width 232 height 27
click at [583, 119] on input "text" at bounding box center [576, 114] width 230 height 26
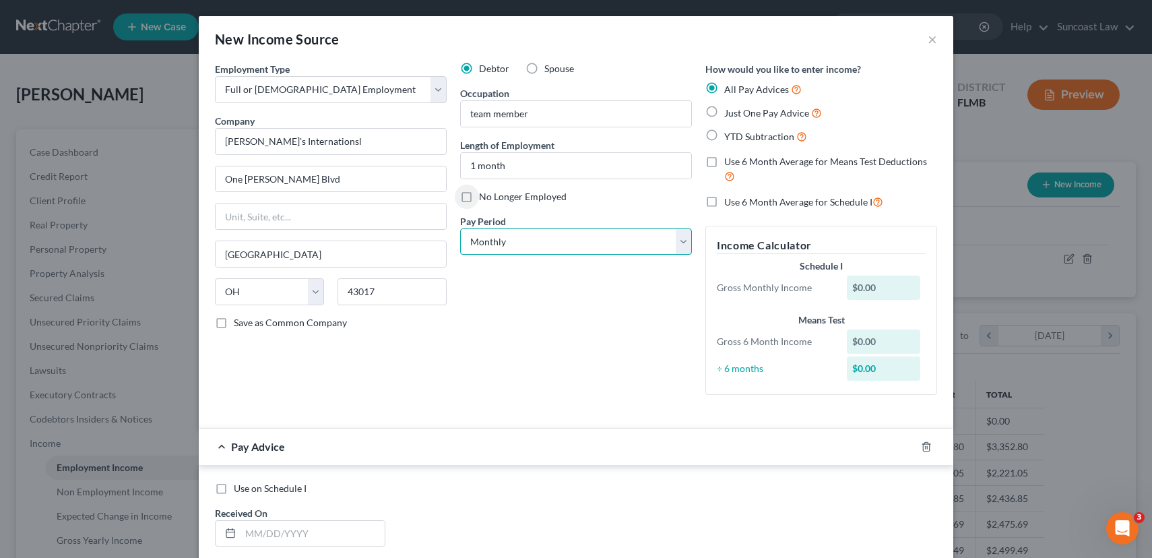
click at [511, 238] on select "Select Monthly Twice Monthly Every Other Week Weekly" at bounding box center [576, 241] width 232 height 27
click at [460, 228] on select "Select Monthly Twice Monthly Every Other Week Weekly" at bounding box center [576, 241] width 232 height 27
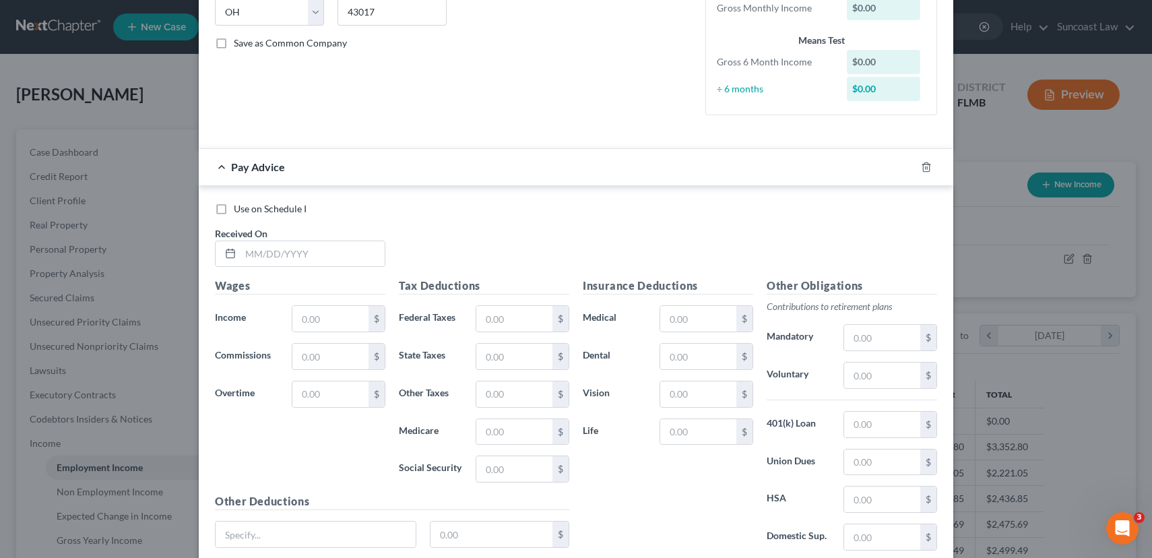
scroll to position [387, 0]
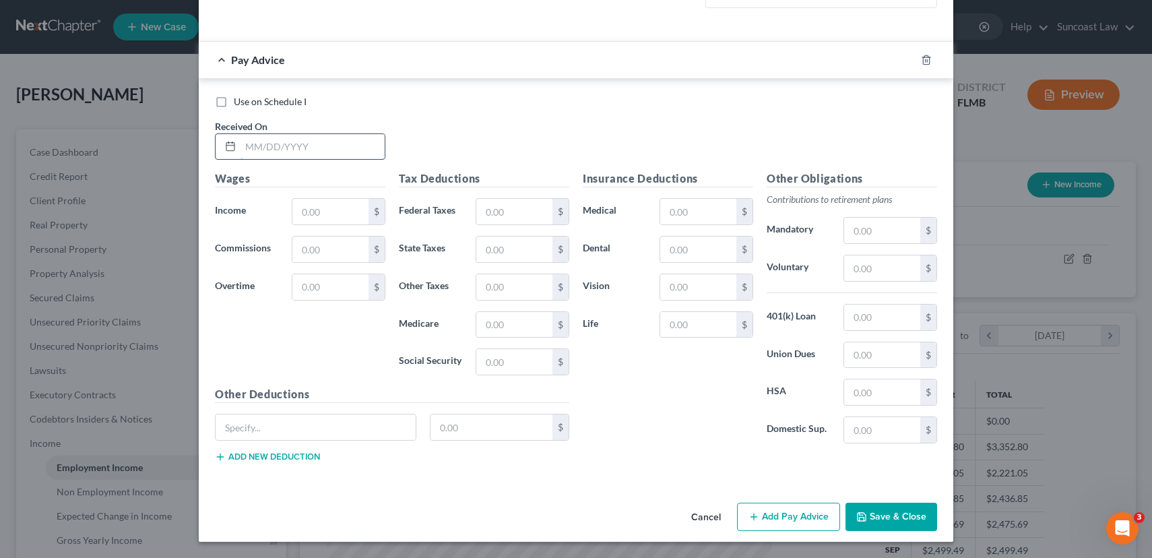
click at [264, 150] on input "text" at bounding box center [313, 147] width 144 height 26
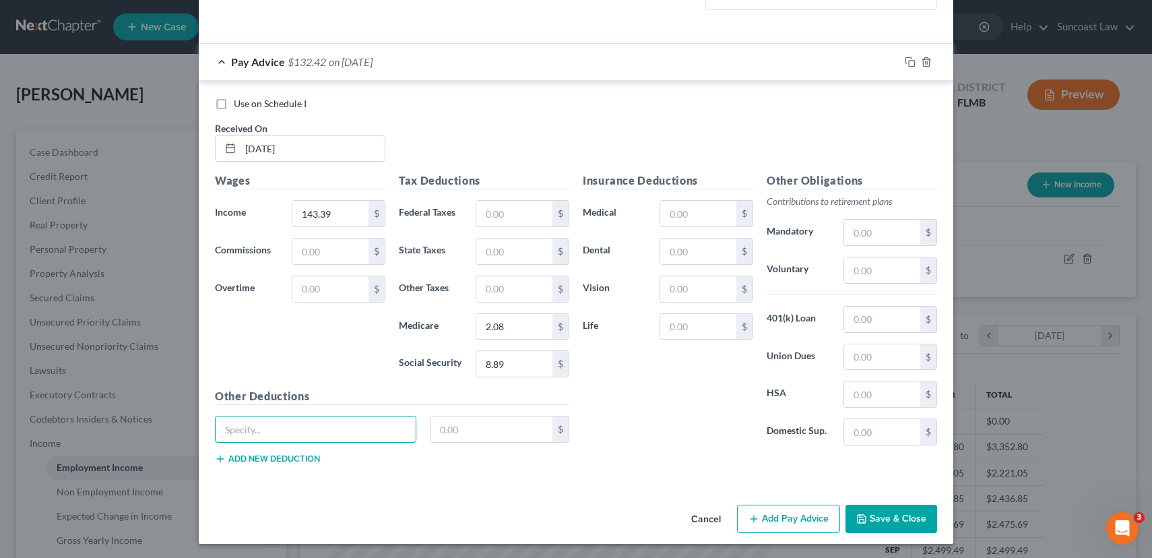
scroll to position [416, 0]
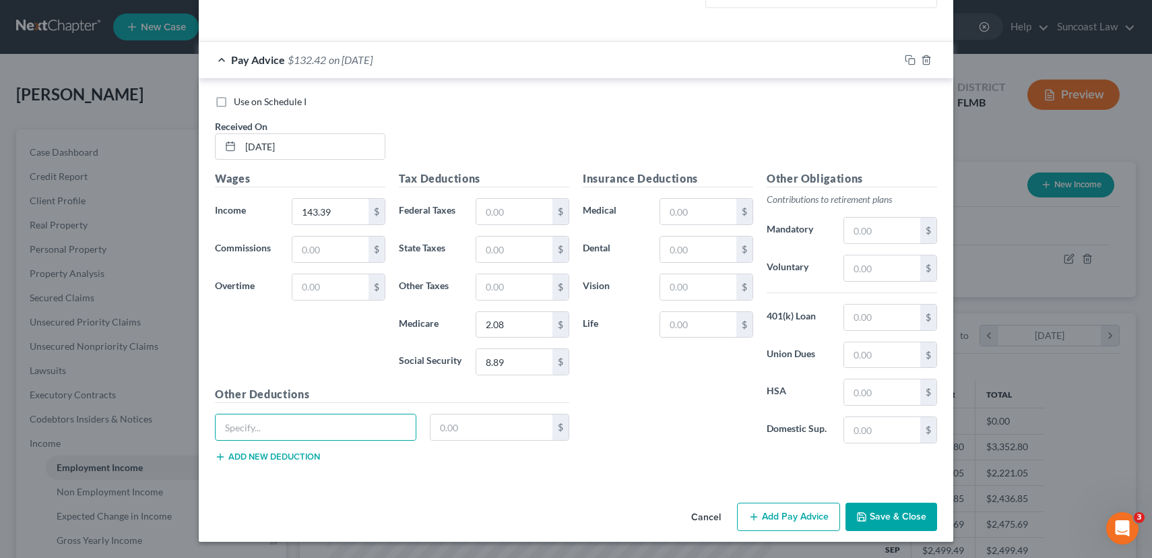
click at [788, 517] on button "Add Pay Advice" at bounding box center [788, 517] width 103 height 28
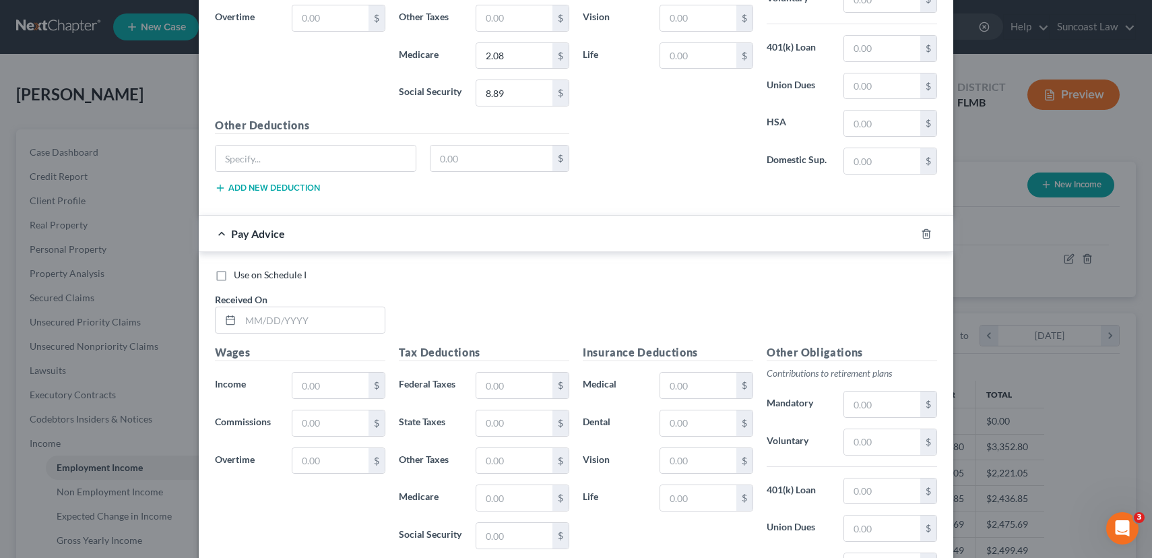
scroll to position [858, 0]
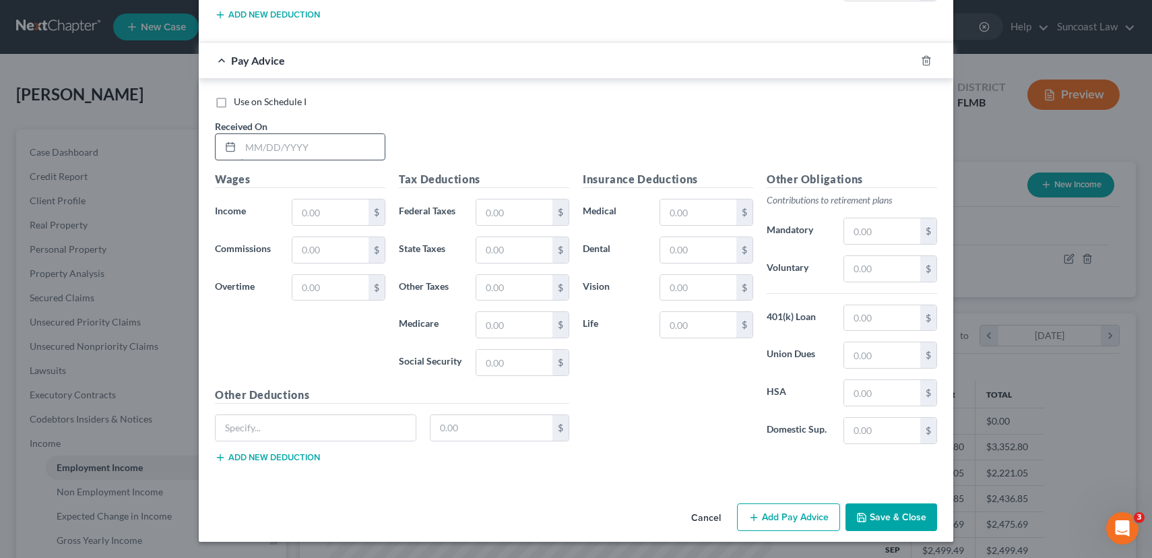
click at [267, 149] on input "text" at bounding box center [313, 147] width 144 height 26
drag, startPoint x: 318, startPoint y: 215, endPoint x: 325, endPoint y: 234, distance: 20.7
click at [318, 216] on input "441,048" at bounding box center [330, 212] width 76 height 26
click at [749, 518] on icon "button" at bounding box center [754, 517] width 11 height 11
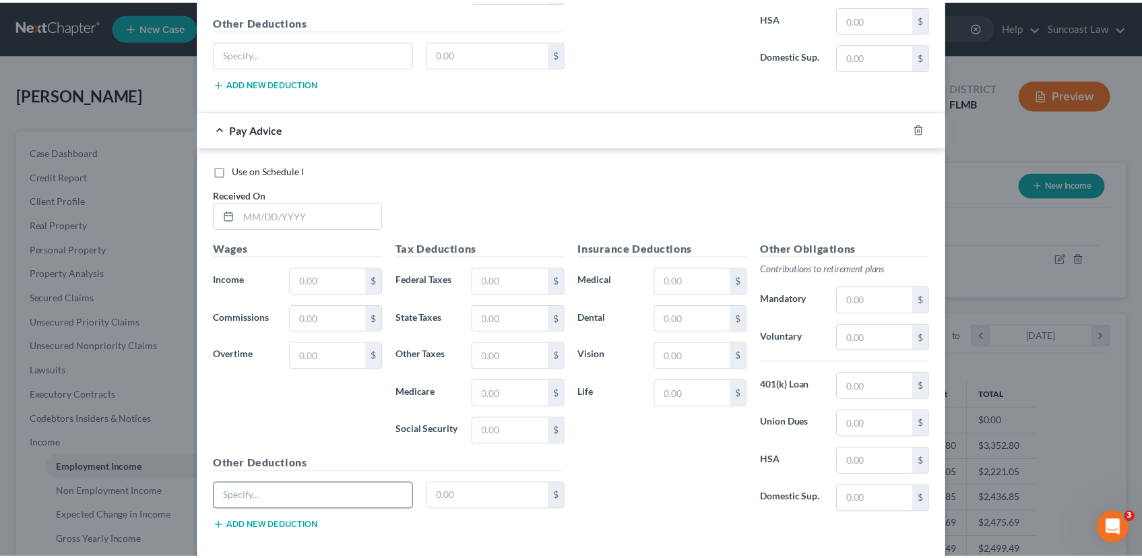
scroll to position [1301, 0]
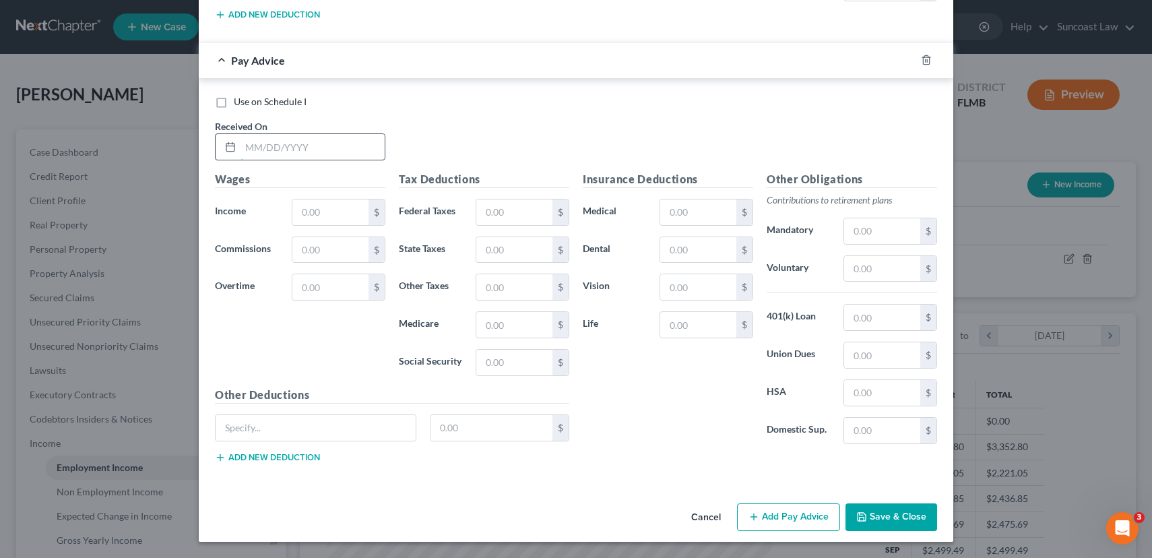
click at [309, 141] on input "text" at bounding box center [313, 147] width 144 height 26
click at [891, 513] on button "Save & Close" at bounding box center [892, 517] width 92 height 28
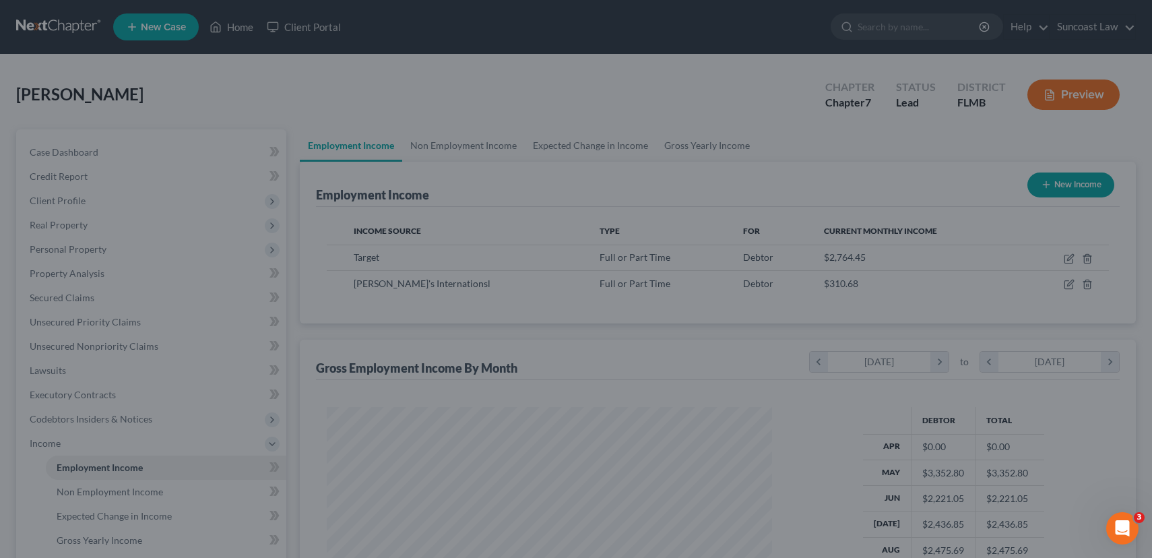
scroll to position [673609, 673383]
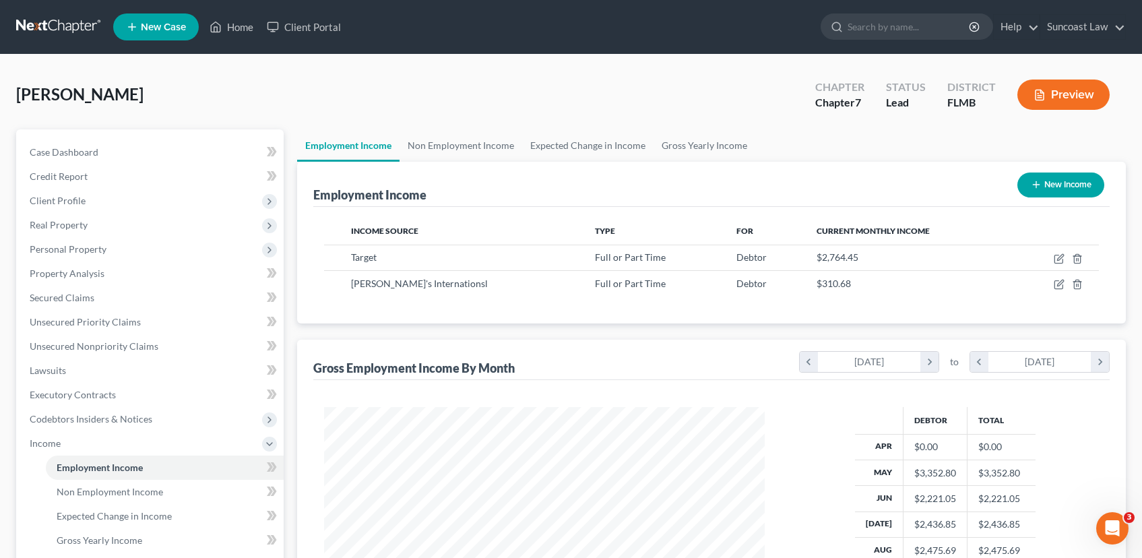
click at [1059, 189] on button "New Income" at bounding box center [1061, 185] width 87 height 25
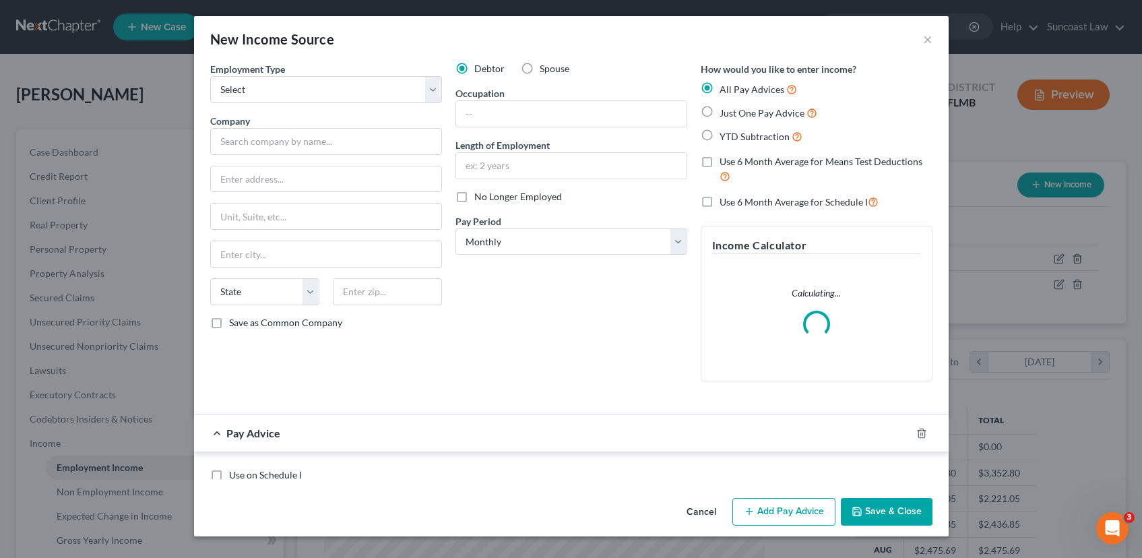
click at [1059, 189] on div "New Income Source × Employment Type * Select Full or [DEMOGRAPHIC_DATA] Employm…" at bounding box center [571, 279] width 1142 height 558
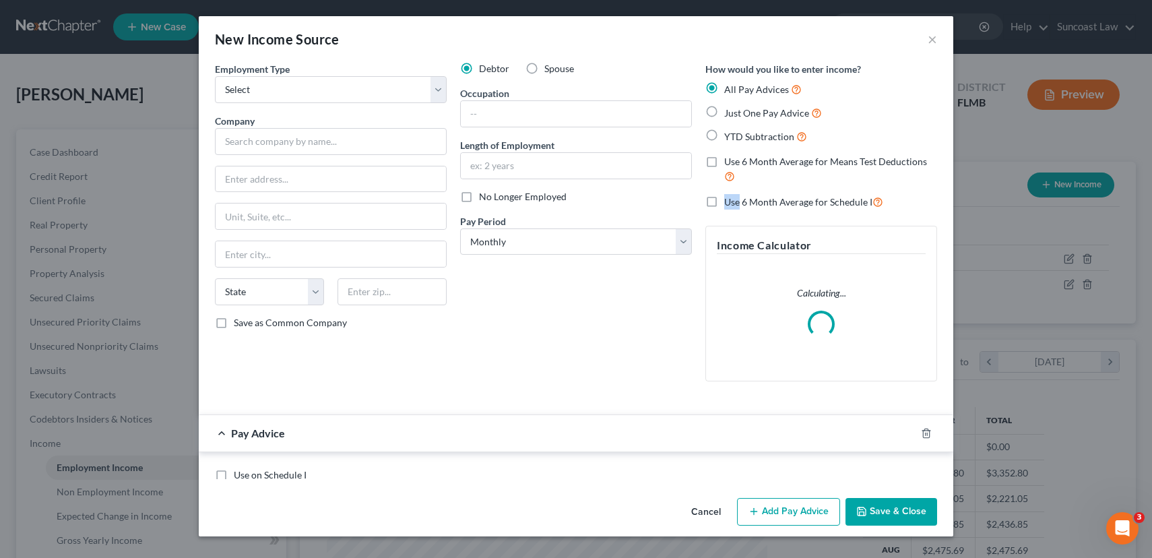
scroll to position [242, 472]
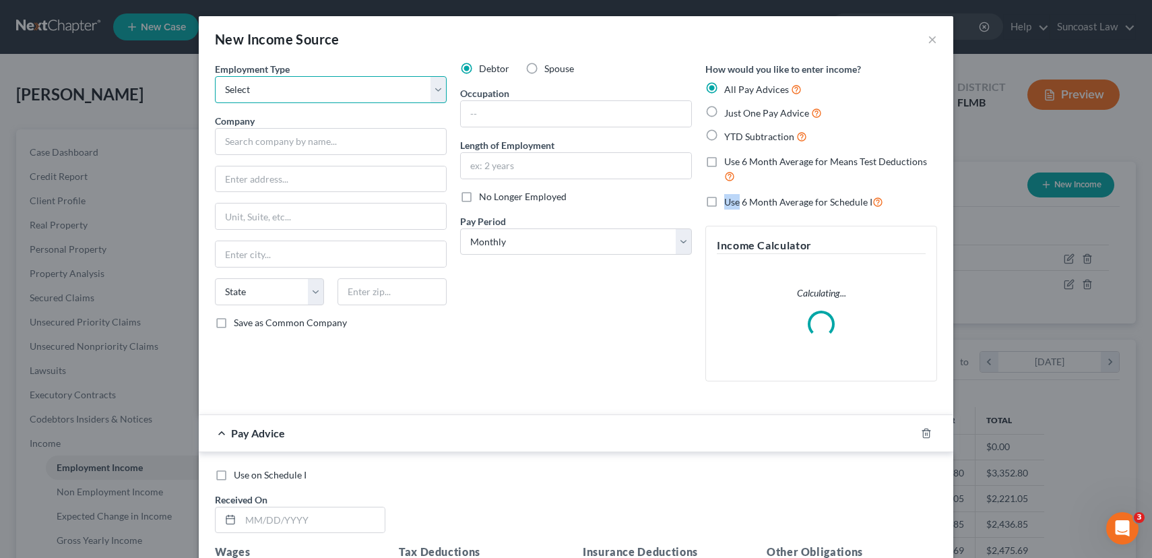
click at [335, 92] on select "Select Full or [DEMOGRAPHIC_DATA] Employment Self Employment" at bounding box center [331, 89] width 232 height 27
click at [215, 76] on select "Select Full or [DEMOGRAPHIC_DATA] Employment Self Employment" at bounding box center [331, 89] width 232 height 27
click at [251, 148] on input "text" at bounding box center [331, 141] width 232 height 27
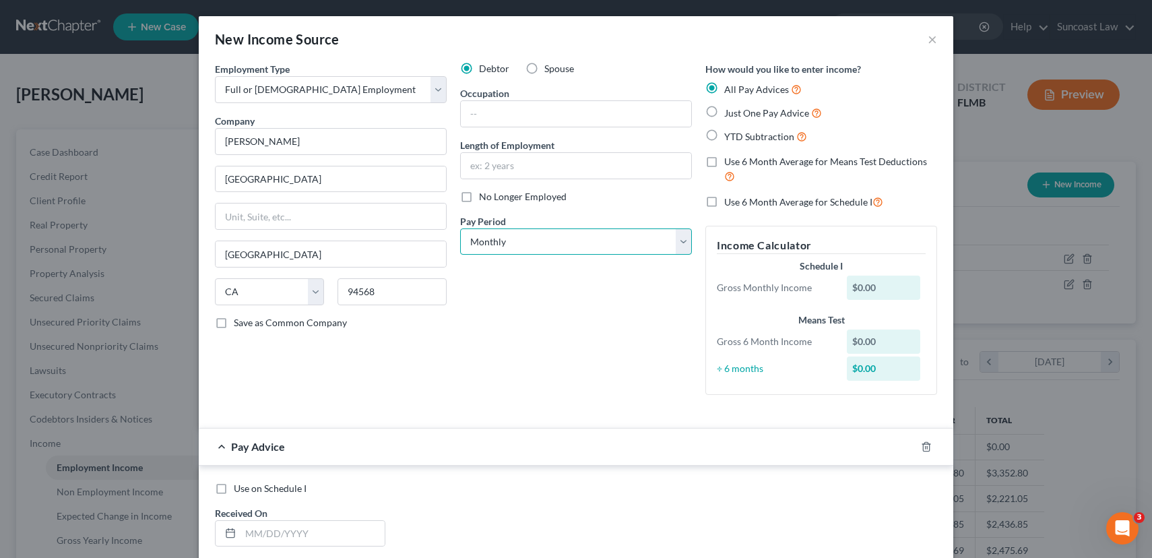
click at [505, 245] on select "Select Monthly Twice Monthly Every Other Week Weekly" at bounding box center [576, 241] width 232 height 27
click at [460, 228] on select "Select Monthly Twice Monthly Every Other Week Weekly" at bounding box center [576, 241] width 232 height 27
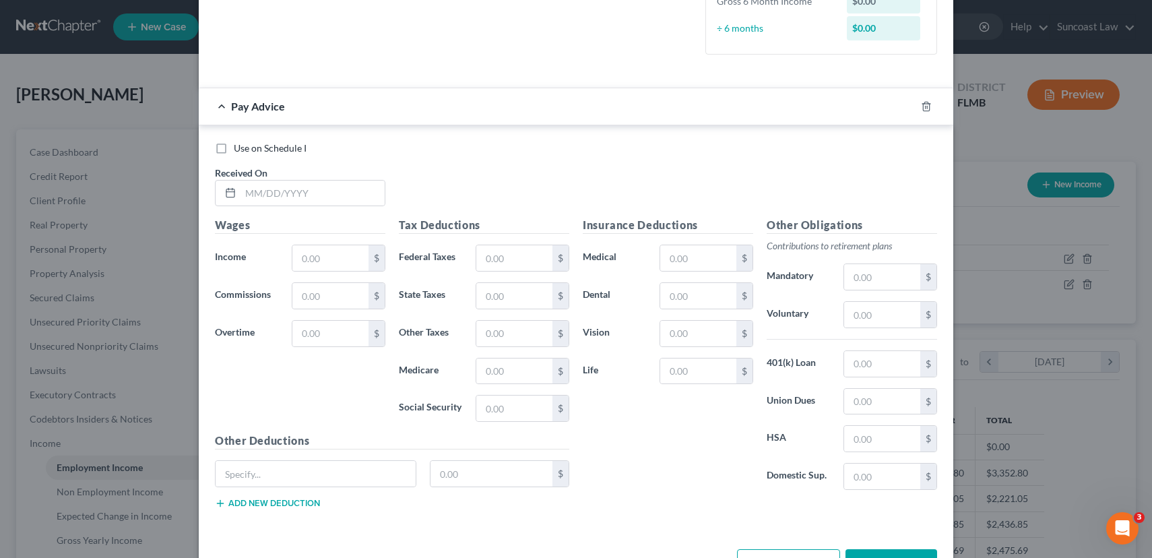
scroll to position [387, 0]
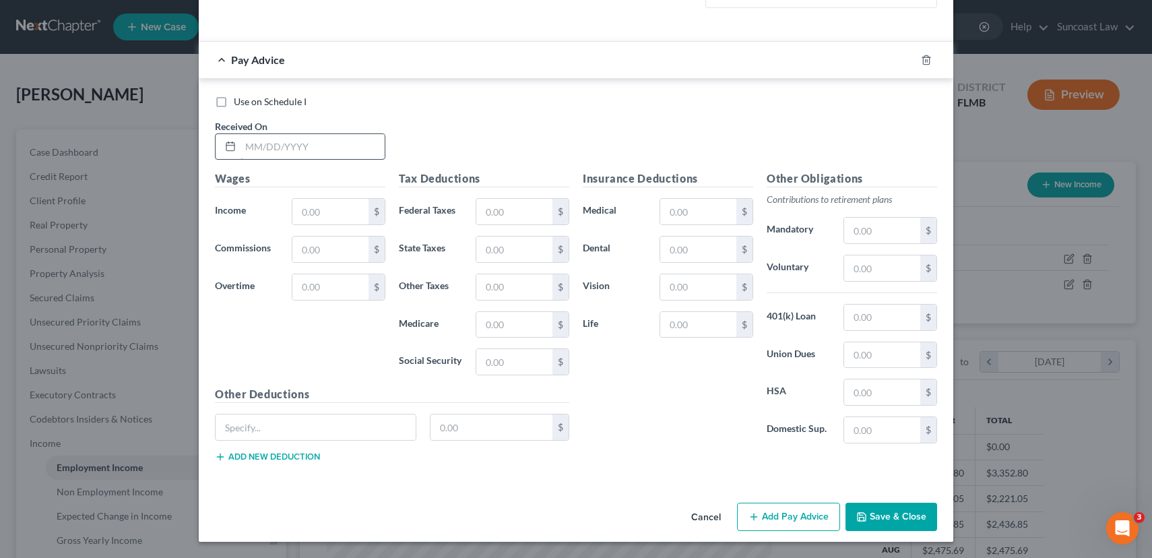
click at [291, 134] on div "Received On *" at bounding box center [300, 139] width 184 height 41
click at [294, 144] on input "text" at bounding box center [313, 147] width 144 height 26
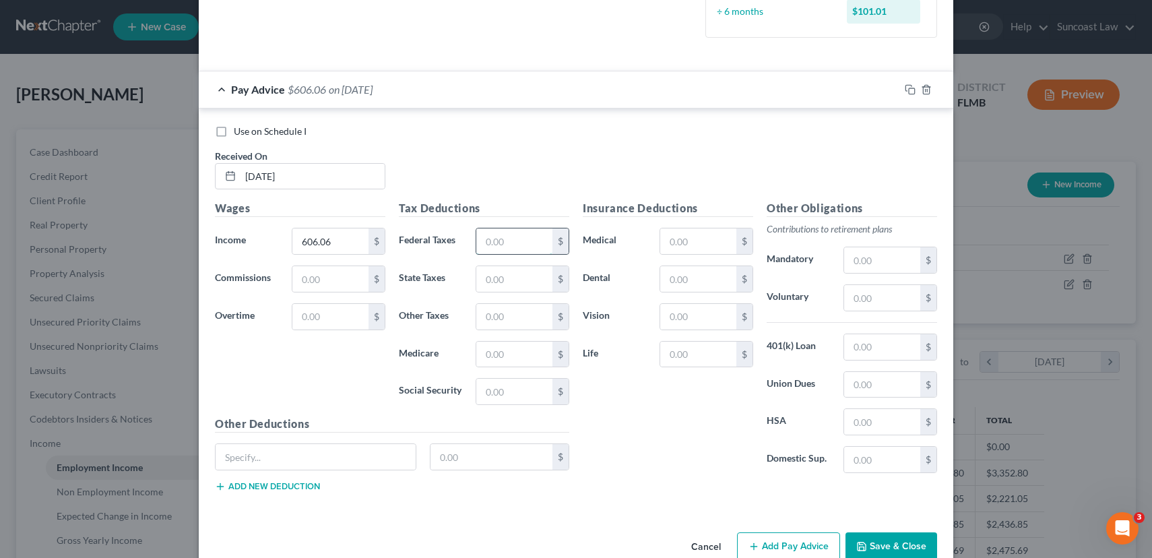
click at [499, 239] on input "text" at bounding box center [514, 241] width 76 height 26
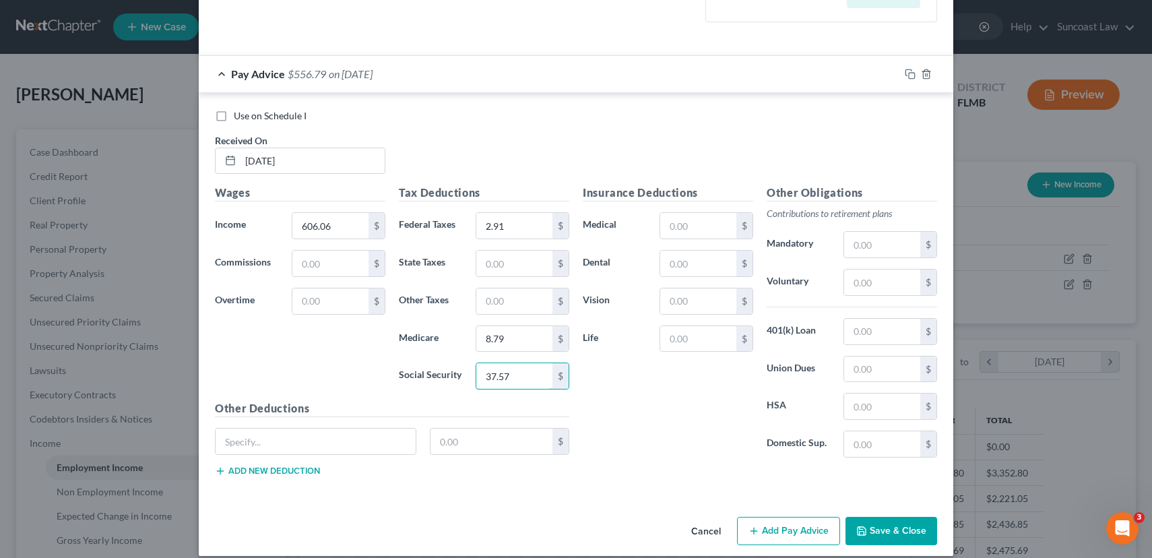
scroll to position [416, 0]
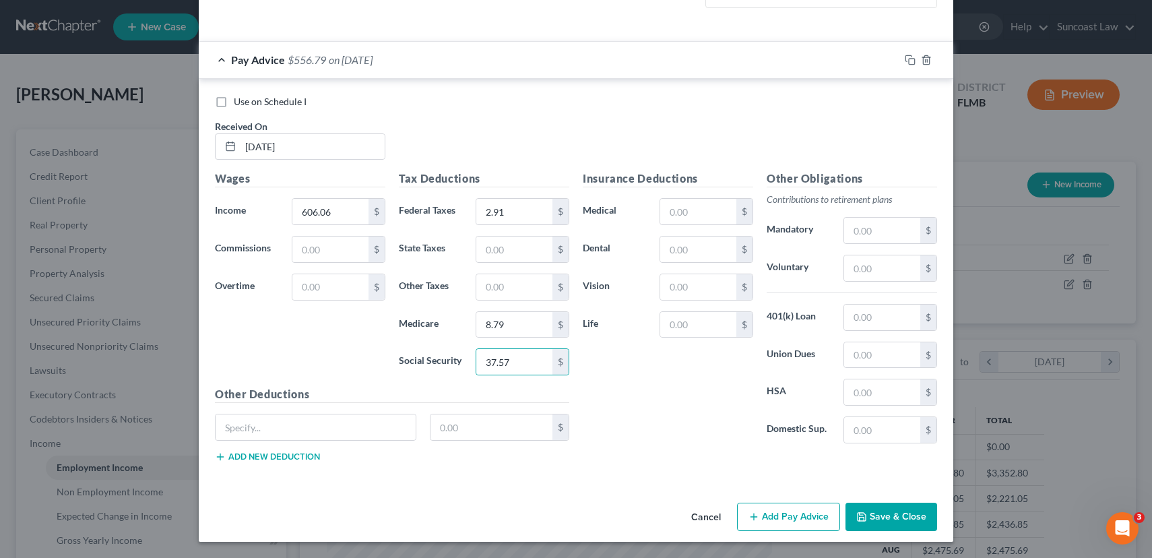
click at [768, 513] on button "Add Pay Advice" at bounding box center [788, 517] width 103 height 28
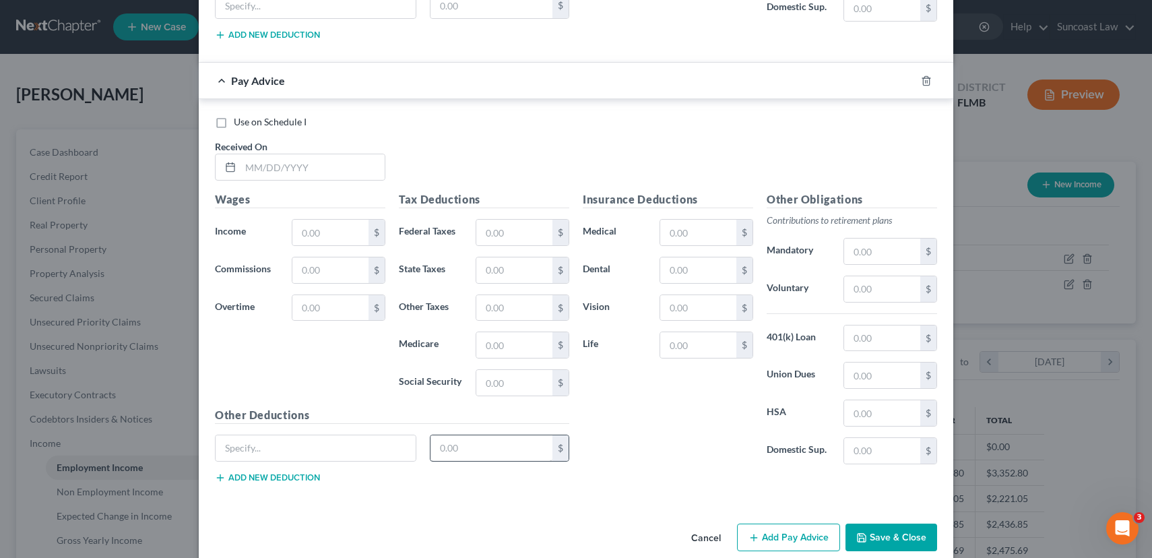
scroll to position [858, 0]
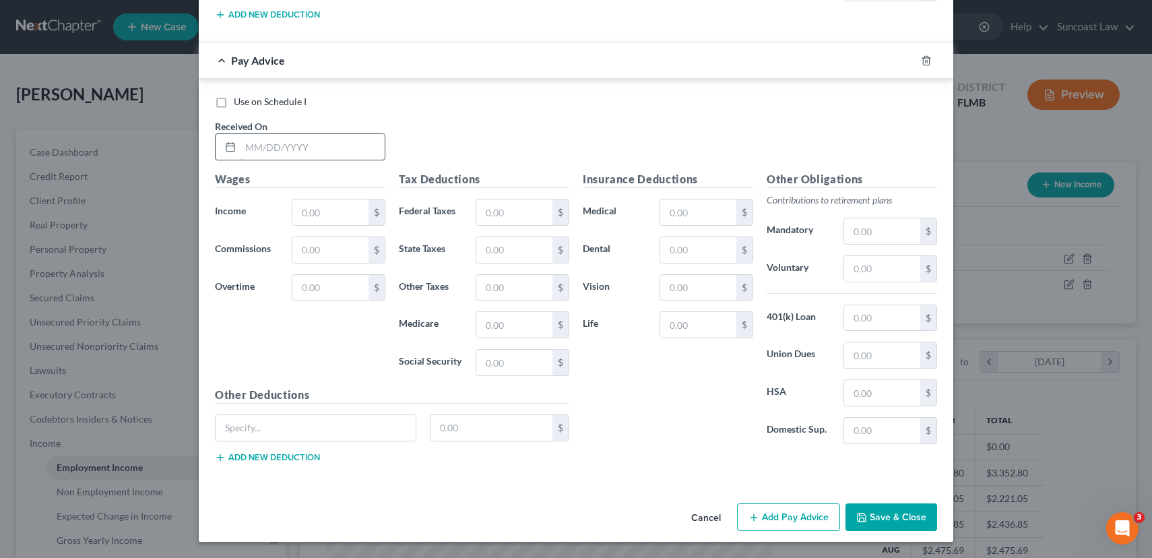
click at [288, 156] on input "text" at bounding box center [313, 147] width 144 height 26
click at [795, 519] on button "Add Pay Advice" at bounding box center [788, 517] width 103 height 28
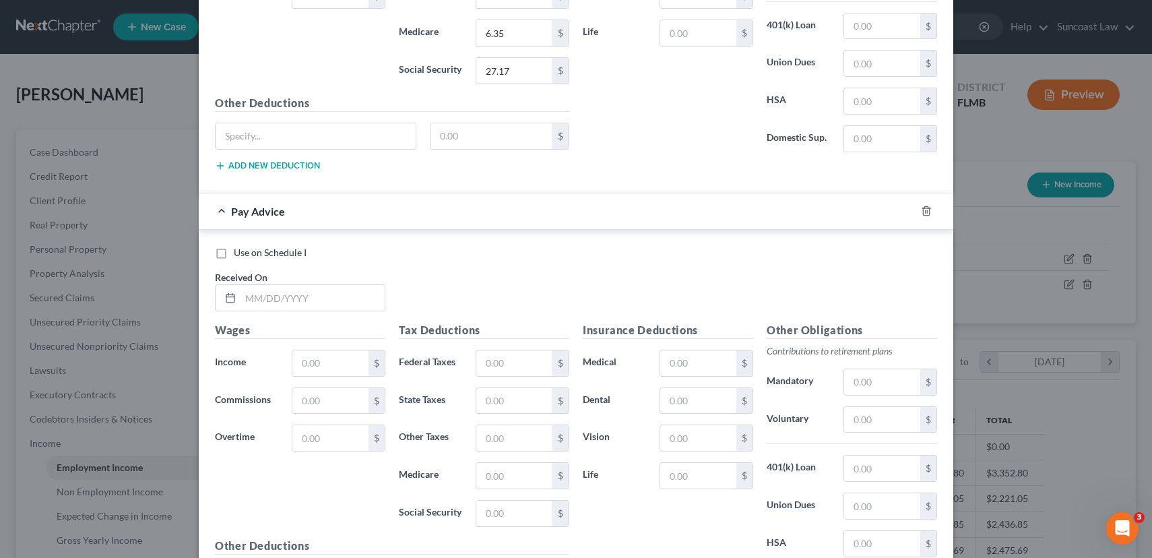
scroll to position [1301, 0]
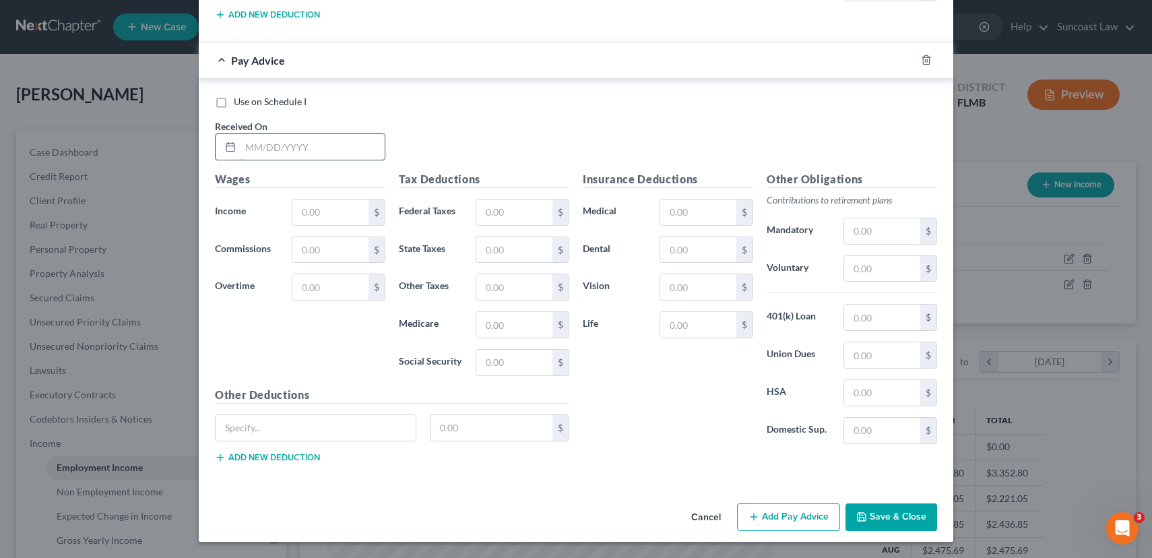
click at [296, 154] on input "text" at bounding box center [313, 147] width 144 height 26
click at [790, 519] on button "Add Pay Advice" at bounding box center [788, 517] width 103 height 28
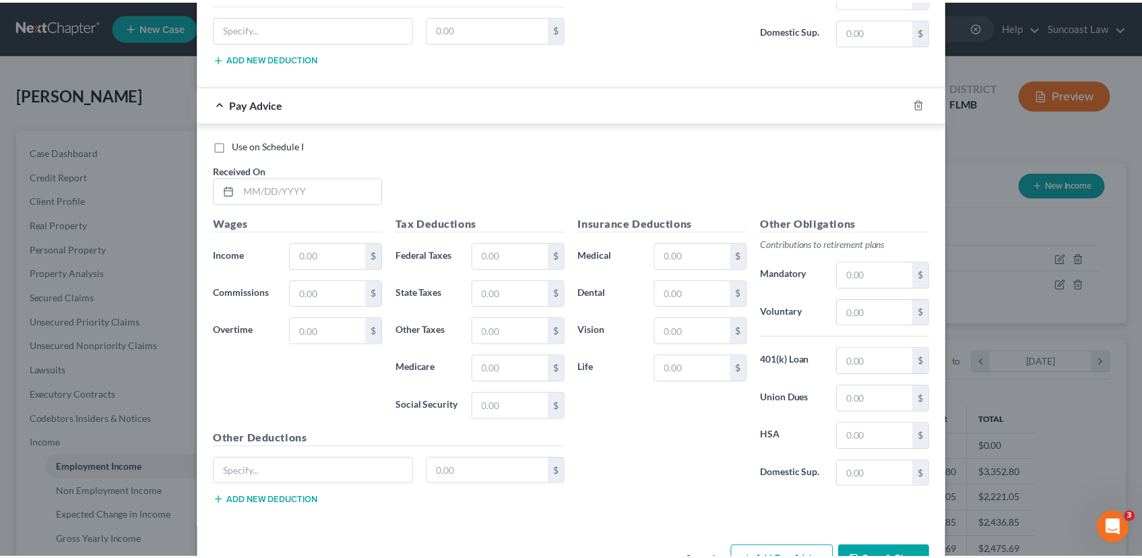
scroll to position [1744, 0]
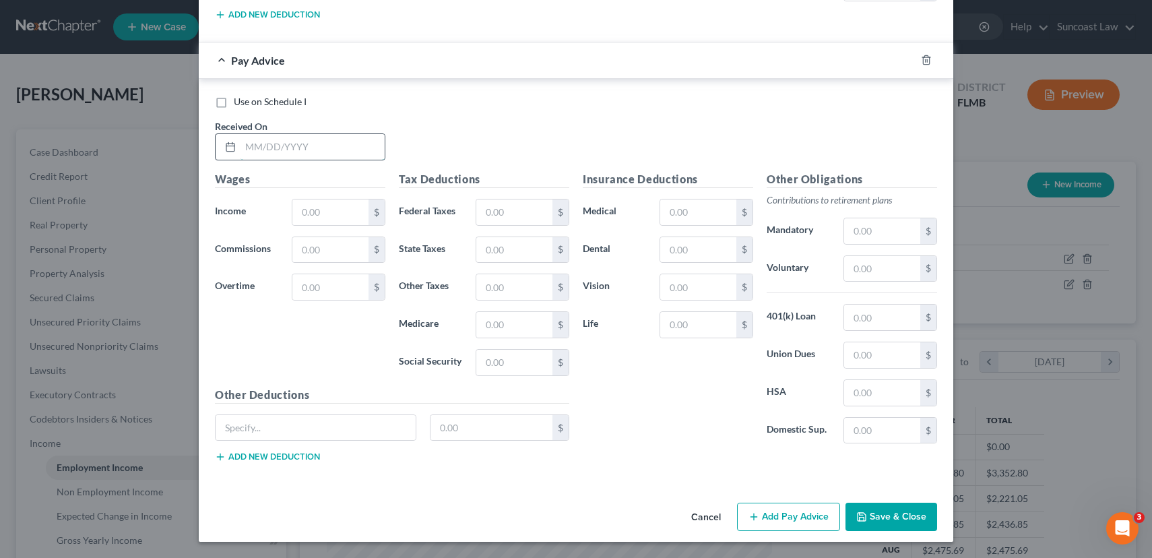
click at [307, 155] on input "text" at bounding box center [313, 147] width 144 height 26
click at [880, 517] on button "Save & Close" at bounding box center [892, 517] width 92 height 28
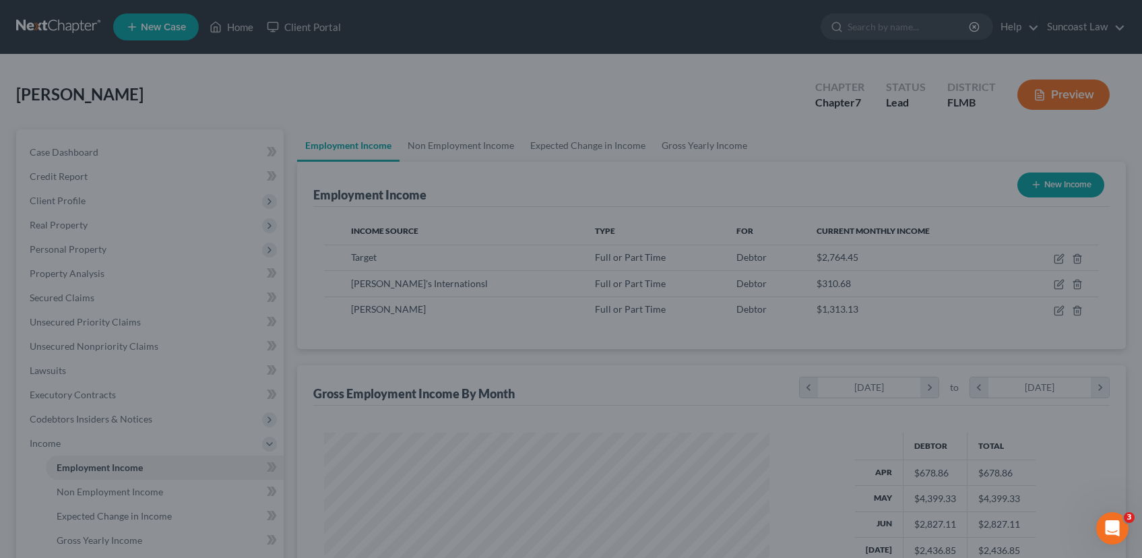
scroll to position [673609, 673383]
